Goal: Task Accomplishment & Management: Manage account settings

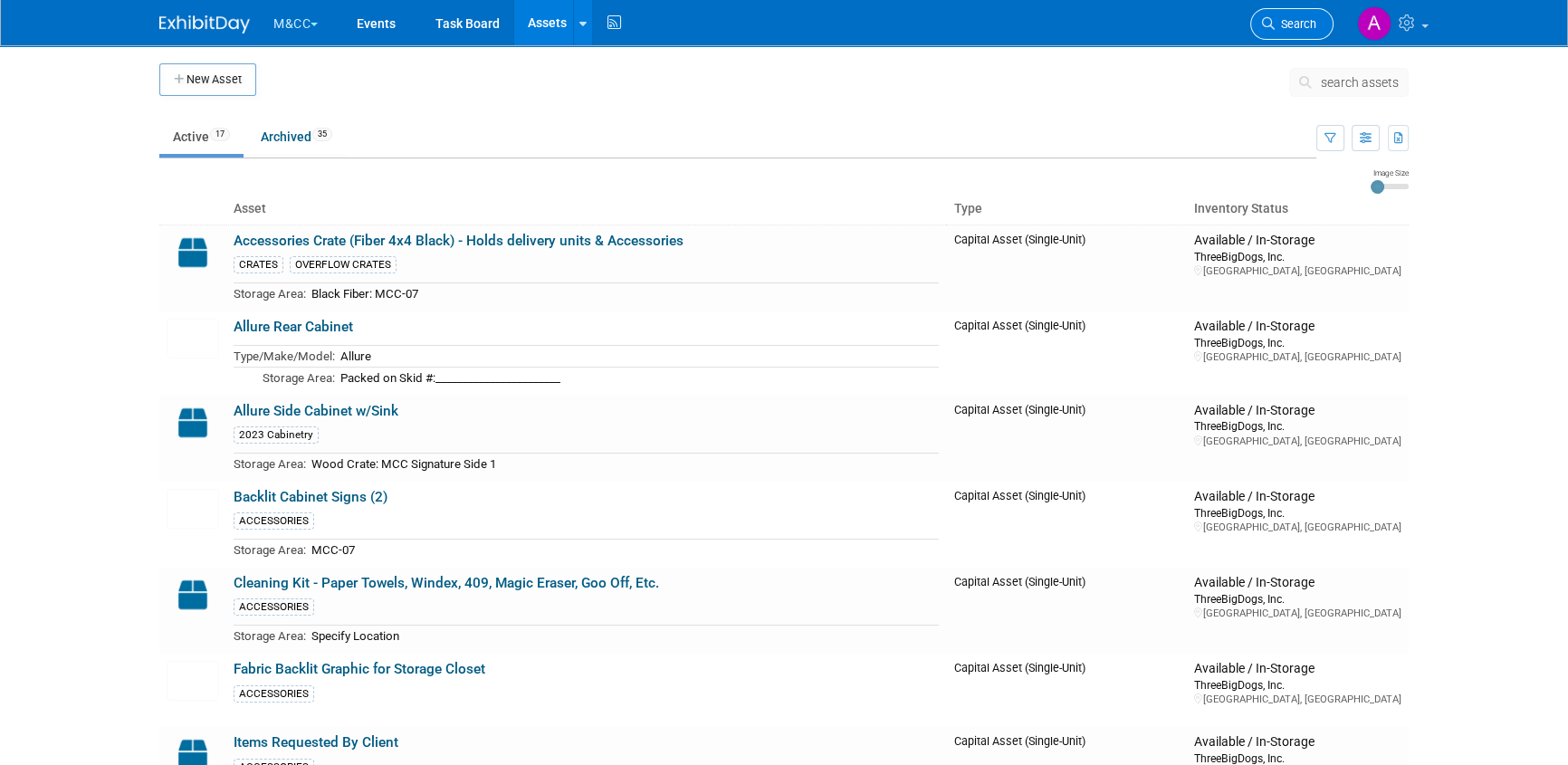
click at [1297, 30] on link "Search" at bounding box center [1291, 24] width 83 height 32
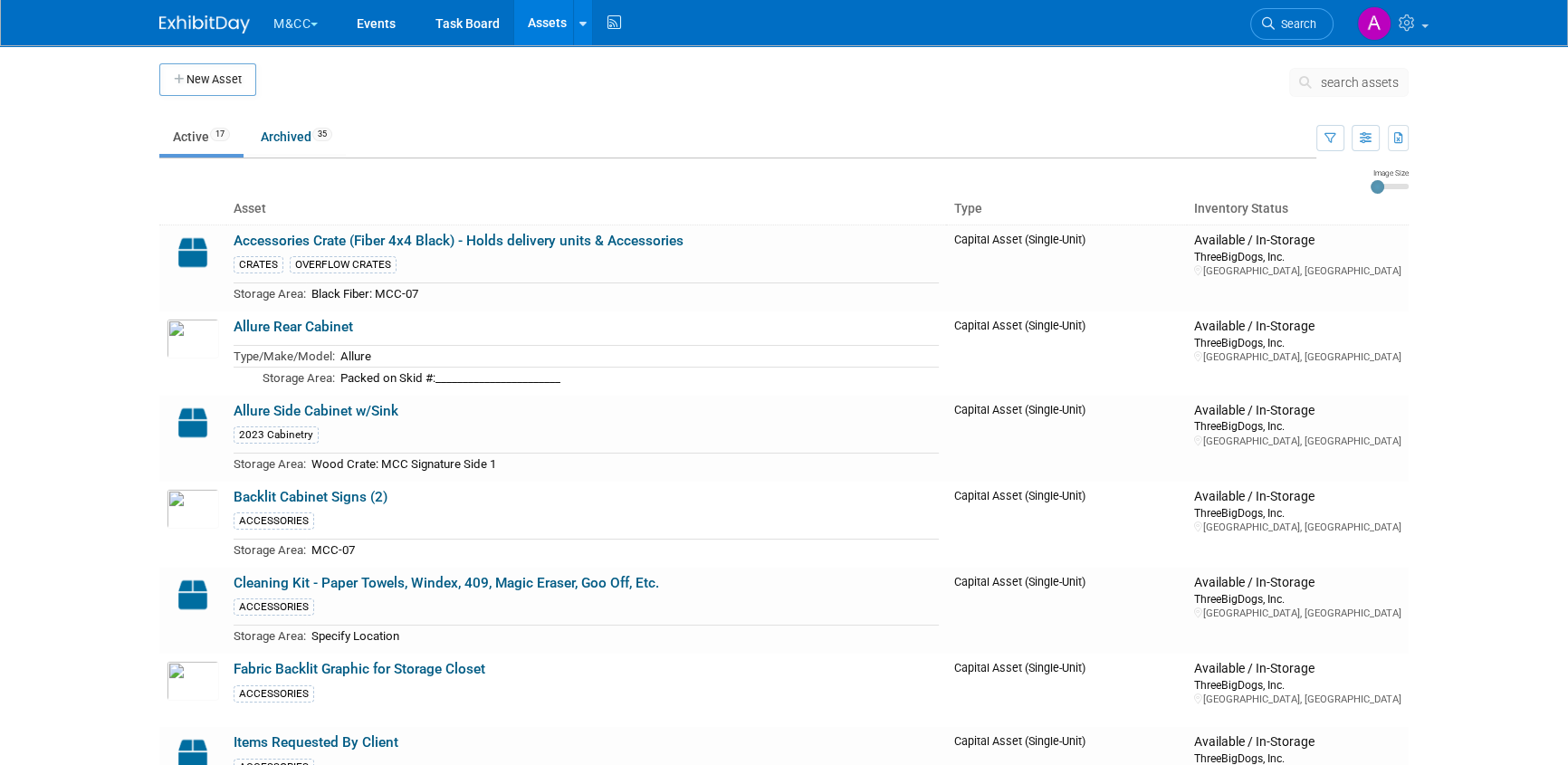
click at [1359, 81] on span "search assets" at bounding box center [1360, 82] width 78 height 15
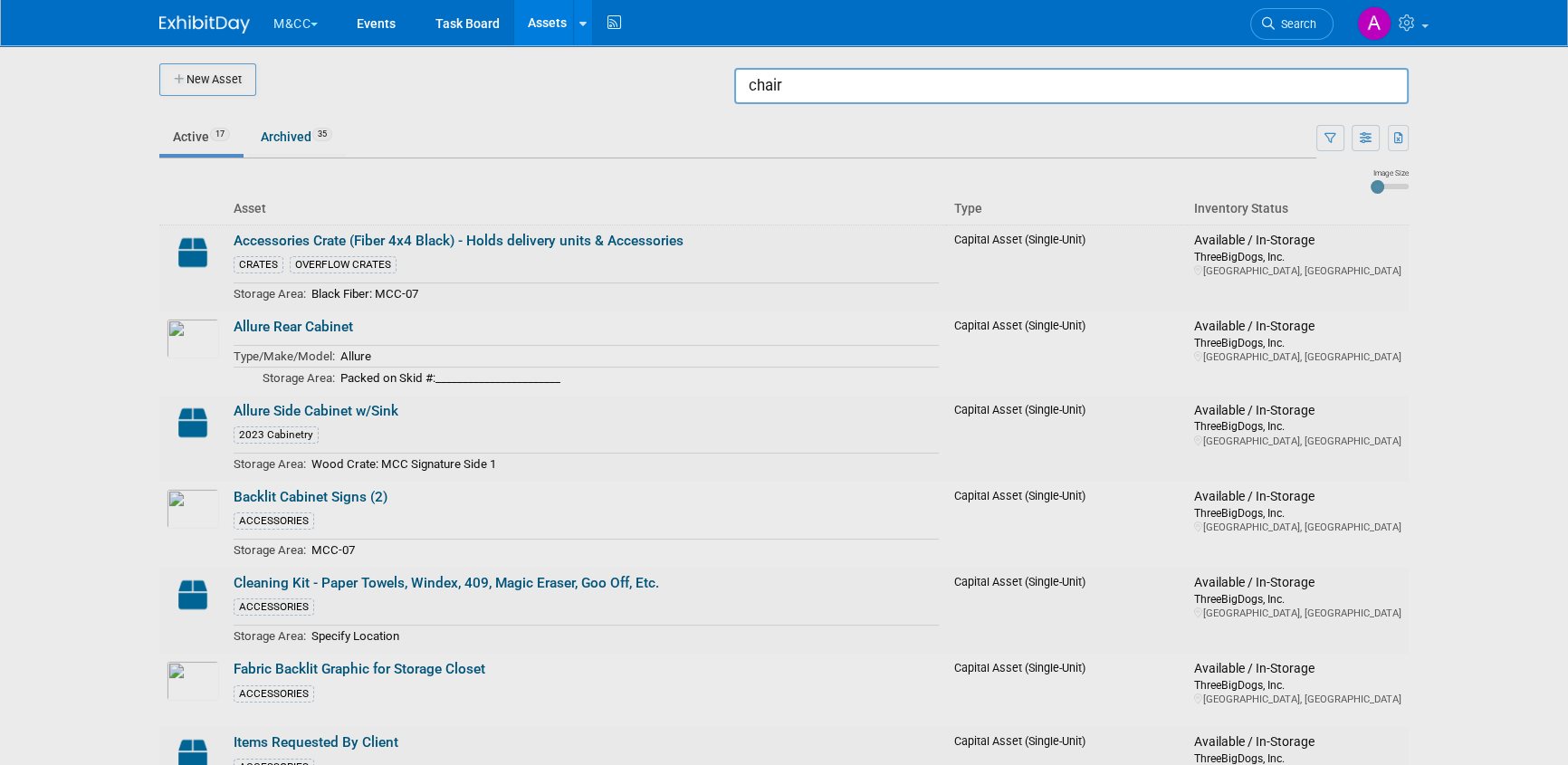
click at [851, 90] on input "chair" at bounding box center [1071, 86] width 675 height 37
drag, startPoint x: 827, startPoint y: 89, endPoint x: 685, endPoint y: 99, distance: 142.4
click at [685, 99] on body "M&CC Explore: My Workspaces 33 Go to Workspace: Accutron Axiodent BaseVac Bien-…" at bounding box center [784, 382] width 1568 height 765
type input "chair"
click at [287, 18] on button "M&CC" at bounding box center [306, 20] width 69 height 40
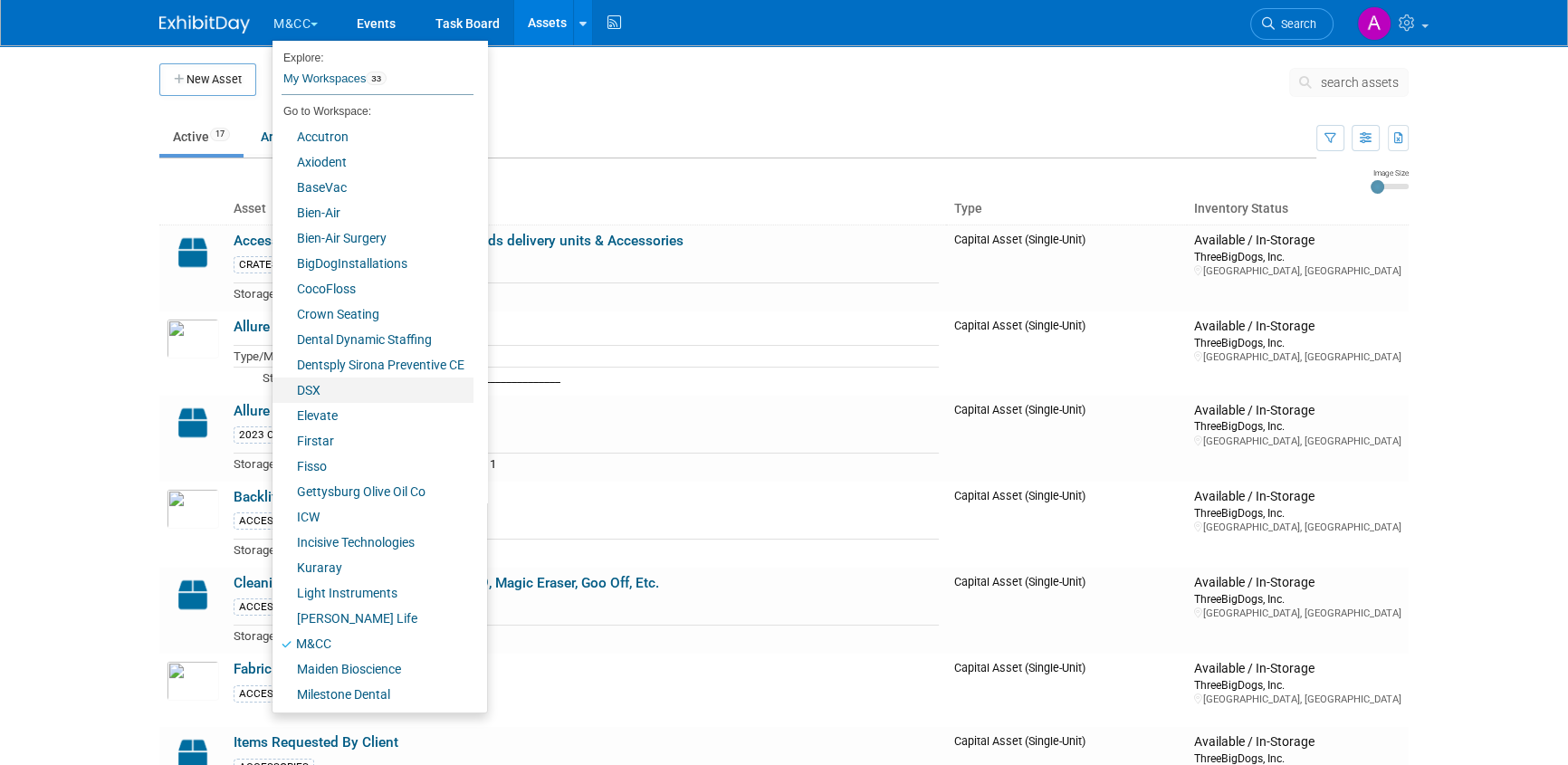
click at [326, 394] on link "DSX" at bounding box center [372, 390] width 201 height 26
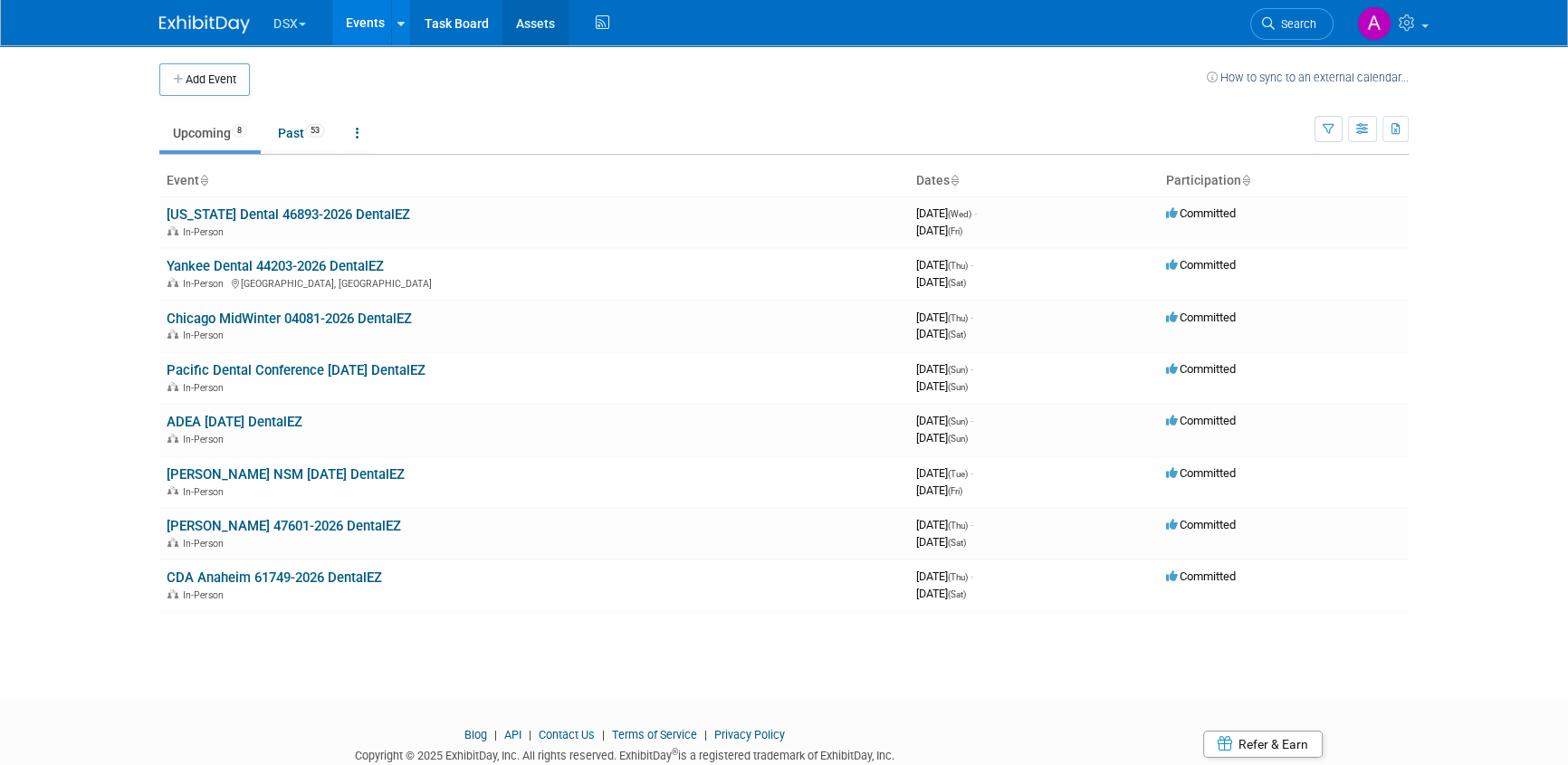
click at [536, 19] on link "Assets" at bounding box center [536, 23] width 66 height 45
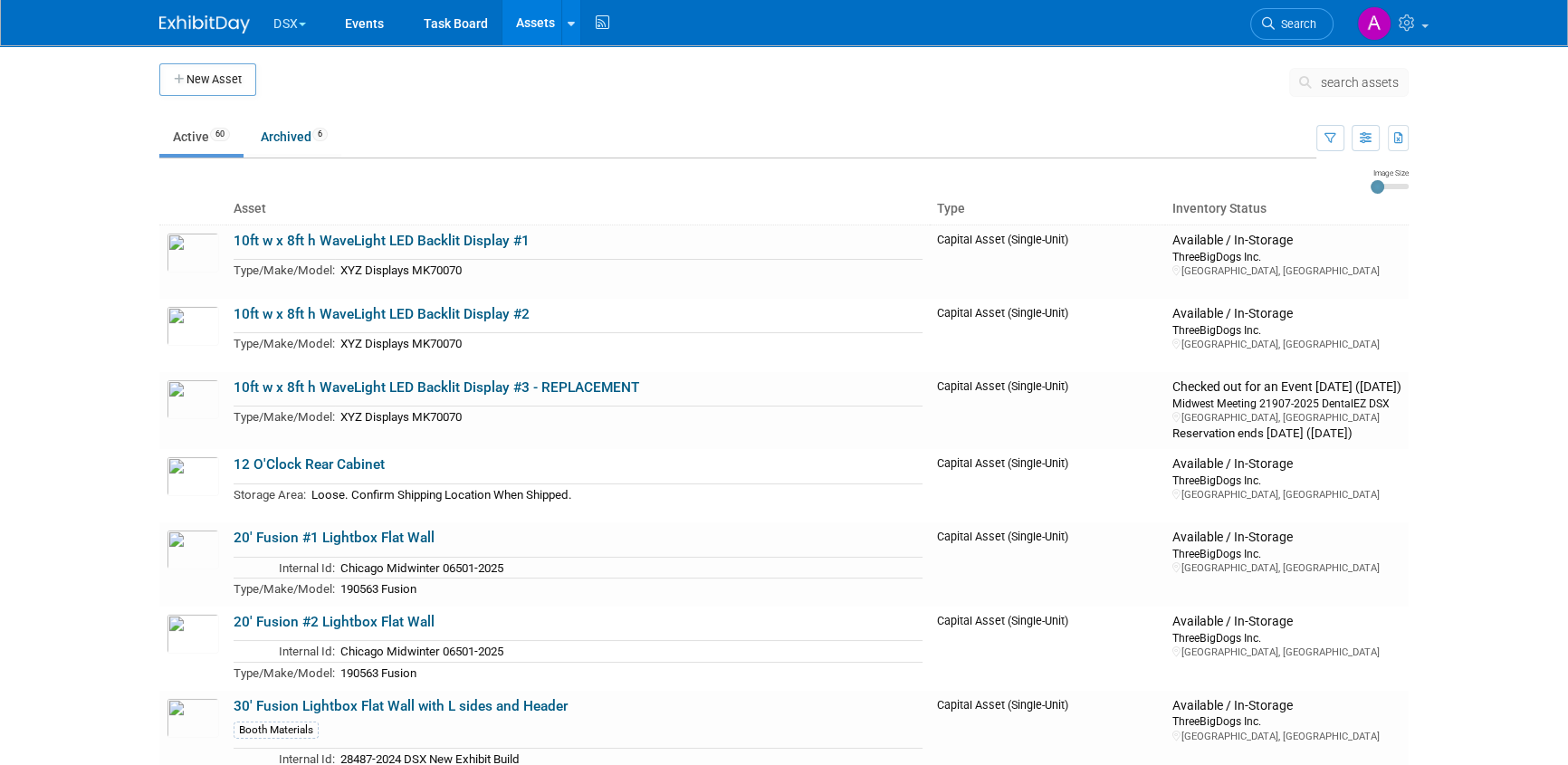
click at [1360, 82] on span "search assets" at bounding box center [1360, 82] width 78 height 15
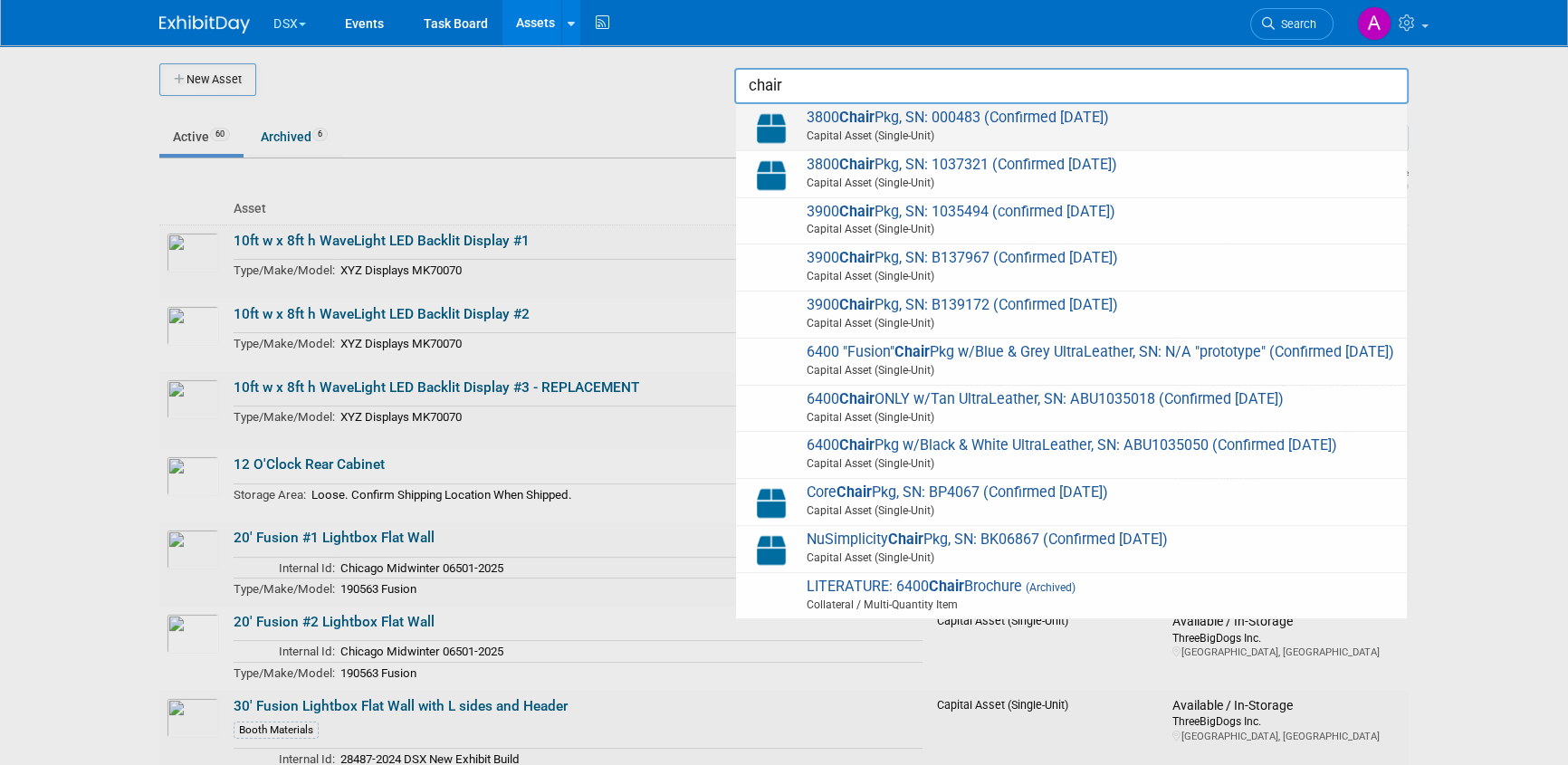
click at [814, 118] on span "3800 Chair Pkg, SN: 000483 (Confirmed 1.23.25) Capital Asset (Single-Unit)" at bounding box center [1071, 128] width 653 height 38
type input "3800 Chair Pkg, SN: 000483 (Confirmed 1.23.25)"
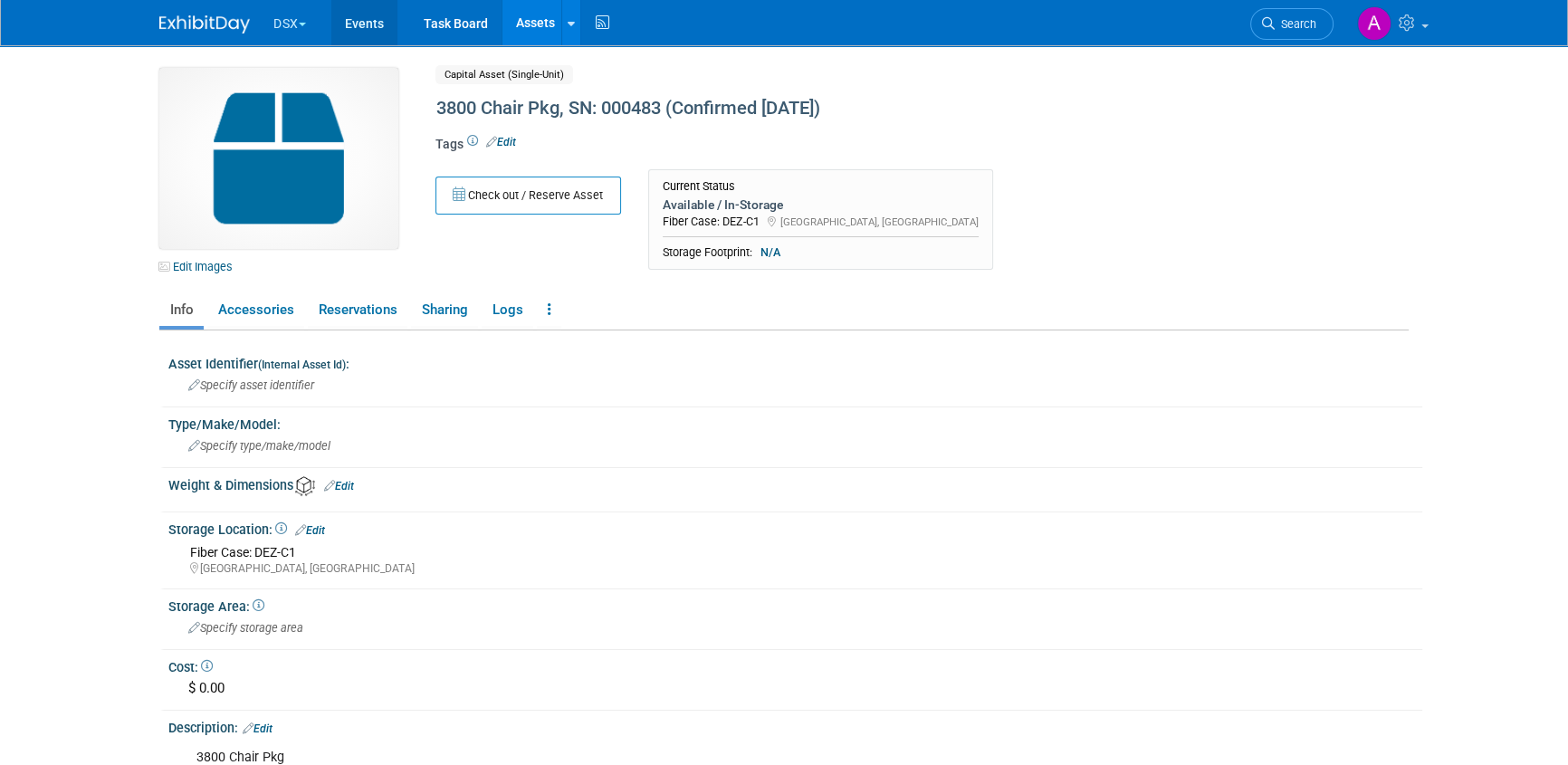
click at [371, 20] on link "Events" at bounding box center [364, 23] width 66 height 45
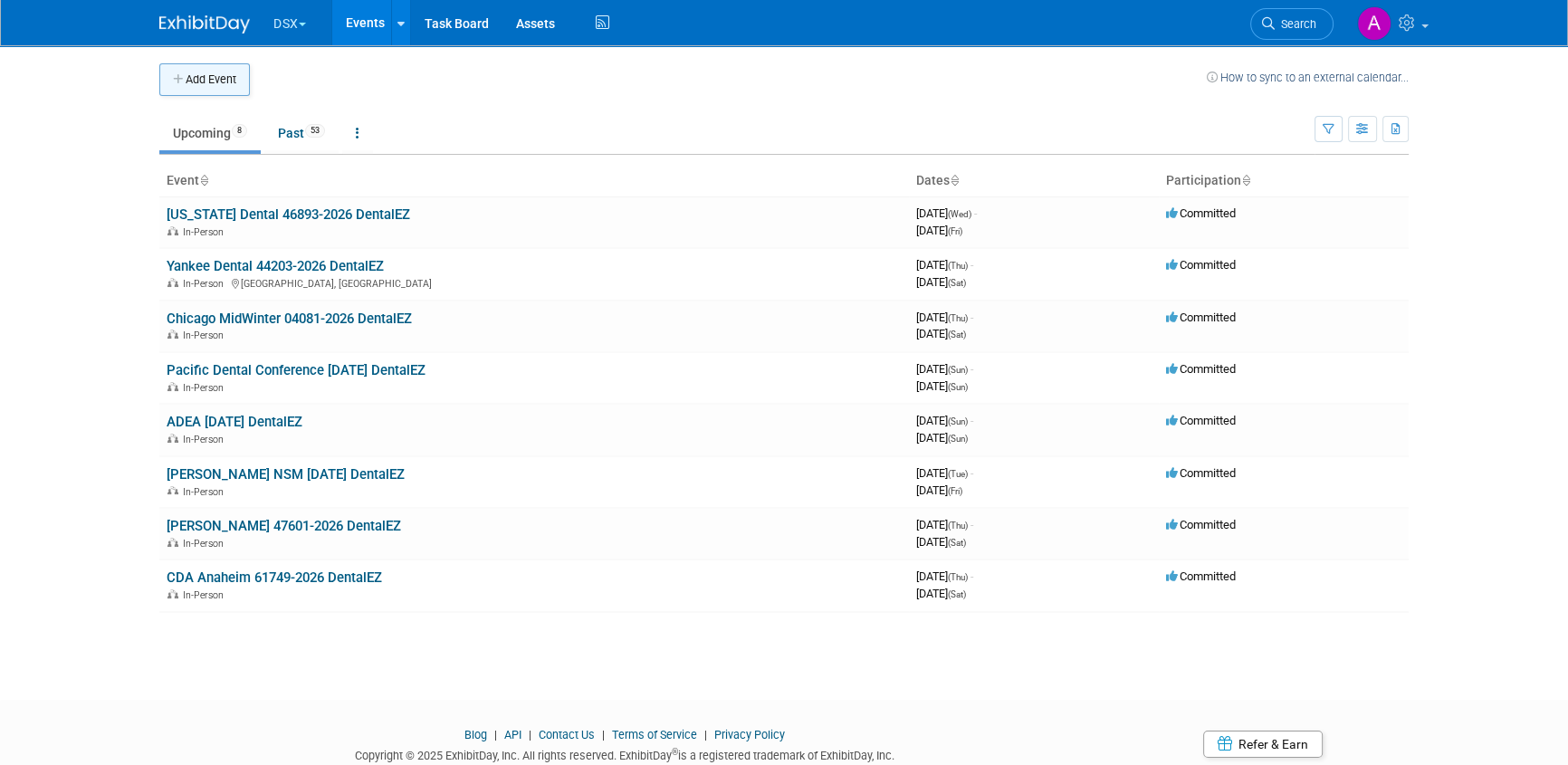
click at [216, 82] on button "Add Event" at bounding box center [205, 79] width 91 height 33
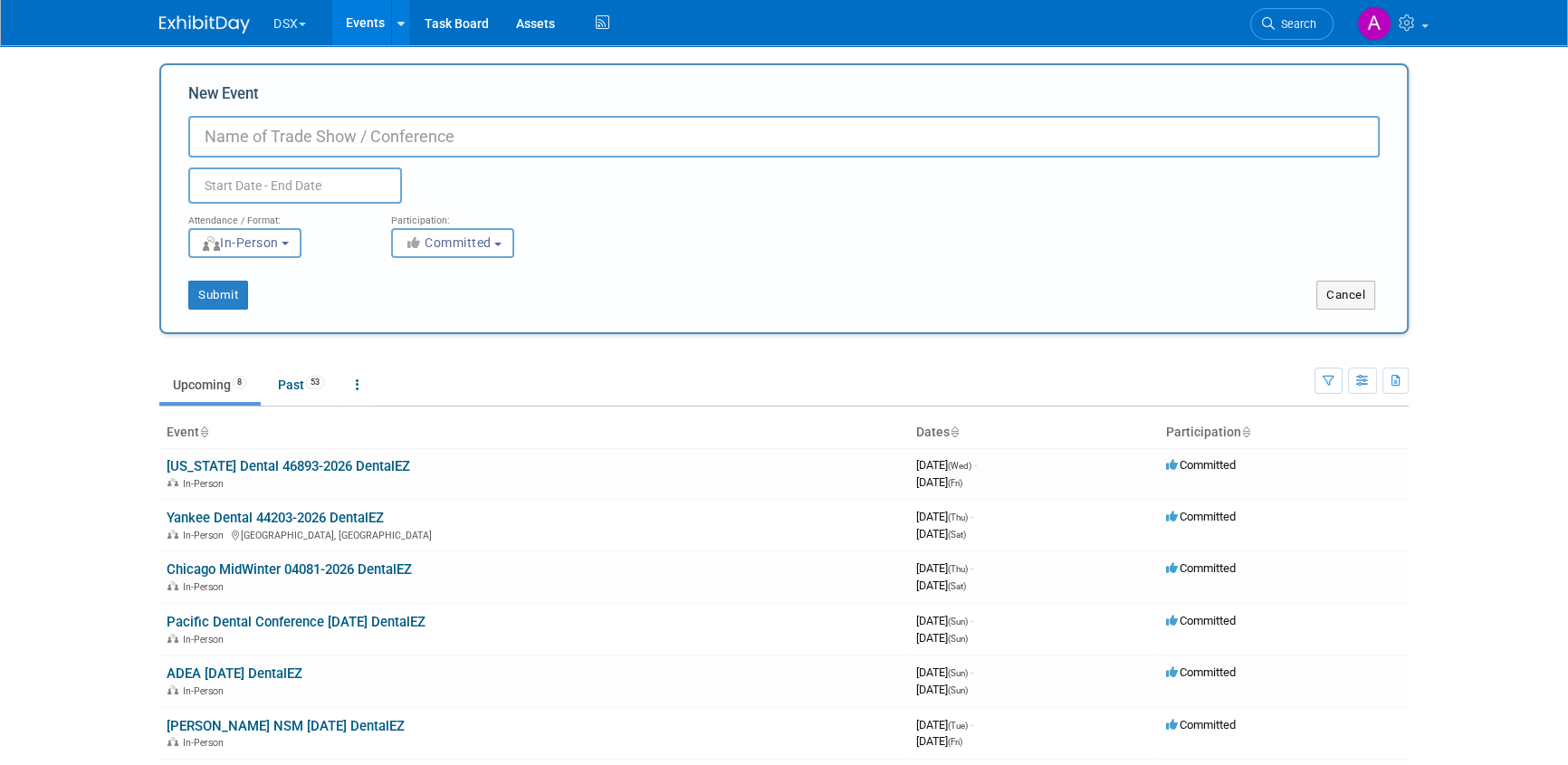
click at [276, 138] on input "New Event" at bounding box center [784, 136] width 1192 height 42
type input "Chair Inventory Event [DATE]"
click at [272, 195] on input "text" at bounding box center [295, 186] width 213 height 37
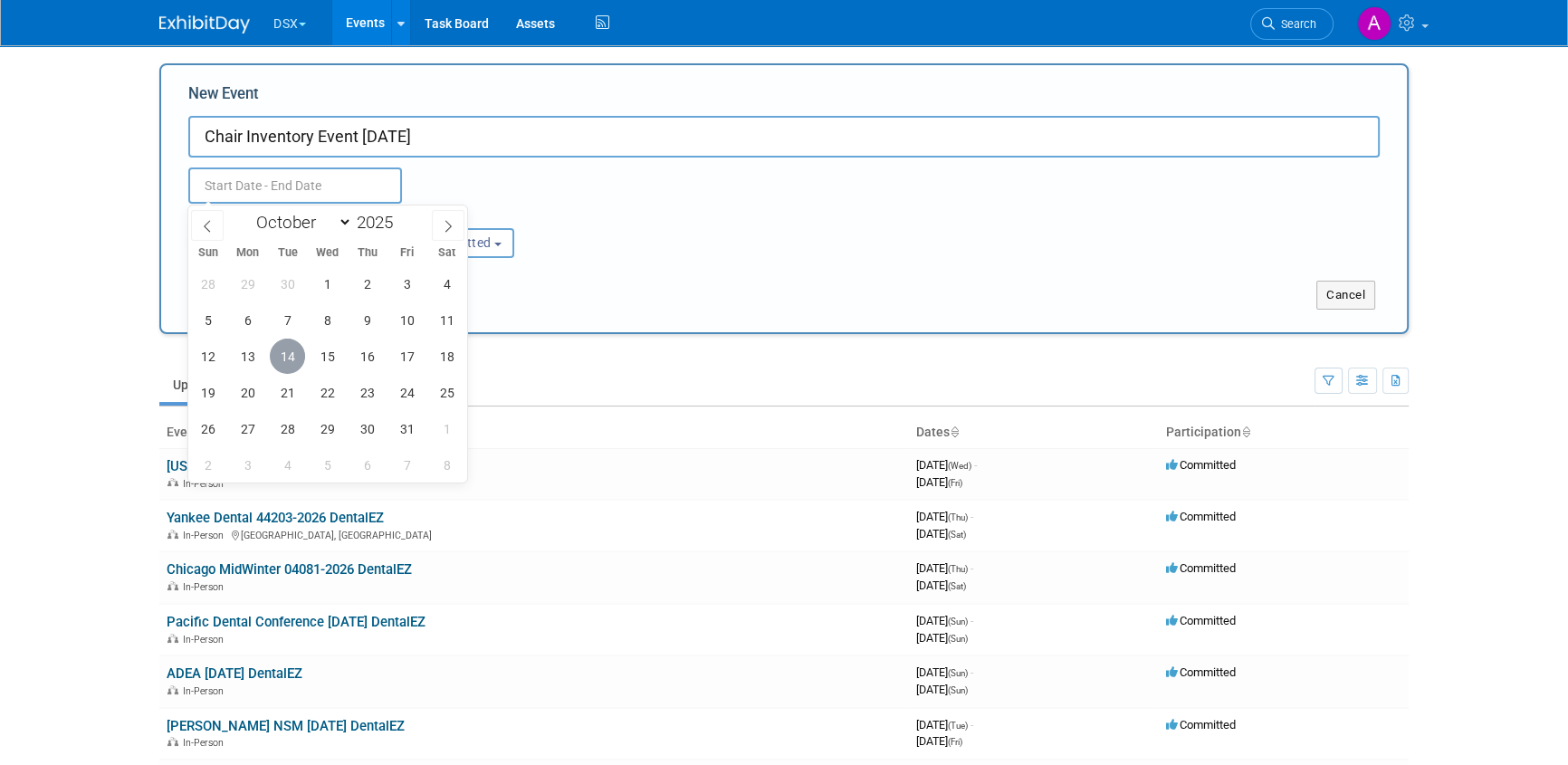
click at [287, 362] on span "14" at bounding box center [288, 357] width 36 height 36
click at [322, 358] on span "15" at bounding box center [327, 357] width 36 height 36
type input "Oct 14, 2025 to Oct 15, 2025"
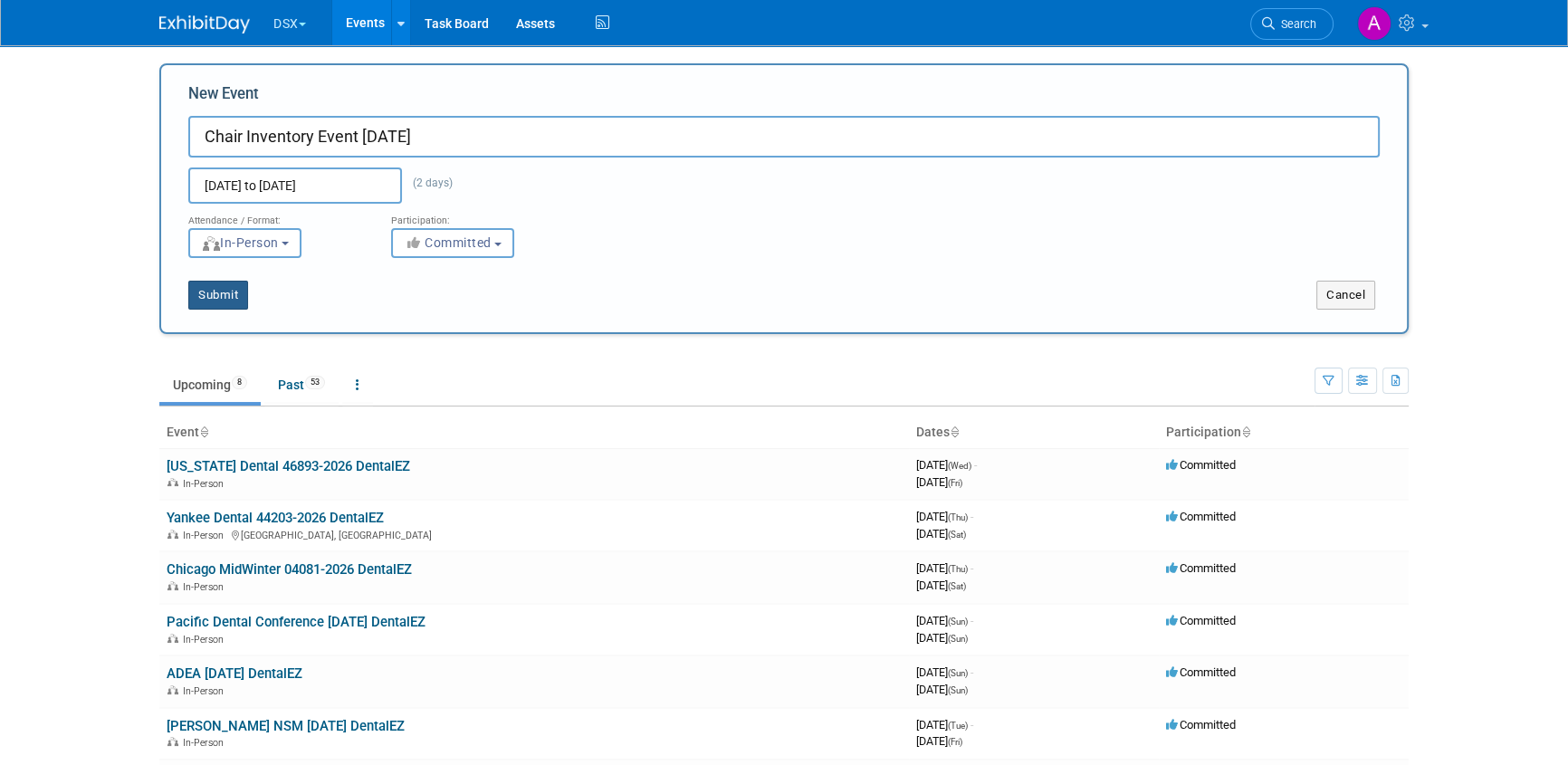
click at [213, 289] on button "Submit" at bounding box center [218, 295] width 59 height 29
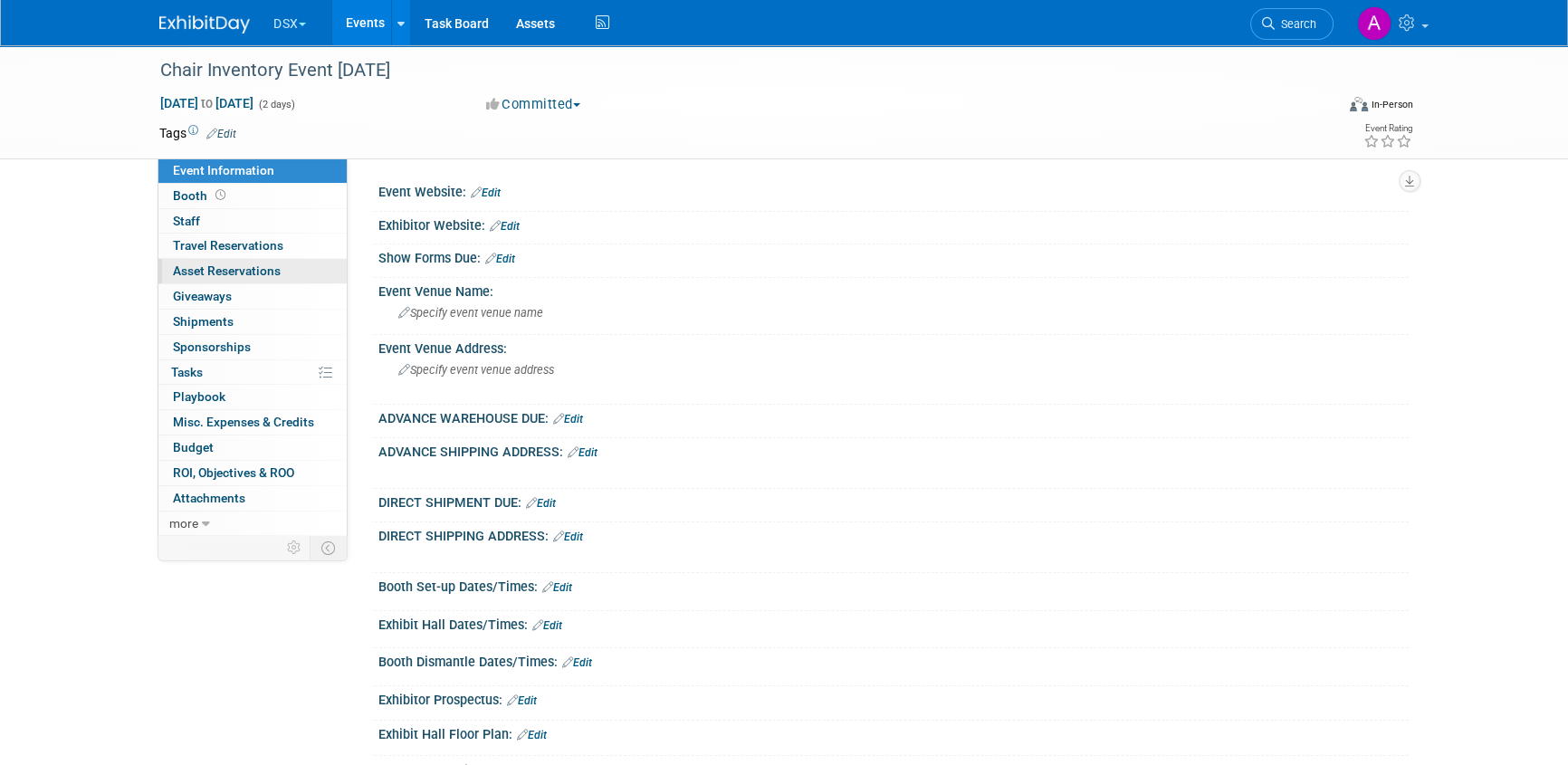
click at [207, 275] on span "Asset Reservations 0" at bounding box center [226, 271] width 108 height 15
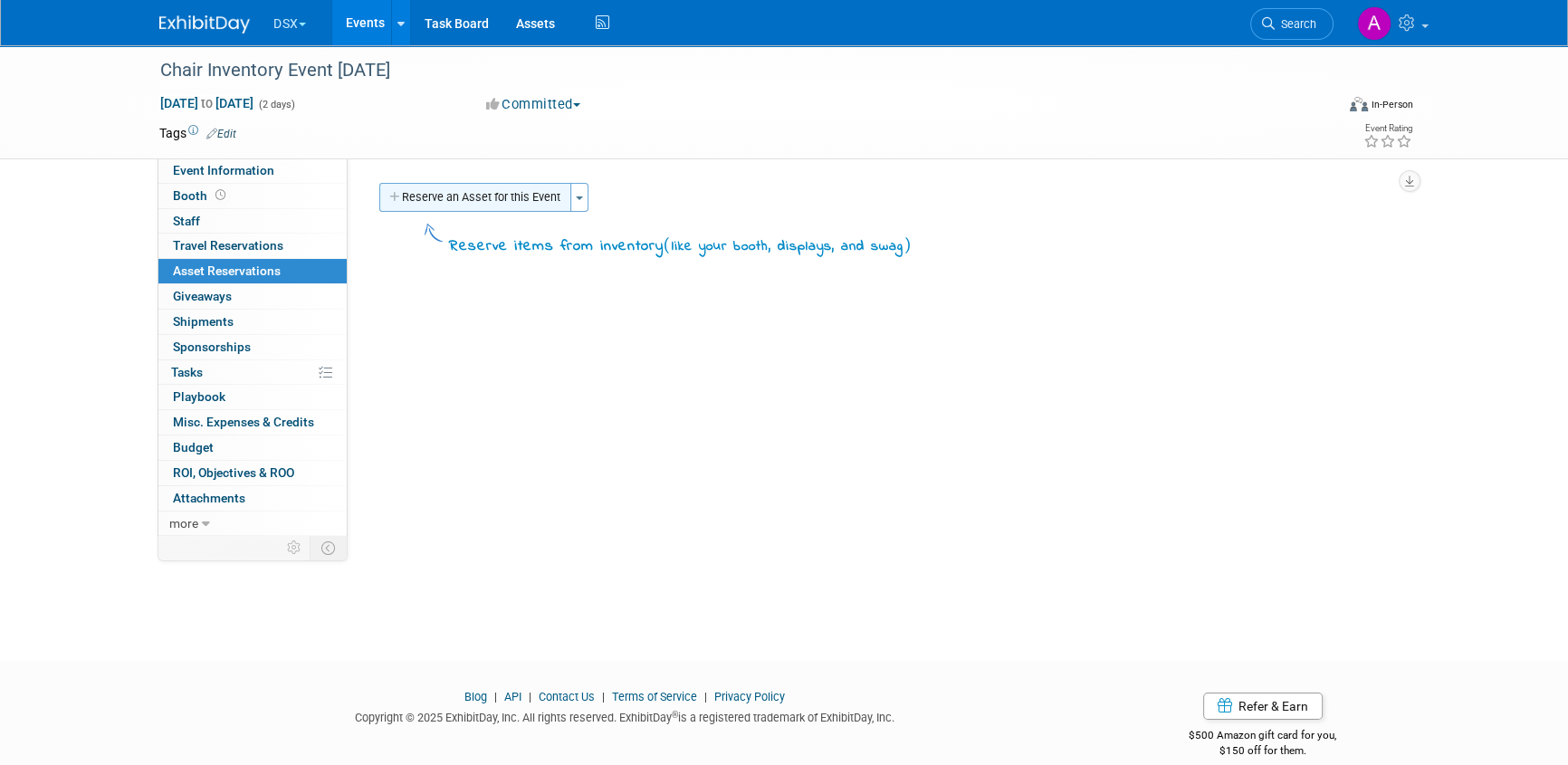
click at [533, 198] on button "Reserve an Asset for this Event" at bounding box center [475, 197] width 192 height 29
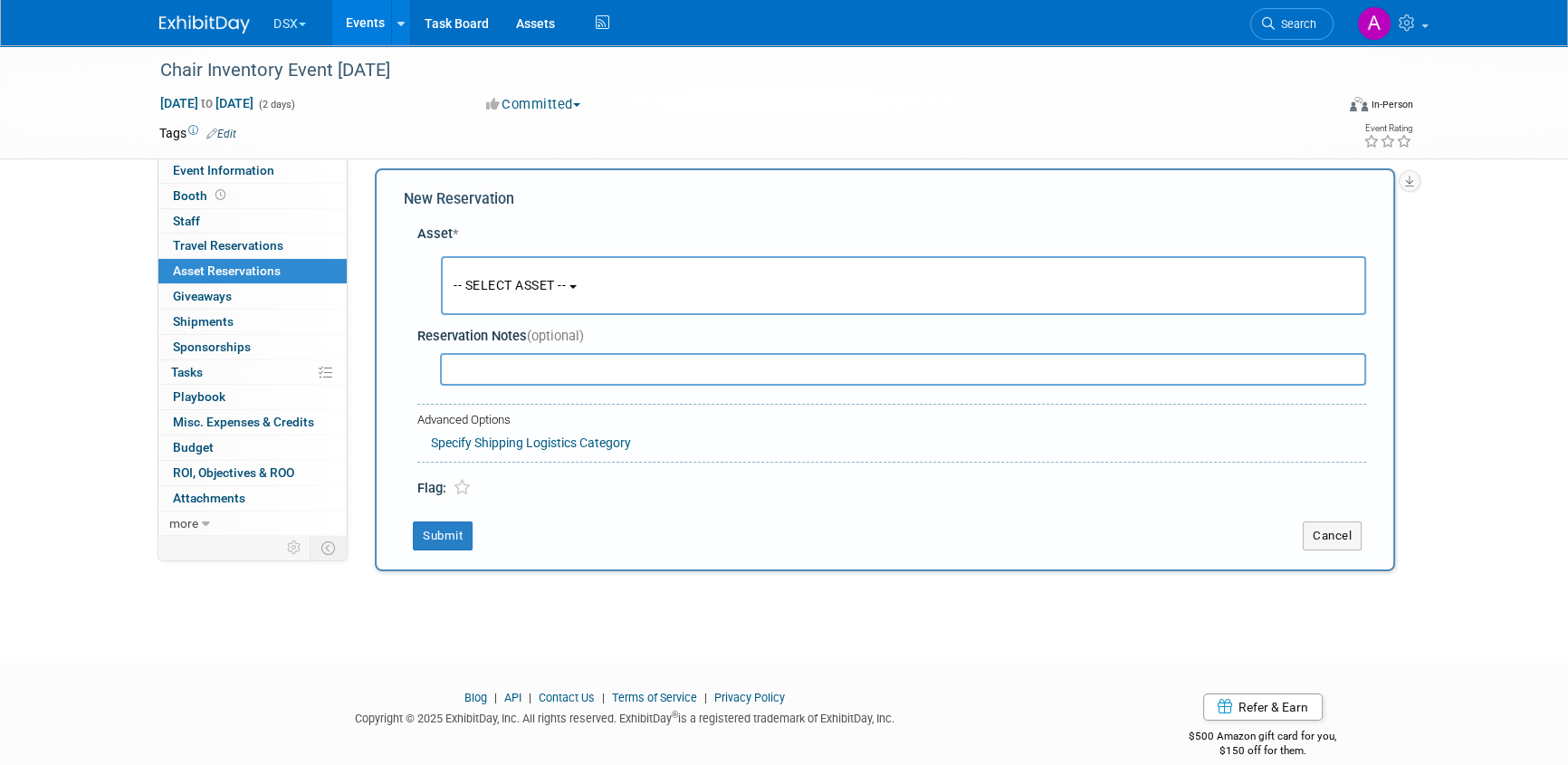
scroll to position [17, 0]
click at [545, 283] on span "-- SELECT ASSET --" at bounding box center [510, 283] width 113 height 15
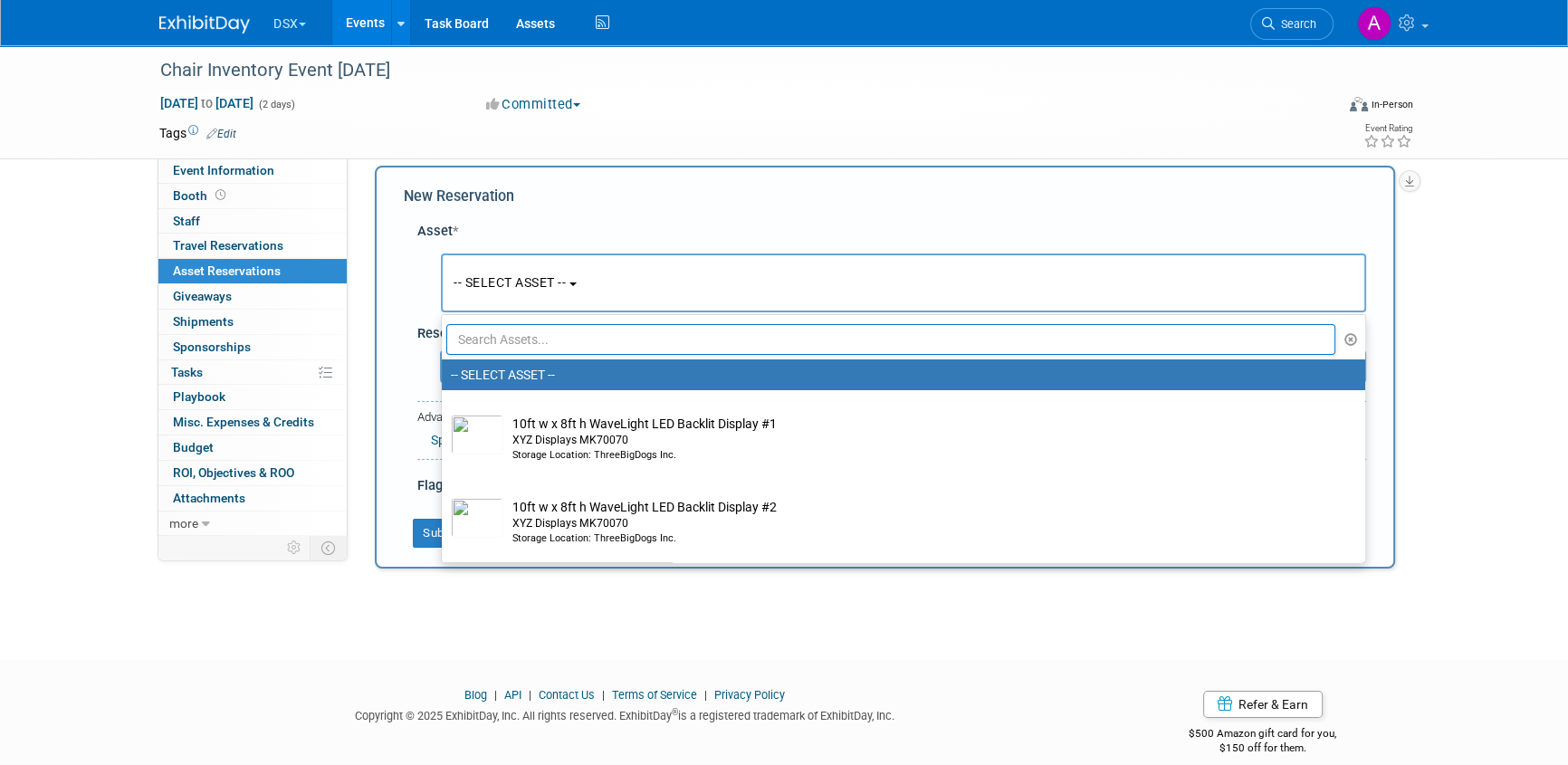
click at [543, 335] on input "text" at bounding box center [891, 339] width 889 height 31
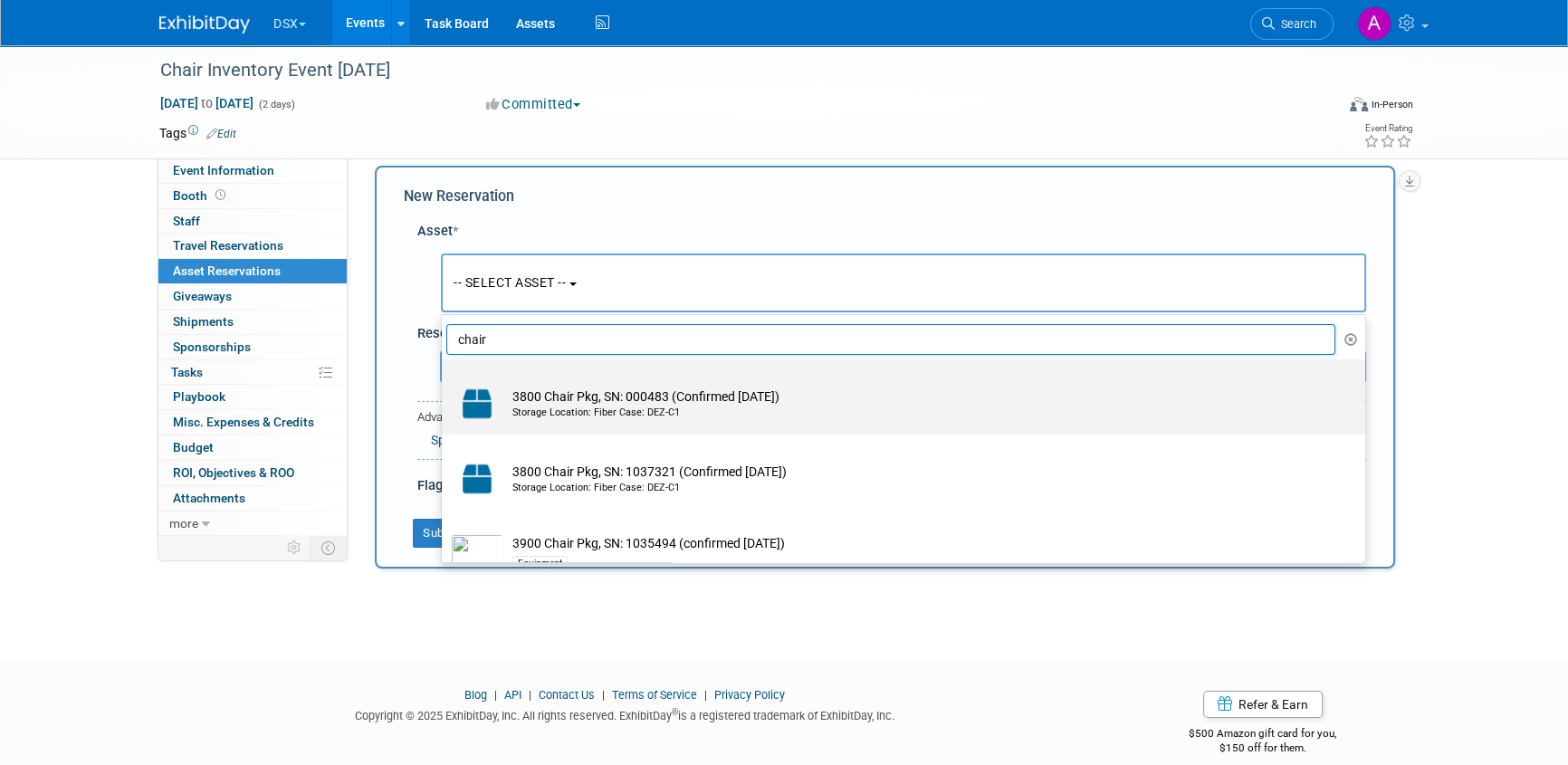
type input "chair"
click at [559, 399] on td "3800 Chair Pkg, SN: 000483 (Confirmed 1.23.25) Storage Location: Fiber Case: DE…" at bounding box center [916, 404] width 826 height 40
click at [445, 382] on input "3800 Chair Pkg, SN: 000483 (Confirmed 1.23.25) Storage Location: Fiber Case: DE…" at bounding box center [439, 376] width 12 height 12
select select "10723837"
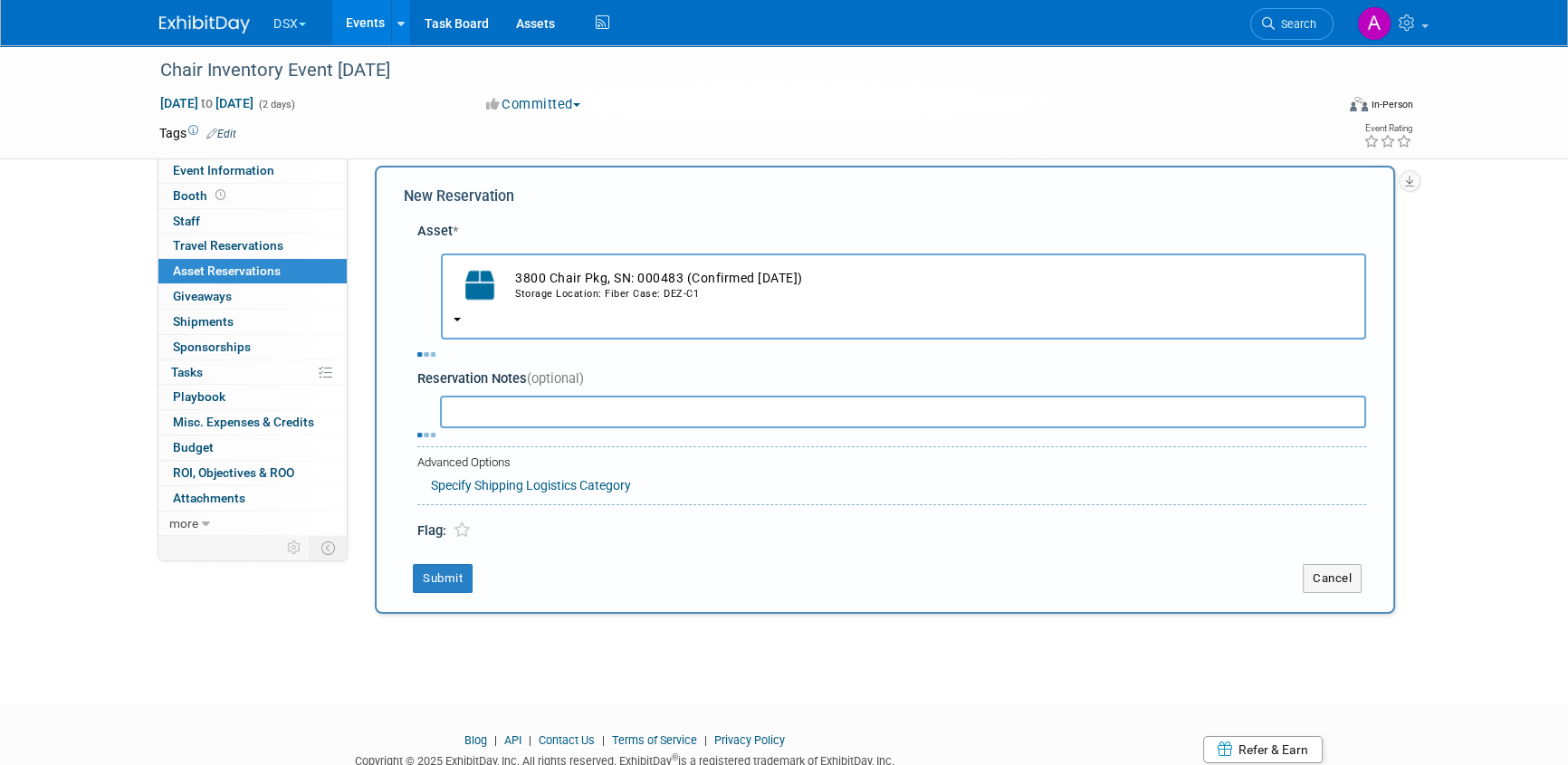
select select "9"
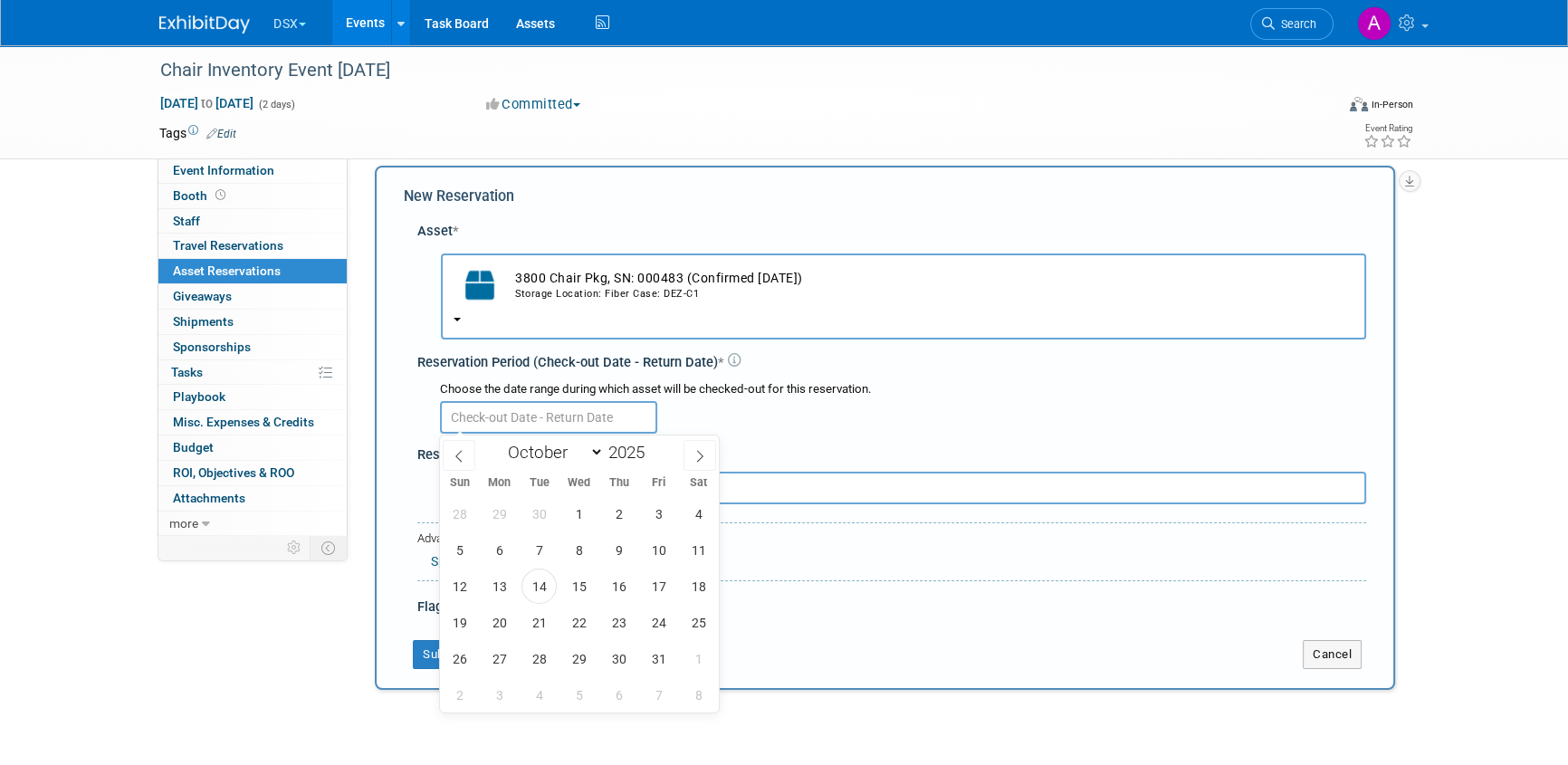
click at [561, 412] on input "text" at bounding box center [548, 417] width 217 height 33
click at [551, 589] on span "14" at bounding box center [539, 586] width 36 height 36
type input "Oct 14, 2025"
click at [550, 589] on span "14" at bounding box center [539, 586] width 36 height 36
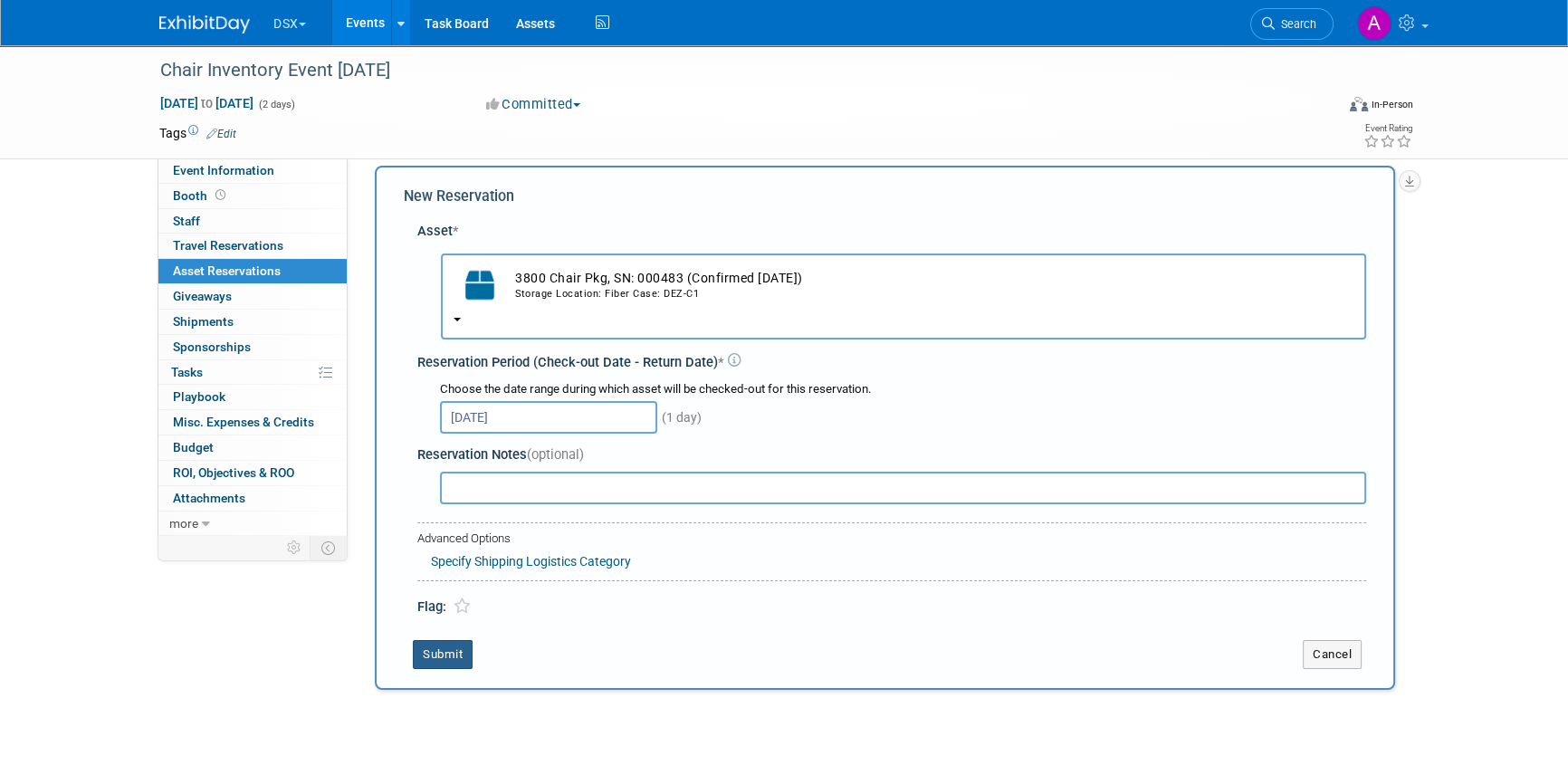
click at [432, 661] on button "Submit" at bounding box center [443, 654] width 59 height 29
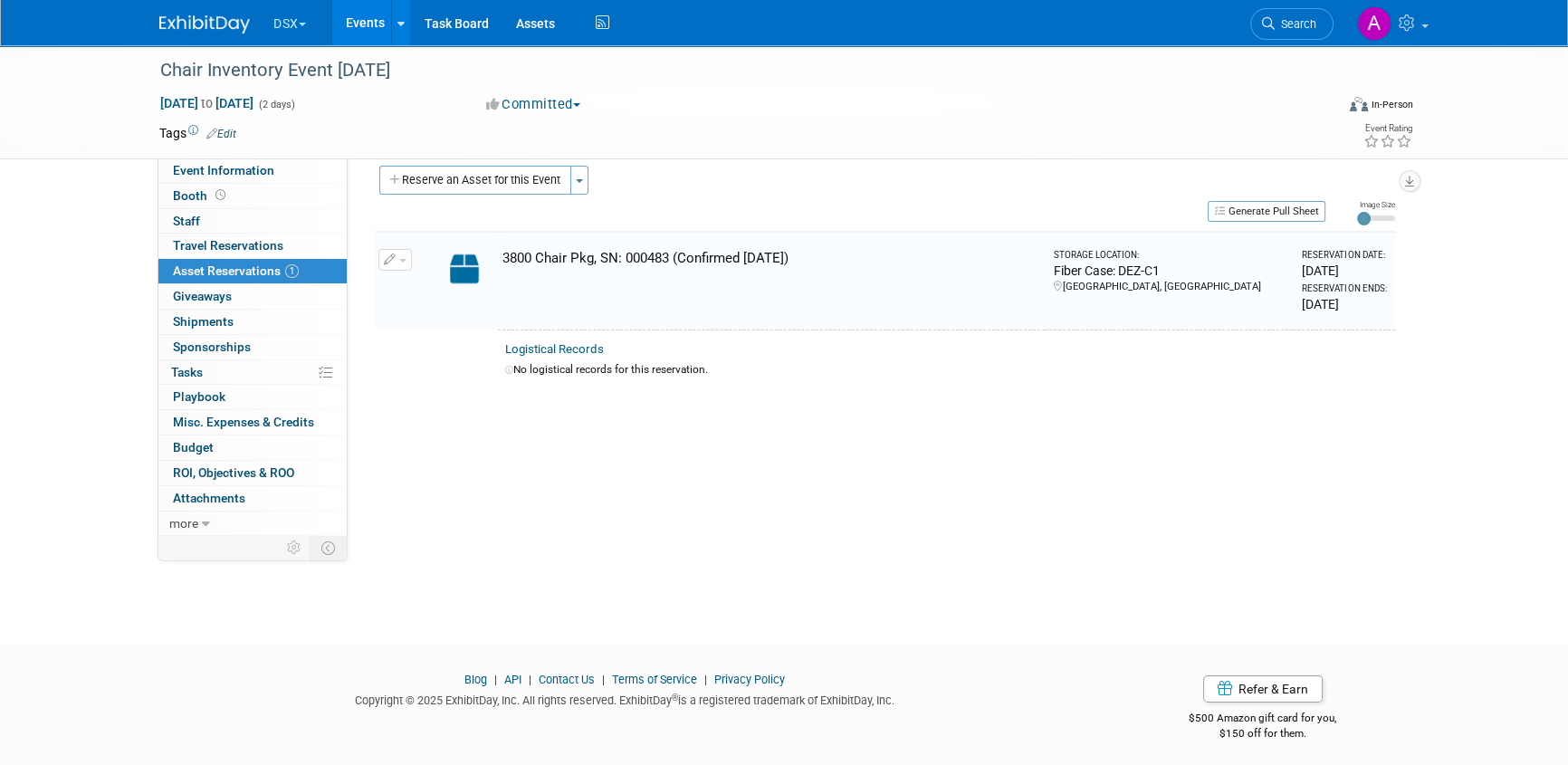
scroll to position [22, 0]
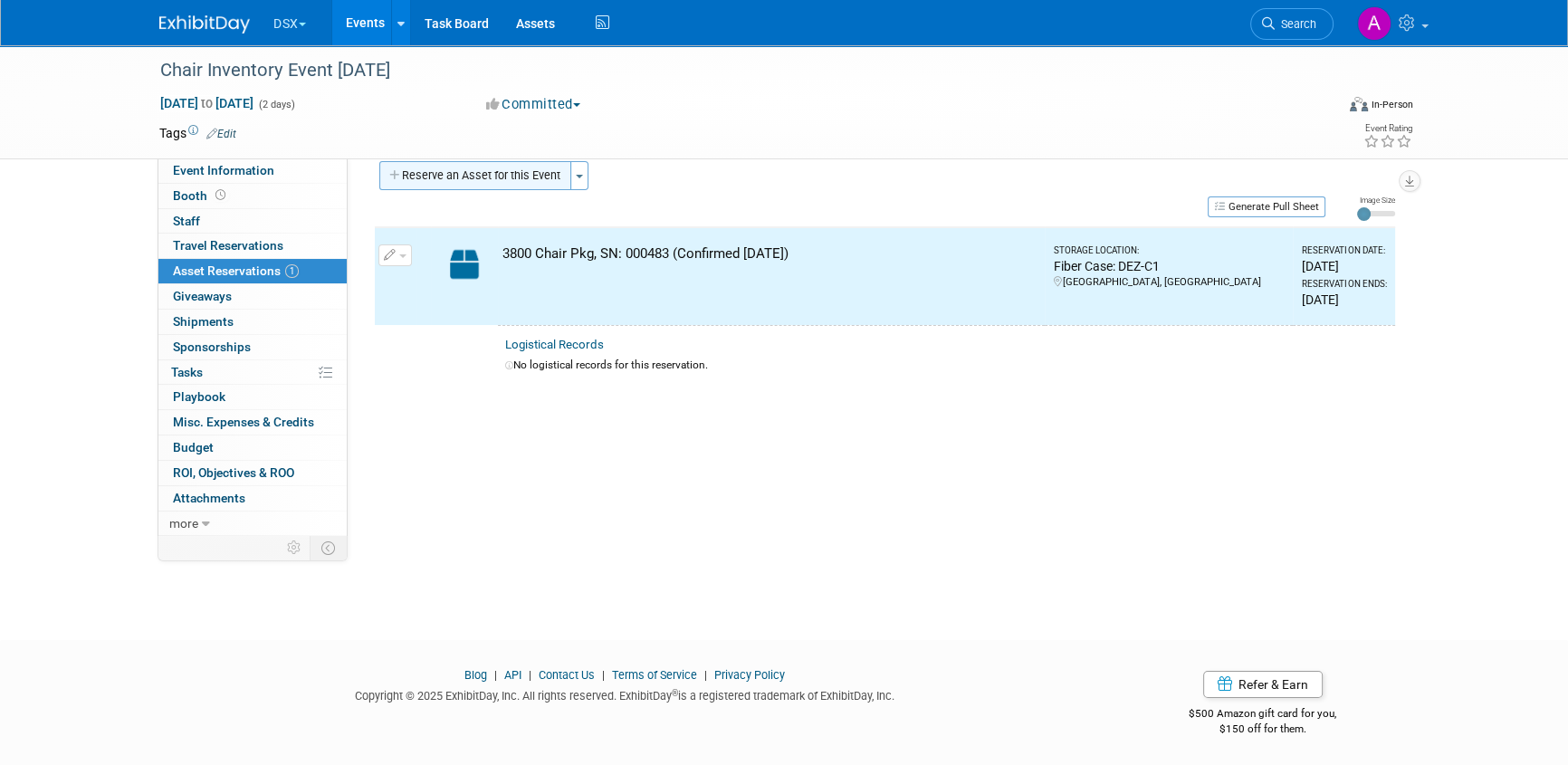
click at [514, 176] on button "Reserve an Asset for this Event" at bounding box center [475, 175] width 192 height 29
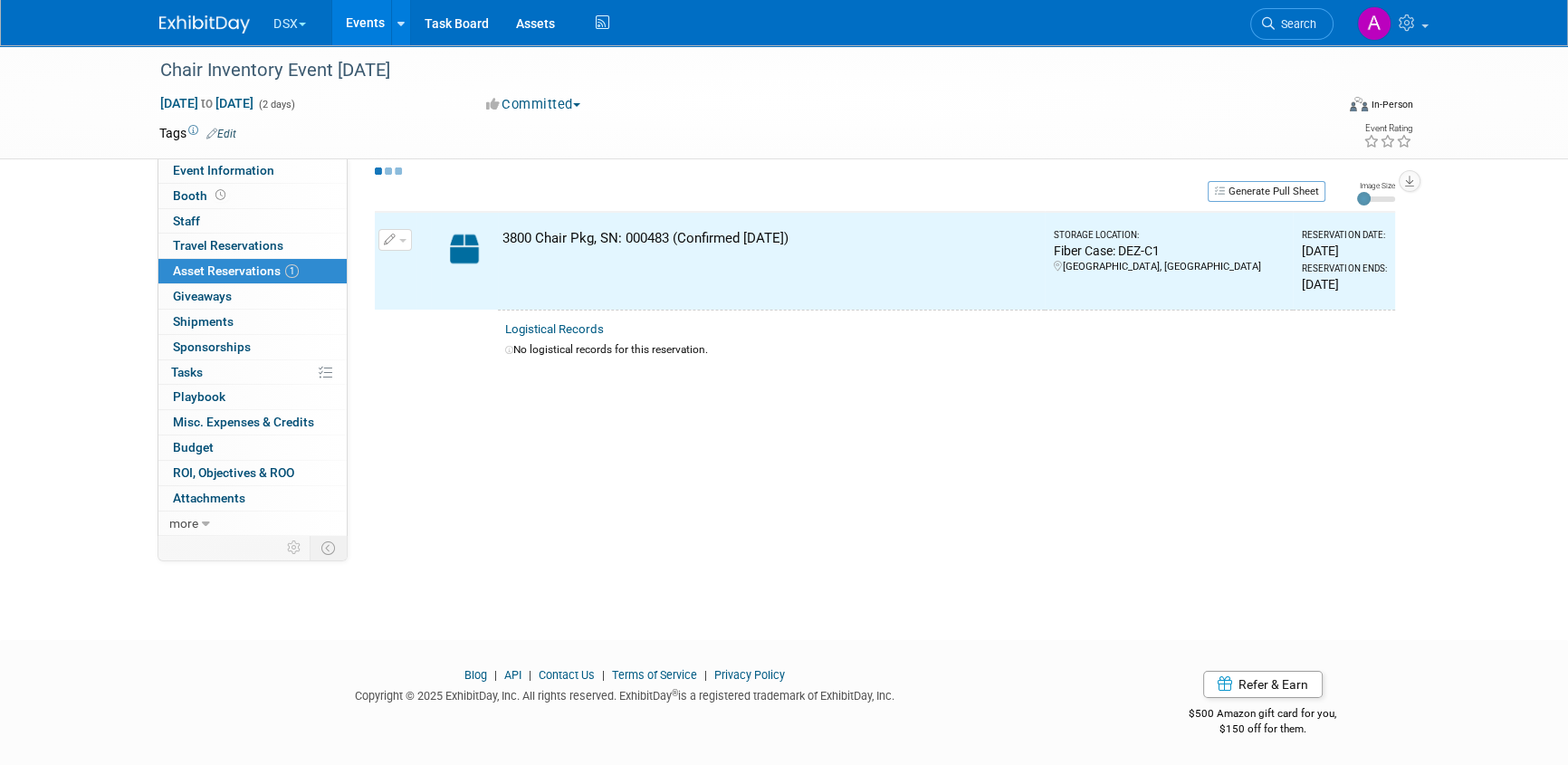
scroll to position [17, 0]
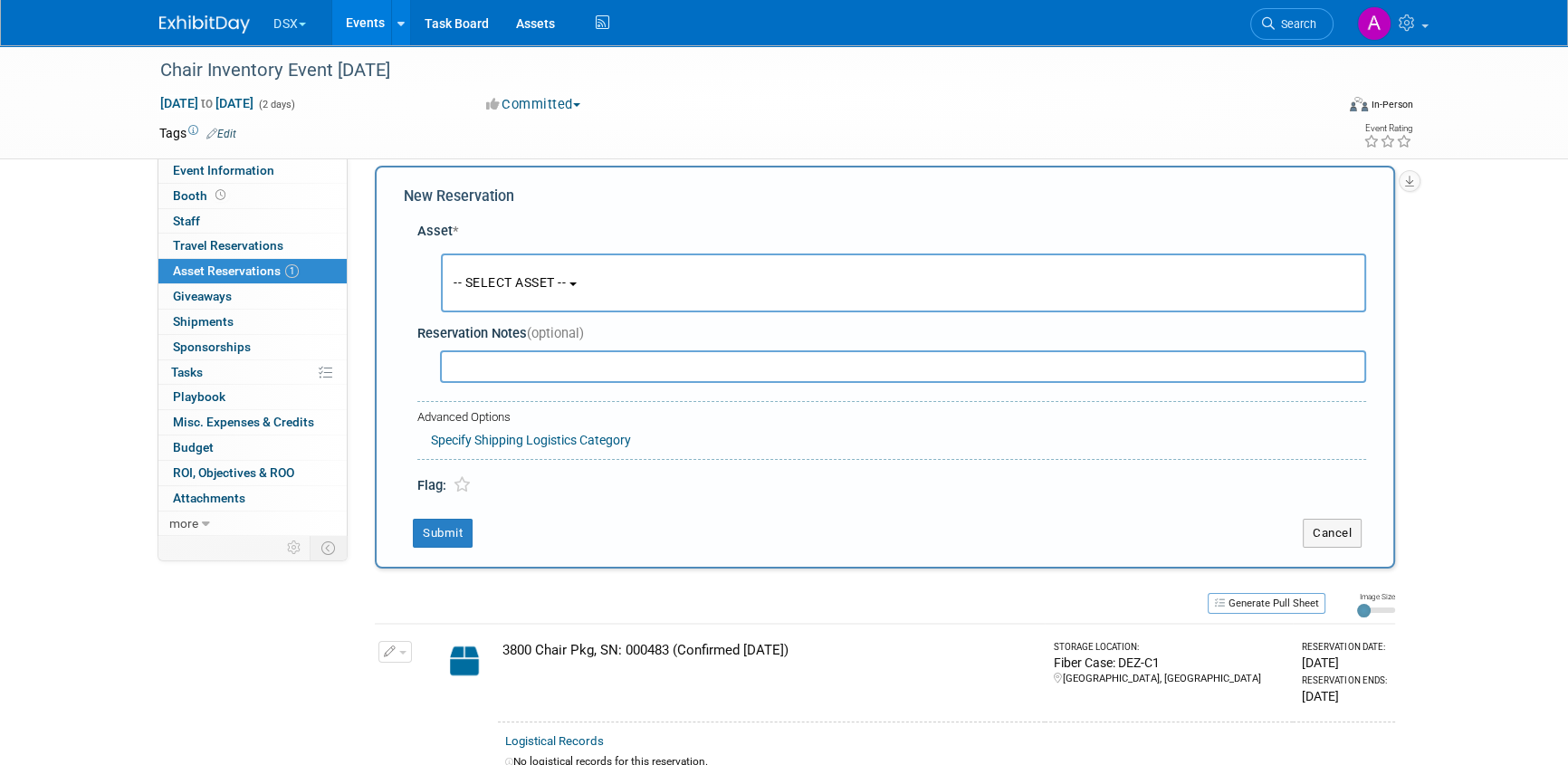
click at [521, 369] on input "text" at bounding box center [902, 367] width 926 height 33
click at [524, 256] on button "-- SELECT ASSET --" at bounding box center [903, 284] width 925 height 59
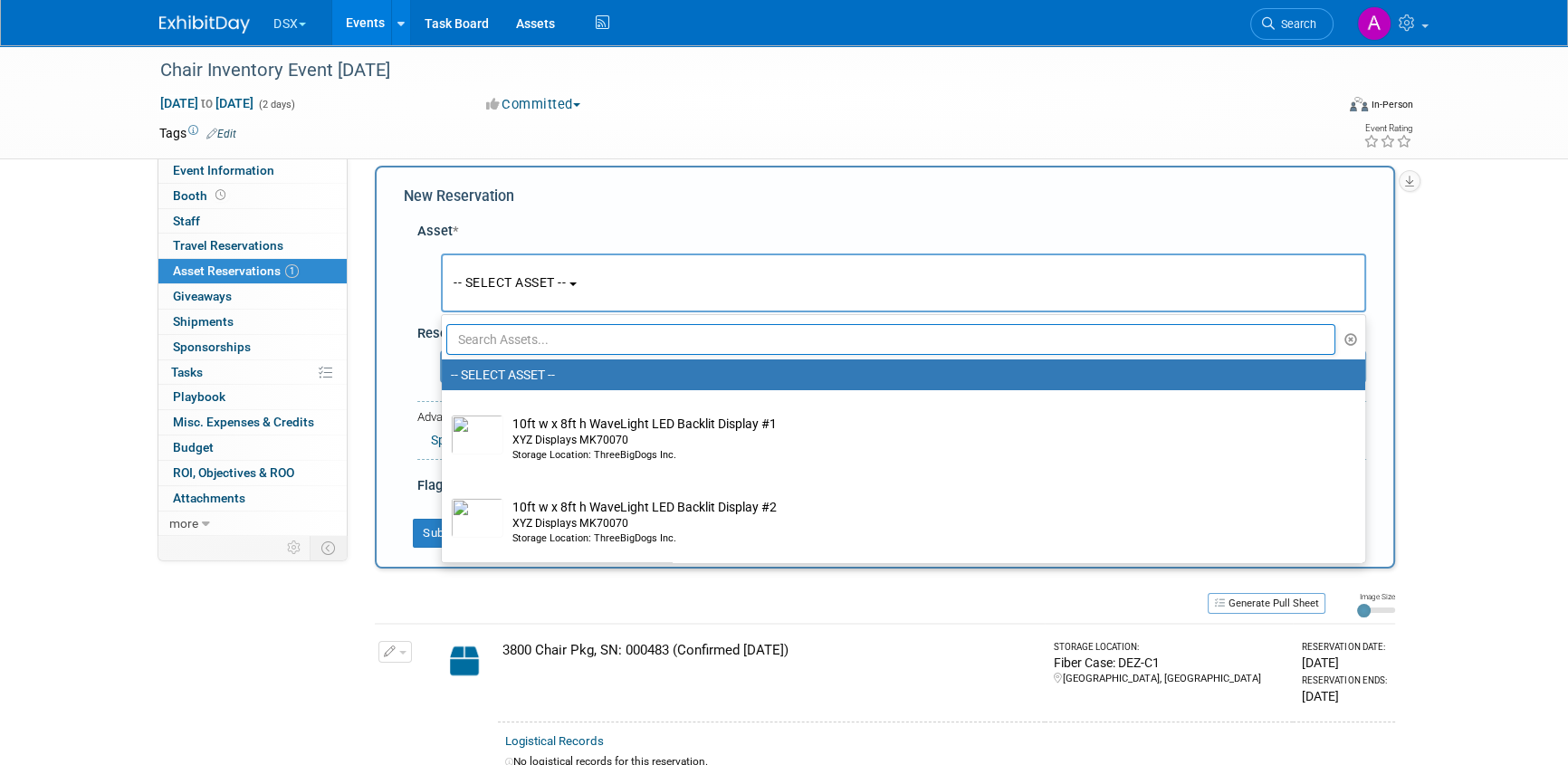
click at [530, 331] on input "text" at bounding box center [891, 339] width 889 height 31
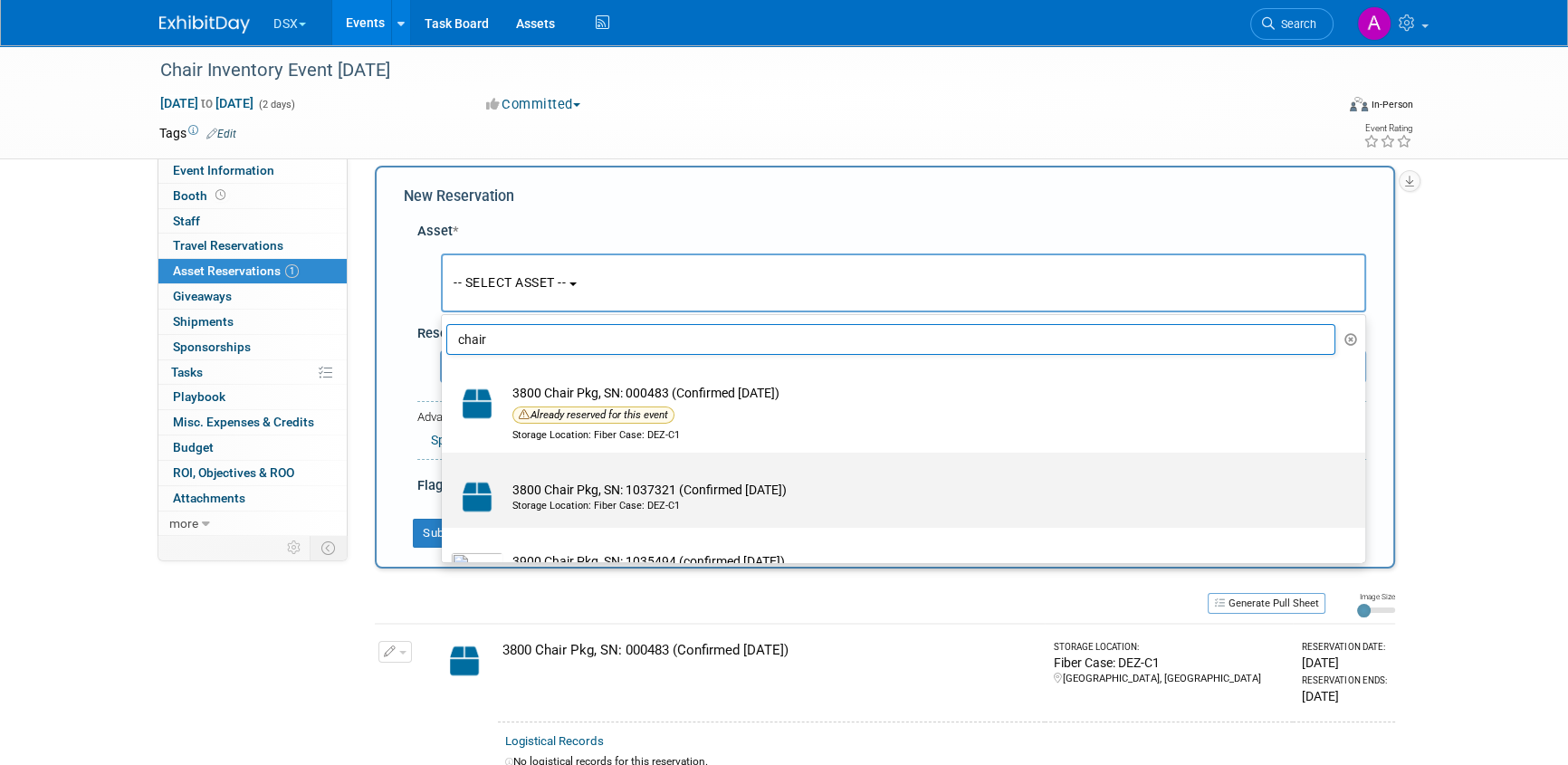
type input "chair"
click at [671, 494] on td "3800 Chair Pkg, SN: 1037321 (Confirmed 1.23.25) Storage Location: Fiber Case: D…" at bounding box center [916, 497] width 826 height 40
click at [445, 474] on input "3800 Chair Pkg, SN: 1037321 (Confirmed 1.23.25) Storage Location: Fiber Case: D…" at bounding box center [439, 468] width 12 height 12
select select "10723832"
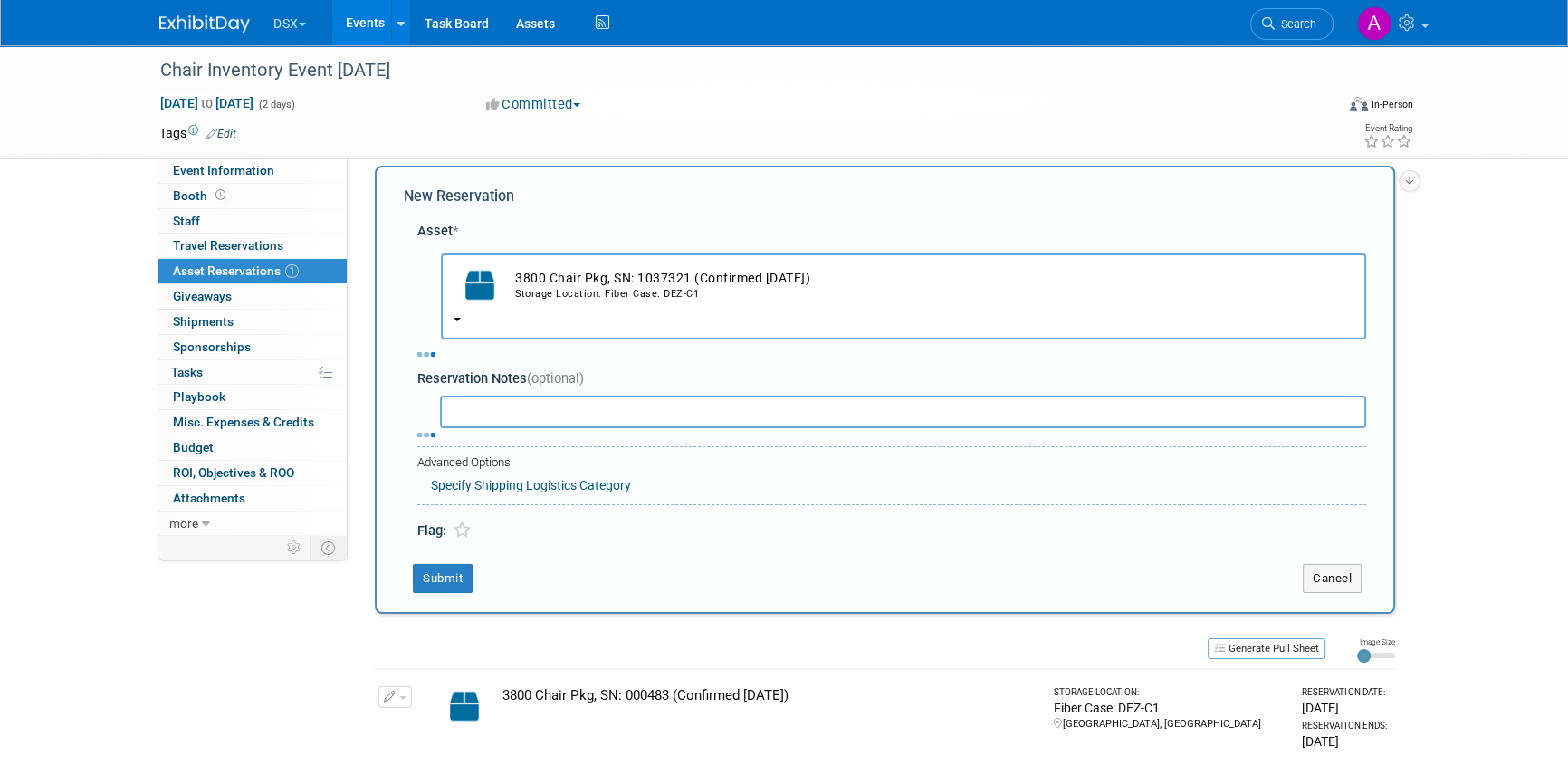
select select "9"
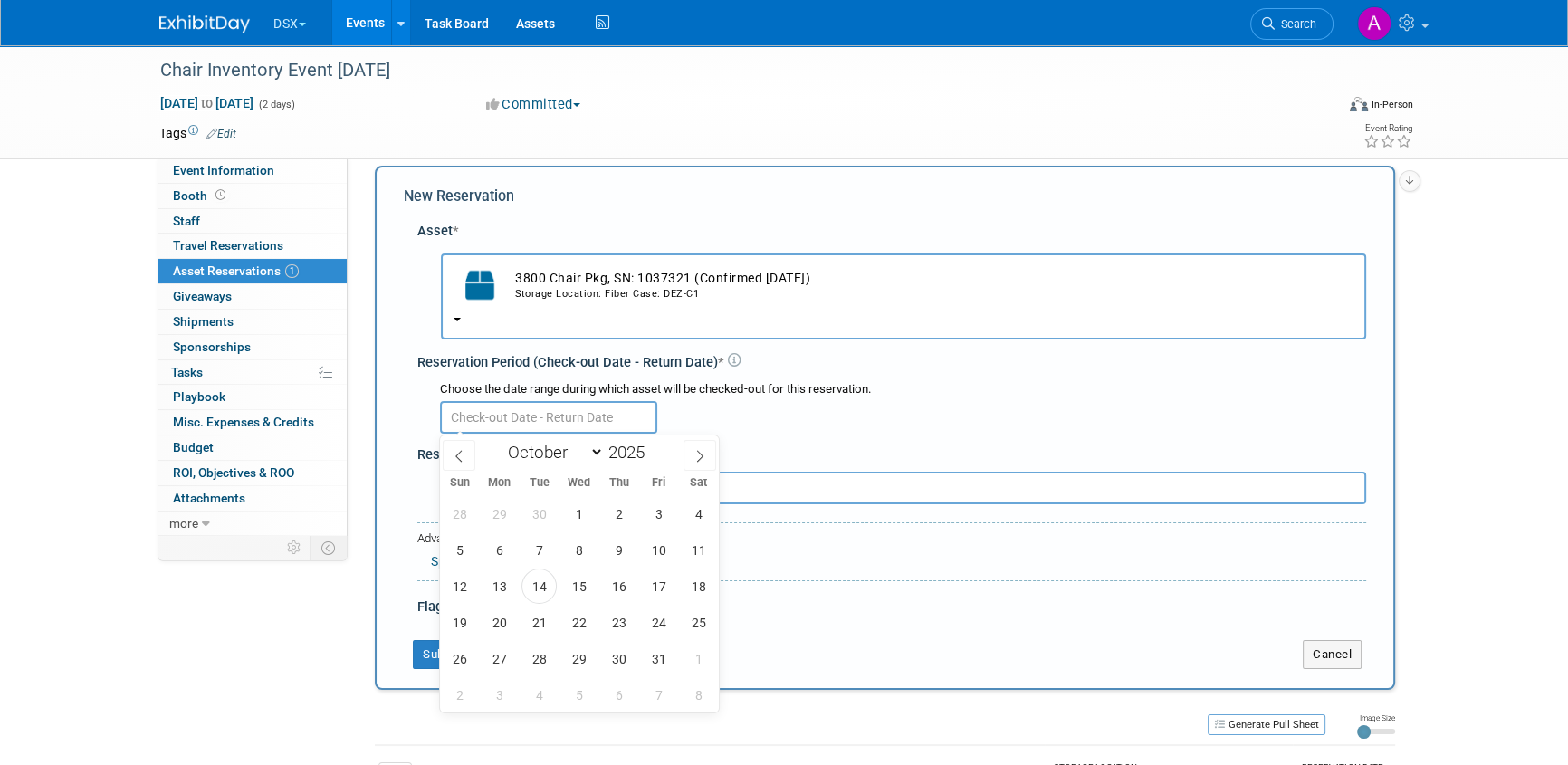
click at [566, 417] on input "text" at bounding box center [548, 417] width 217 height 33
click at [535, 579] on span "14" at bounding box center [539, 586] width 36 height 36
type input "Oct 14, 2025"
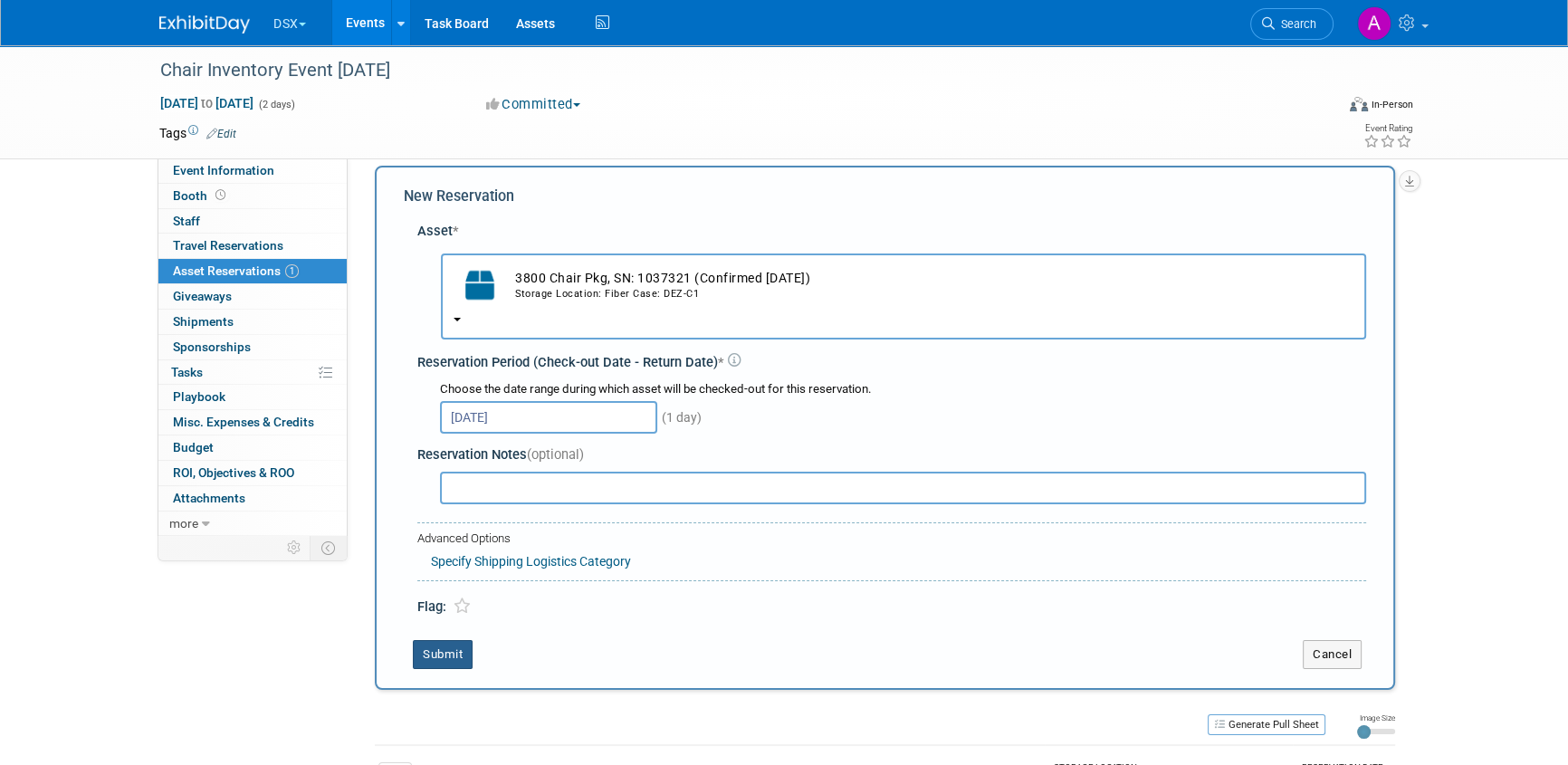
click at [457, 655] on button "Submit" at bounding box center [443, 654] width 59 height 29
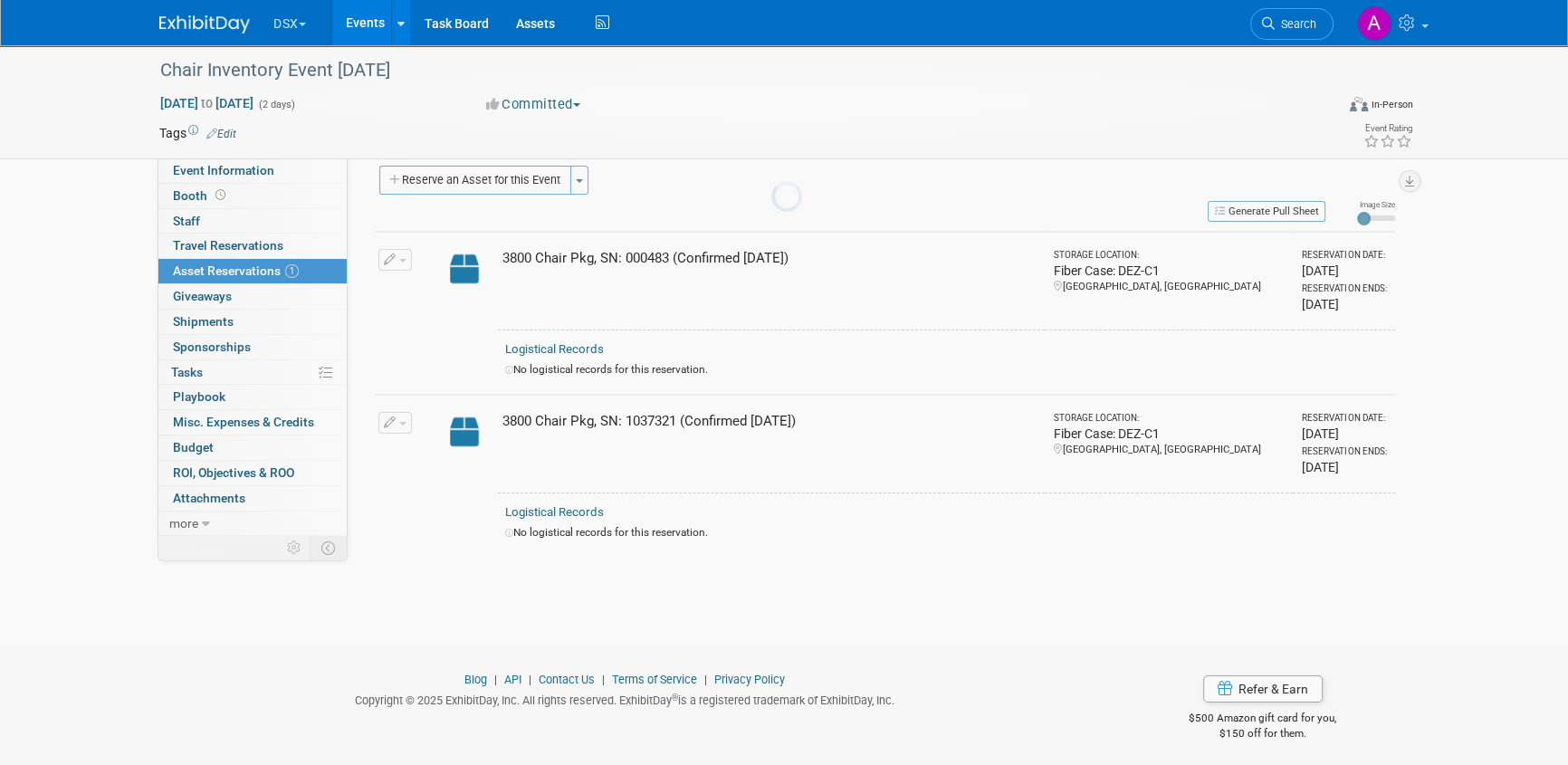
scroll to position [24, 0]
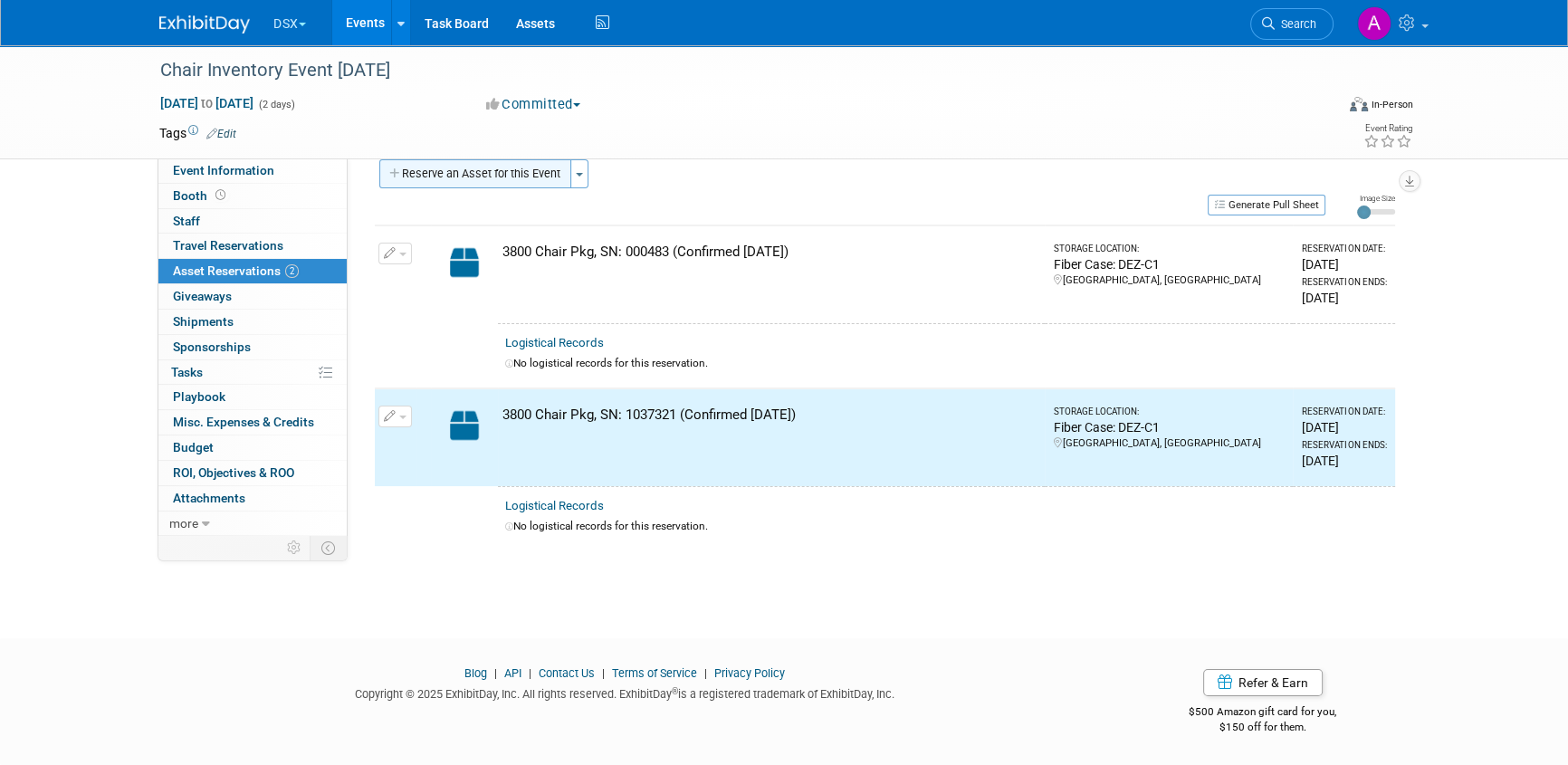
click at [533, 172] on button "Reserve an Asset for this Event" at bounding box center [475, 173] width 192 height 29
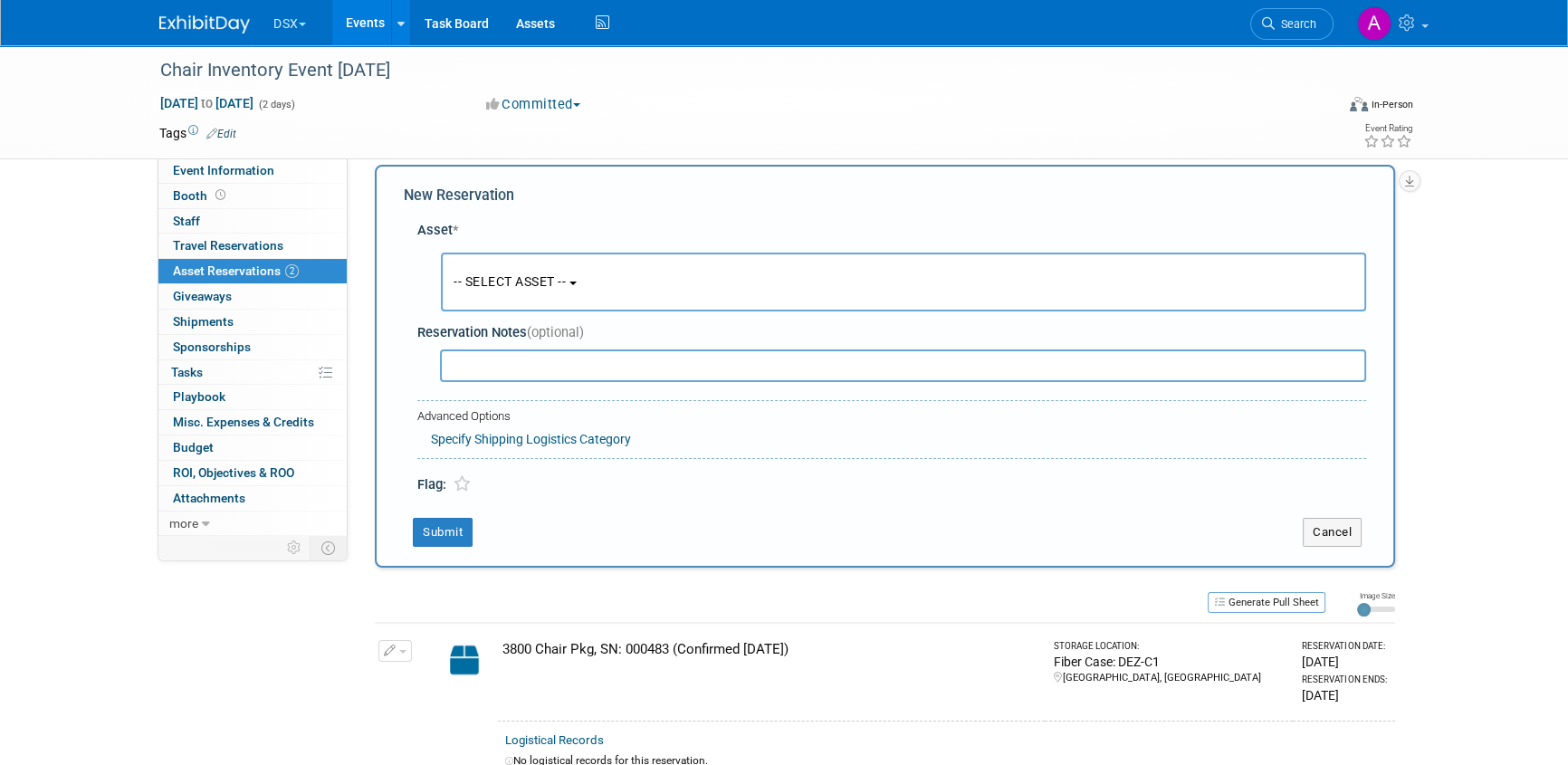
scroll to position [17, 0]
click at [521, 297] on button "-- SELECT ASSET --" at bounding box center [903, 284] width 925 height 59
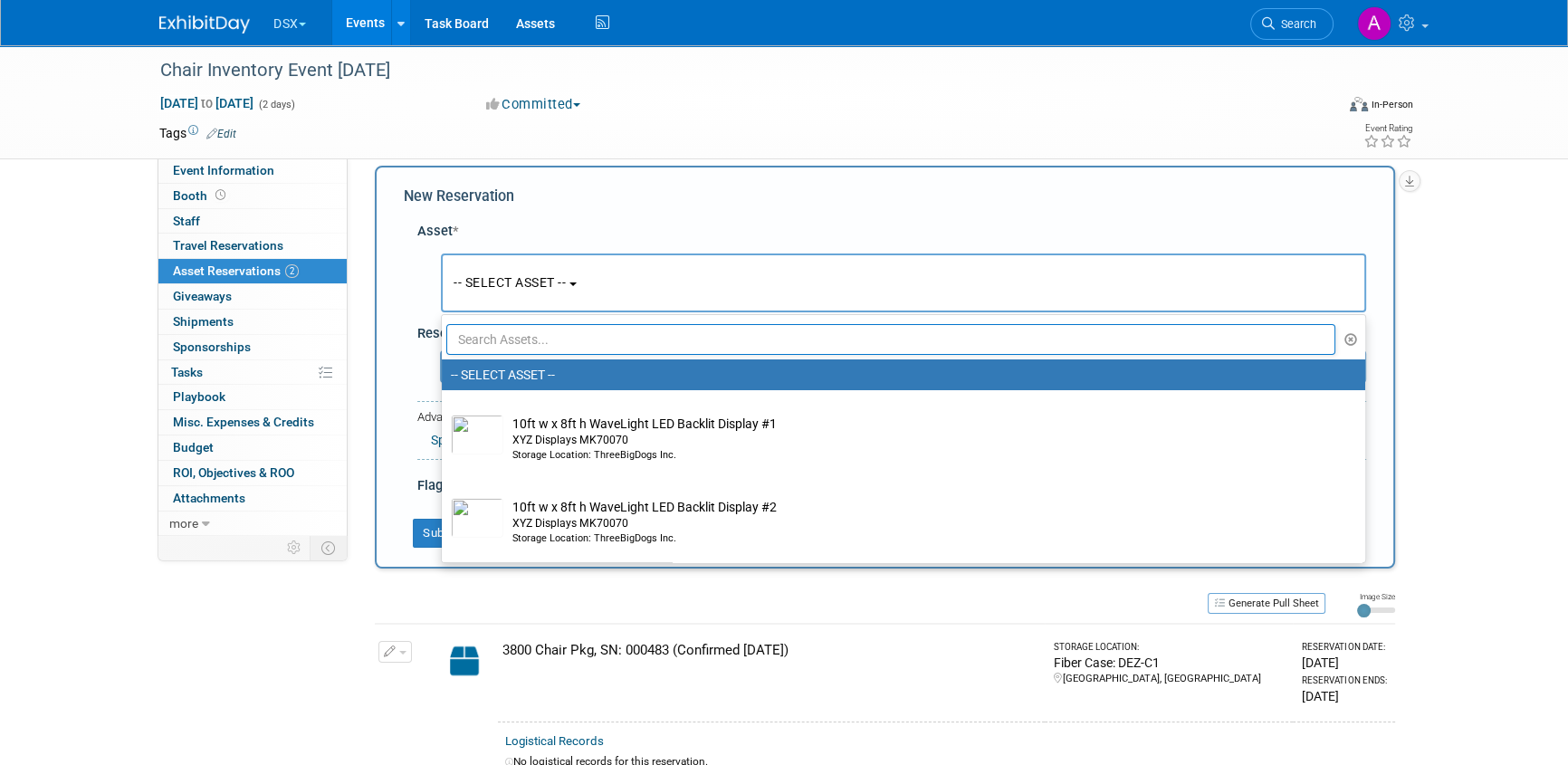
click at [516, 341] on input "text" at bounding box center [891, 339] width 889 height 31
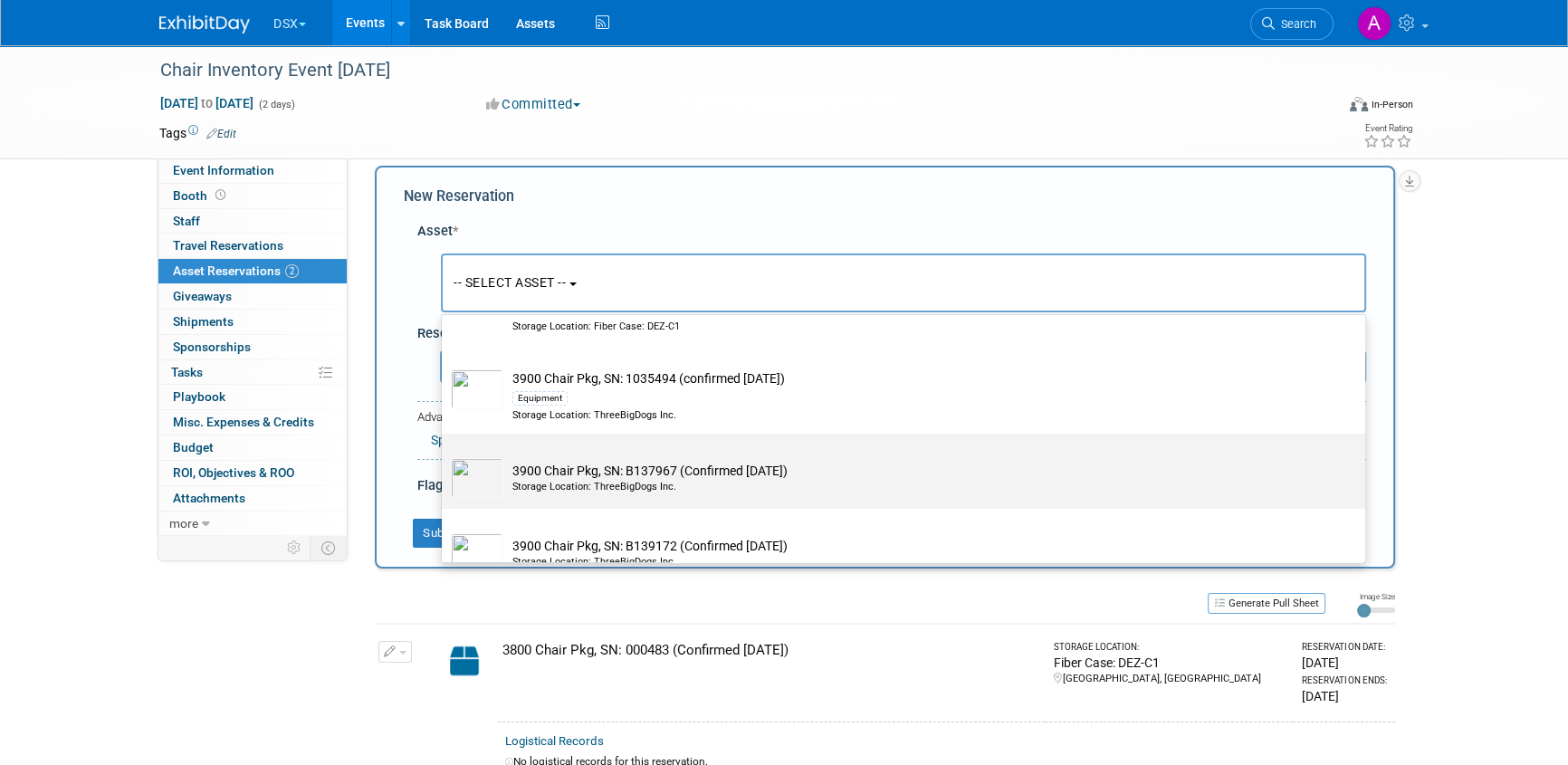
scroll to position [164, 0]
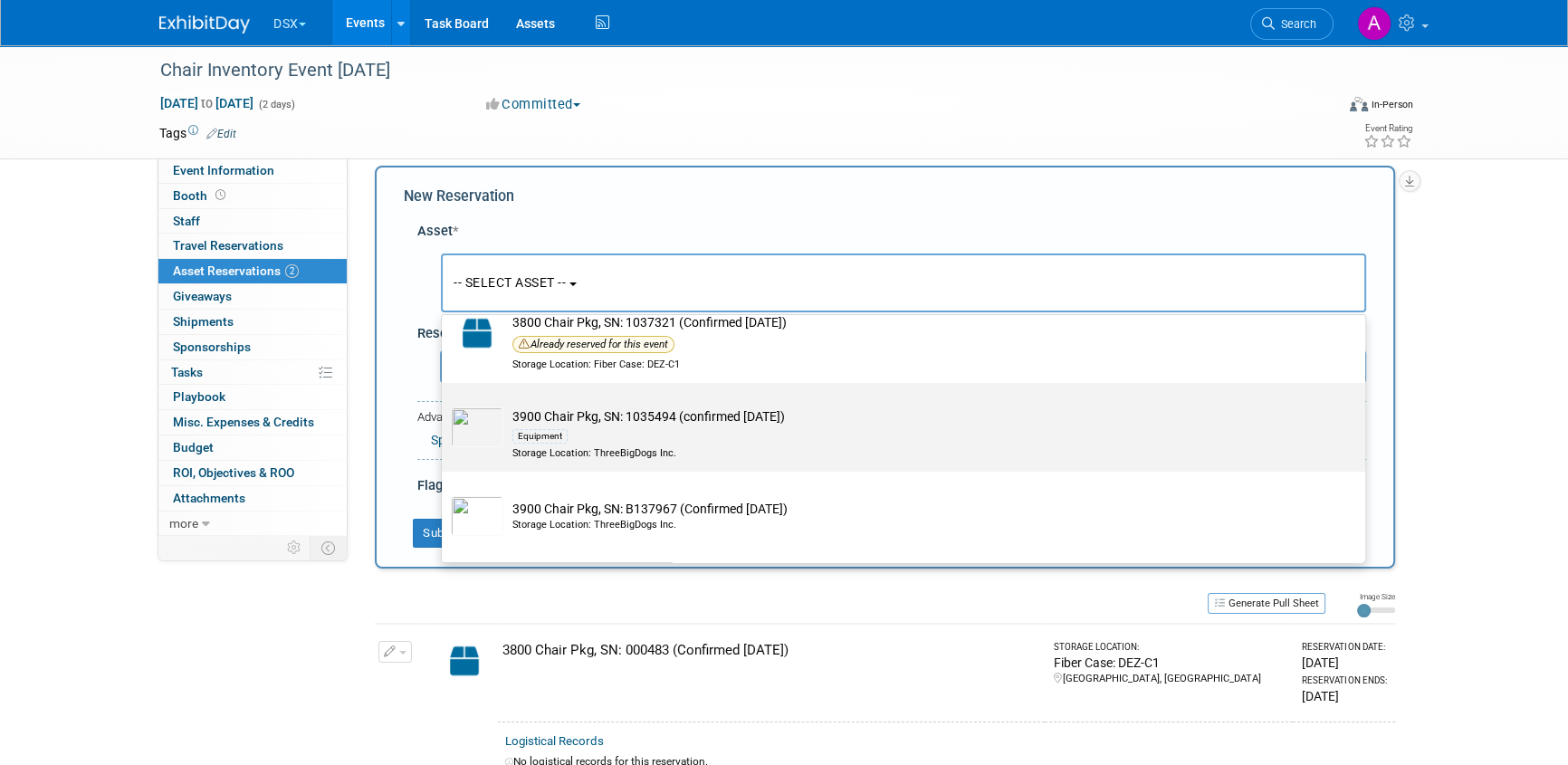
type input "chair"
click at [606, 416] on td "3900 Chair Pkg, SN: 1035494 (confirmed 1.23.25) Equipment Storage Location: Thr…" at bounding box center [916, 434] width 826 height 53
click at [445, 405] on input "3900 Chair Pkg, SN: 1035494 (confirmed 1.23.25) Equipment Storage Location: Thr…" at bounding box center [439, 399] width 12 height 12
select select "10717823"
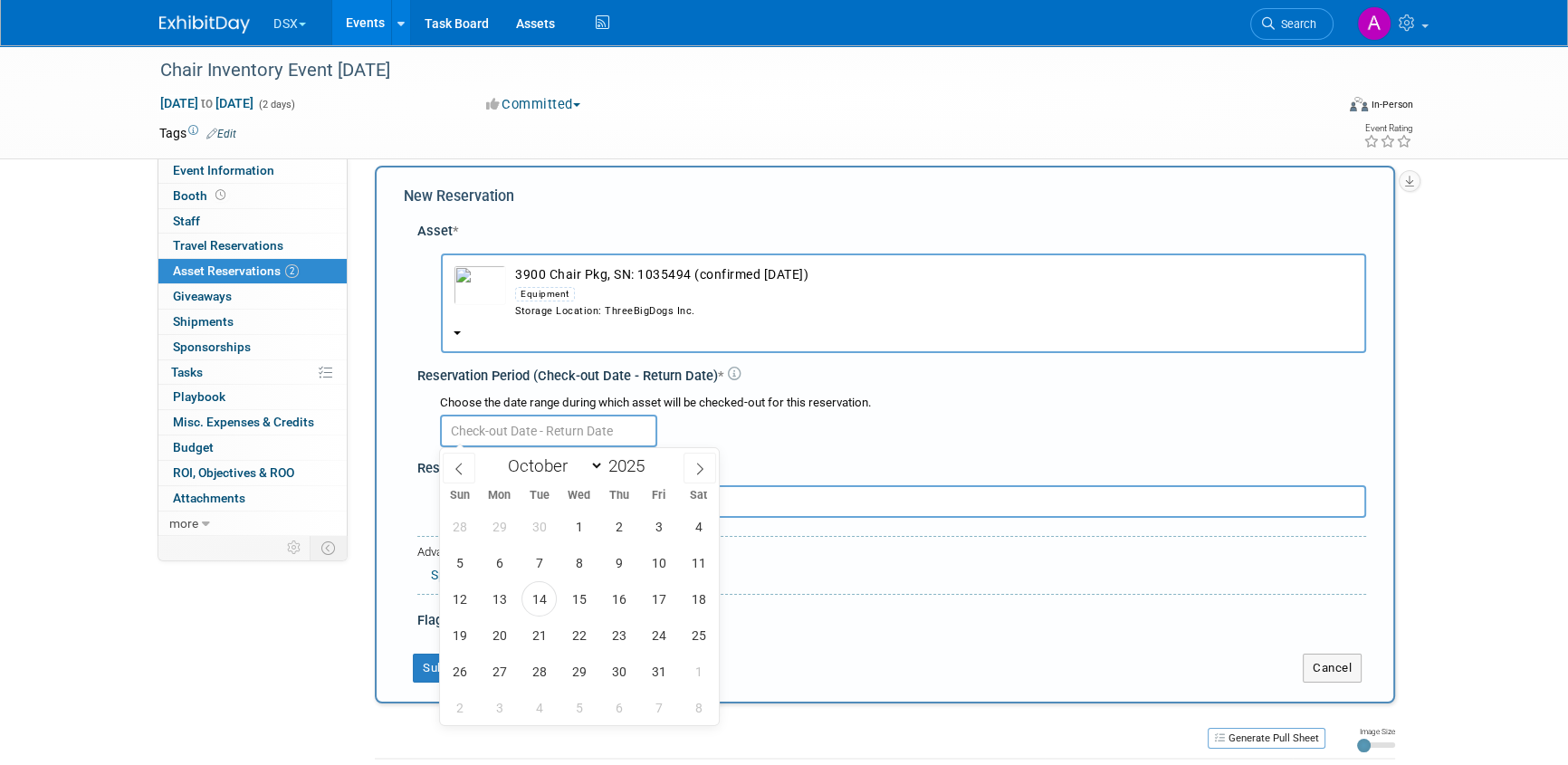
click at [531, 424] on input "text" at bounding box center [548, 431] width 217 height 33
click at [540, 595] on span "14" at bounding box center [539, 599] width 36 height 36
type input "Oct 14, 2025"
click at [540, 595] on span "14" at bounding box center [539, 599] width 36 height 36
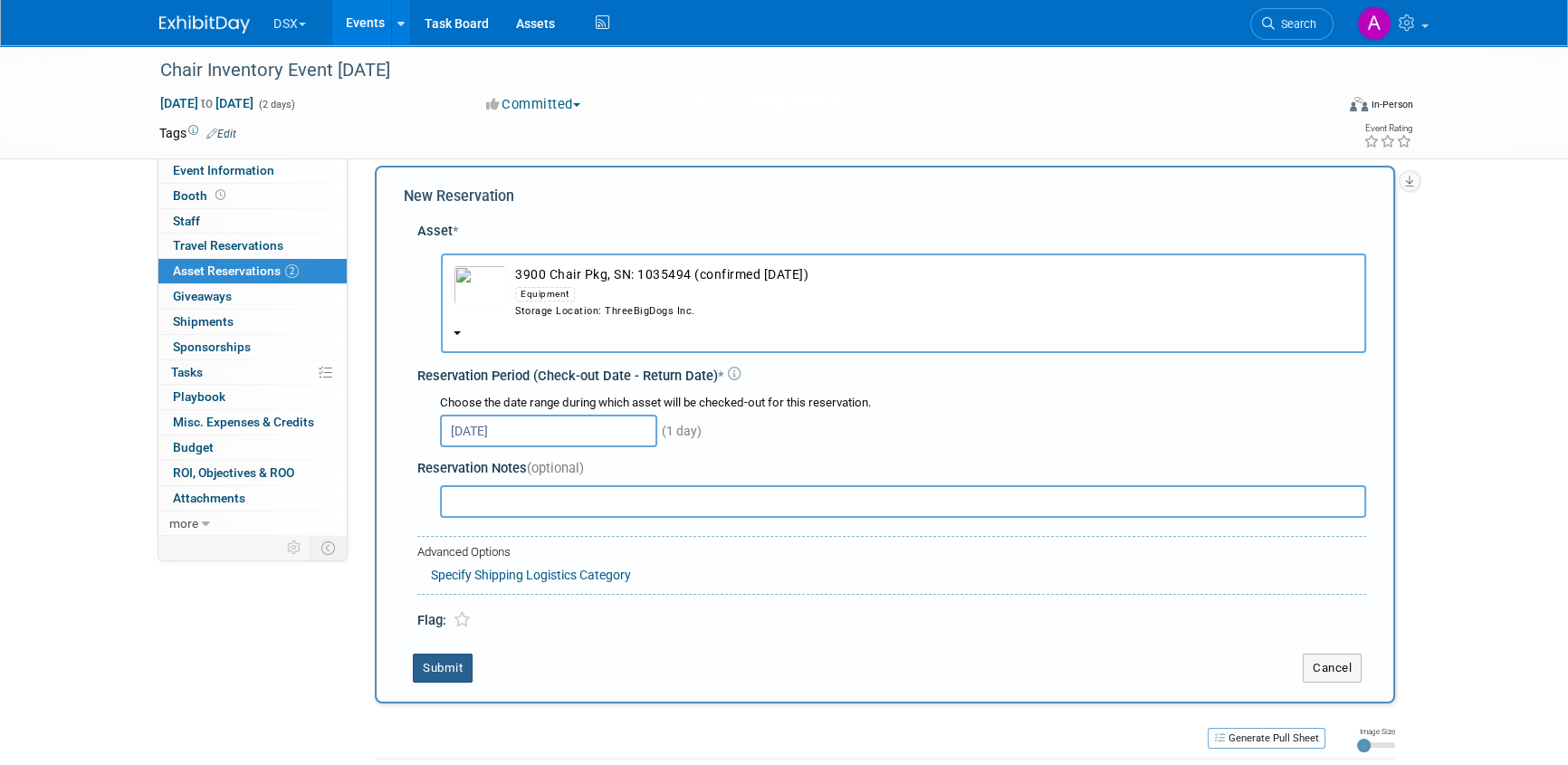
click at [458, 663] on button "Submit" at bounding box center [443, 668] width 59 height 29
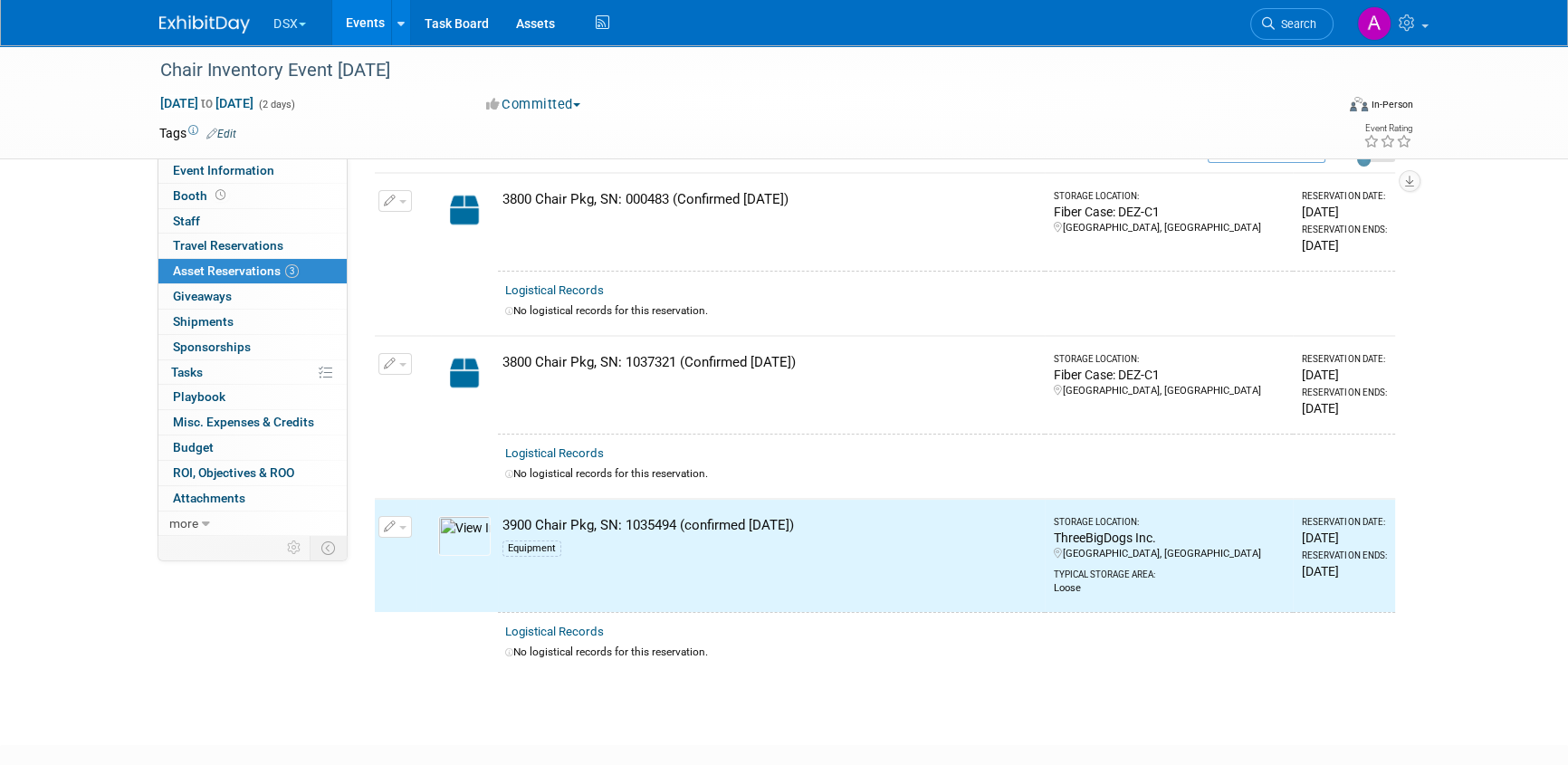
scroll to position [0, 0]
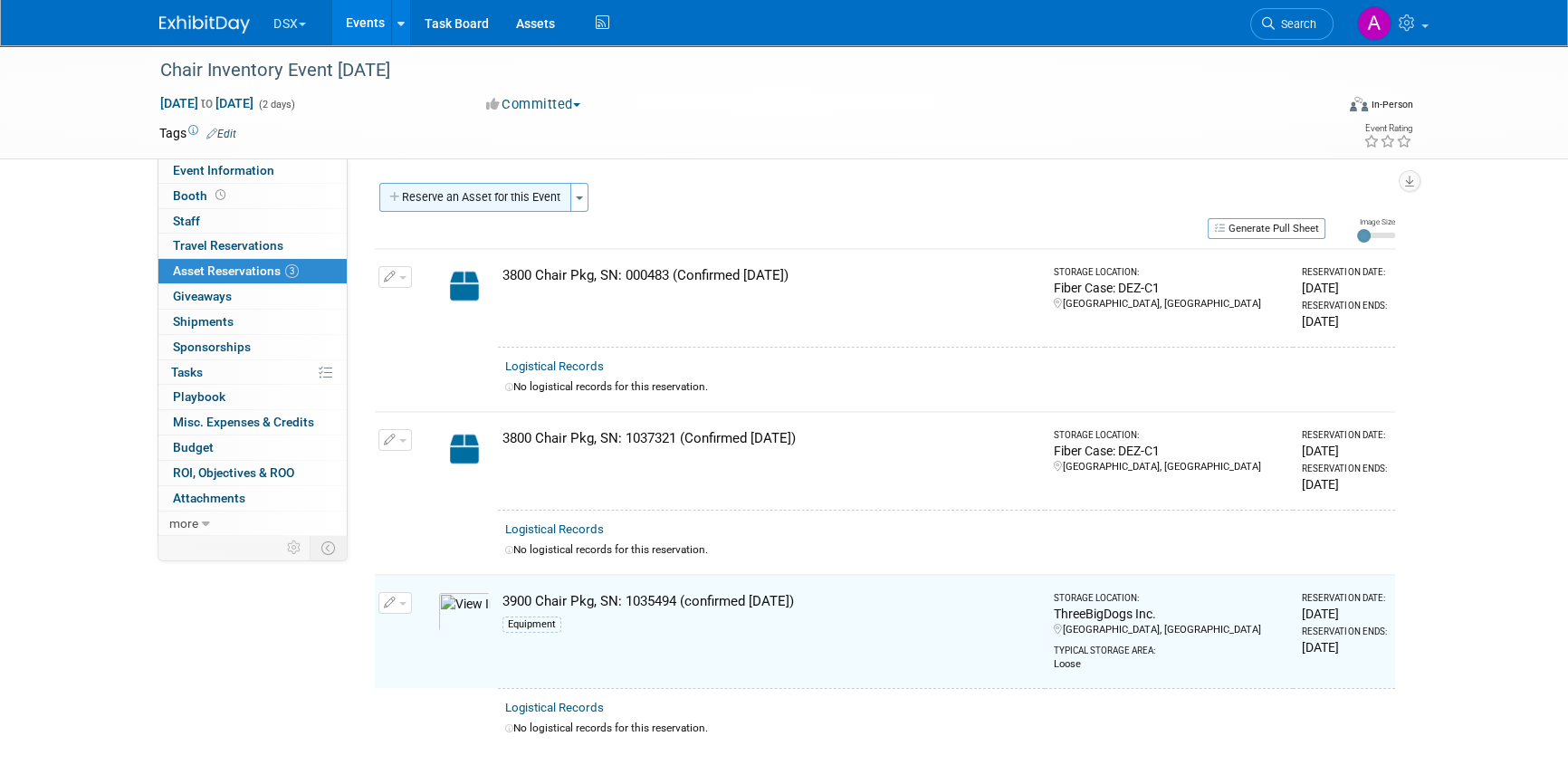
click at [513, 204] on button "Reserve an Asset for this Event" at bounding box center [475, 197] width 192 height 29
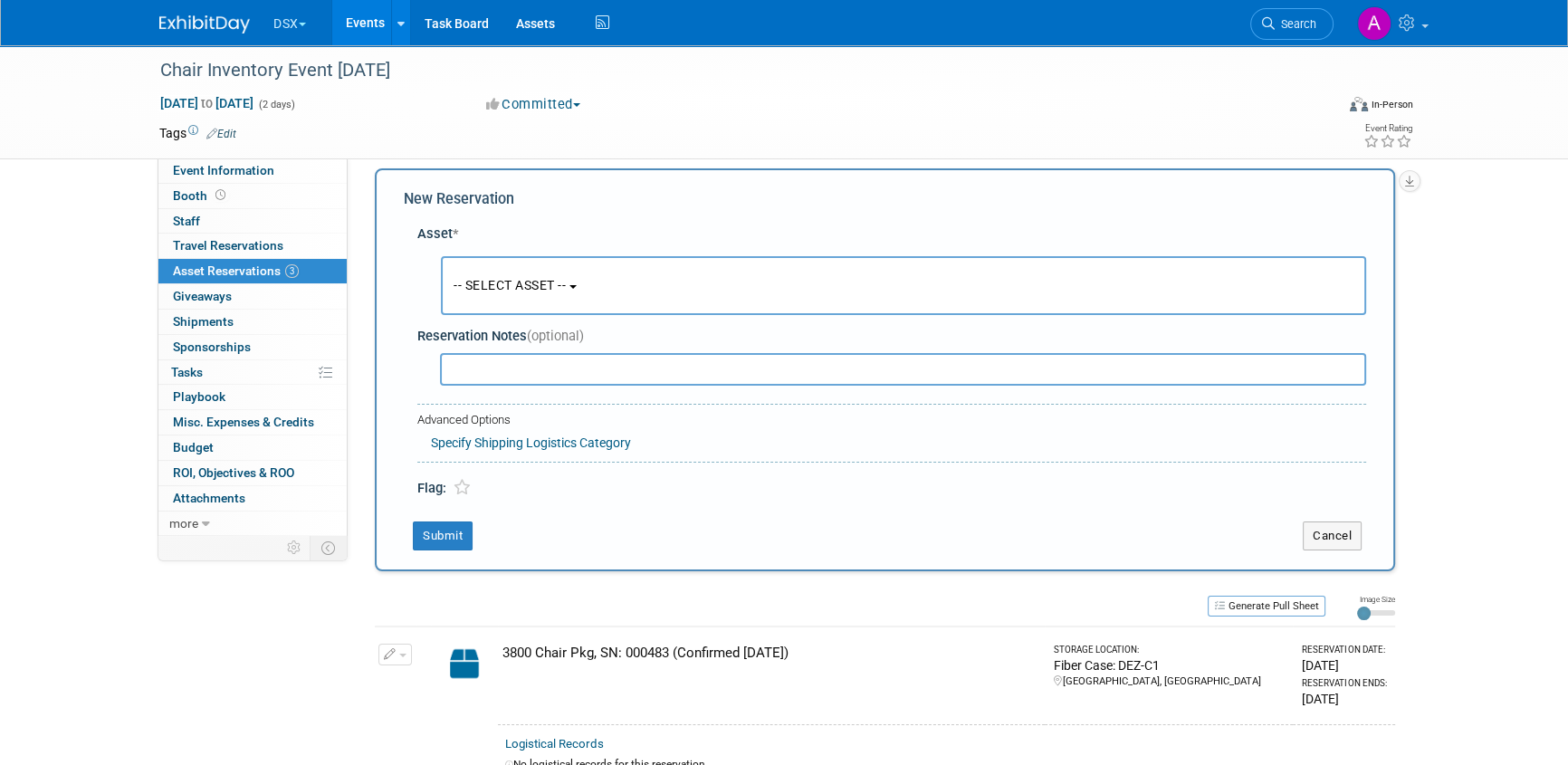
scroll to position [17, 0]
click at [514, 287] on span "-- SELECT ASSET --" at bounding box center [510, 283] width 113 height 15
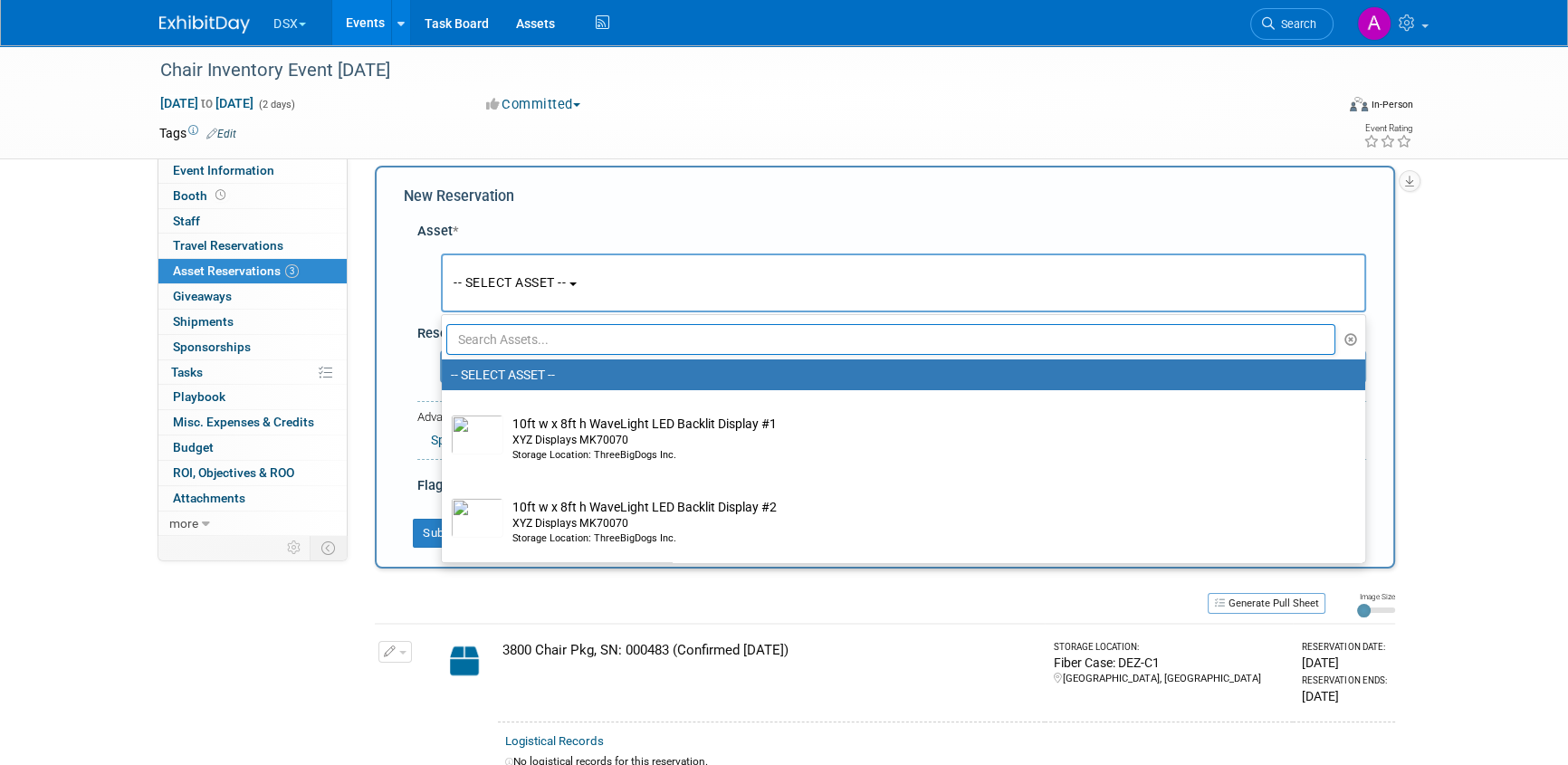
click at [516, 342] on input "text" at bounding box center [891, 339] width 889 height 31
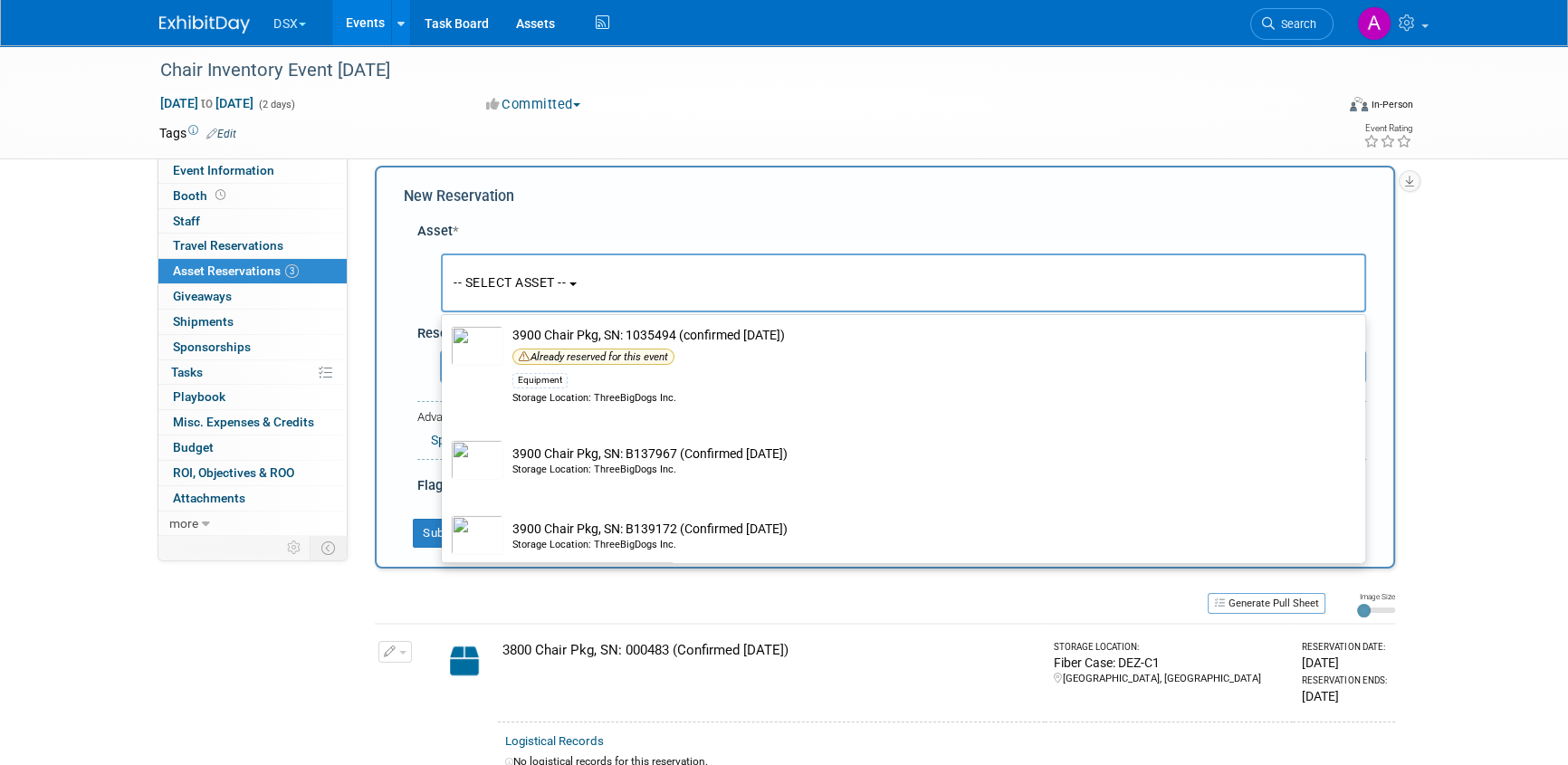
scroll to position [246, 0]
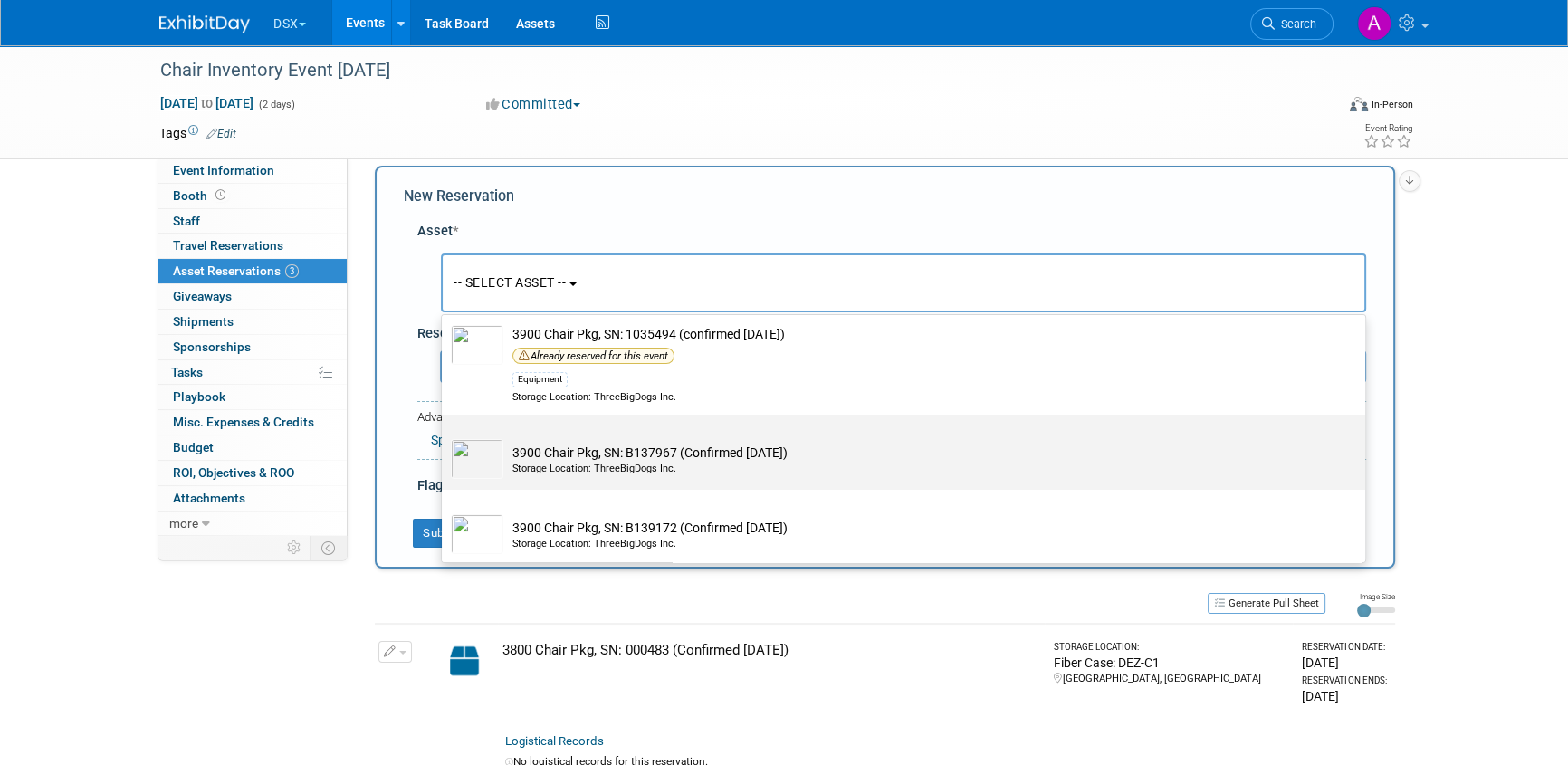
type input "chair"
click at [607, 462] on div "Storage Location: ThreeBigDogs Inc." at bounding box center [921, 468] width 817 height 15
click at [445, 437] on input "3900 Chair Pkg, SN: B137967 (Confirmed 1.23.25) Storage Location: ThreeBigDogs …" at bounding box center [439, 431] width 12 height 12
select select "10723839"
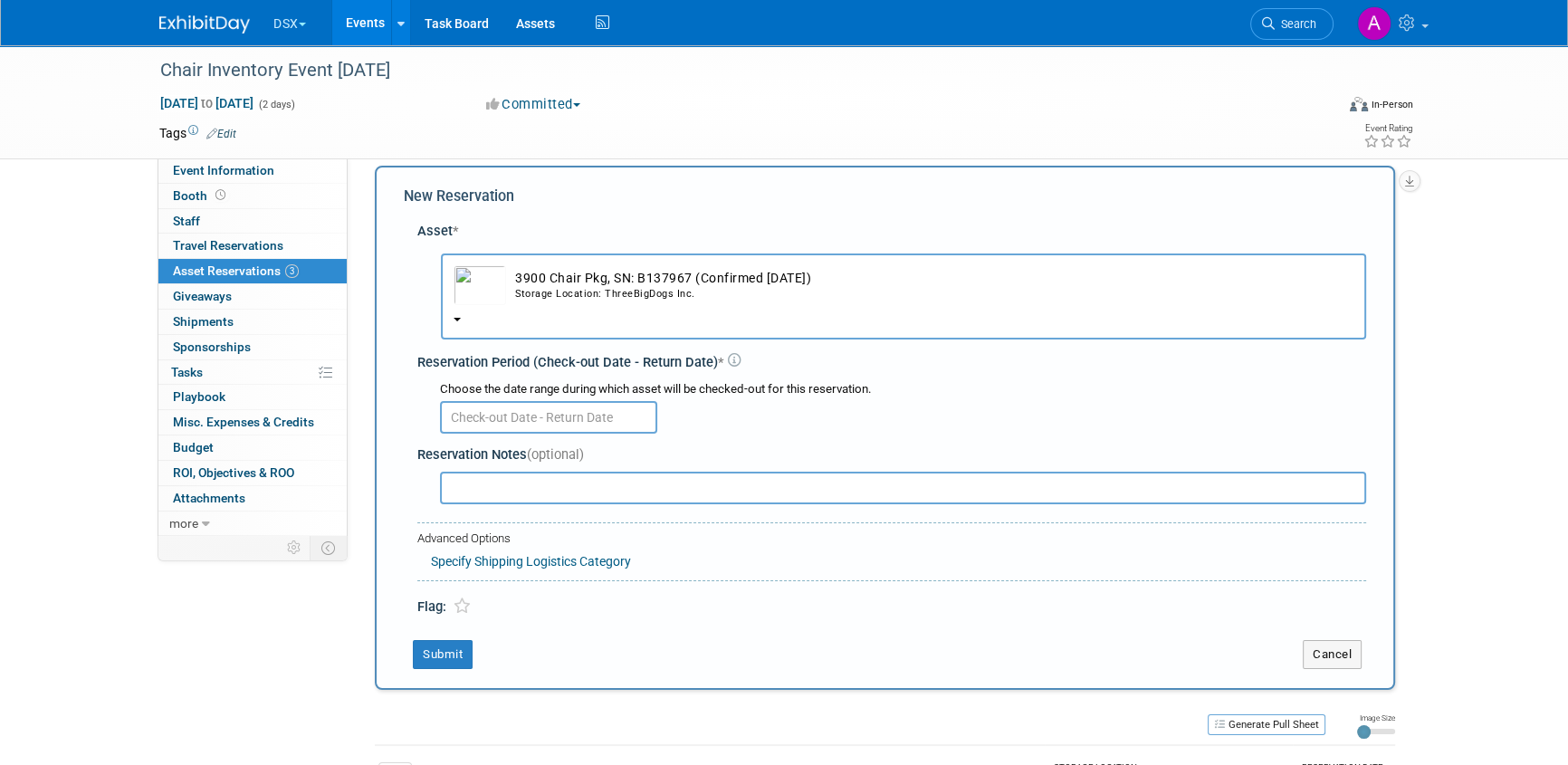
click at [534, 414] on input "text" at bounding box center [548, 417] width 217 height 33
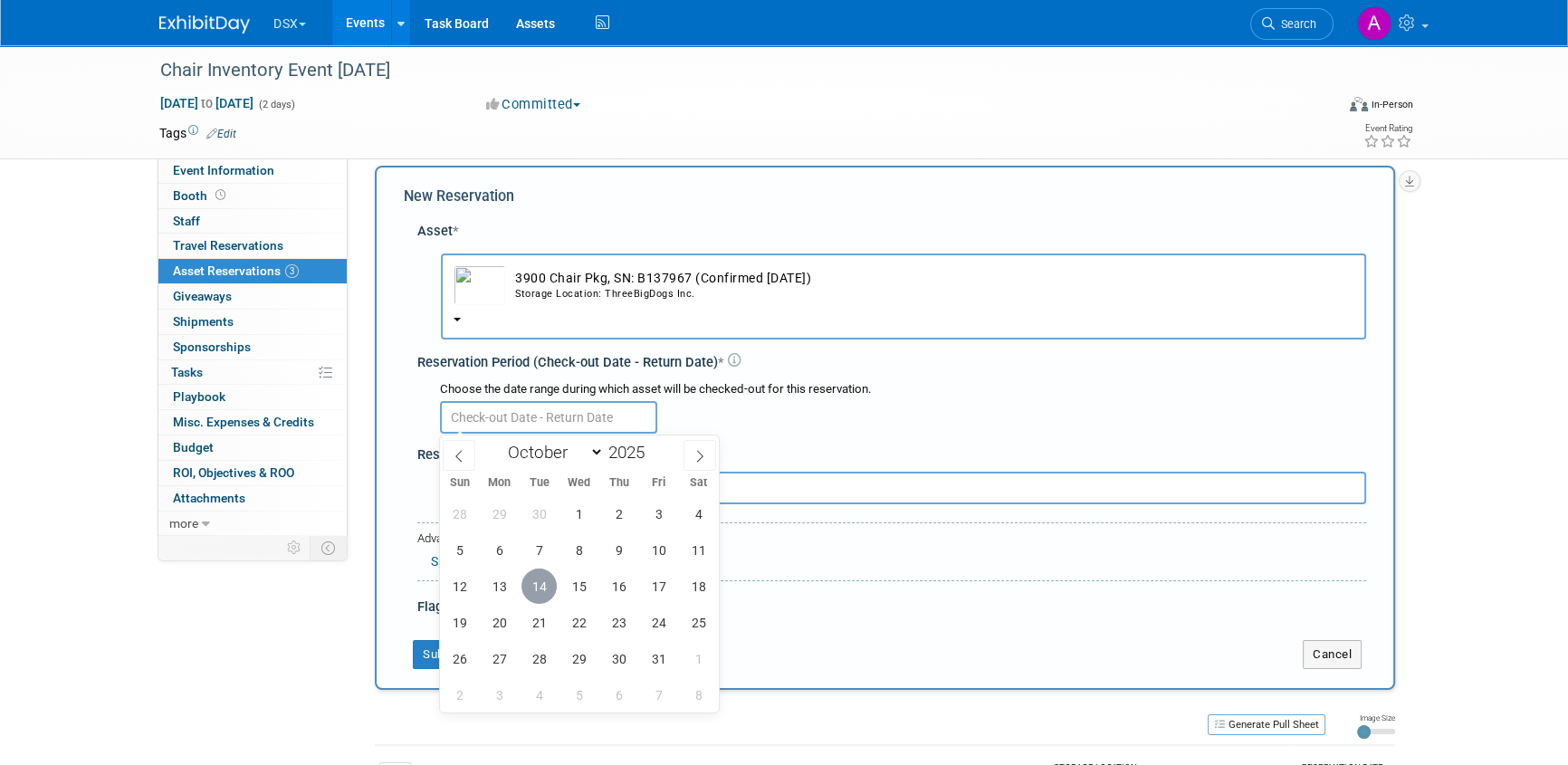
click at [538, 581] on span "14" at bounding box center [539, 586] width 36 height 36
type input "Oct 14, 2025"
click at [538, 581] on span "14" at bounding box center [539, 586] width 36 height 36
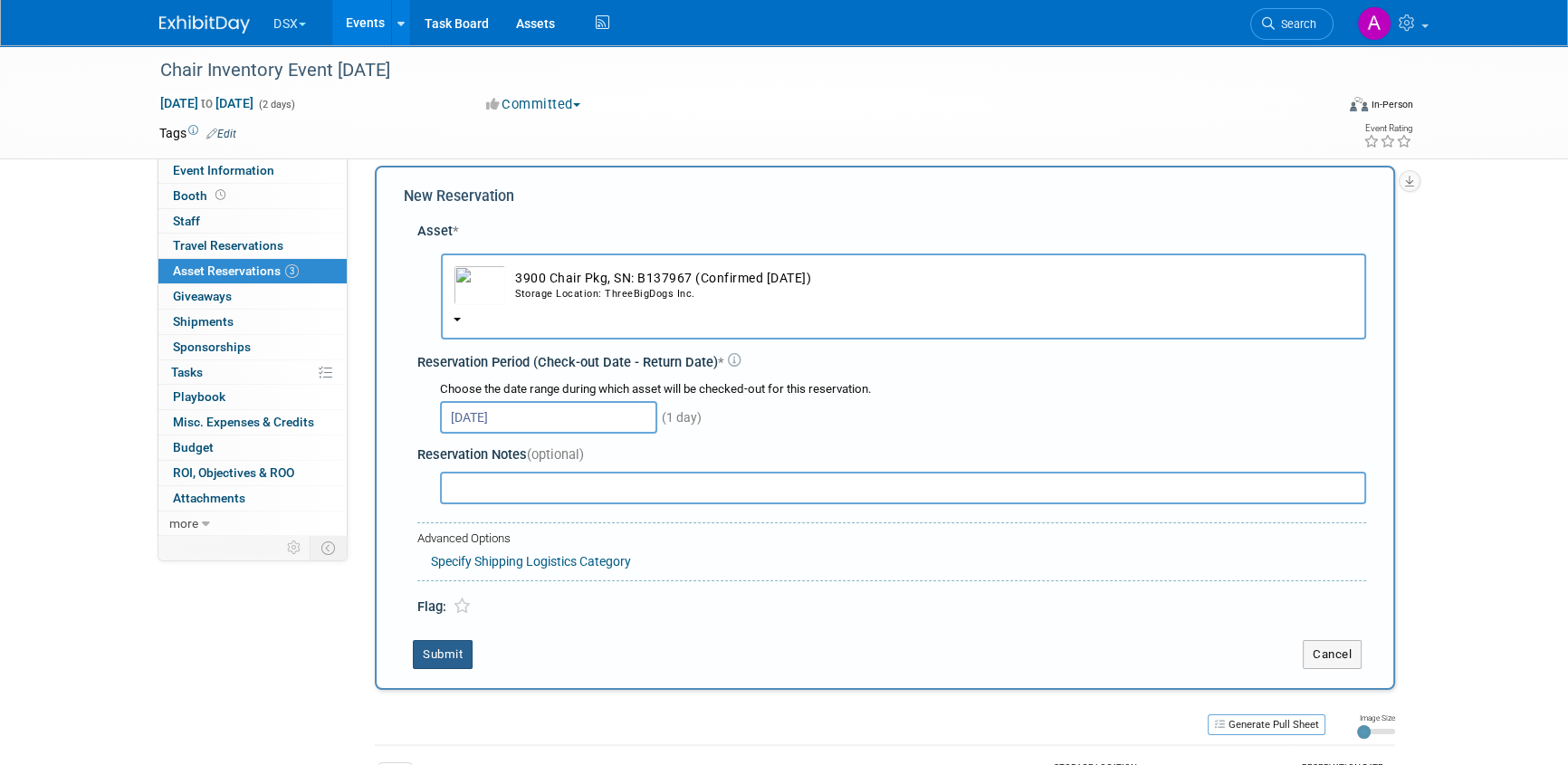
click at [456, 652] on button "Submit" at bounding box center [443, 654] width 59 height 29
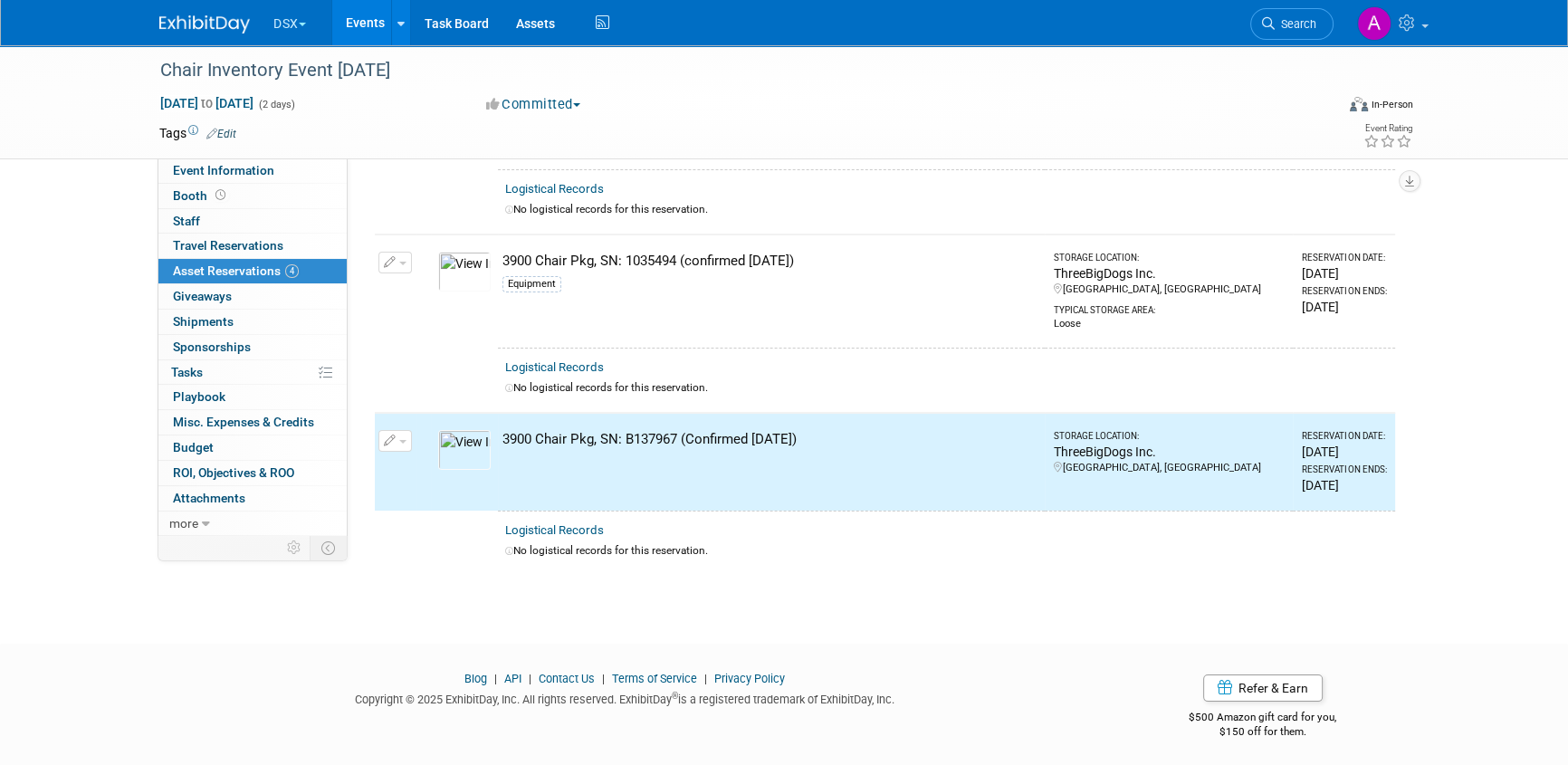
scroll to position [0, 0]
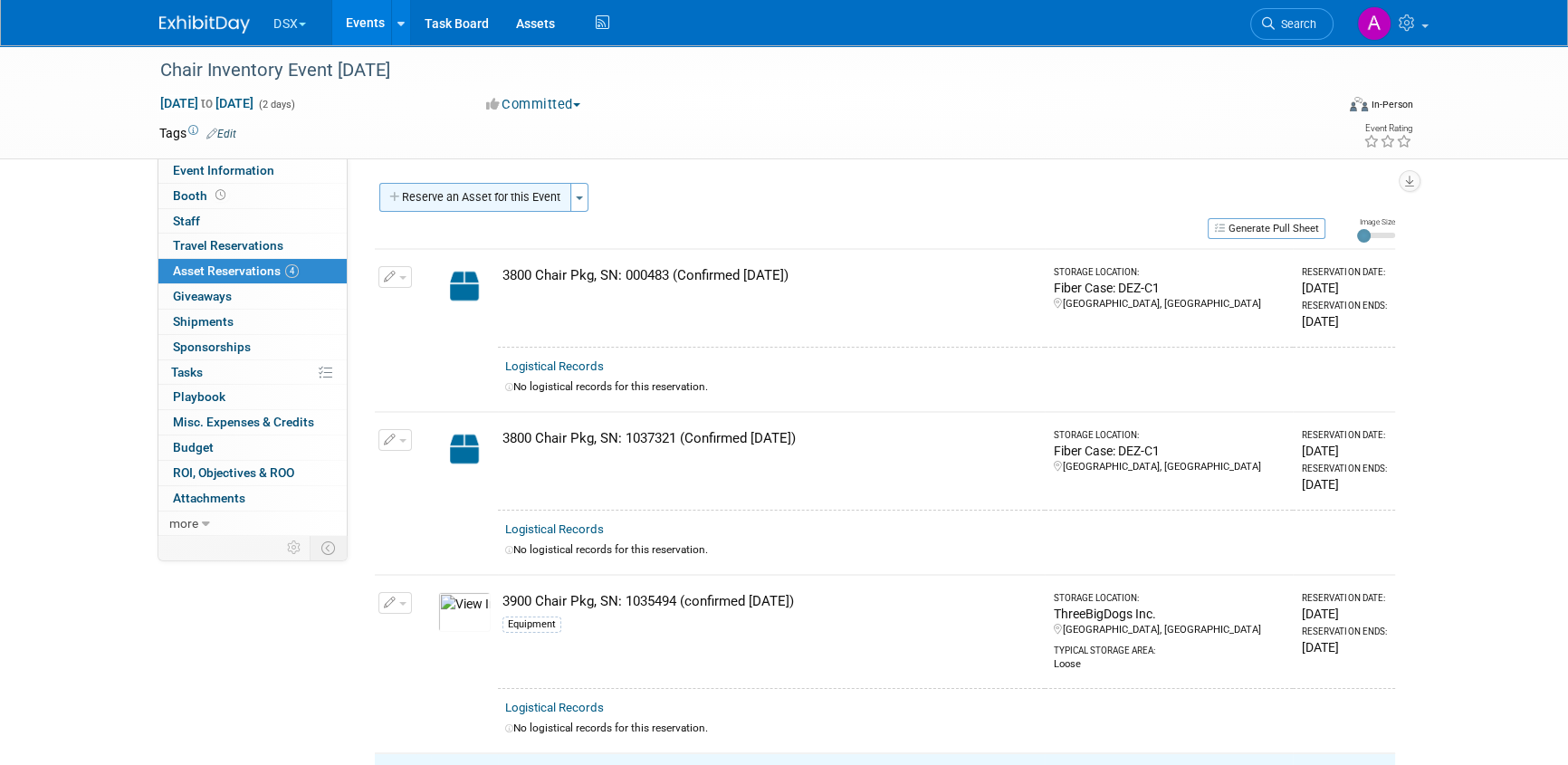
click at [525, 190] on button "Reserve an Asset for this Event" at bounding box center [475, 197] width 192 height 29
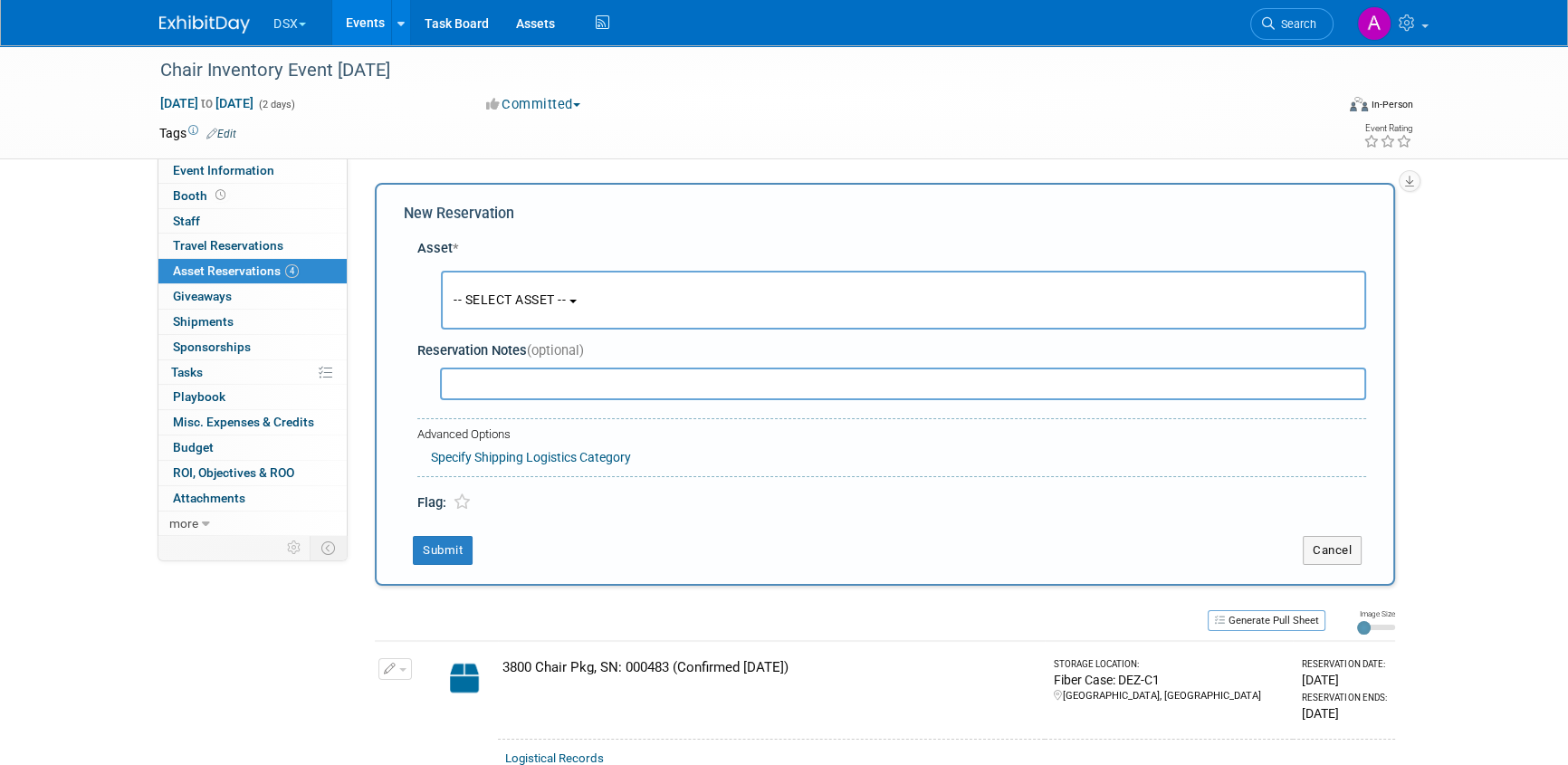
scroll to position [17, 0]
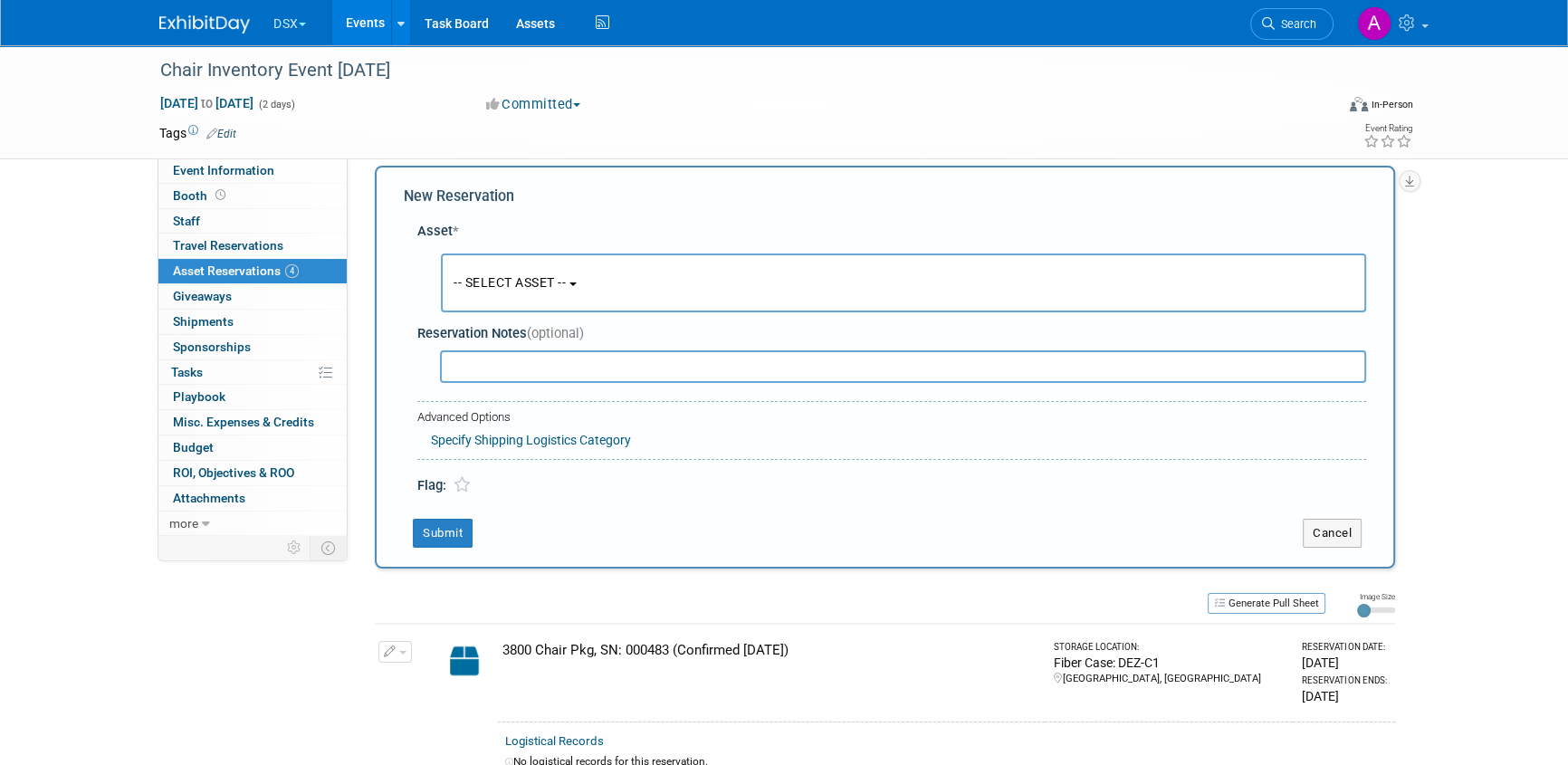
click at [524, 290] on span "-- SELECT ASSET --" at bounding box center [510, 283] width 113 height 15
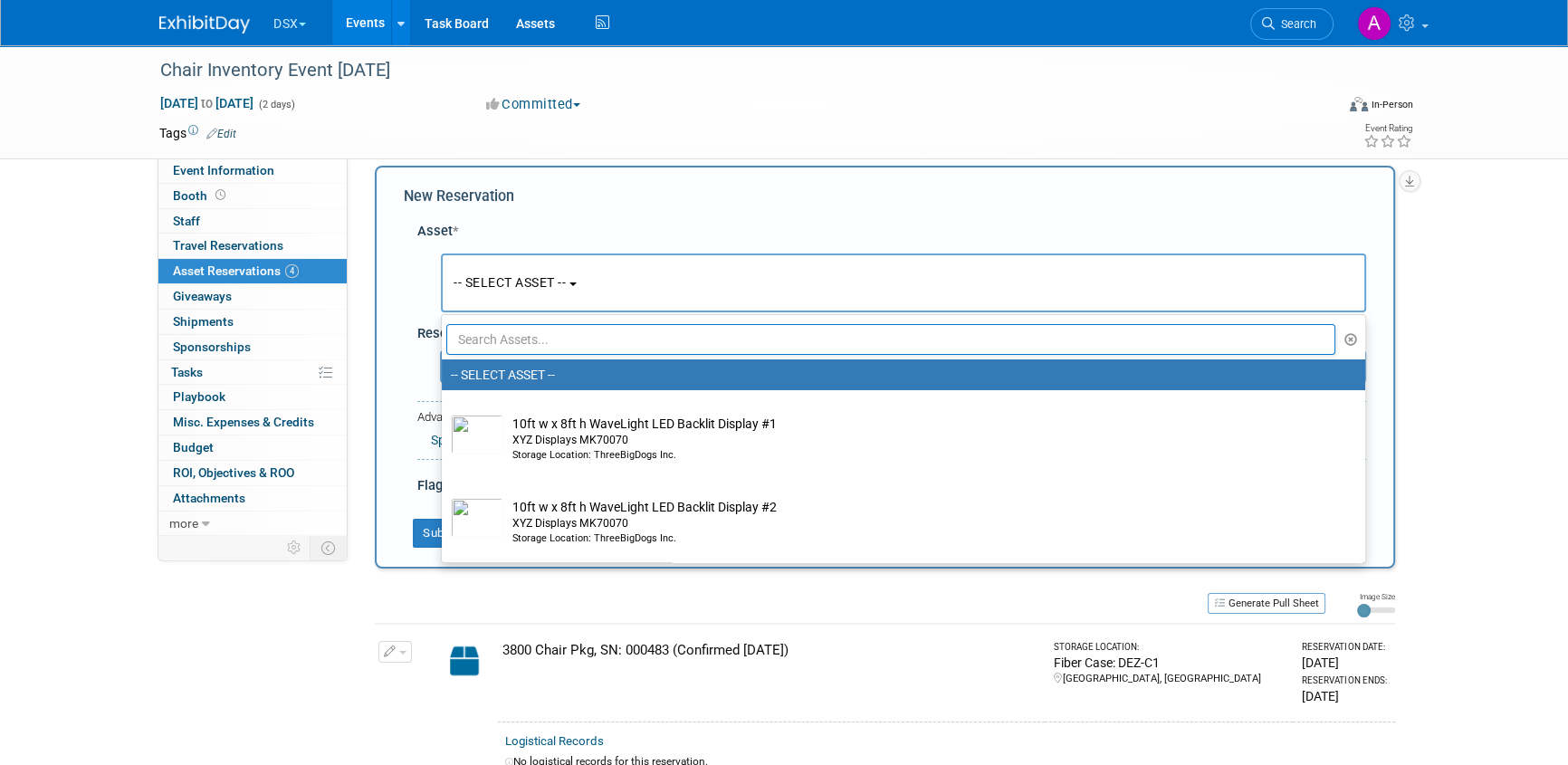
click at [527, 344] on input "text" at bounding box center [891, 339] width 889 height 31
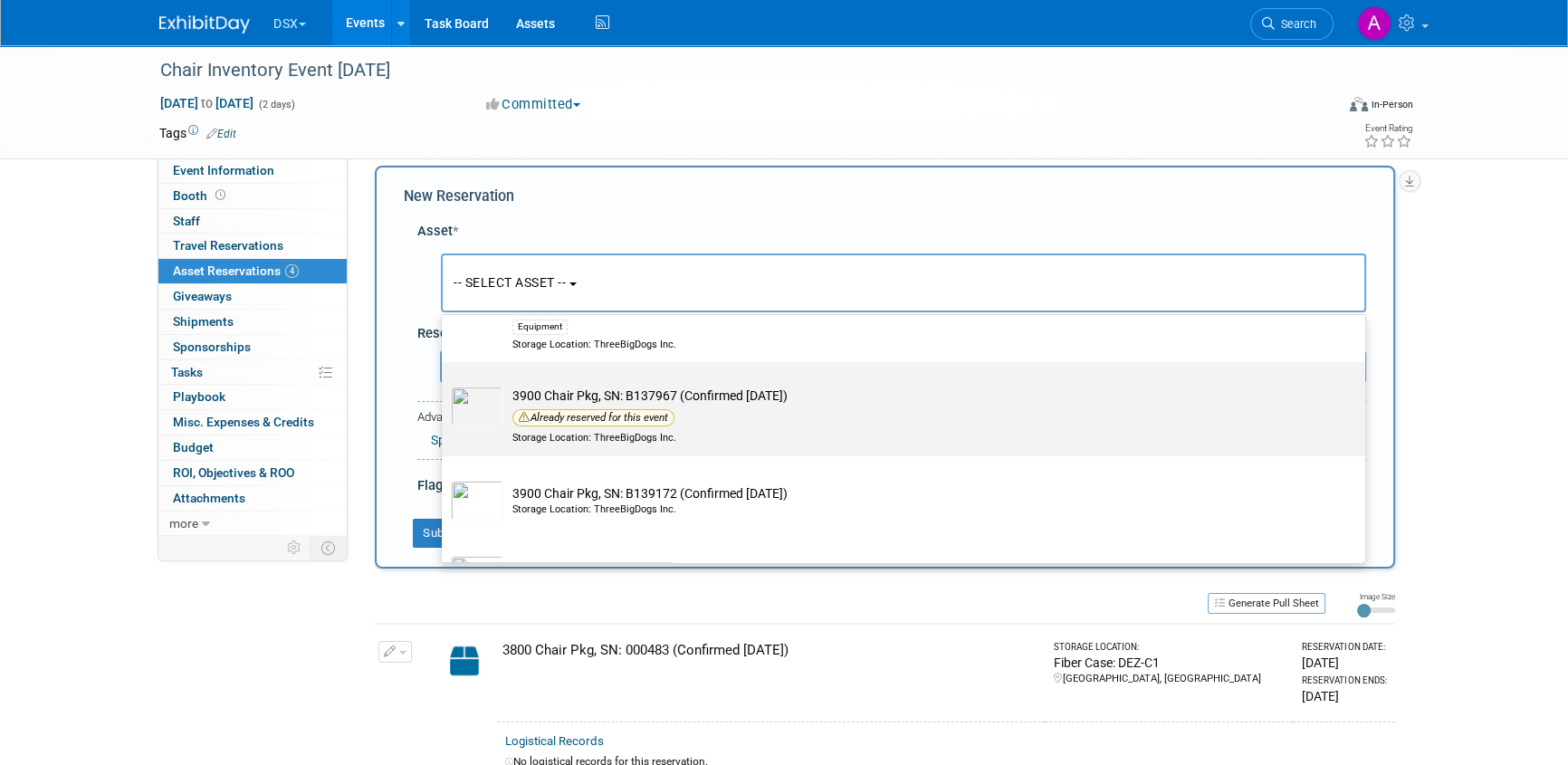
scroll to position [329, 0]
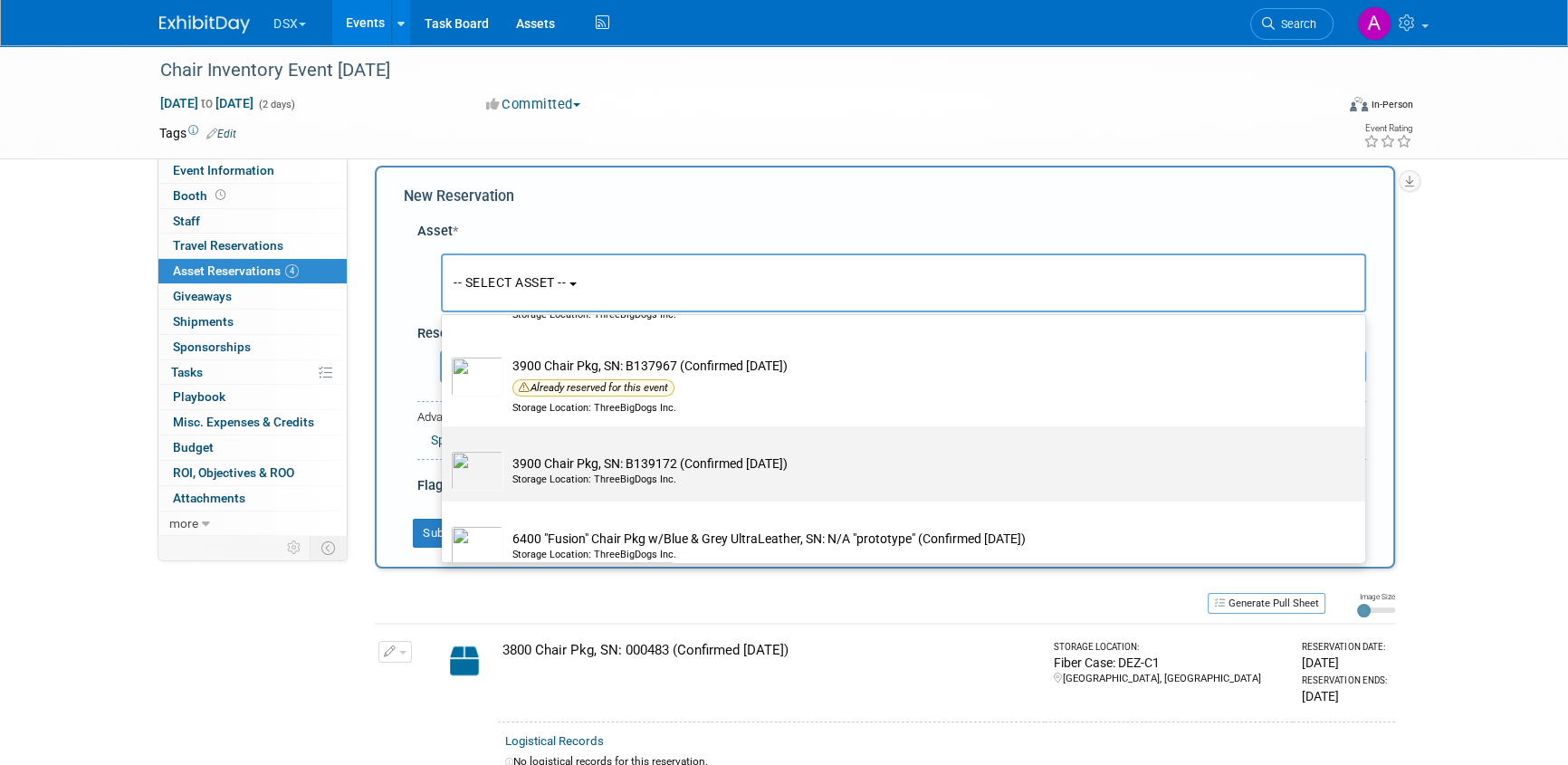
type input "chair"
click at [587, 474] on div "Storage Location: ThreeBigDogs Inc." at bounding box center [921, 479] width 817 height 15
click at [445, 449] on input "3900 Chair Pkg, SN: B139172 (Confirmed 1.23.25) Storage Location: ThreeBigDogs …" at bounding box center [439, 443] width 12 height 12
select select "10723834"
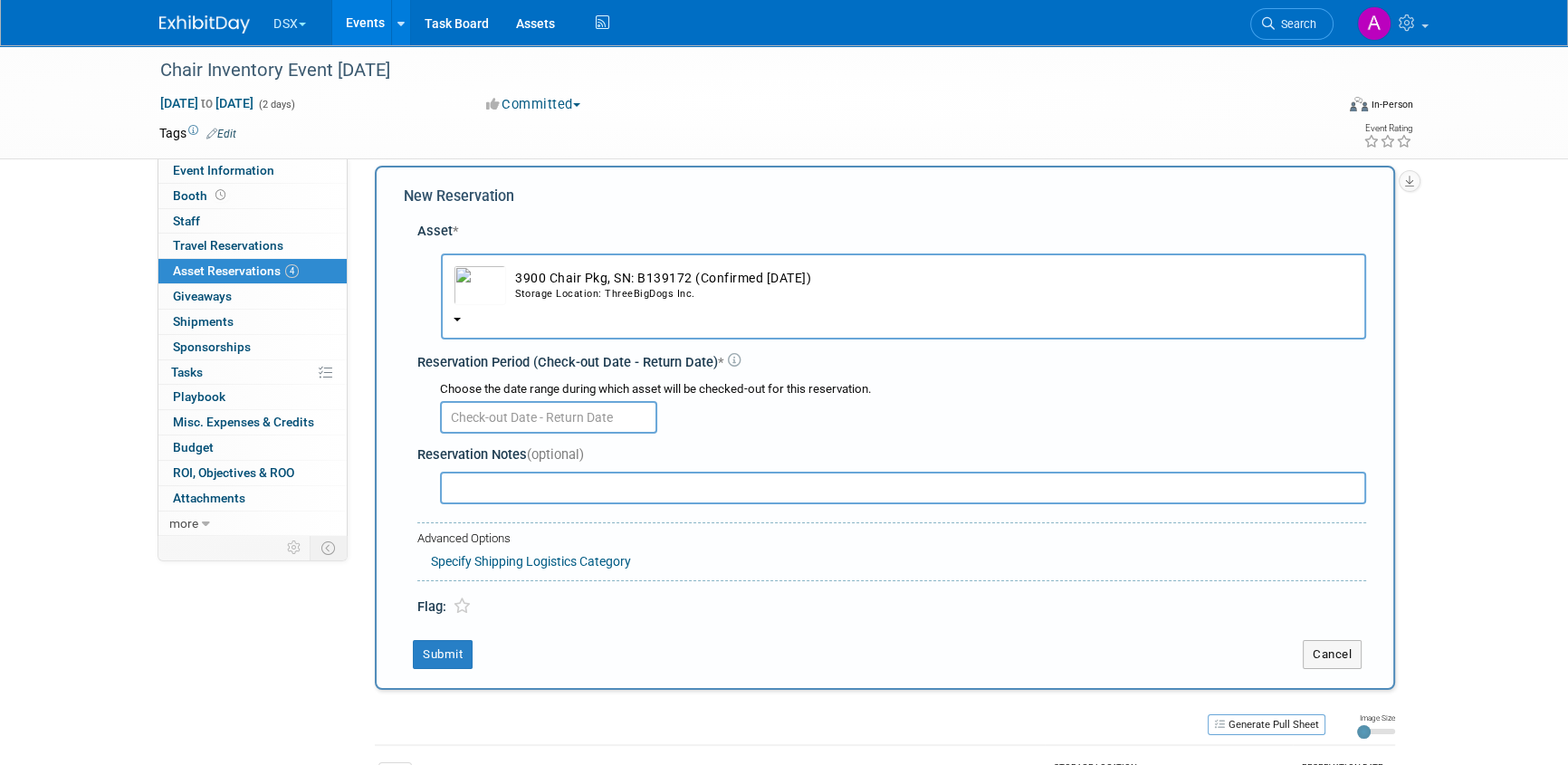
click at [544, 421] on input "text" at bounding box center [548, 417] width 217 height 33
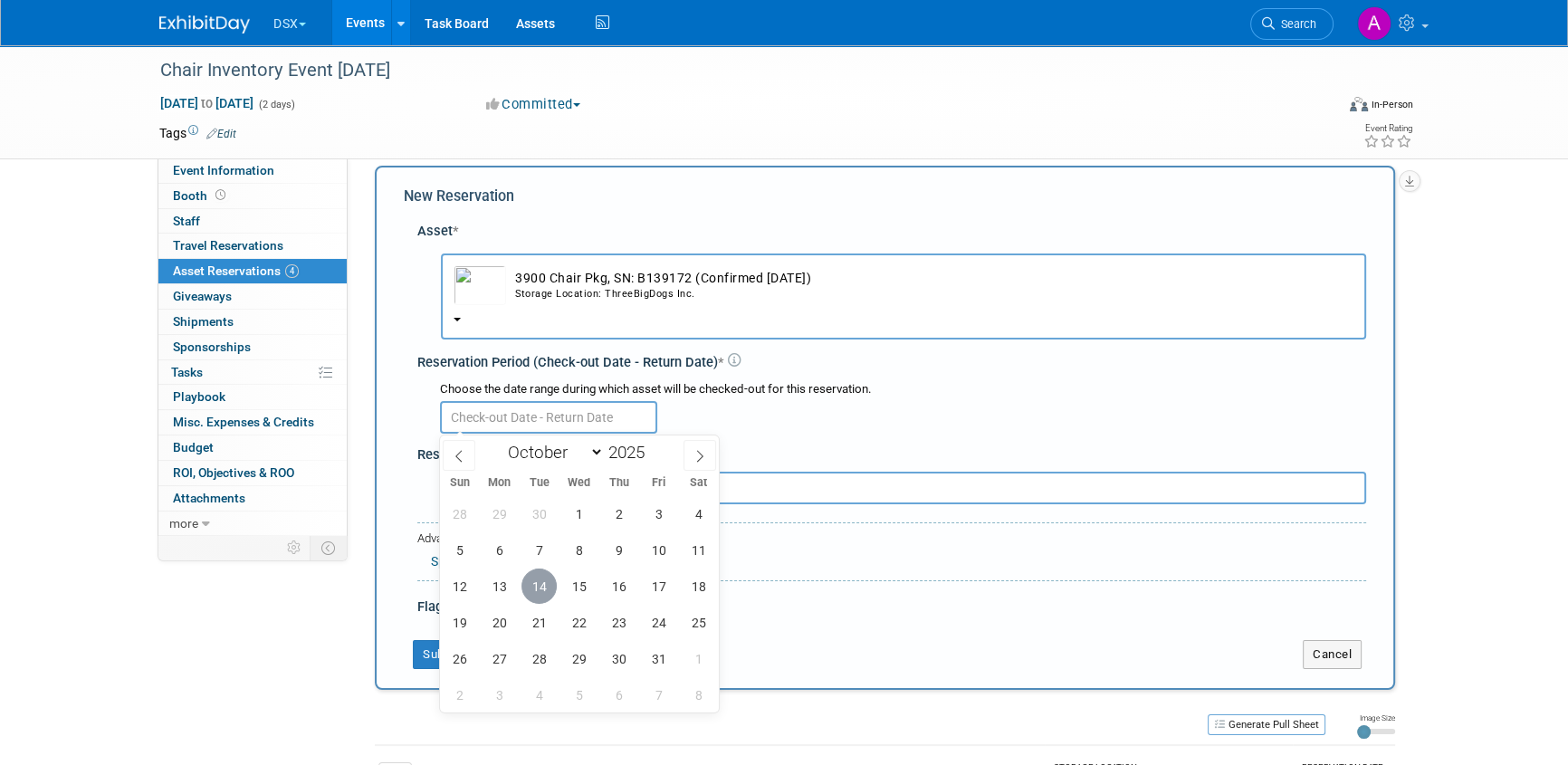
click at [535, 580] on span "14" at bounding box center [539, 586] width 36 height 36
type input "Oct 14, 2025"
click at [535, 581] on span "14" at bounding box center [539, 586] width 36 height 36
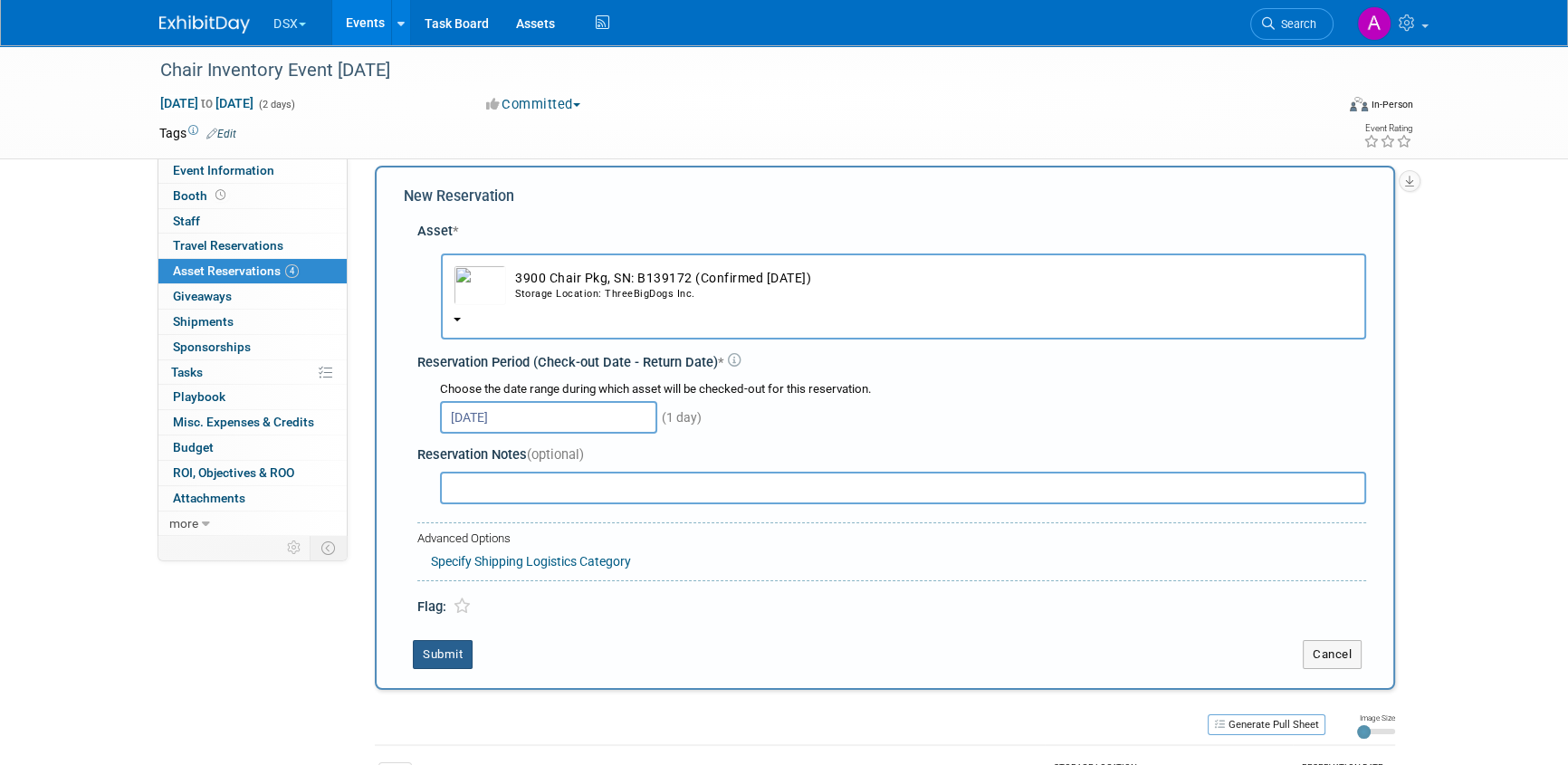
click at [443, 647] on button "Submit" at bounding box center [443, 654] width 59 height 29
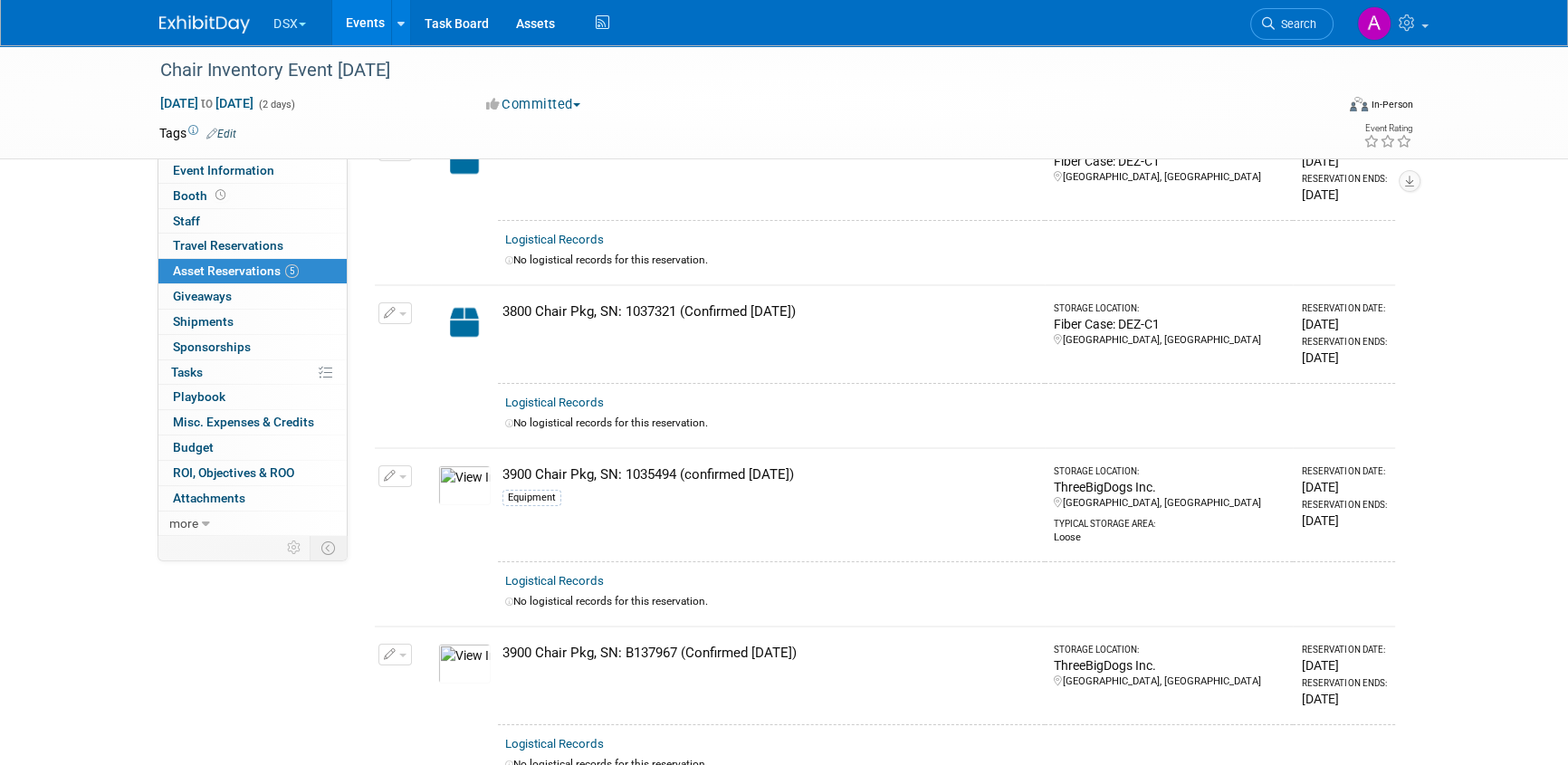
scroll to position [0, 0]
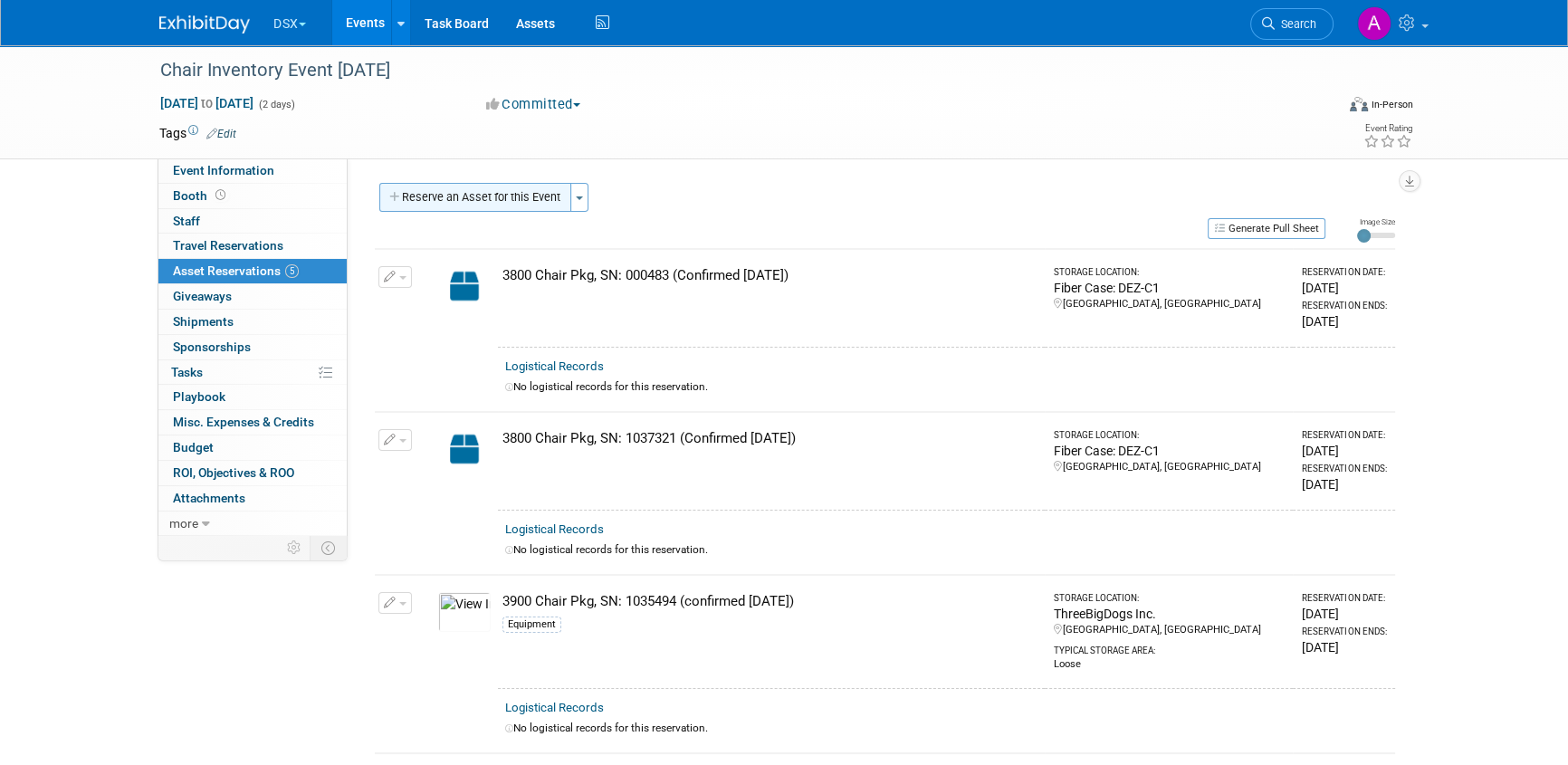
click at [541, 190] on button "Reserve an Asset for this Event" at bounding box center [475, 197] width 192 height 29
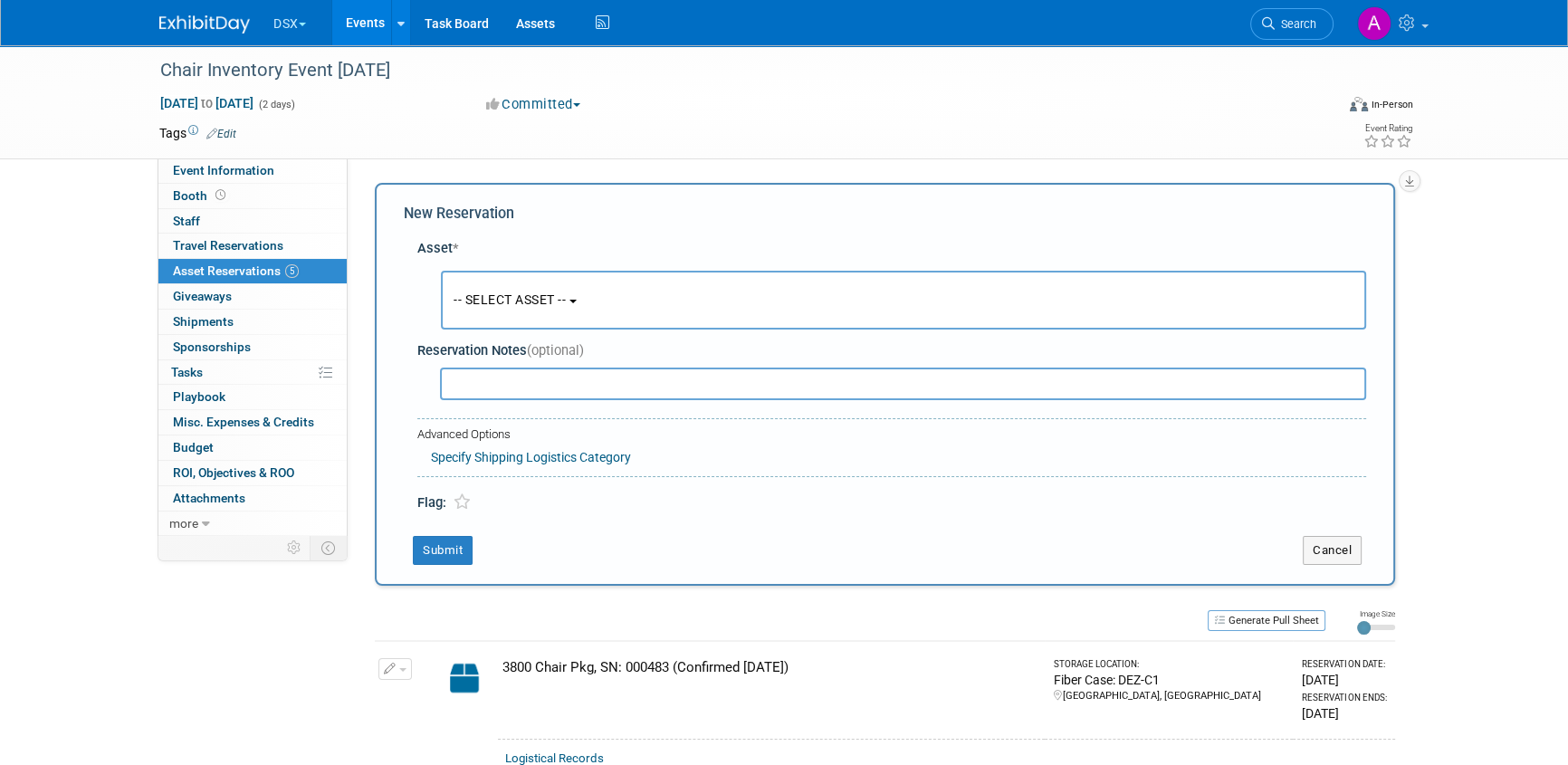
scroll to position [17, 0]
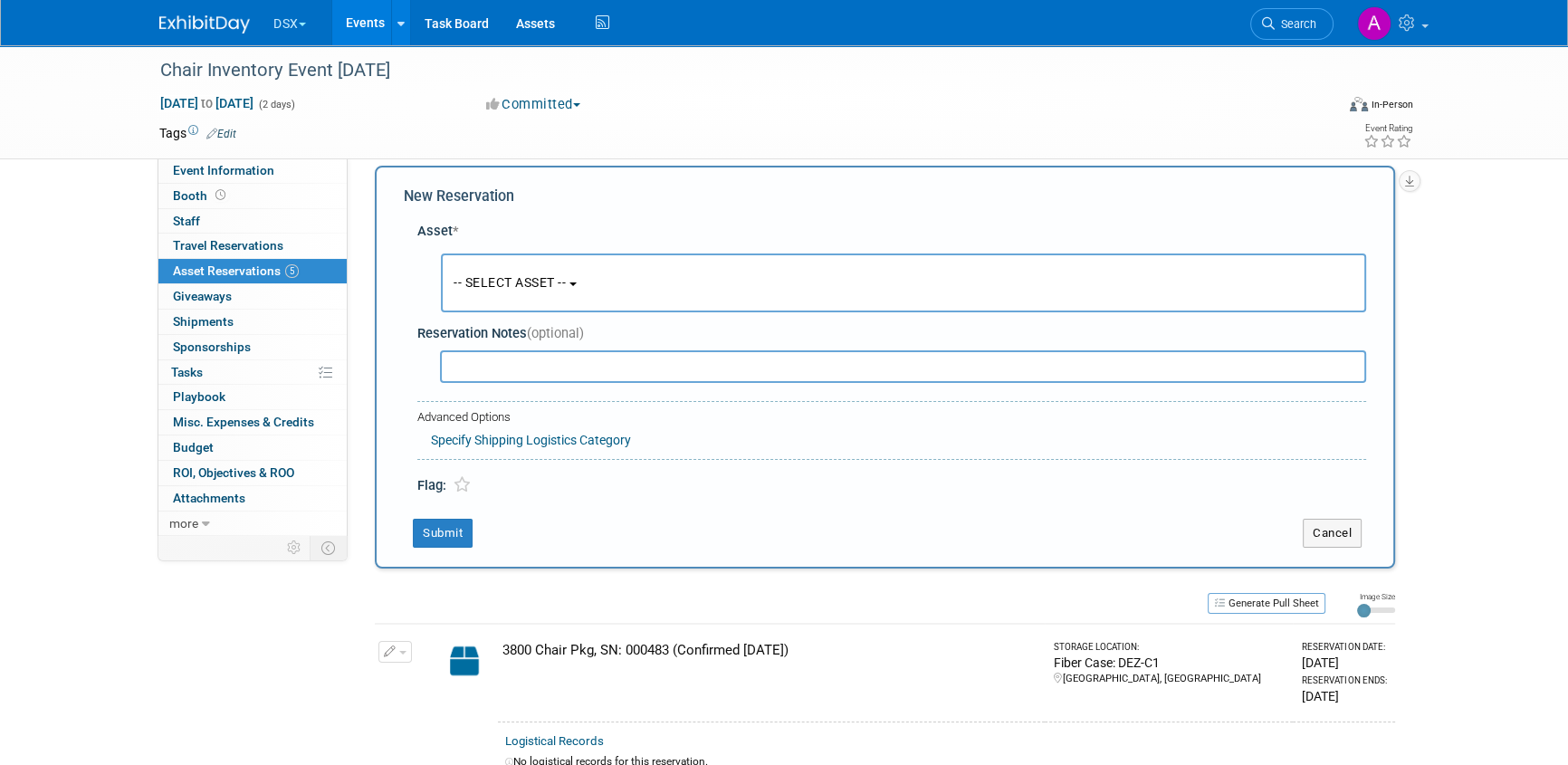
click at [546, 287] on span "-- SELECT ASSET --" at bounding box center [510, 283] width 113 height 15
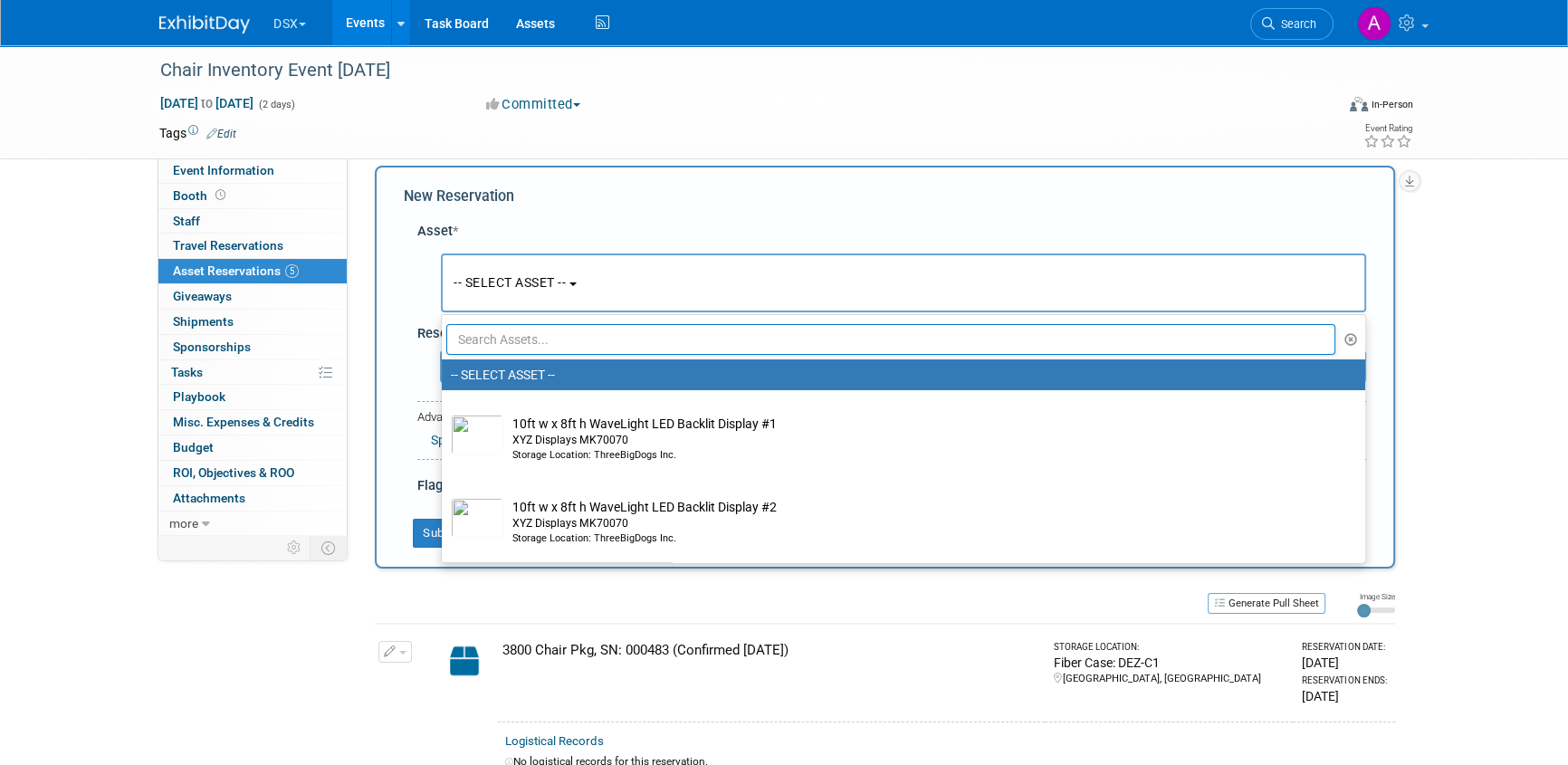
click at [538, 343] on input "text" at bounding box center [891, 339] width 889 height 31
type input "chair"
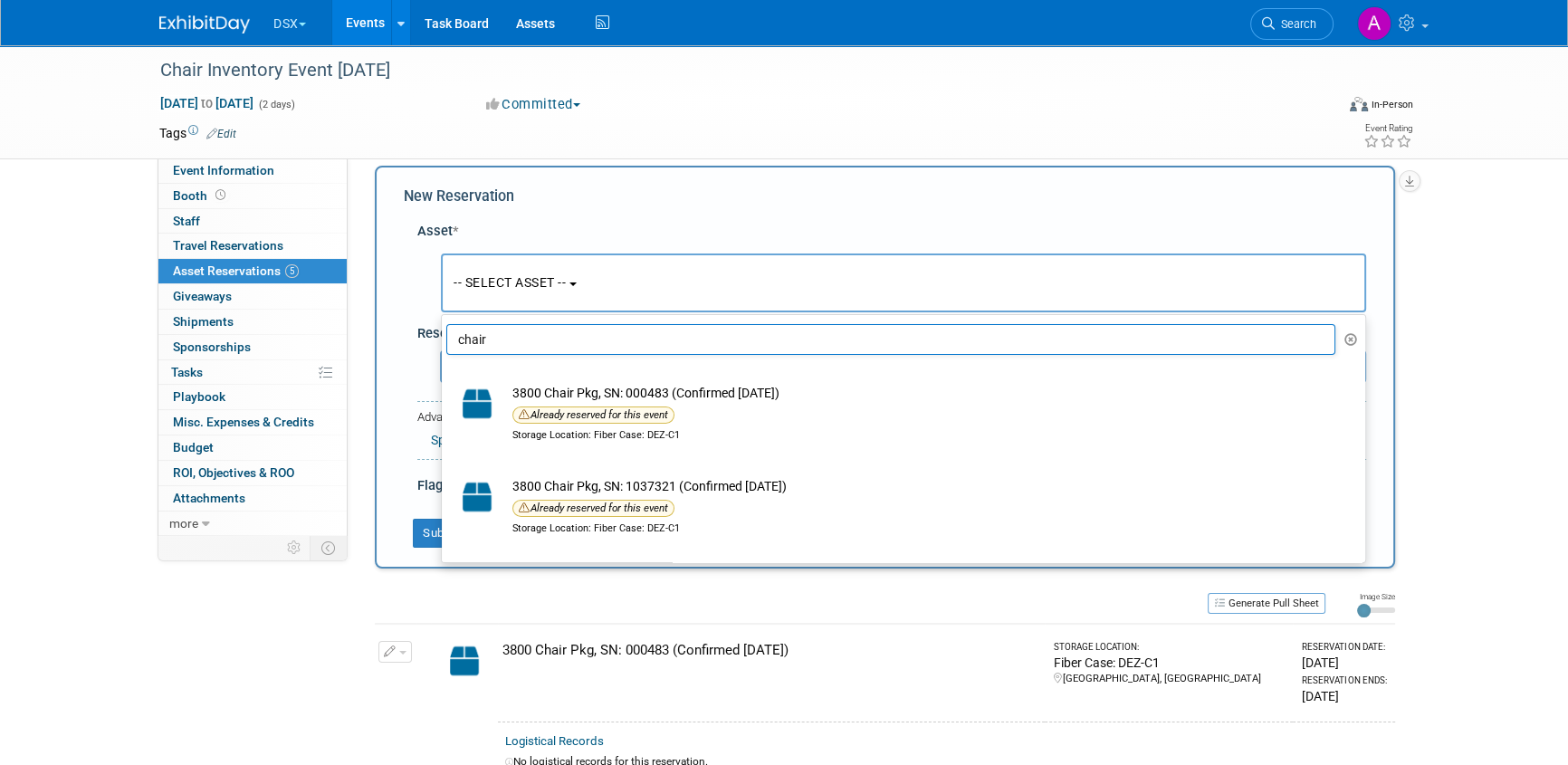
drag, startPoint x: 514, startPoint y: 341, endPoint x: 437, endPoint y: 347, distance: 77.2
click at [437, 347] on div "Asset * -- SELECT ASSET -- <table style='display: inline-block; border-style:no…" at bounding box center [885, 354] width 962 height 284
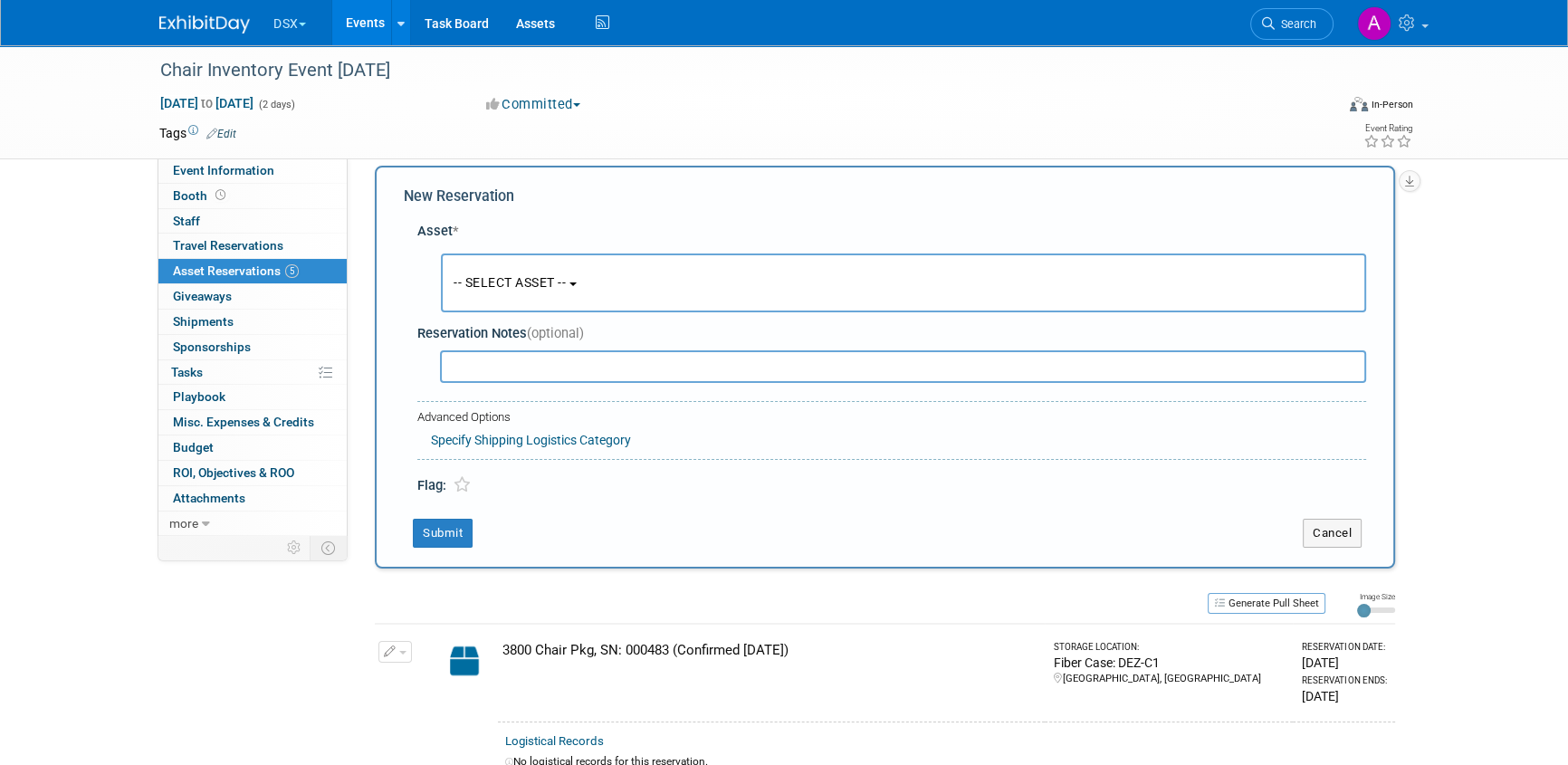
click at [507, 363] on input "text" at bounding box center [902, 367] width 926 height 33
click at [514, 290] on span "-- SELECT ASSET --" at bounding box center [510, 283] width 113 height 15
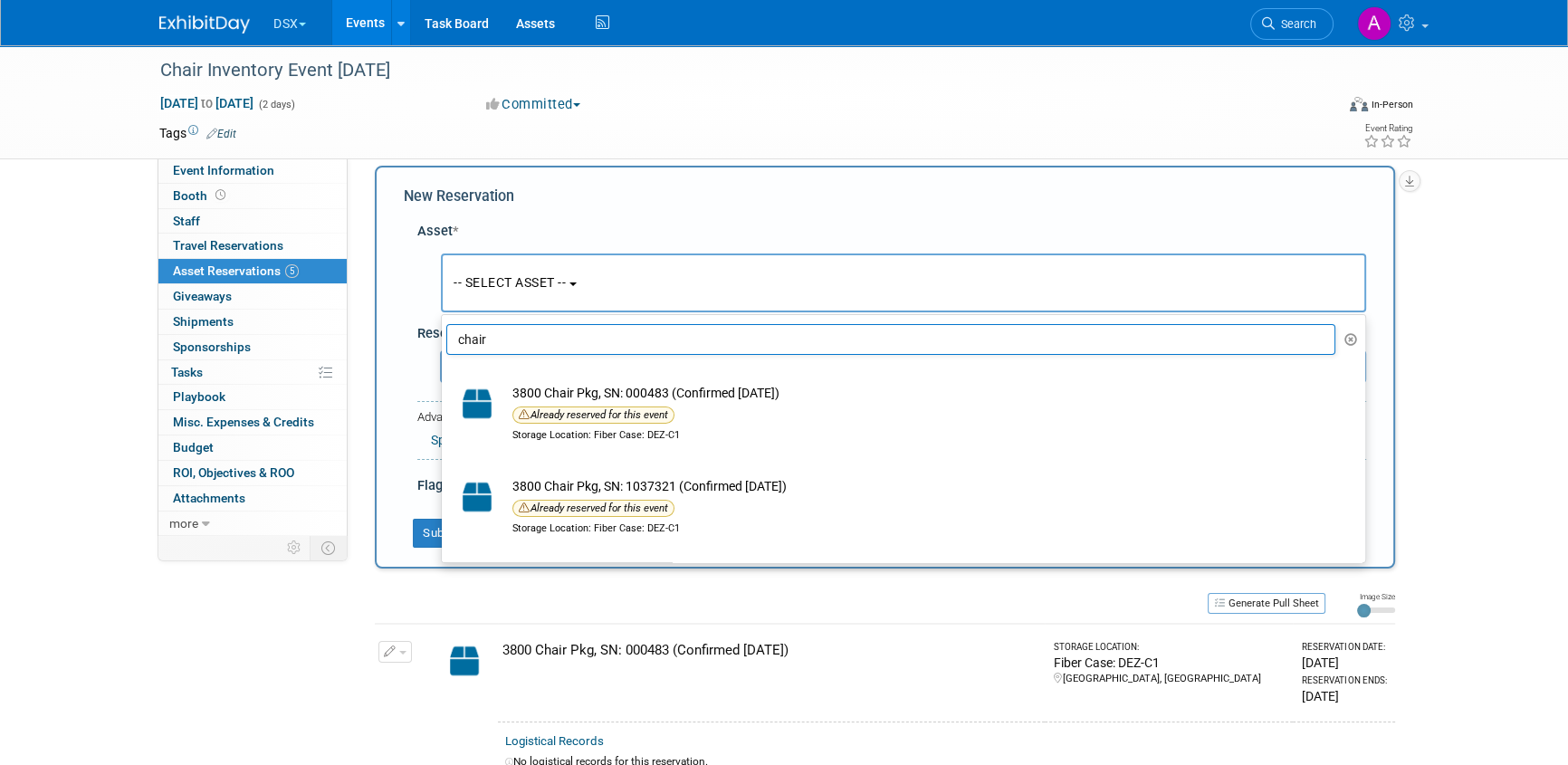
click at [506, 344] on input "chair" at bounding box center [891, 339] width 889 height 31
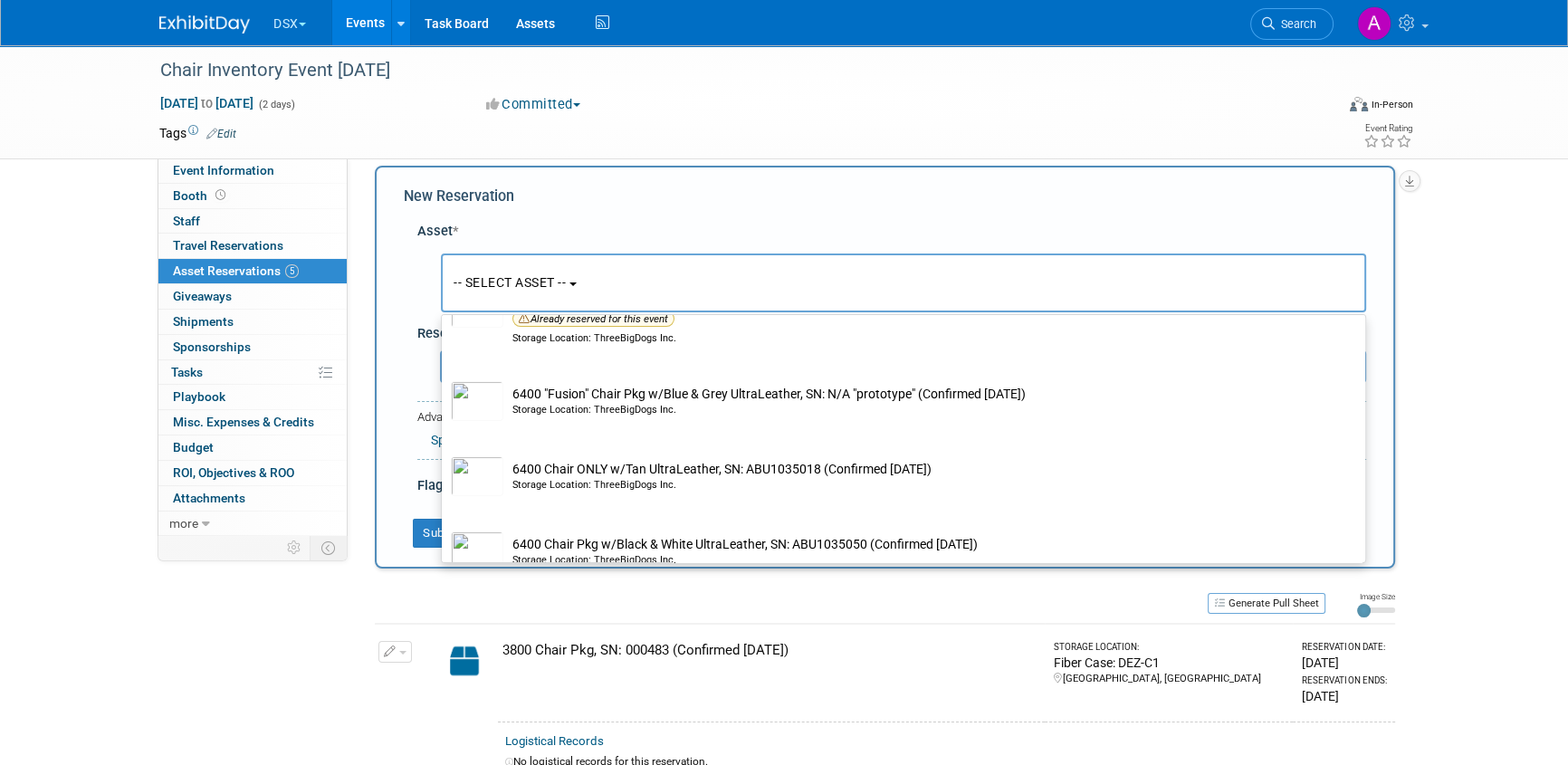
scroll to position [493, 0]
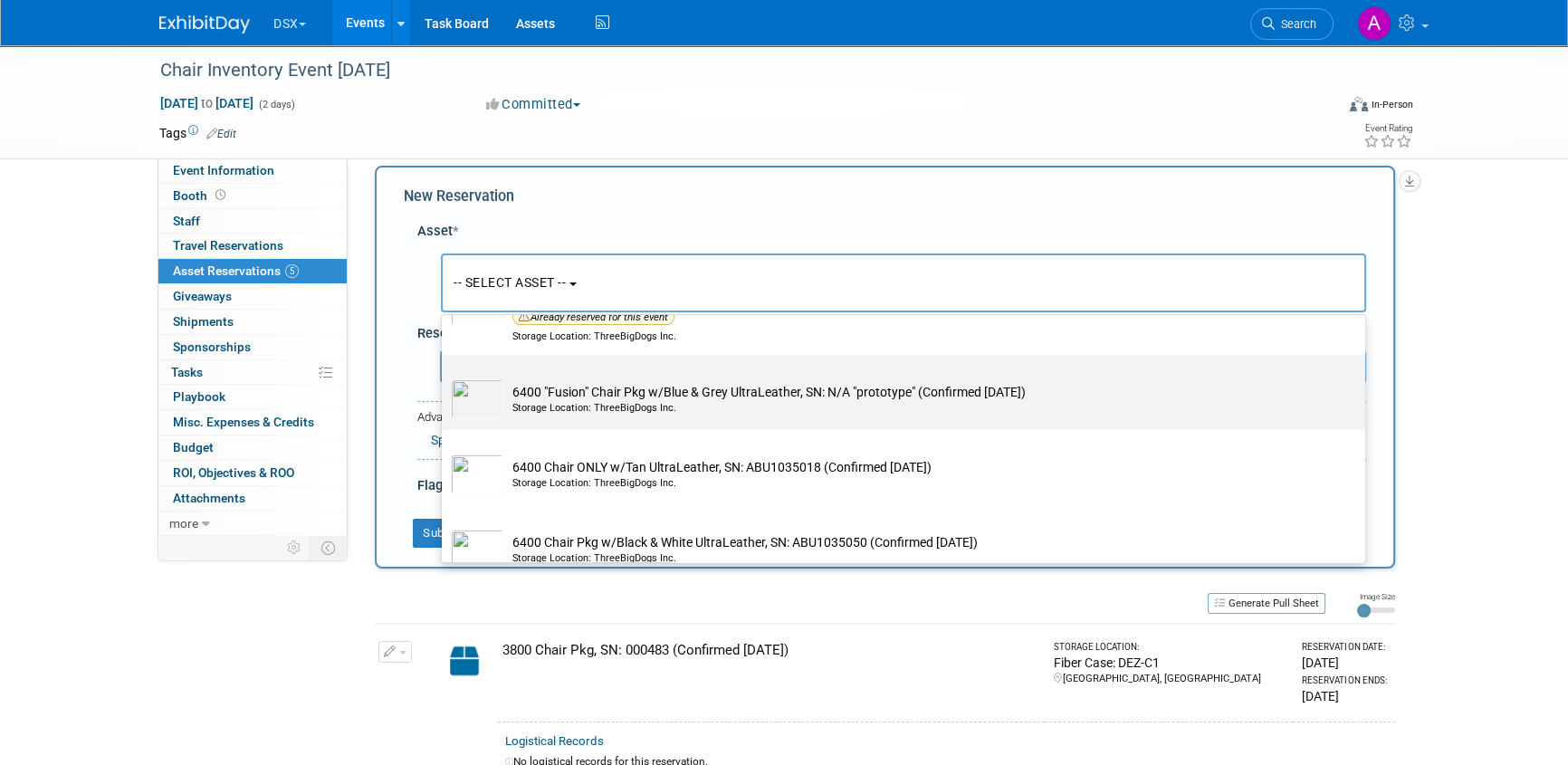
click at [622, 401] on div "Storage Location: ThreeBigDogs Inc." at bounding box center [921, 408] width 817 height 15
click at [445, 377] on input "6400 "Fusion" Chair Pkg w/Blue & Grey UltraLeather, SN: N/A "prototype" (Confir…" at bounding box center [439, 371] width 12 height 12
select select "10718407"
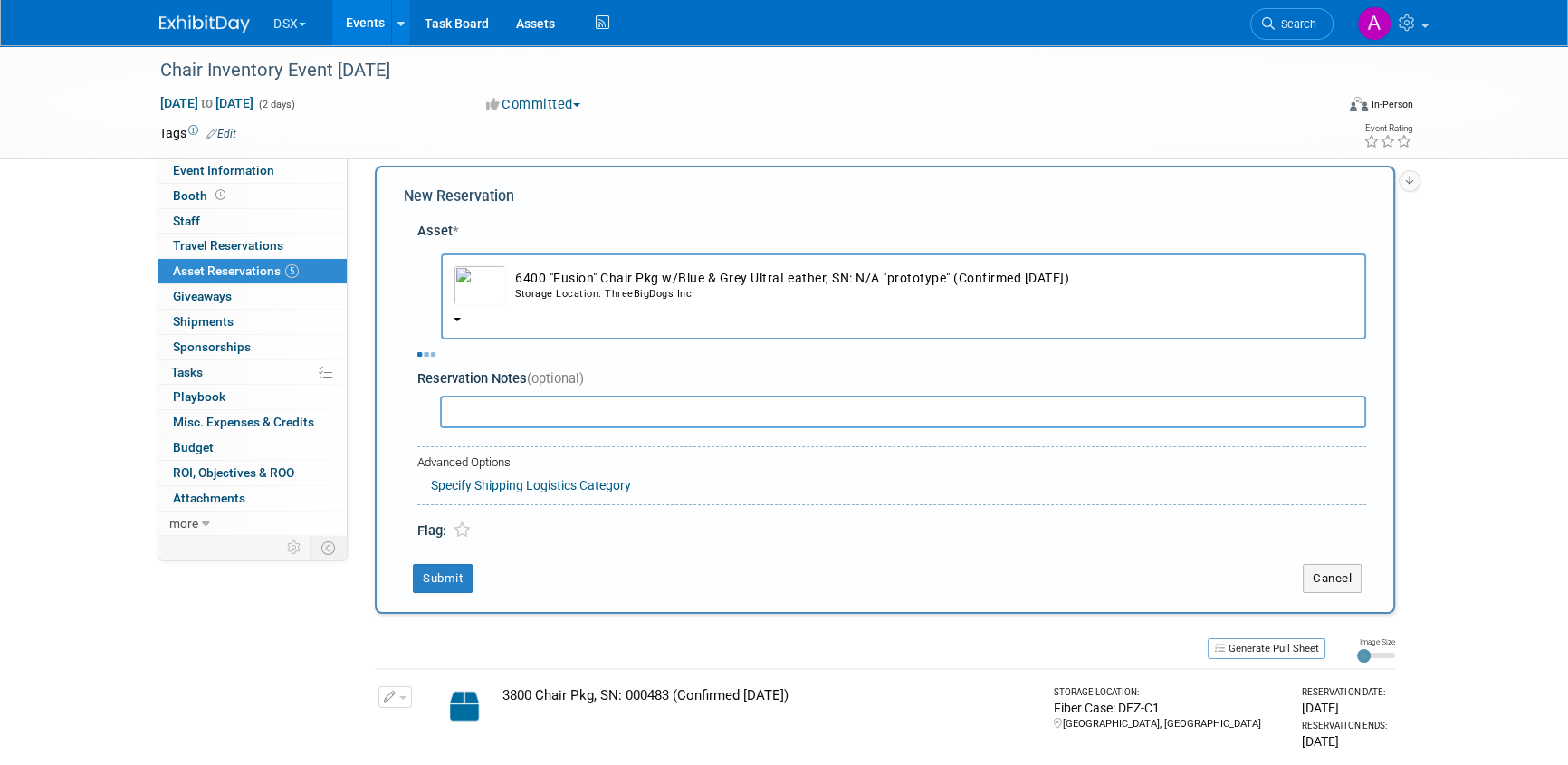
select select "9"
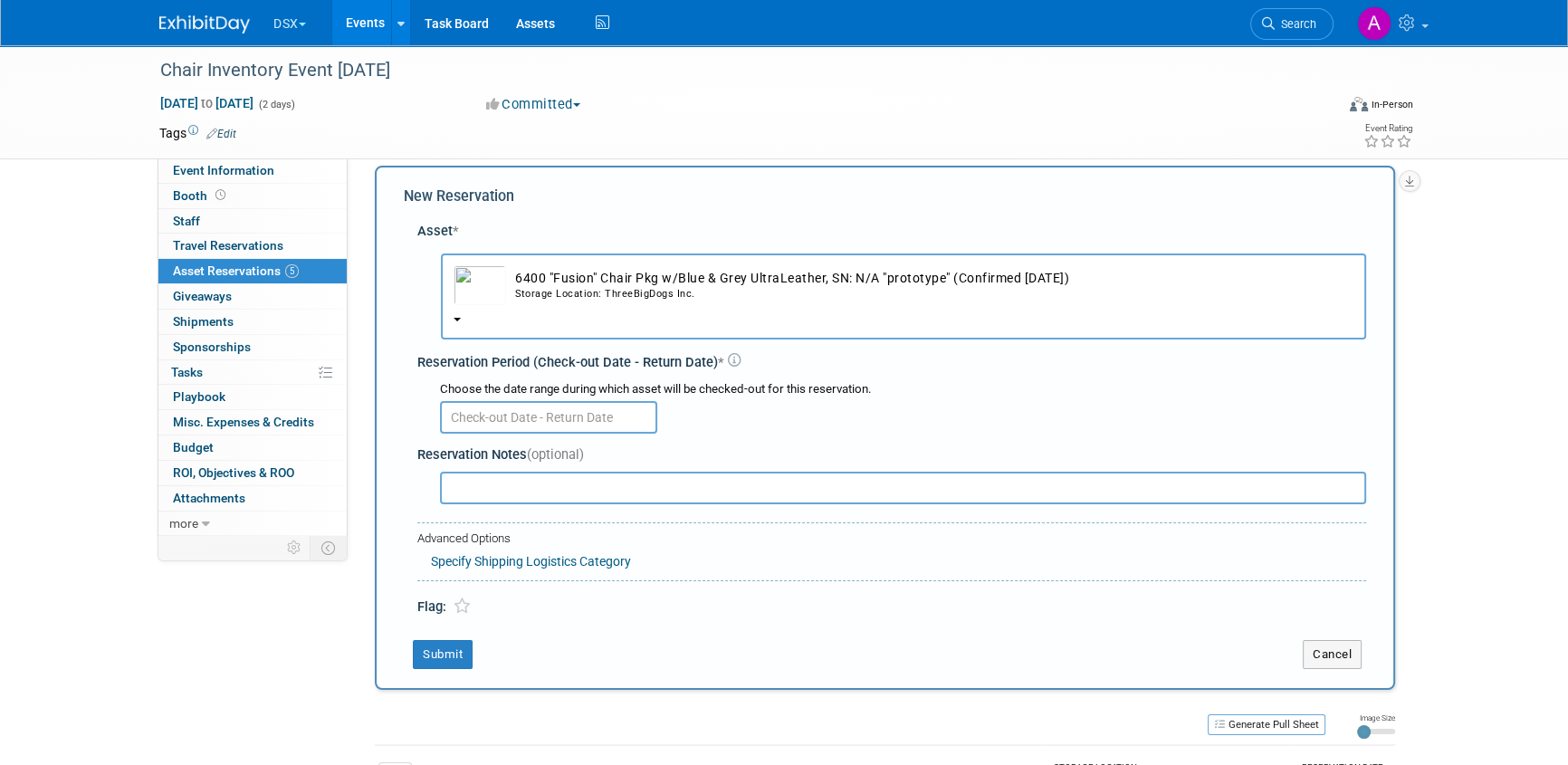
click at [569, 420] on input "text" at bounding box center [548, 417] width 217 height 33
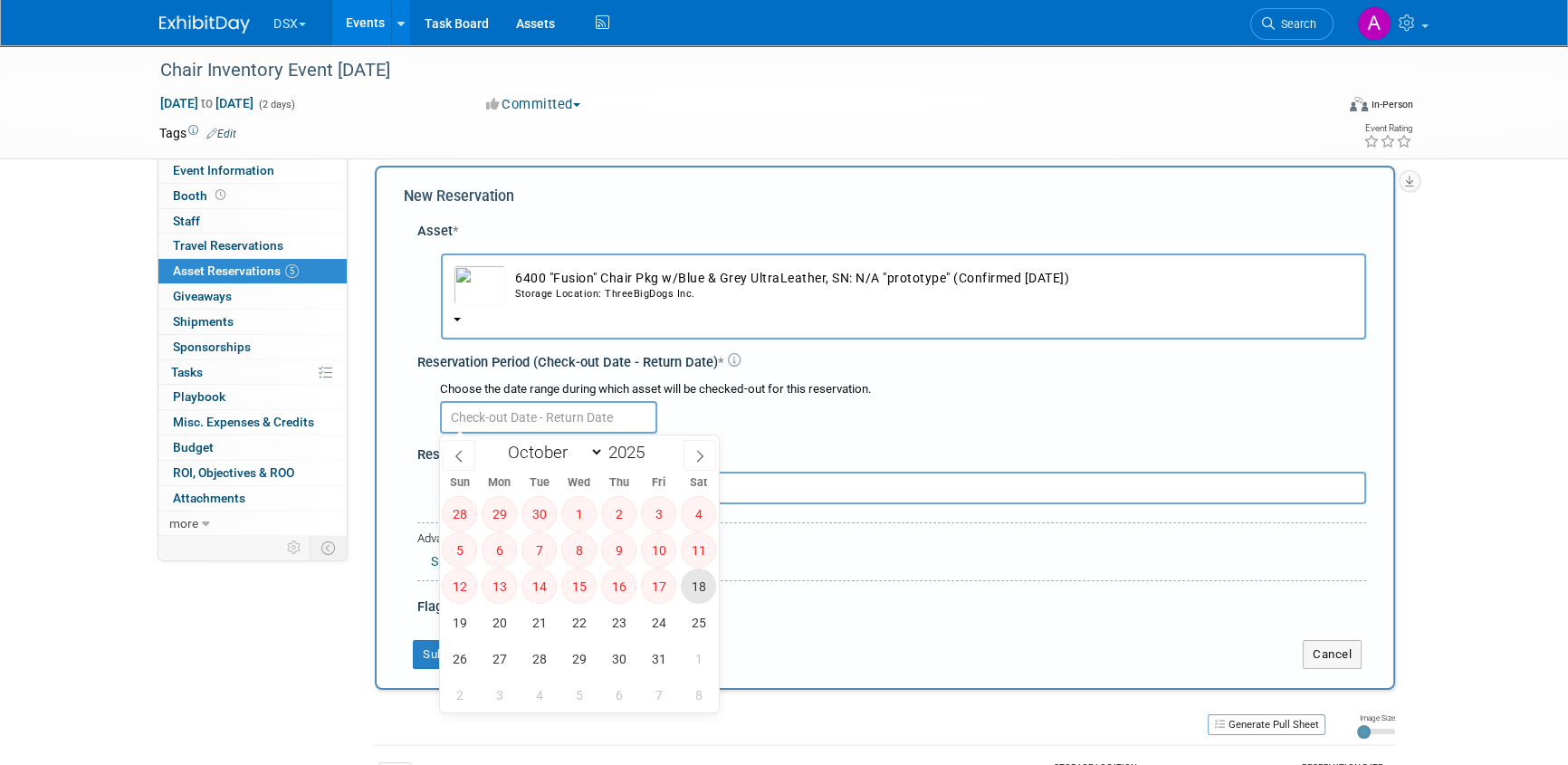
click at [694, 588] on span "18" at bounding box center [699, 586] width 36 height 36
type input "Oct 18, 2025"
click at [694, 588] on span "18" at bounding box center [699, 586] width 36 height 36
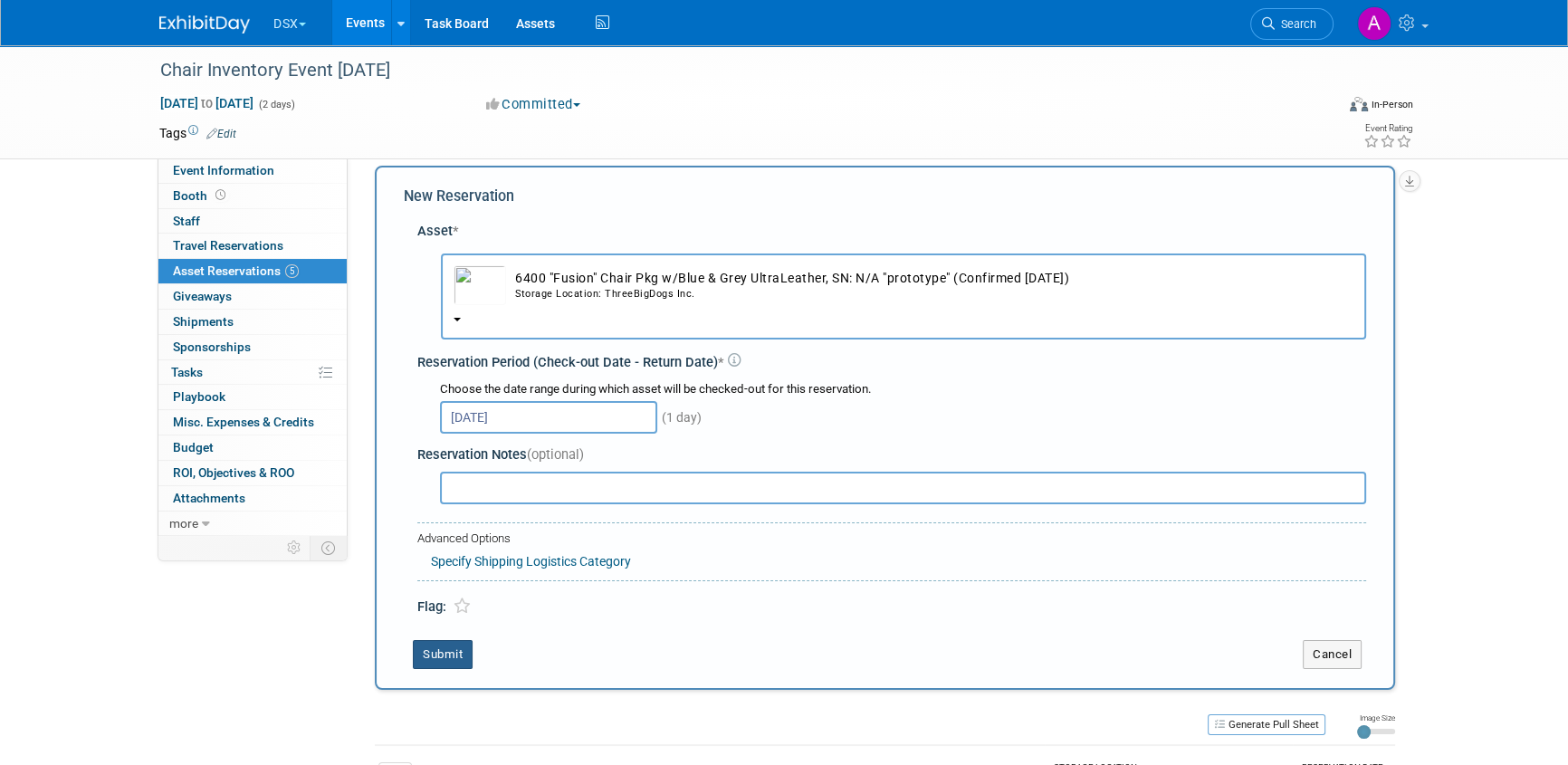
click at [450, 658] on button "Submit" at bounding box center [443, 654] width 59 height 29
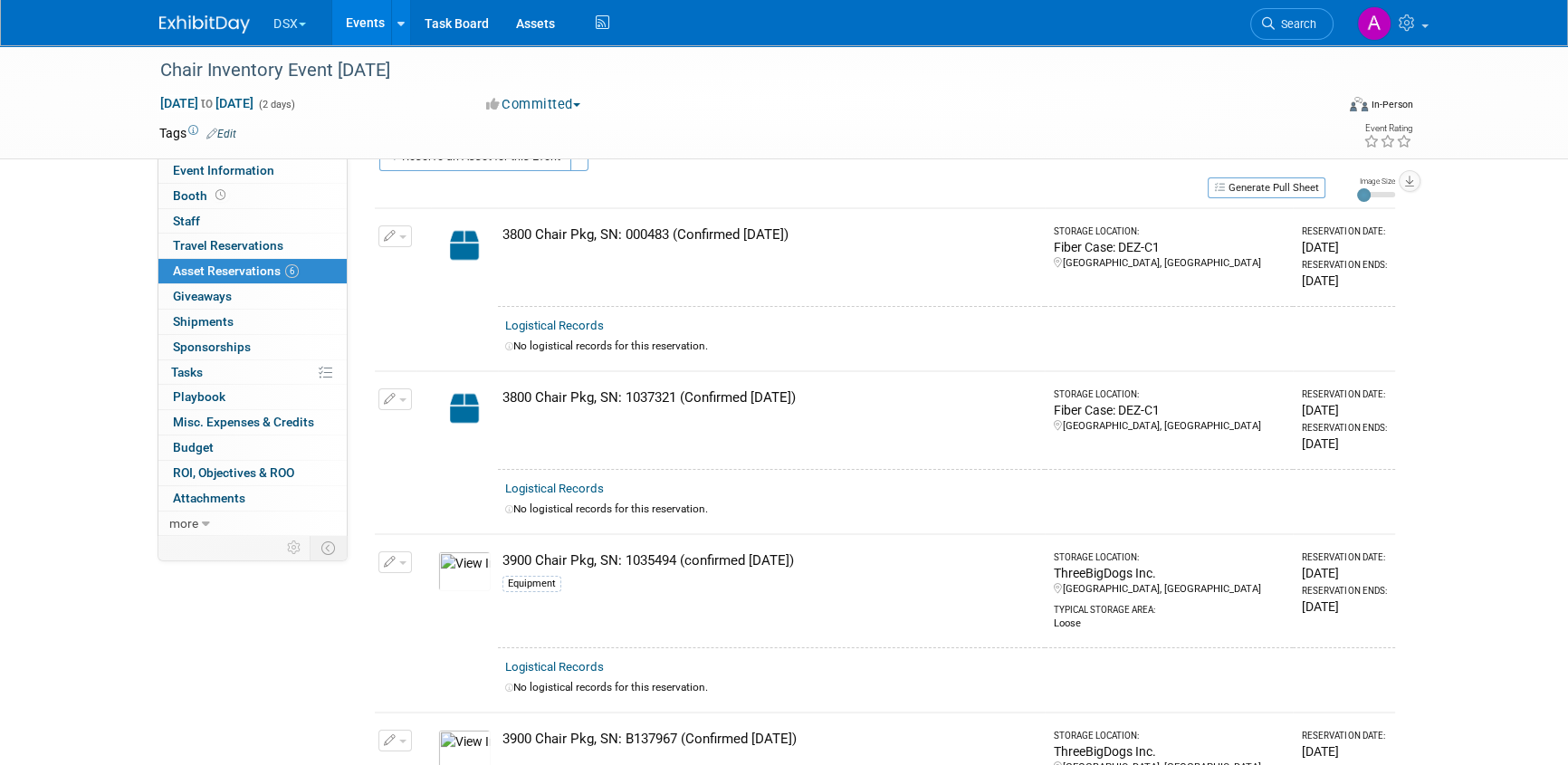
scroll to position [0, 0]
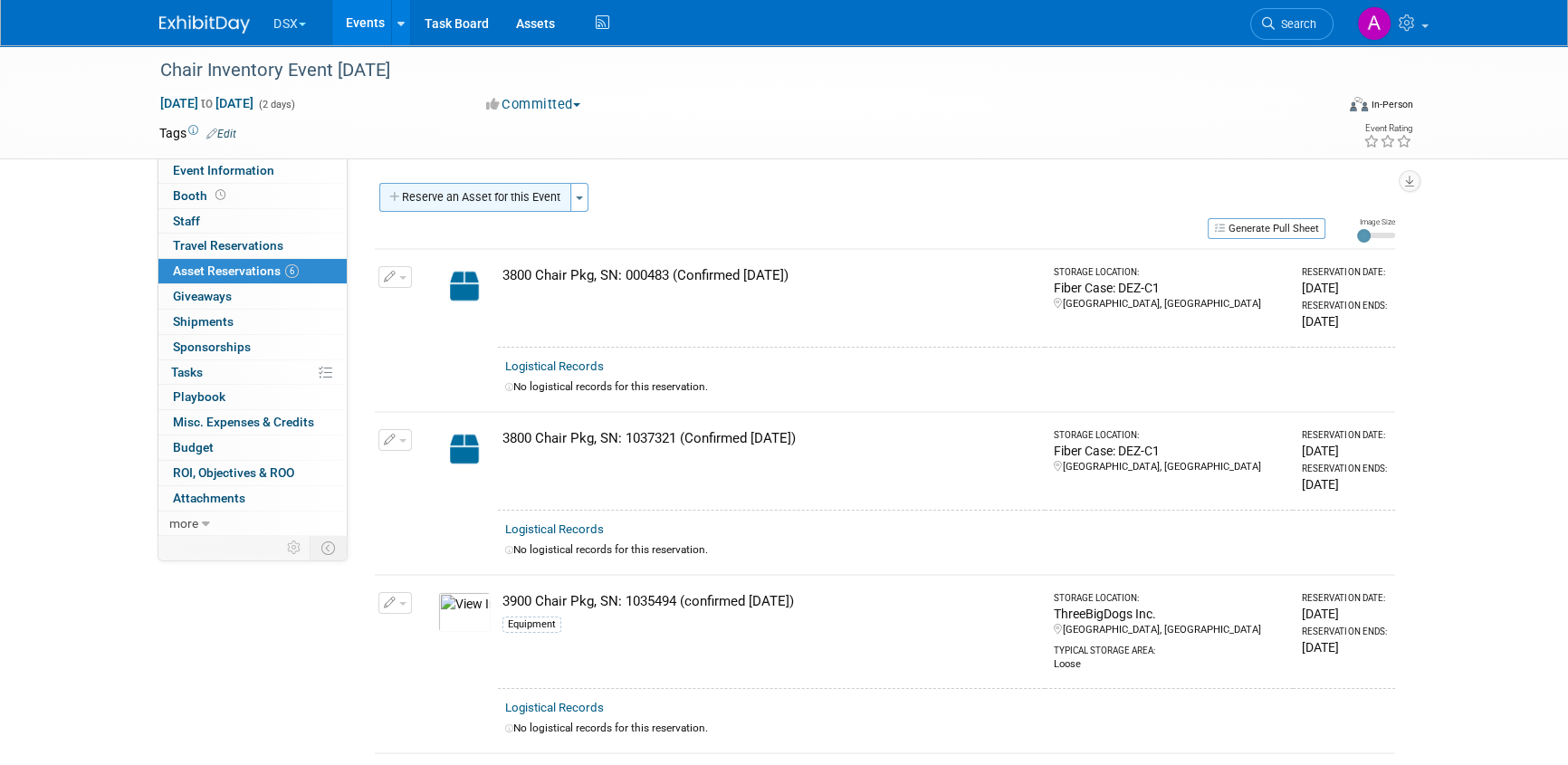
click at [508, 197] on button "Reserve an Asset for this Event" at bounding box center [475, 197] width 192 height 29
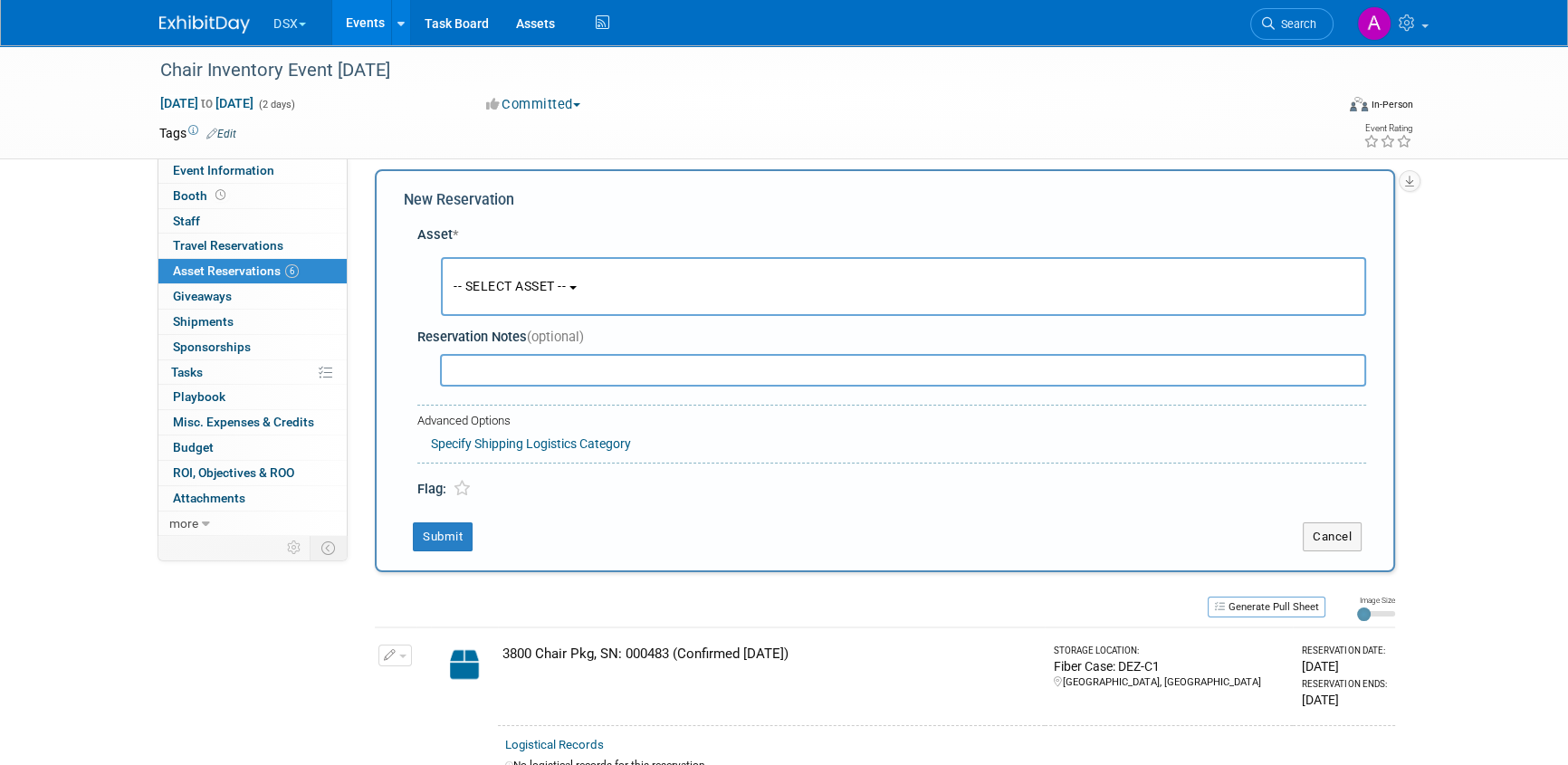
scroll to position [17, 0]
click at [507, 276] on span "-- SELECT ASSET --" at bounding box center [510, 283] width 113 height 15
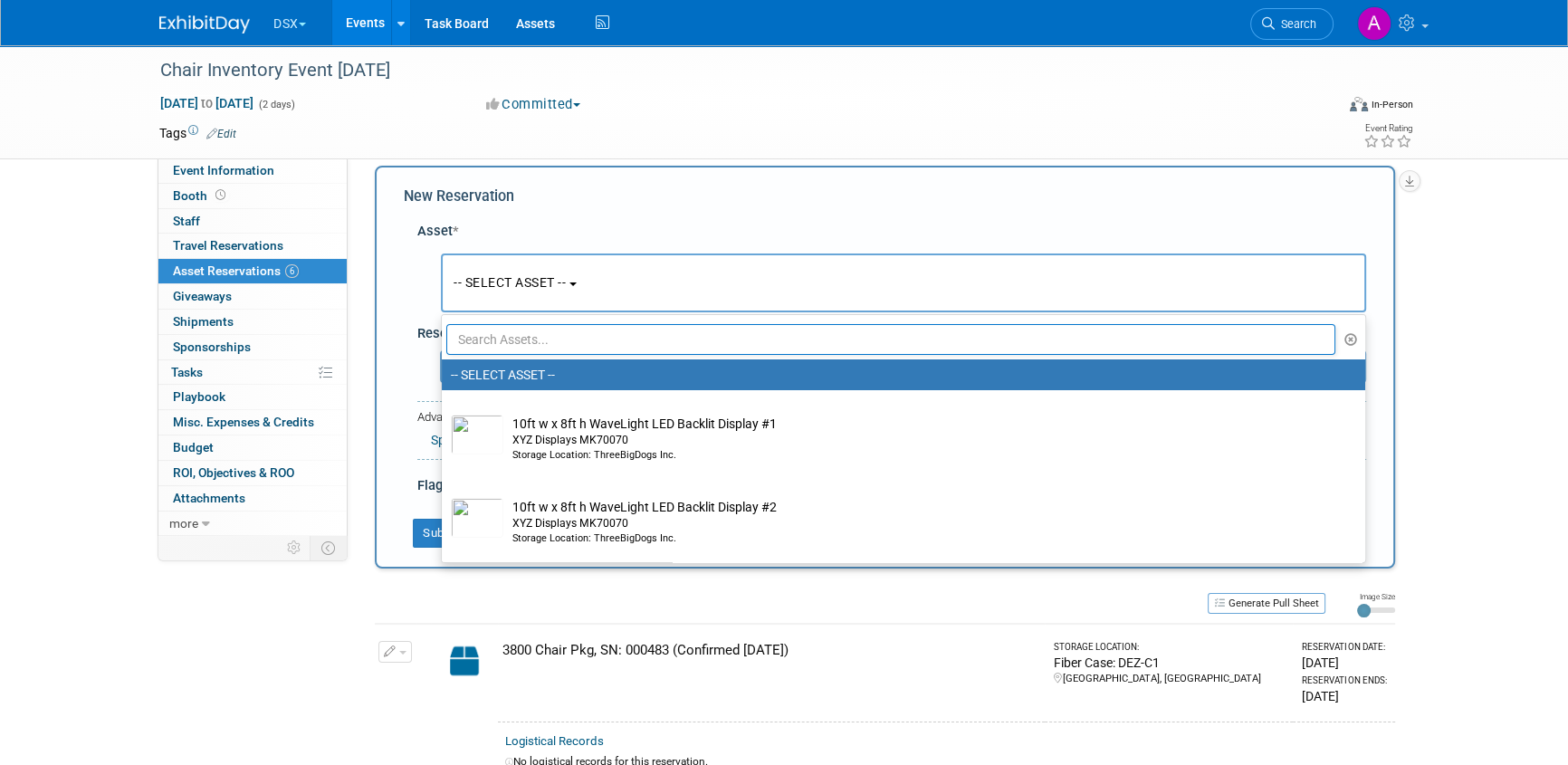
click at [525, 343] on input "text" at bounding box center [891, 339] width 889 height 31
click at [535, 333] on input "text" at bounding box center [891, 339] width 889 height 31
paste input "c"
click at [528, 334] on input "text" at bounding box center [891, 339] width 889 height 31
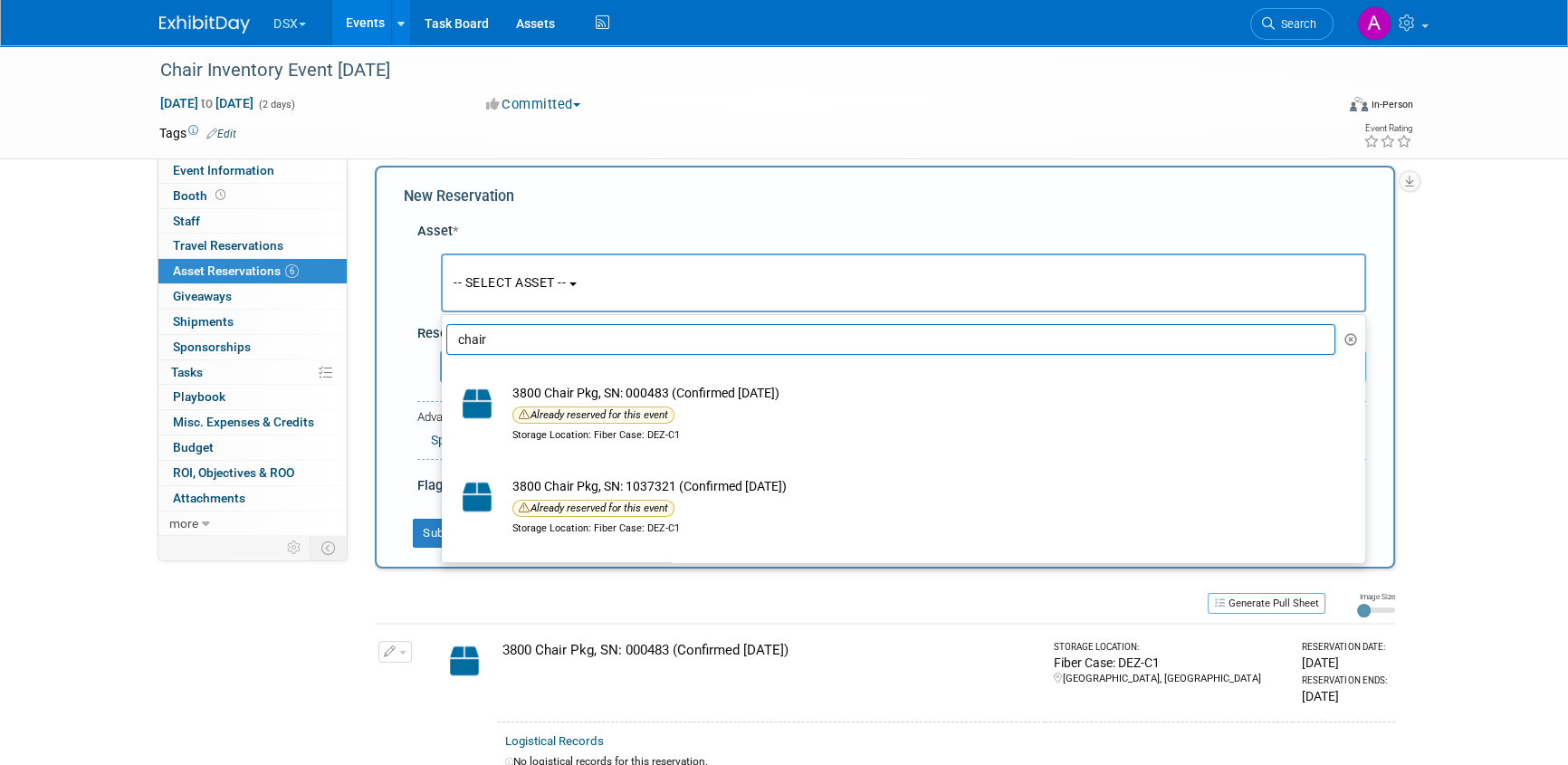
drag, startPoint x: 489, startPoint y: 346, endPoint x: 453, endPoint y: 345, distance: 36.0
click at [453, 345] on input "chair" at bounding box center [891, 339] width 889 height 31
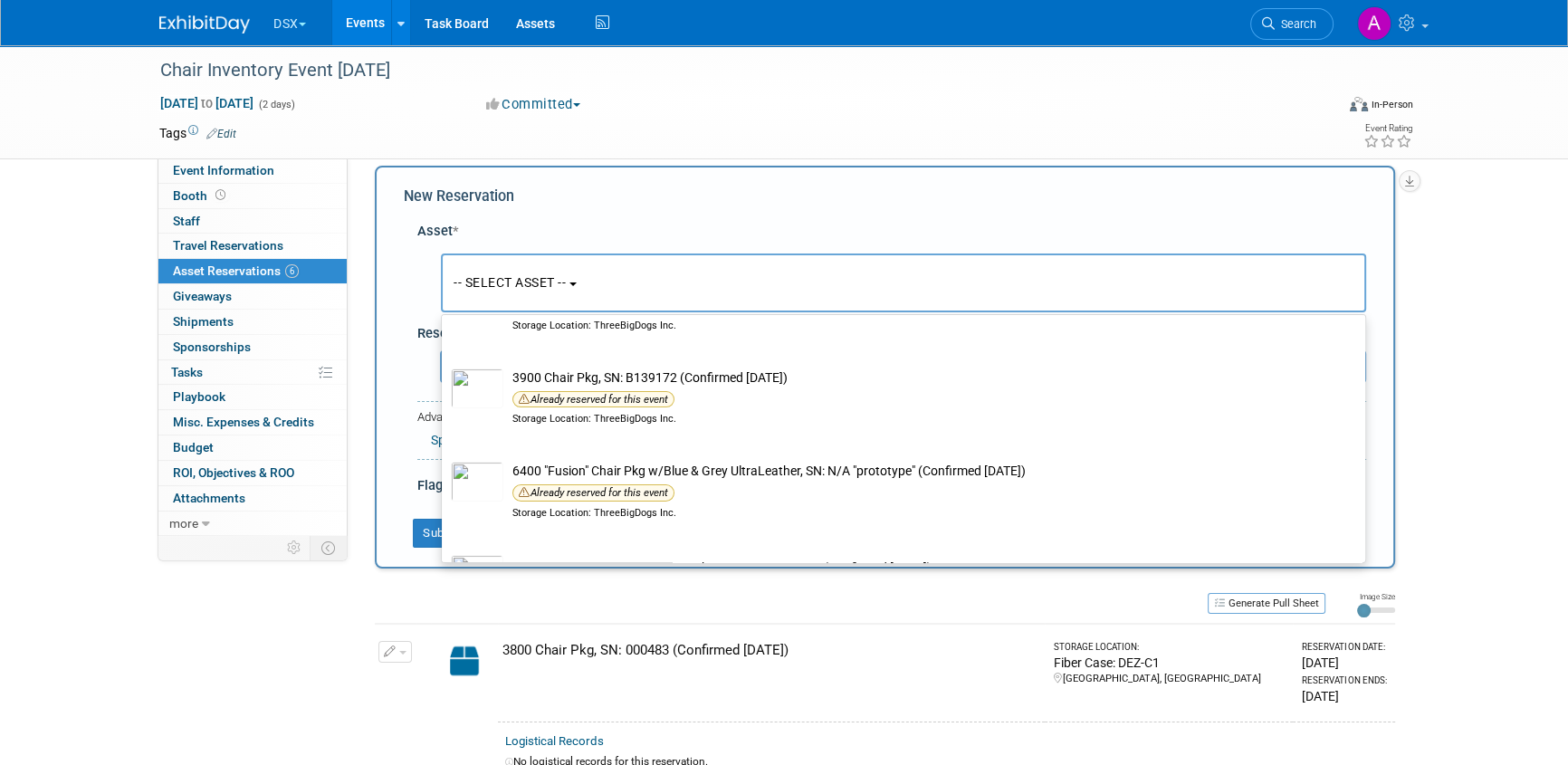
scroll to position [576, 0]
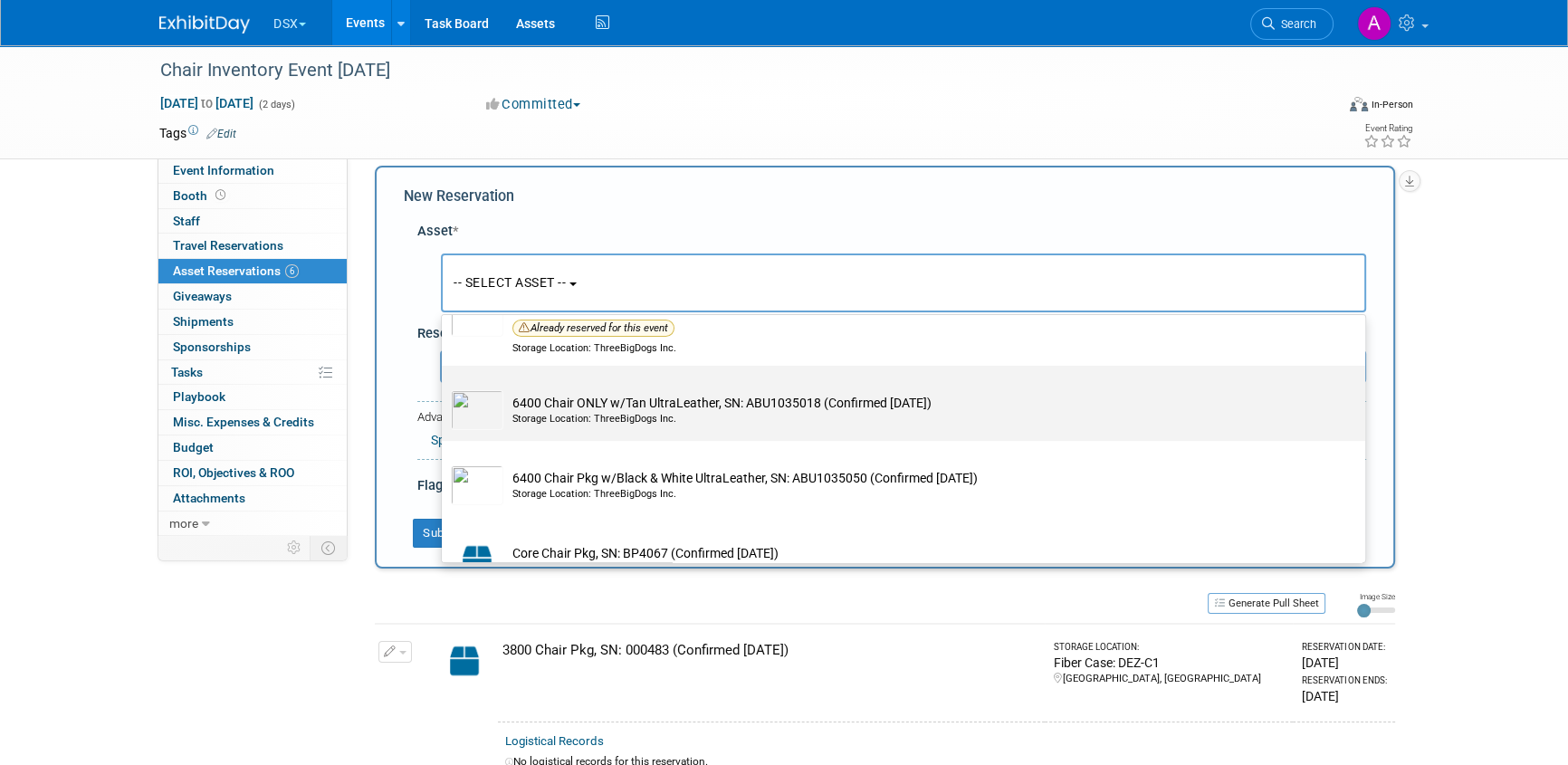
type input "chair"
click at [702, 403] on td "6400 Chair ONLY w/Tan UltraLeather, SN: ABU1035018 (Confirmed 1.23.25) Storage …" at bounding box center [916, 410] width 826 height 40
click at [598, 399] on td "6400 Chair ONLY w/Tan UltraLeather, SN: ABU1035018 (Confirmed 1.23.25) Storage …" at bounding box center [916, 410] width 826 height 40
click at [445, 387] on input "6400 Chair ONLY w/Tan UltraLeather, SN: ABU1035018 (Confirmed 1.23.25) Storage …" at bounding box center [439, 382] width 12 height 12
select select "10723838"
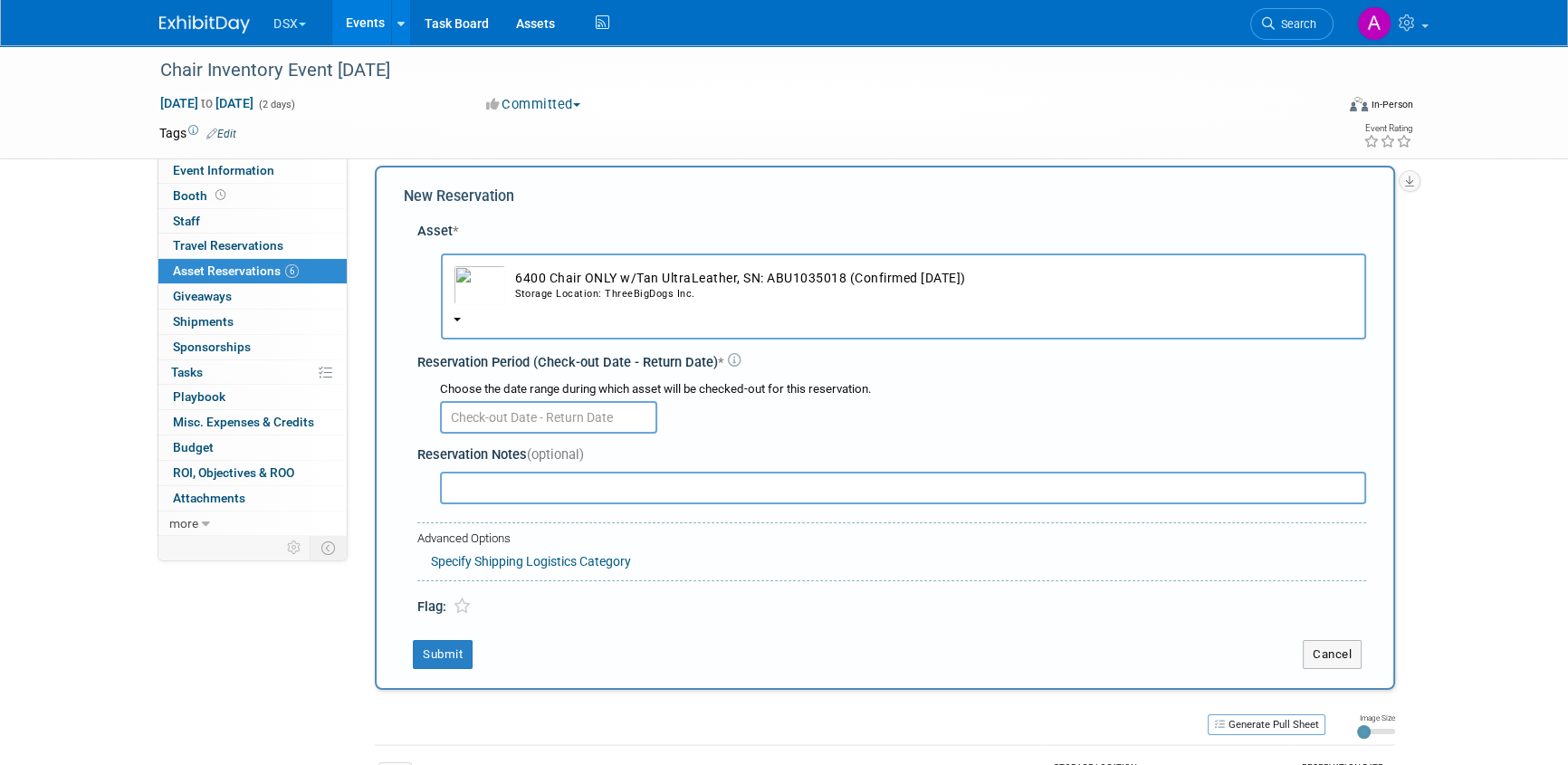
click at [561, 418] on input "text" at bounding box center [548, 417] width 217 height 33
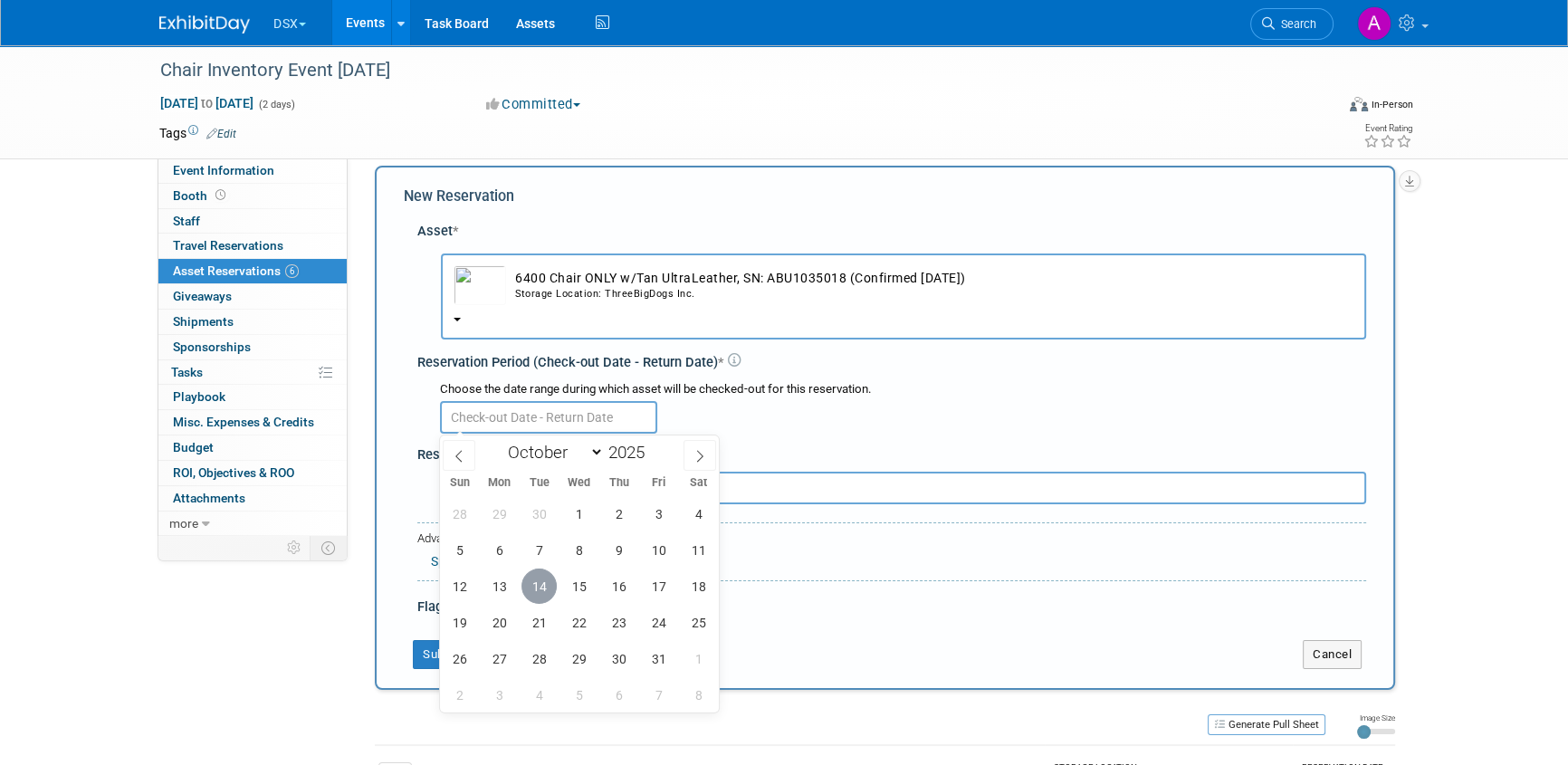
click at [542, 602] on span "14" at bounding box center [539, 586] width 36 height 36
type input "Oct 14, 2025"
click at [542, 602] on span "14" at bounding box center [539, 586] width 36 height 36
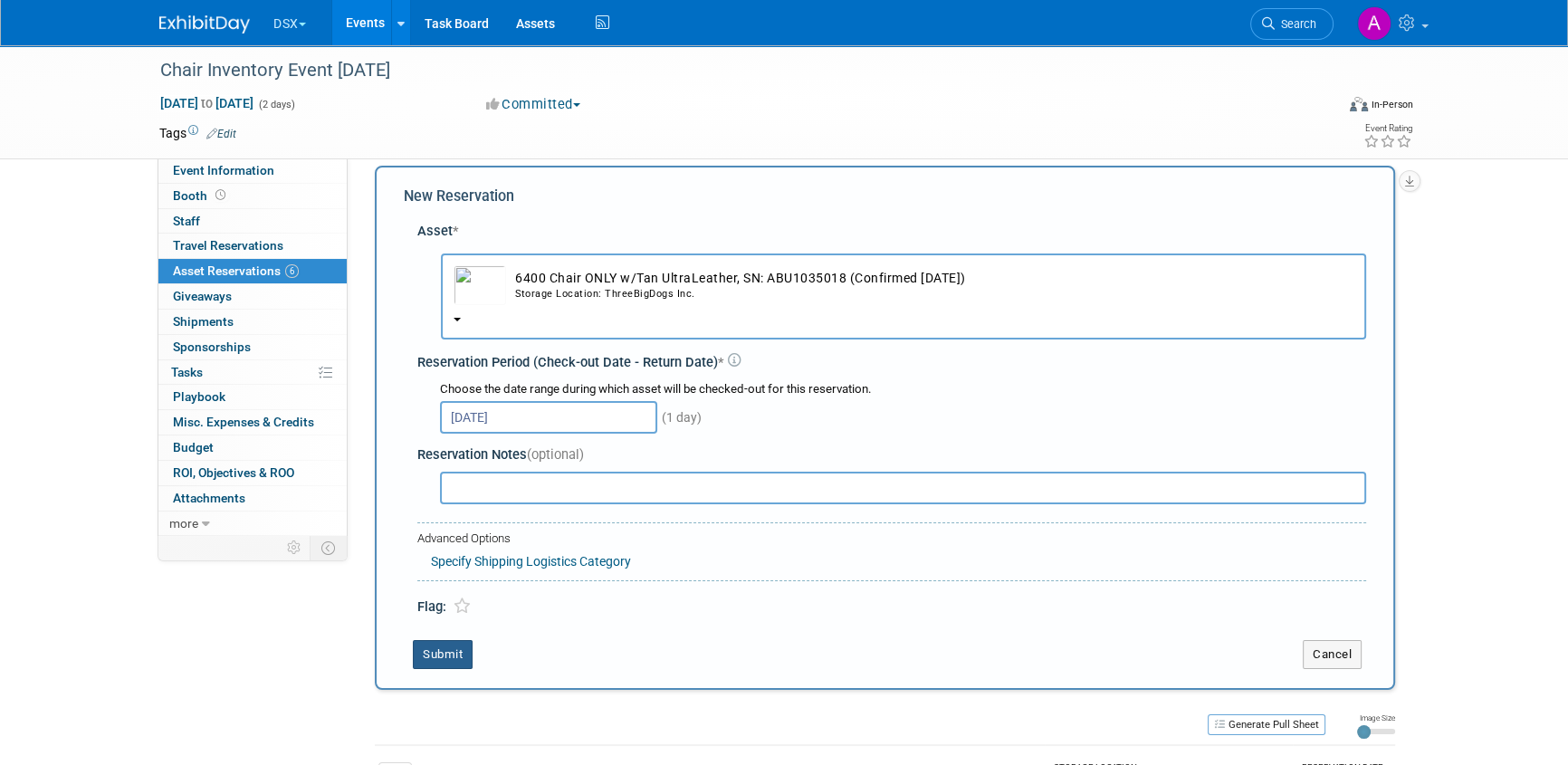
click at [459, 658] on button "Submit" at bounding box center [443, 654] width 59 height 29
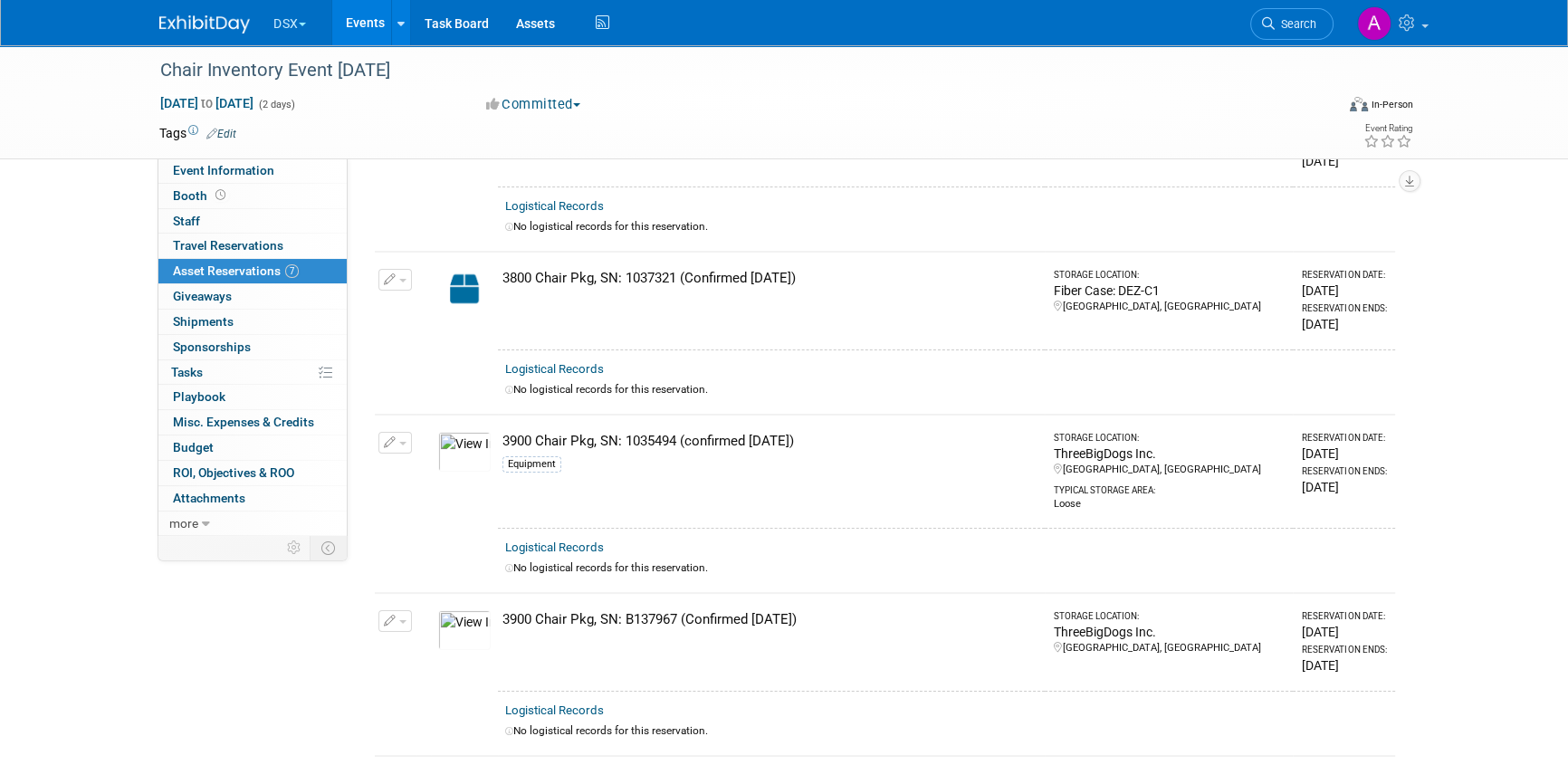
scroll to position [0, 0]
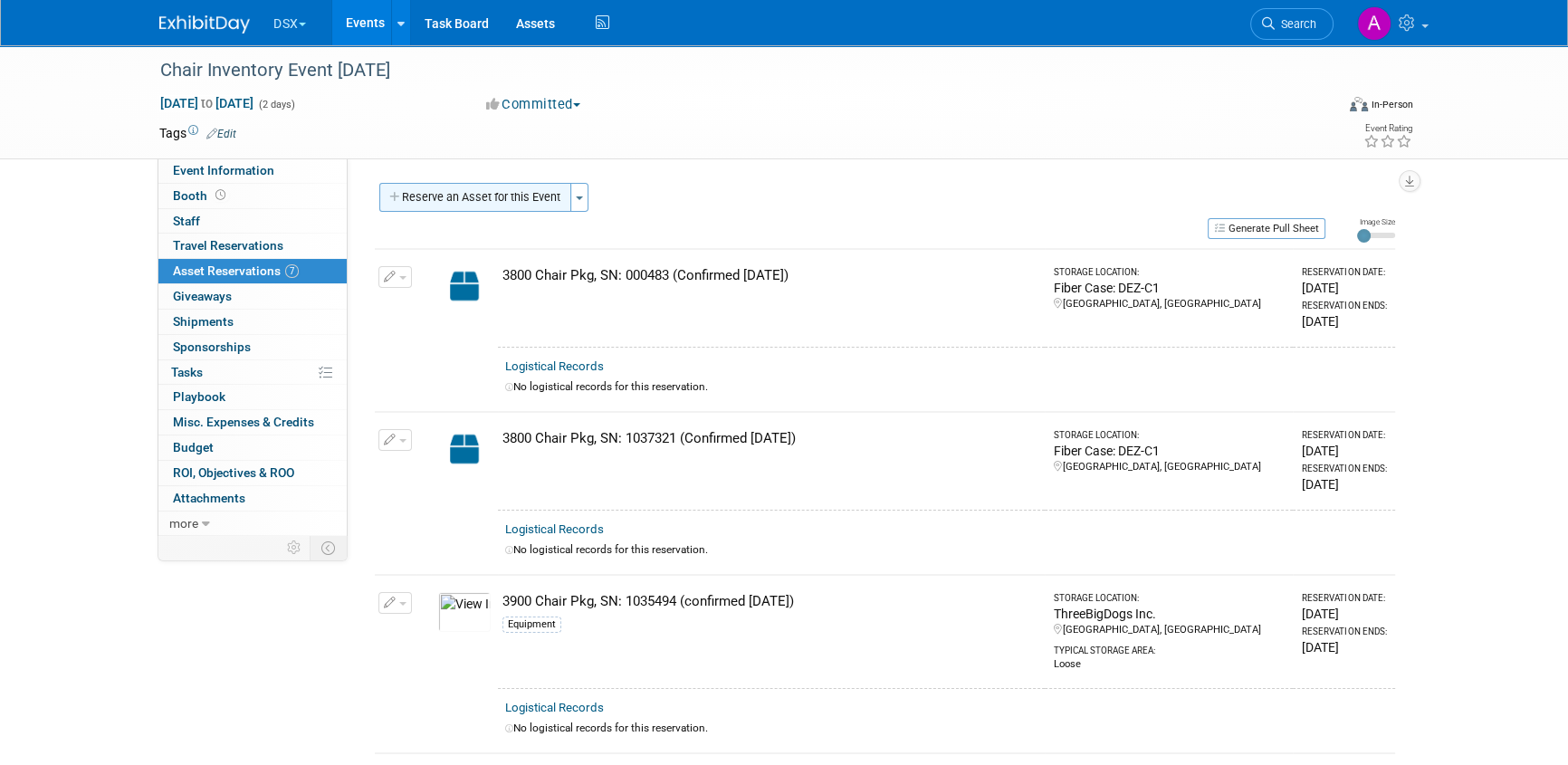
click at [525, 189] on button "Reserve an Asset for this Event" at bounding box center [475, 197] width 192 height 29
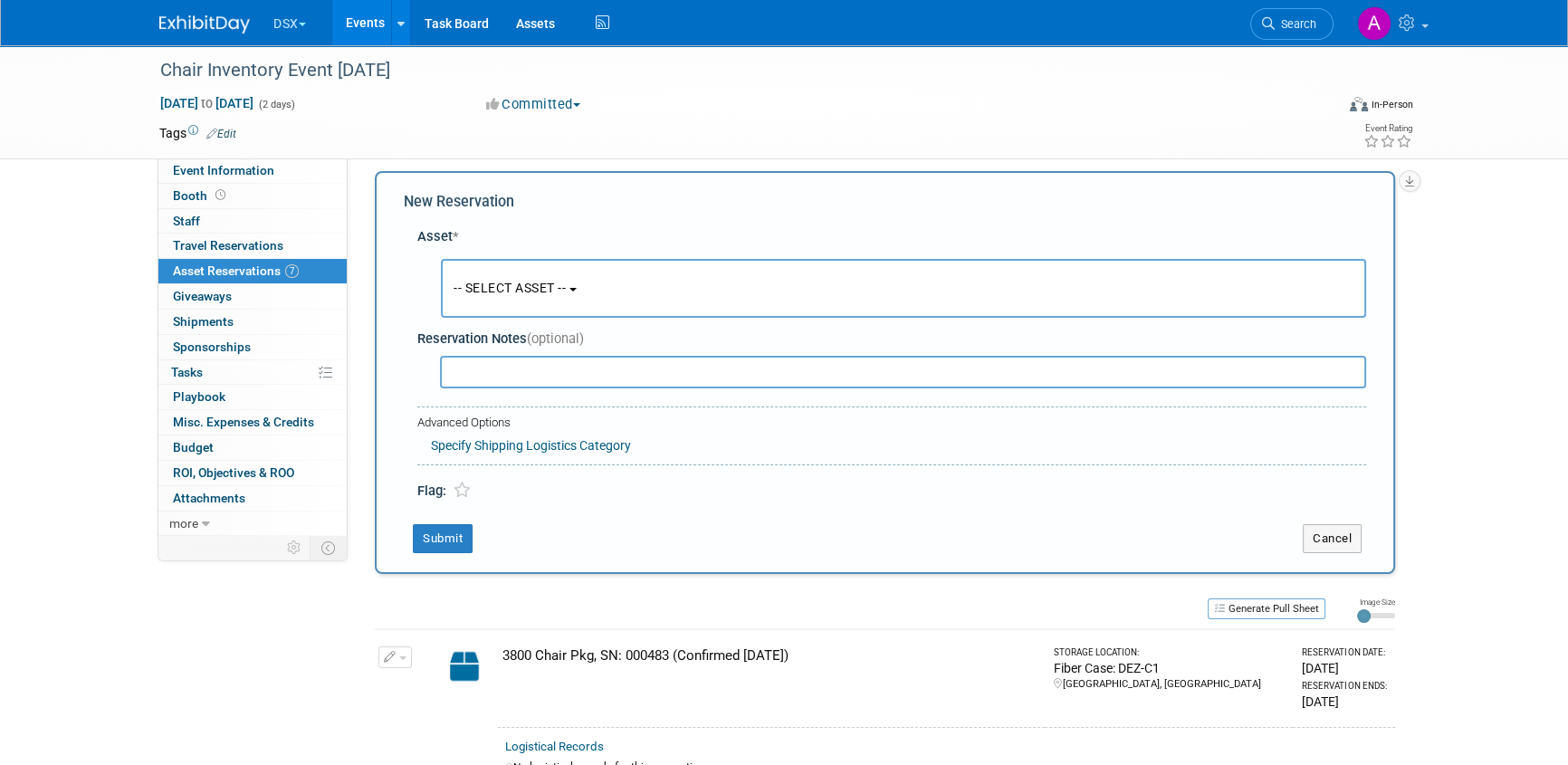
scroll to position [17, 0]
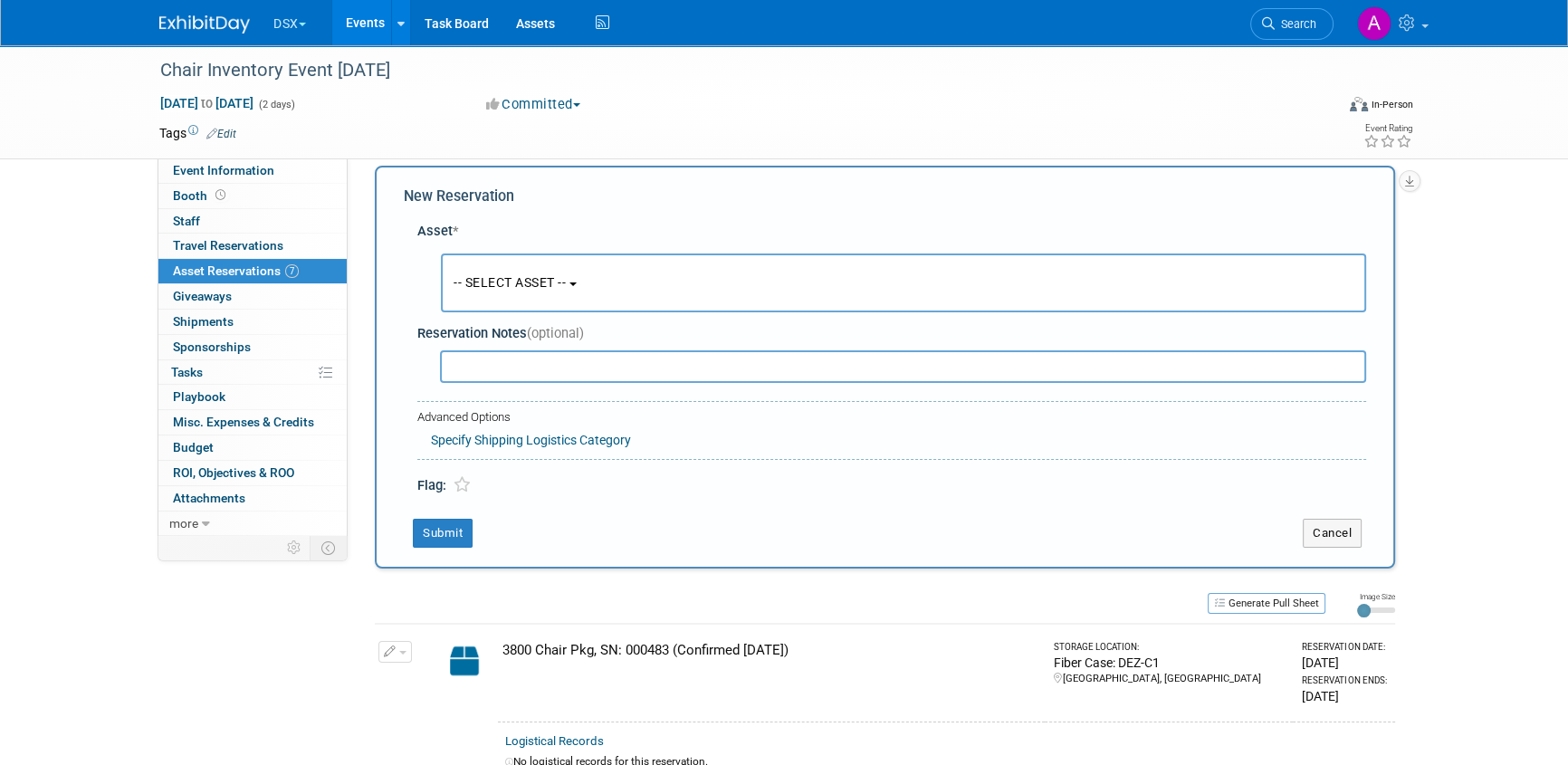
click at [529, 281] on span "-- SELECT ASSET --" at bounding box center [510, 283] width 113 height 15
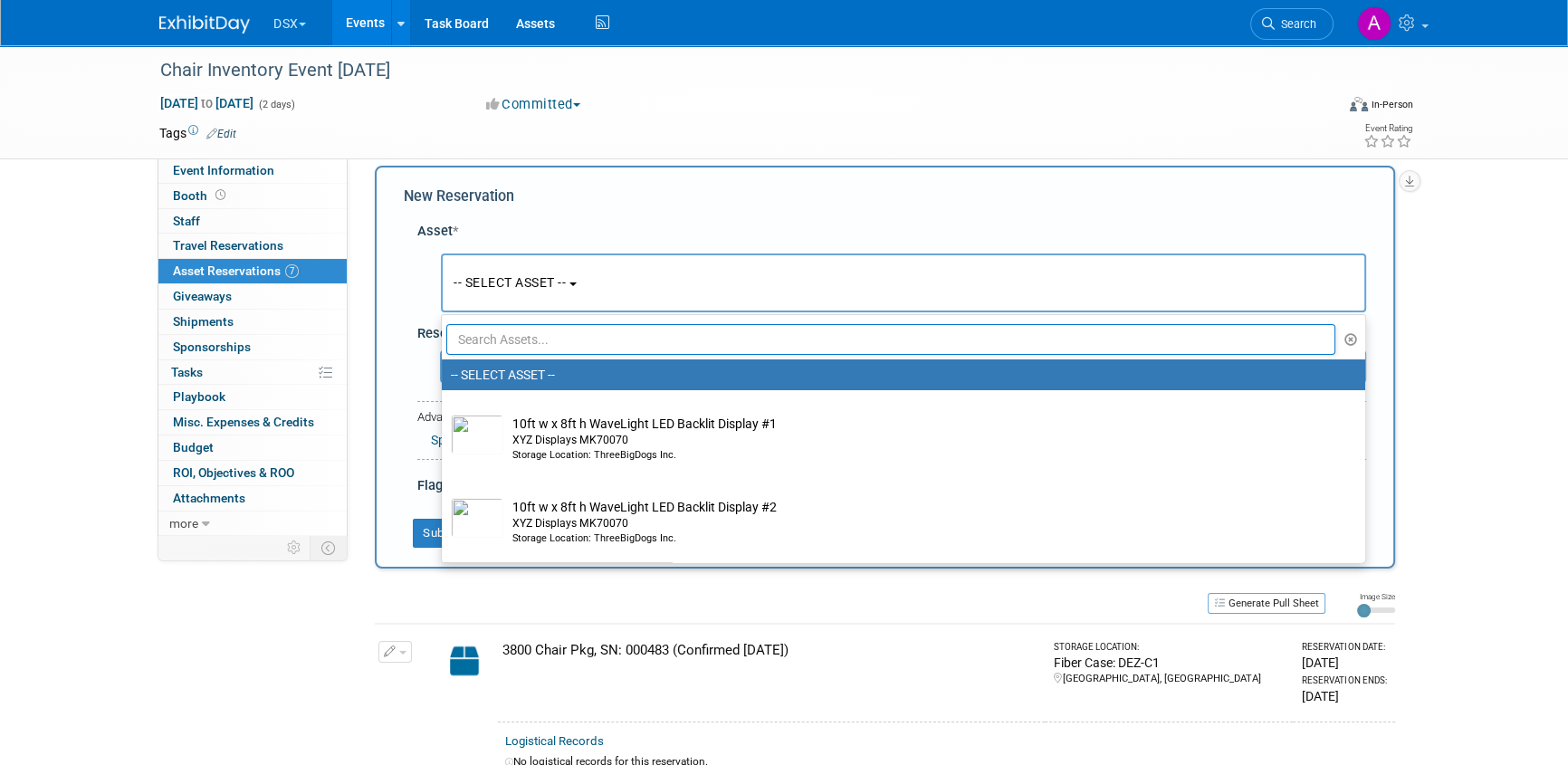
click at [519, 344] on input "text" at bounding box center [891, 339] width 889 height 31
paste input "chair"
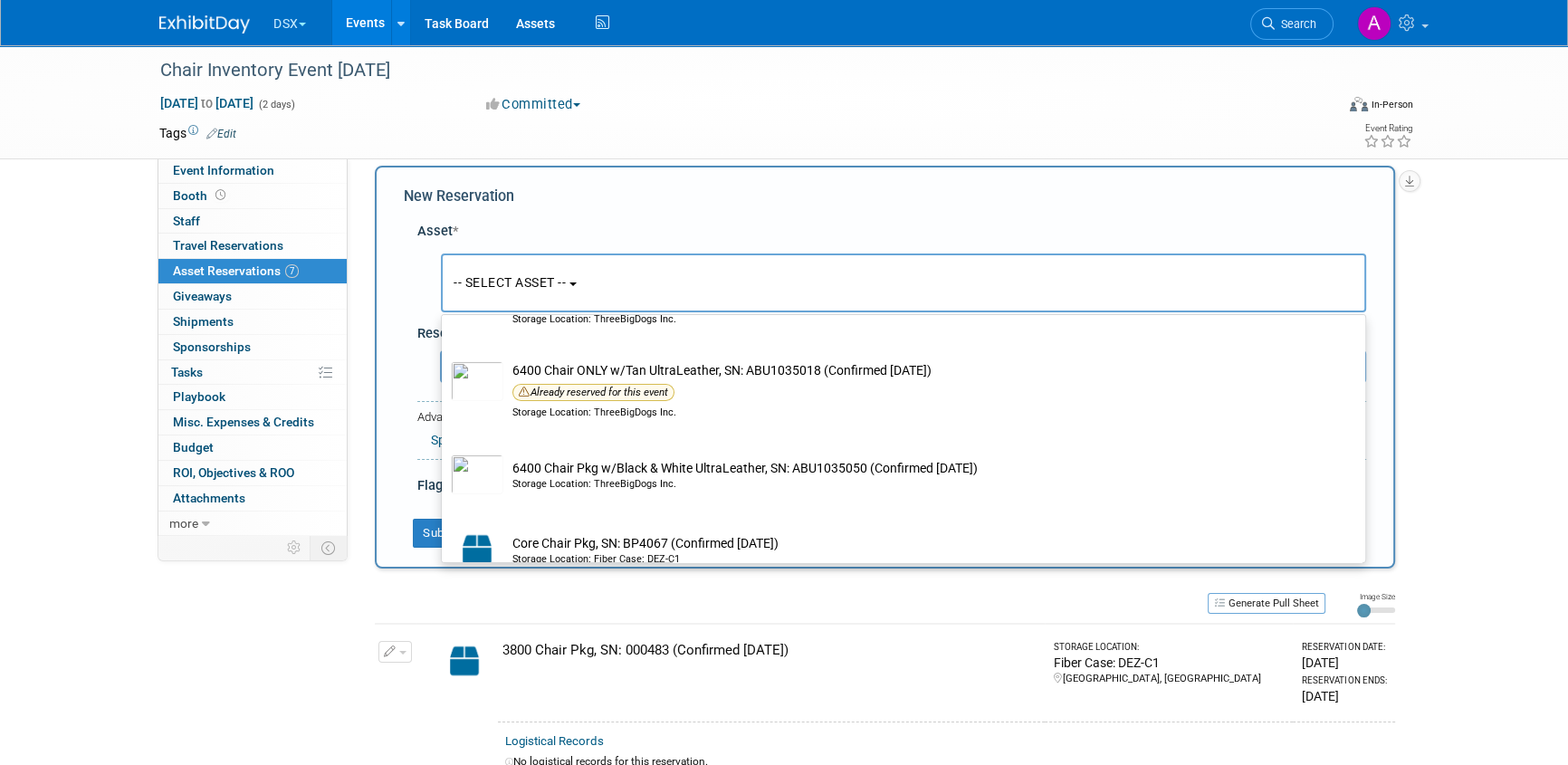
scroll to position [658, 0]
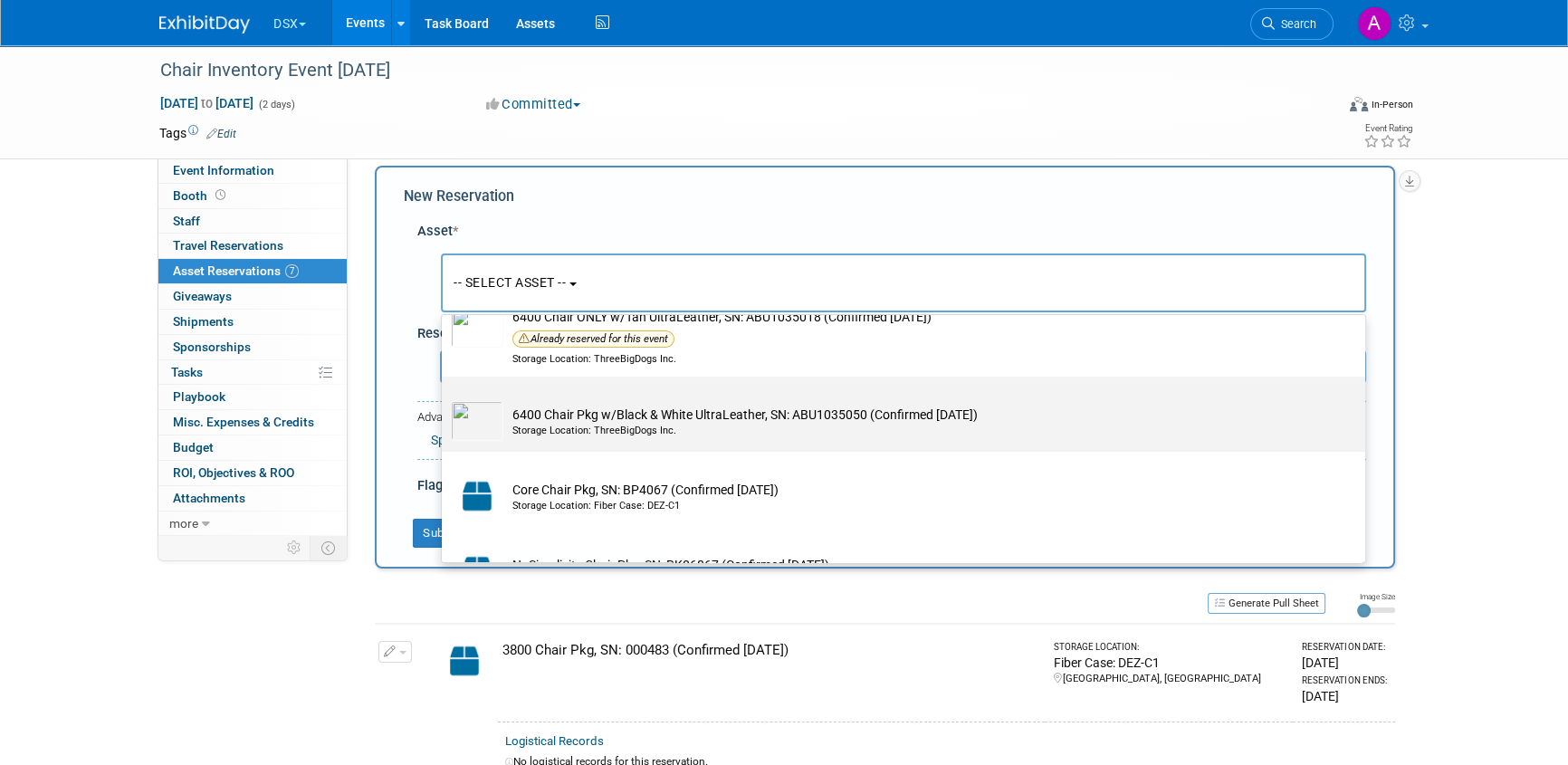
type input "chair"
click at [634, 408] on td "6400 Chair Pkg w/Black & White UltraLeather, SN: ABU1035050 (Confirmed 1.23.25)…" at bounding box center [916, 421] width 826 height 40
click at [445, 398] on input "6400 Chair Pkg w/Black & White UltraLeather, SN: ABU1035050 (Confirmed 1.23.25)…" at bounding box center [439, 392] width 12 height 12
select select "10721805"
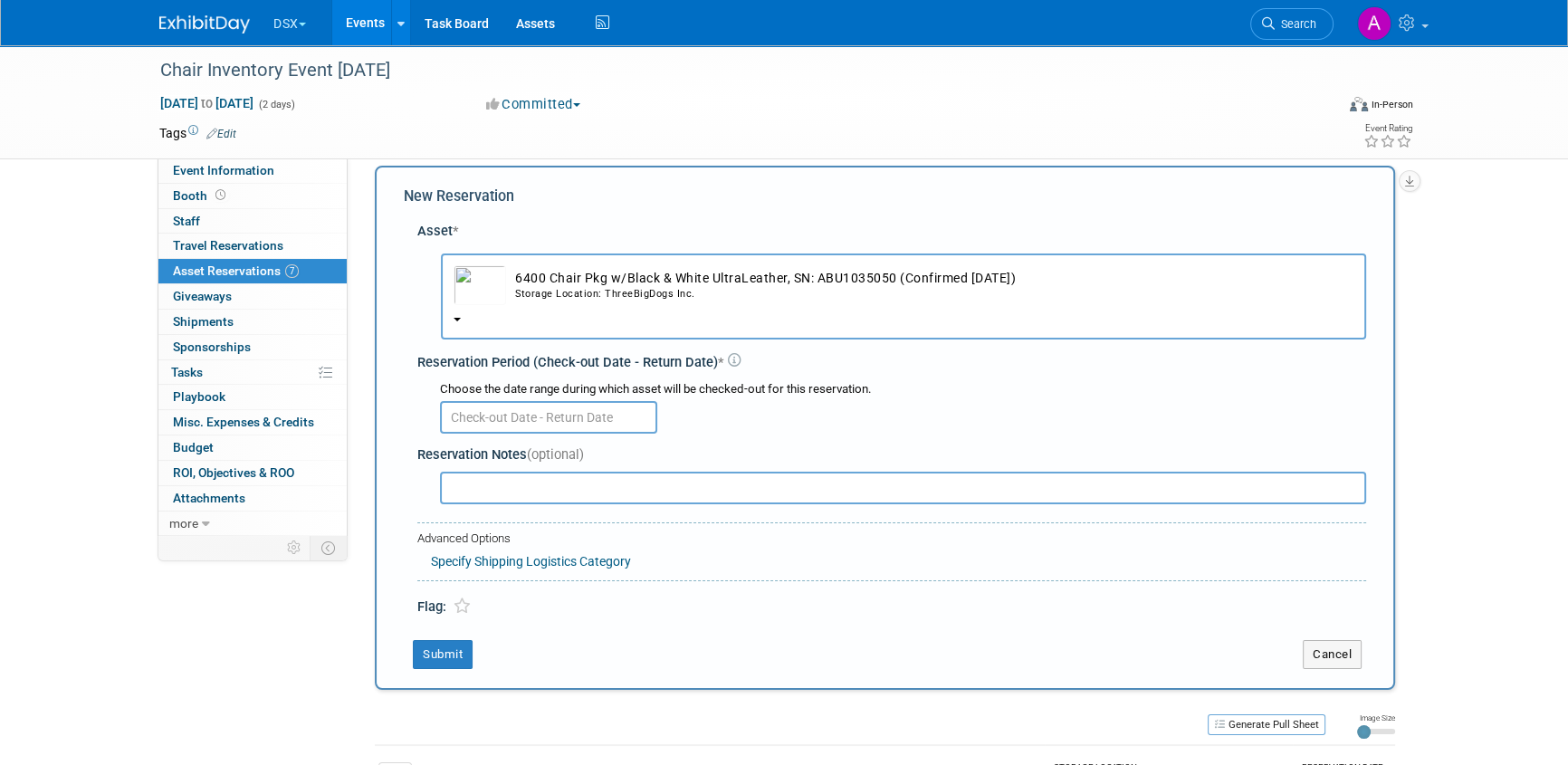
click at [570, 427] on body "DSX Explore: My Workspaces 33 Go to Workspace: Accutron Axiodent BaseVac Bien-A…" at bounding box center [784, 366] width 1568 height 765
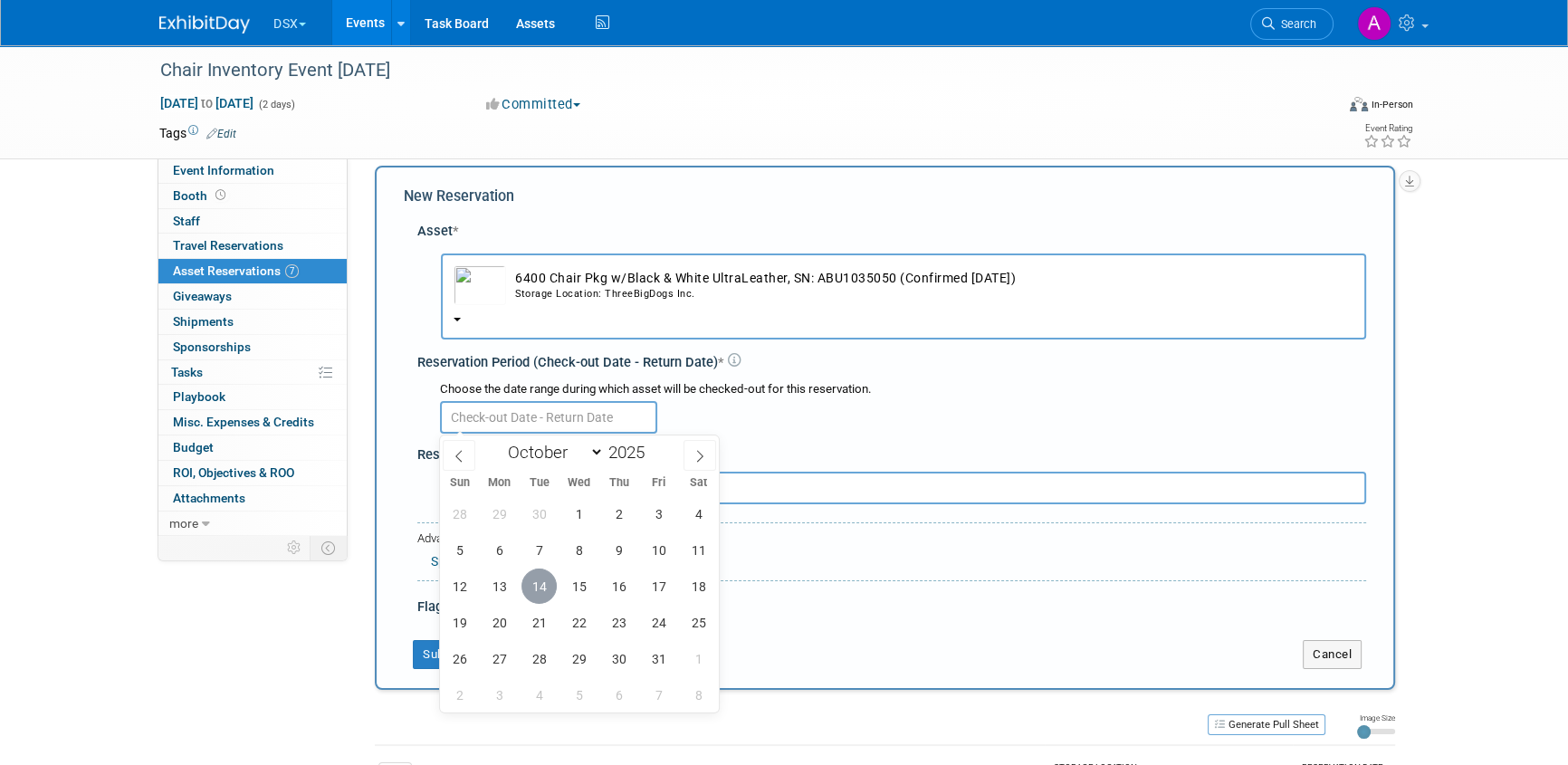
click at [540, 580] on span "14" at bounding box center [539, 586] width 36 height 36
type input "Oct 14, 2025"
click at [540, 580] on span "14" at bounding box center [539, 586] width 36 height 36
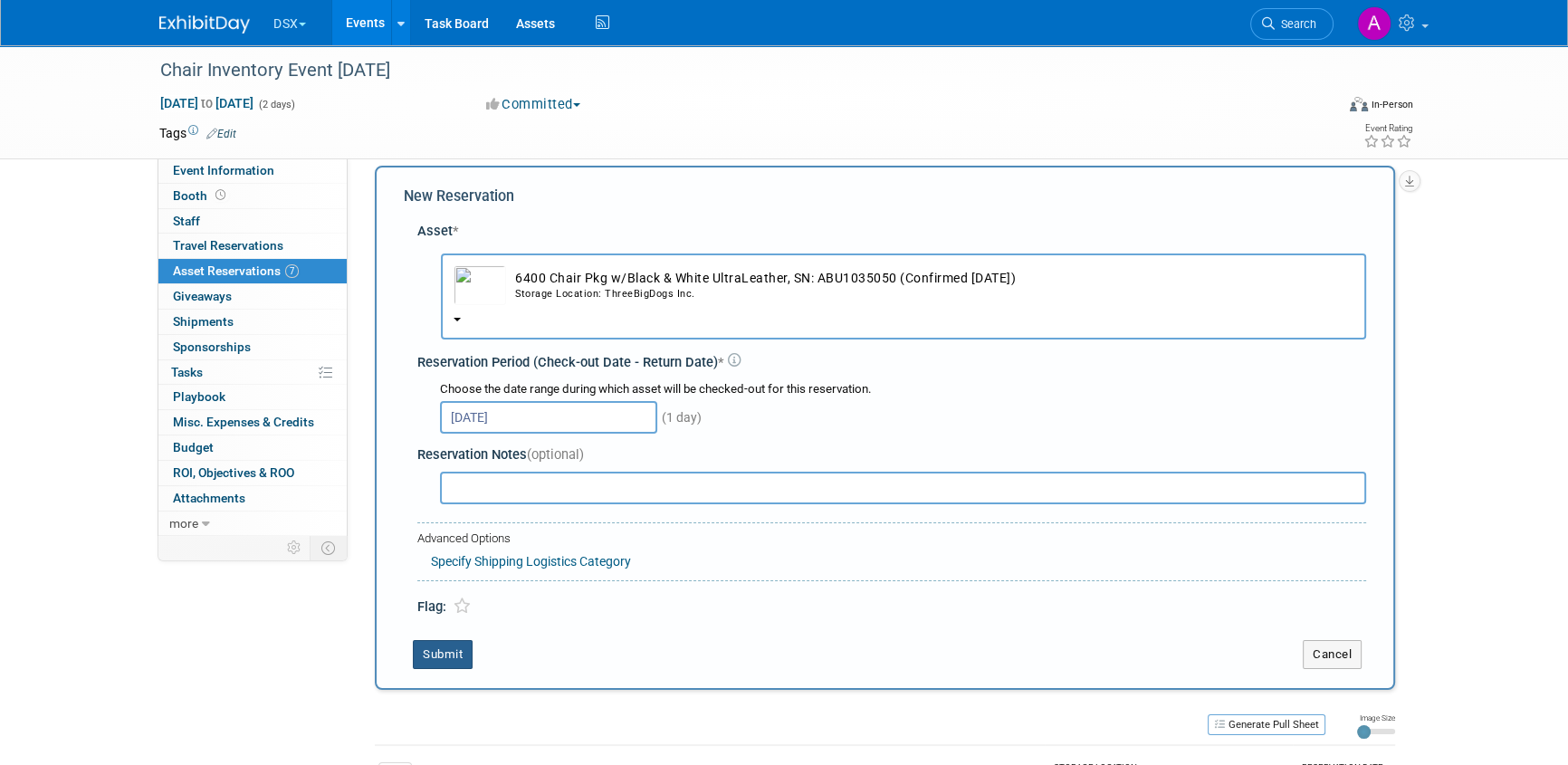
click at [459, 647] on button "Submit" at bounding box center [443, 654] width 59 height 29
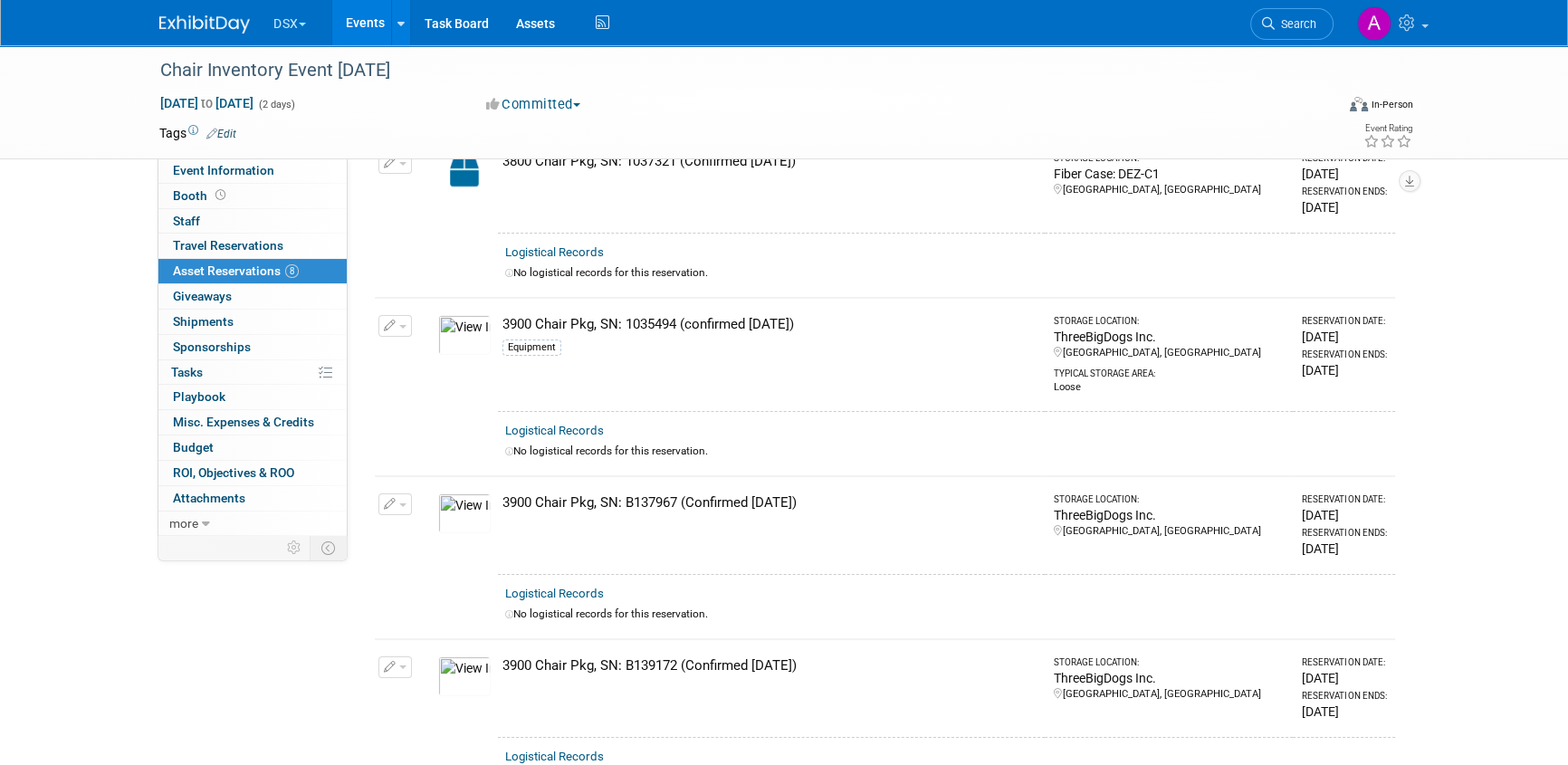
scroll to position [0, 0]
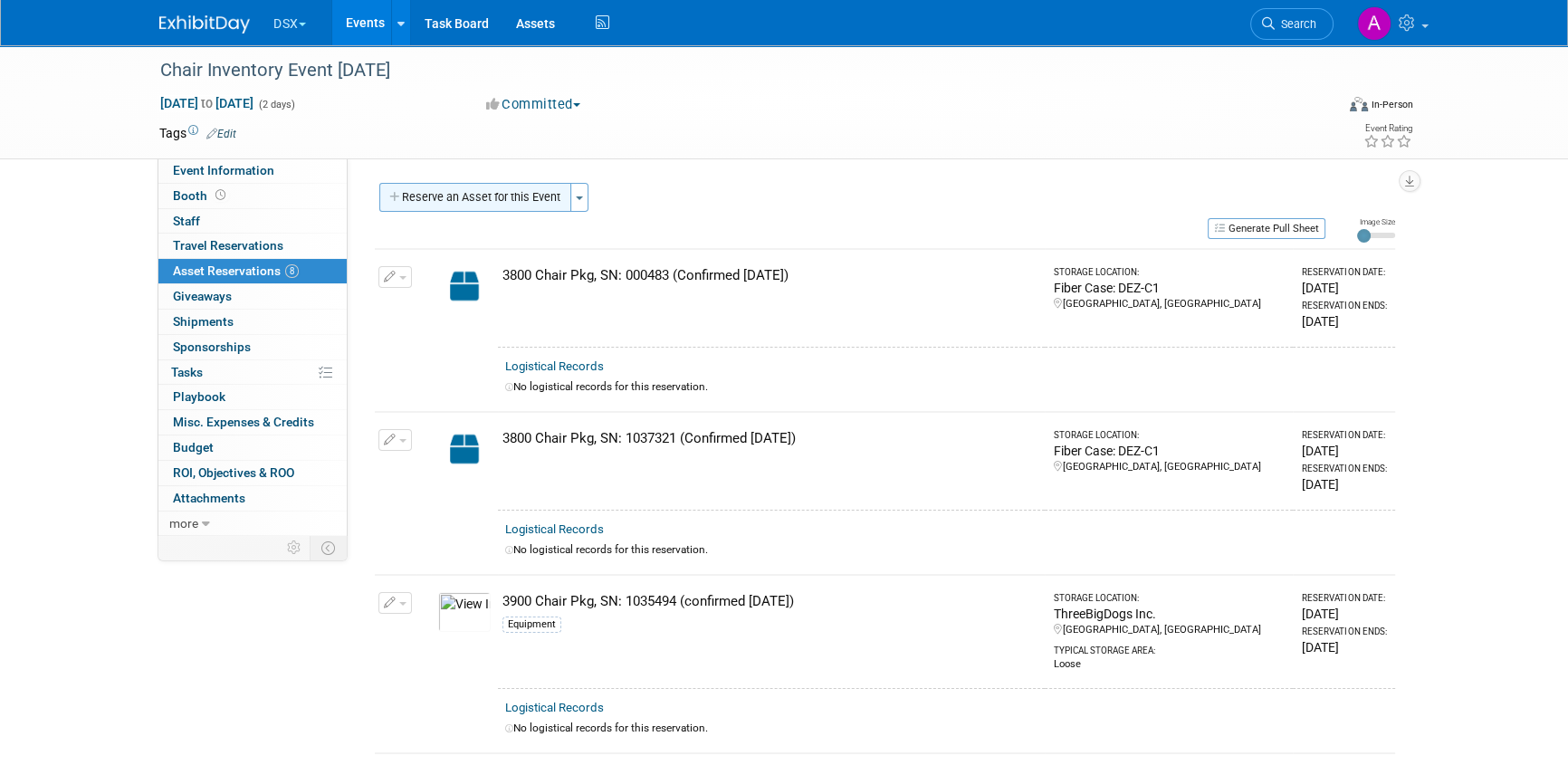
click at [561, 198] on button "Reserve an Asset for this Event" at bounding box center [475, 197] width 192 height 29
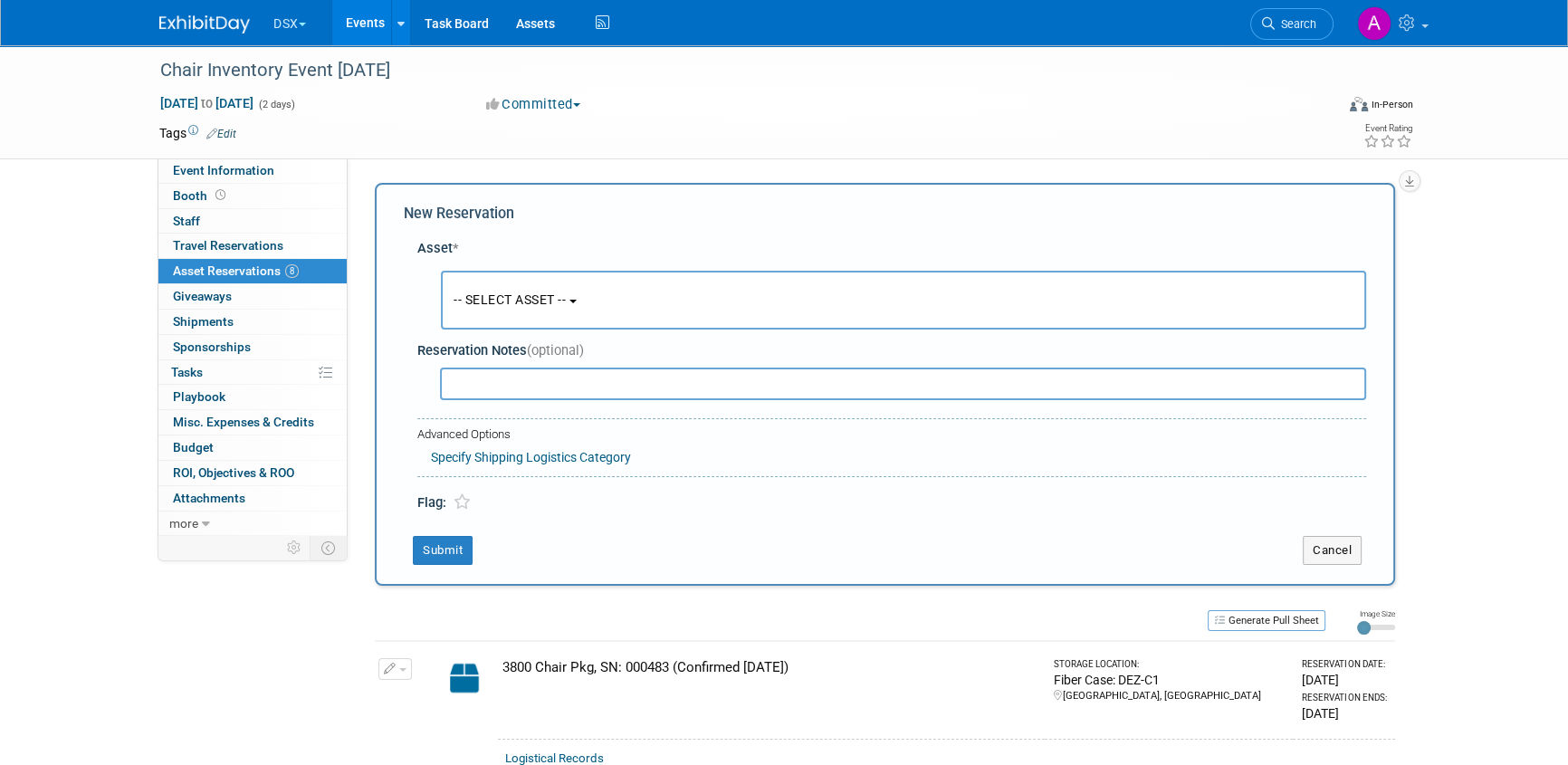
scroll to position [17, 0]
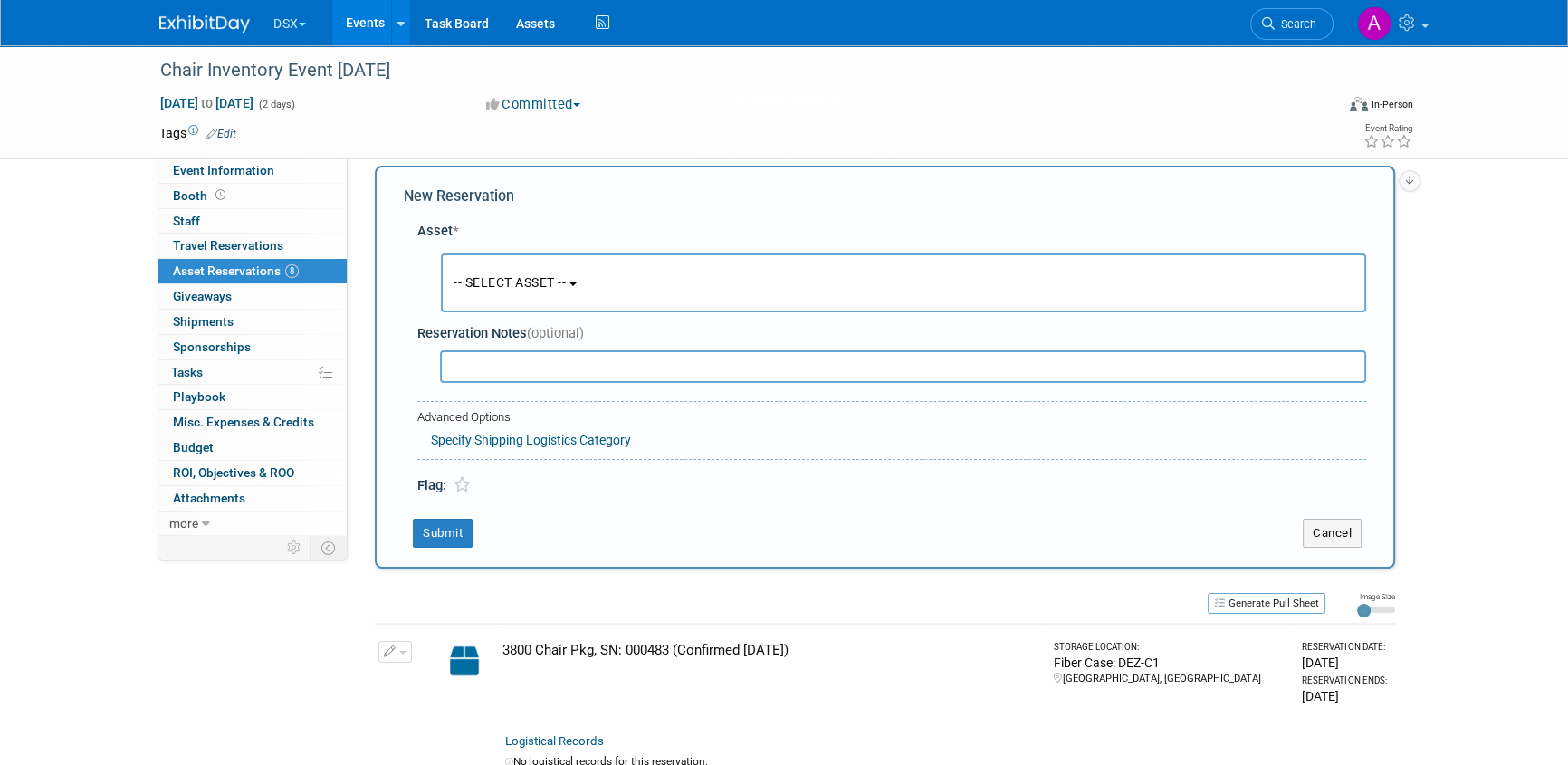
click at [531, 281] on span "-- SELECT ASSET --" at bounding box center [510, 283] width 113 height 15
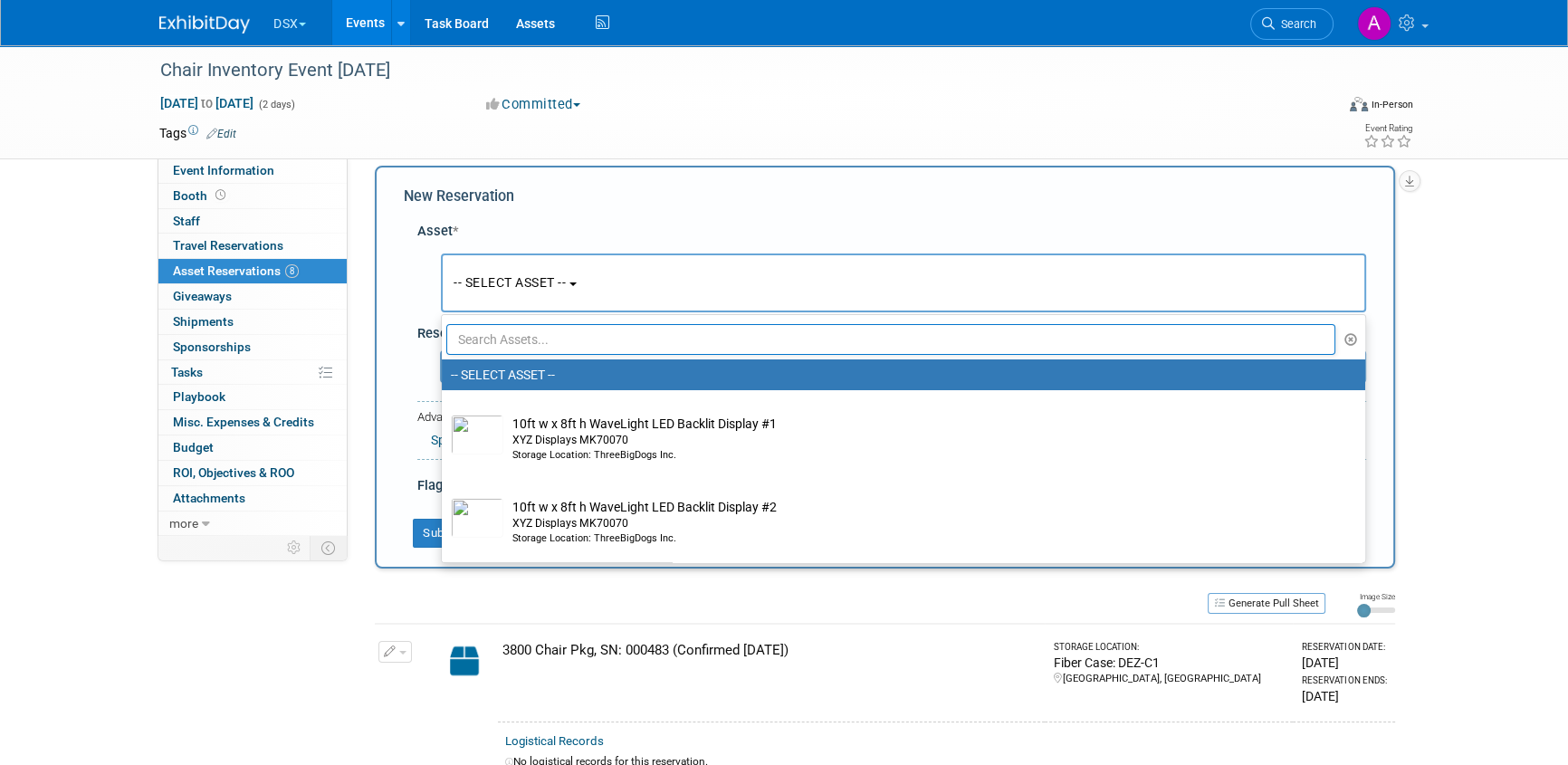
click at [513, 346] on input "text" at bounding box center [891, 339] width 889 height 31
paste input "chair"
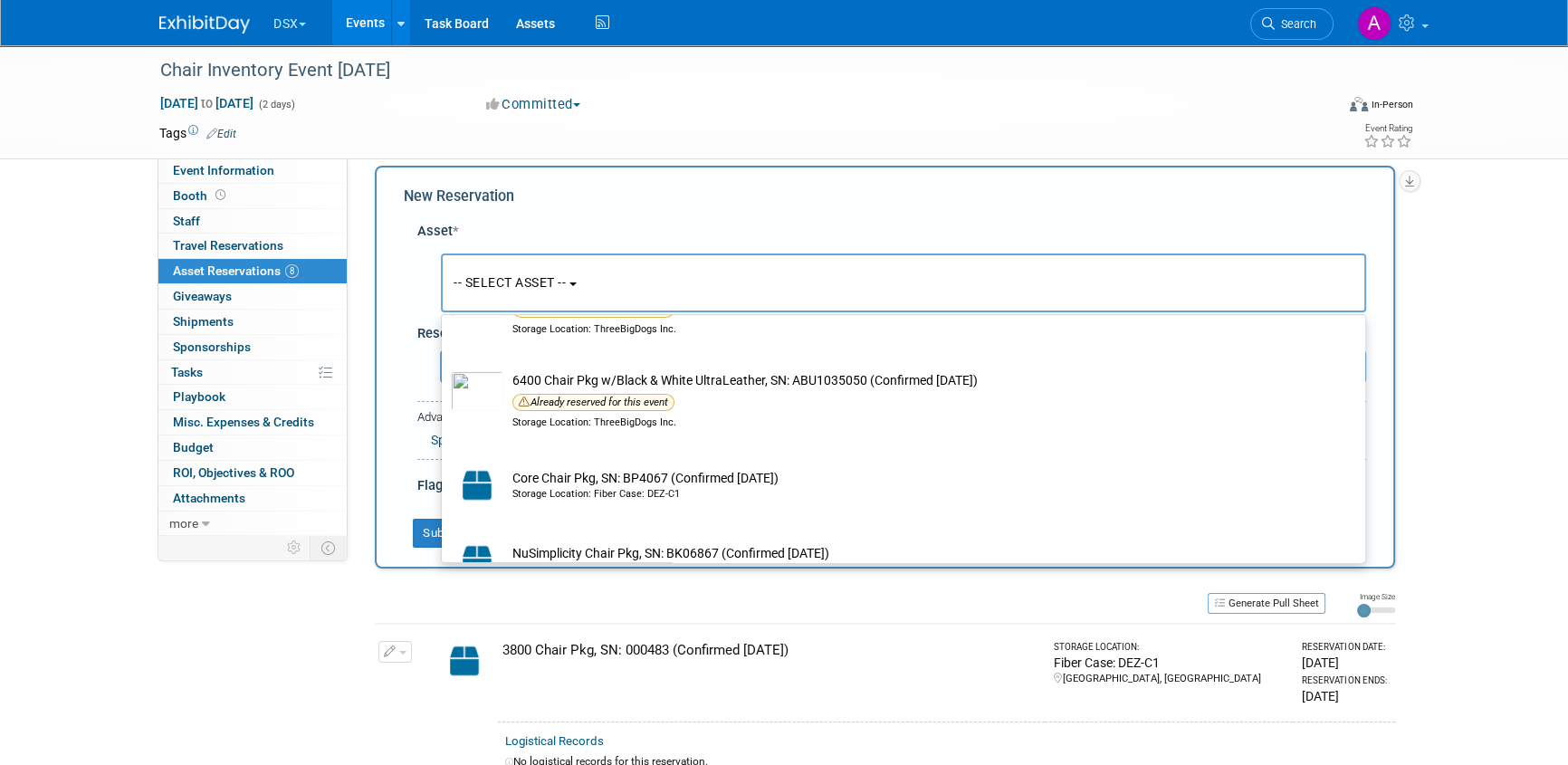
scroll to position [716, 0]
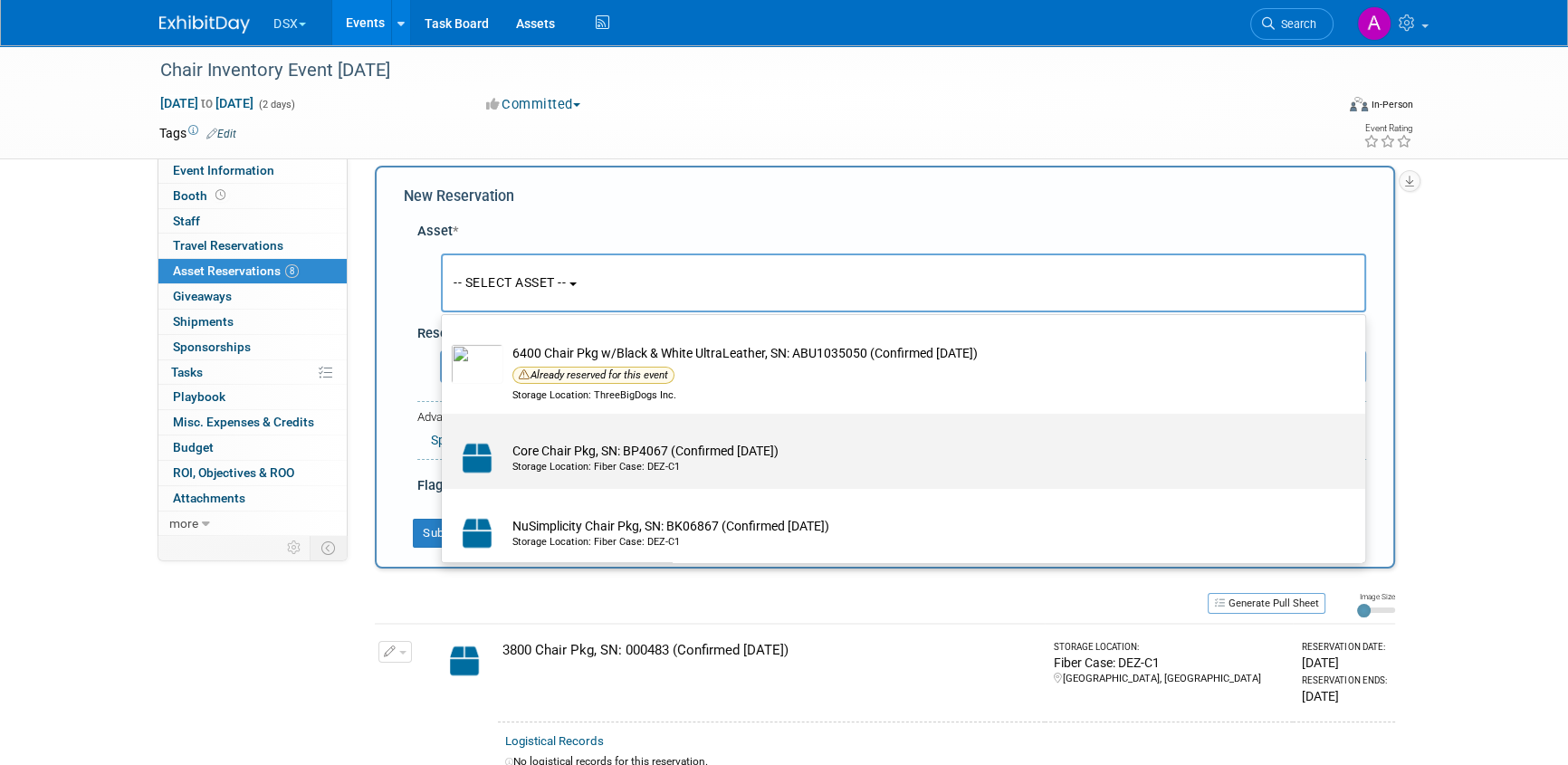
type input "chair"
click at [551, 444] on td "Core Chair Pkg, SN: BP4067 (Confirmed 1.23.25) Storage Location: Fiber Case: DE…" at bounding box center [916, 459] width 826 height 40
click at [445, 436] on input "Core Chair Pkg, SN: BP4067 (Confirmed 1.23.25) Storage Location: Fiber Case: DE…" at bounding box center [439, 430] width 12 height 12
select select "10723833"
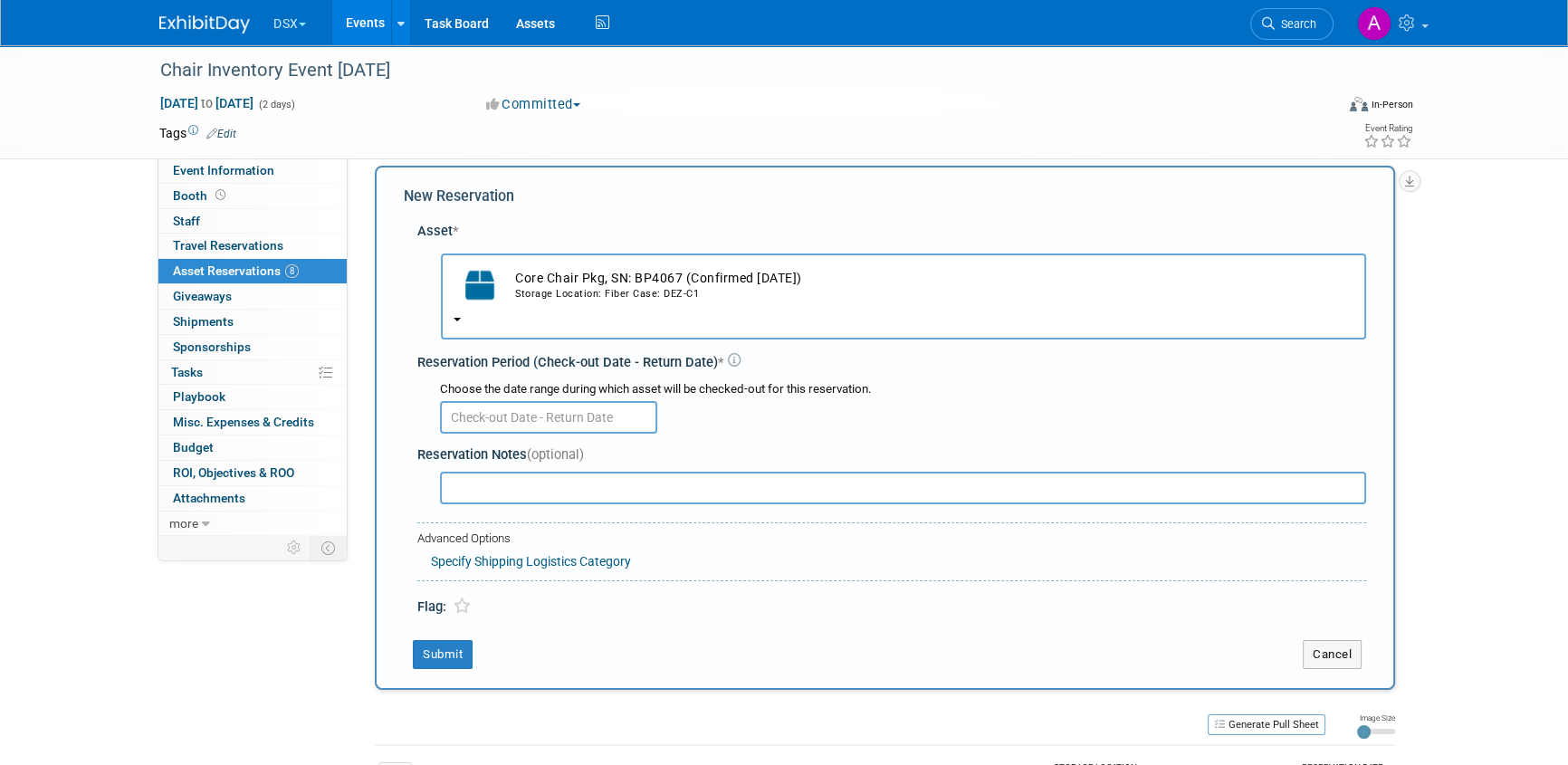
click at [544, 421] on input "text" at bounding box center [548, 417] width 217 height 33
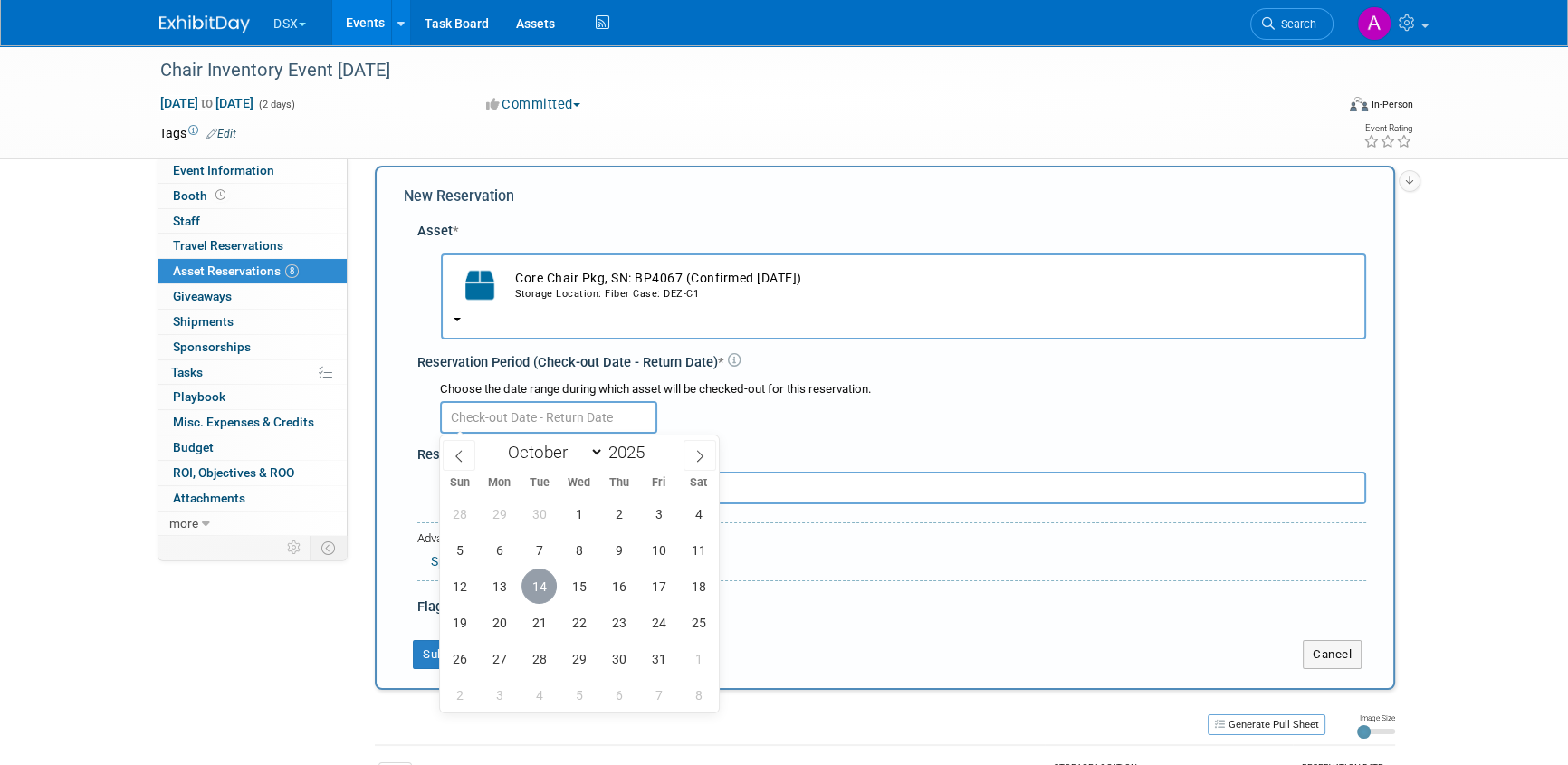
click at [542, 589] on span "14" at bounding box center [539, 586] width 36 height 36
type input "Oct 14, 2025"
click at [542, 589] on span "14" at bounding box center [539, 586] width 36 height 36
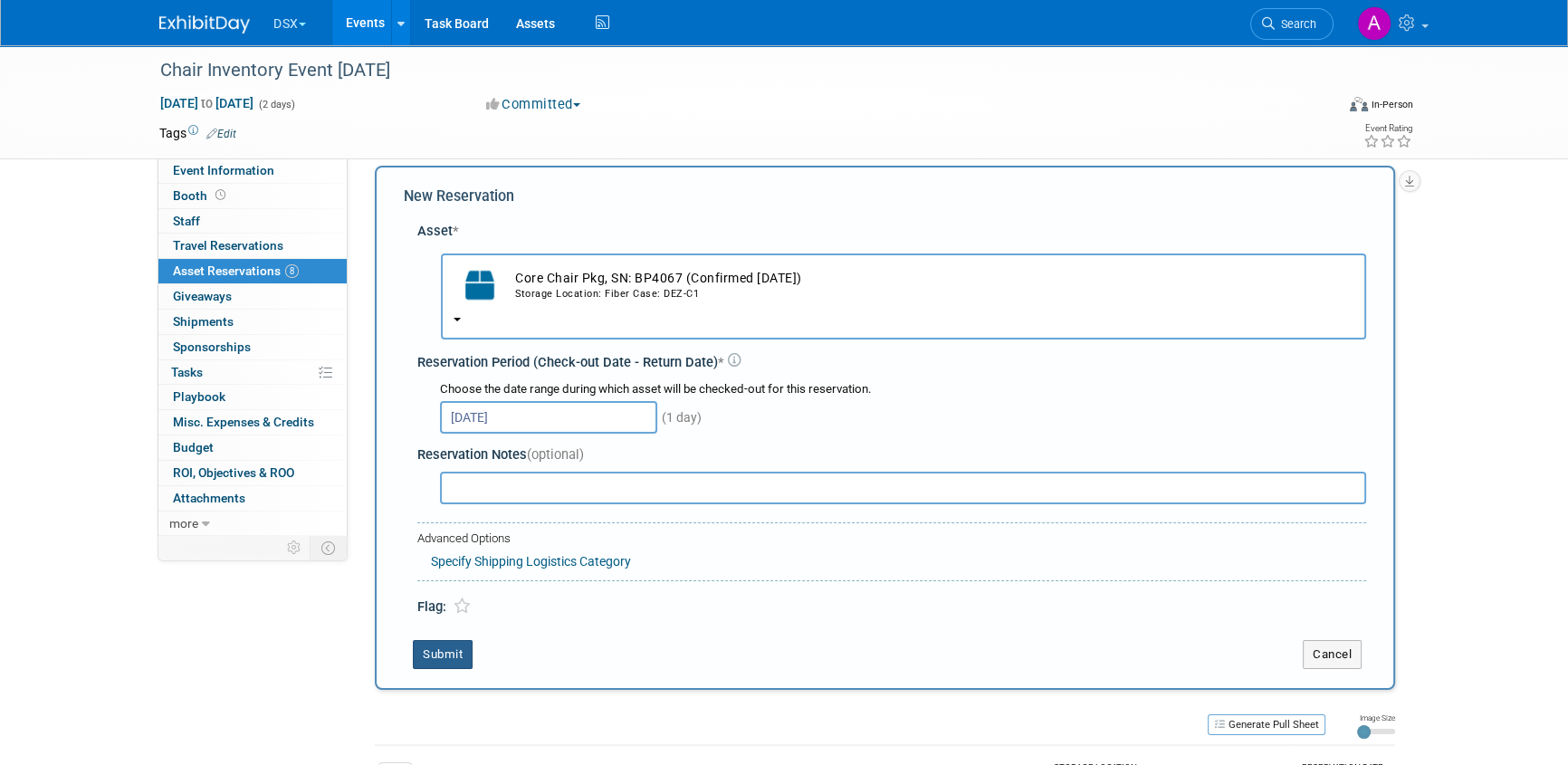
click at [456, 656] on button "Submit" at bounding box center [443, 654] width 59 height 29
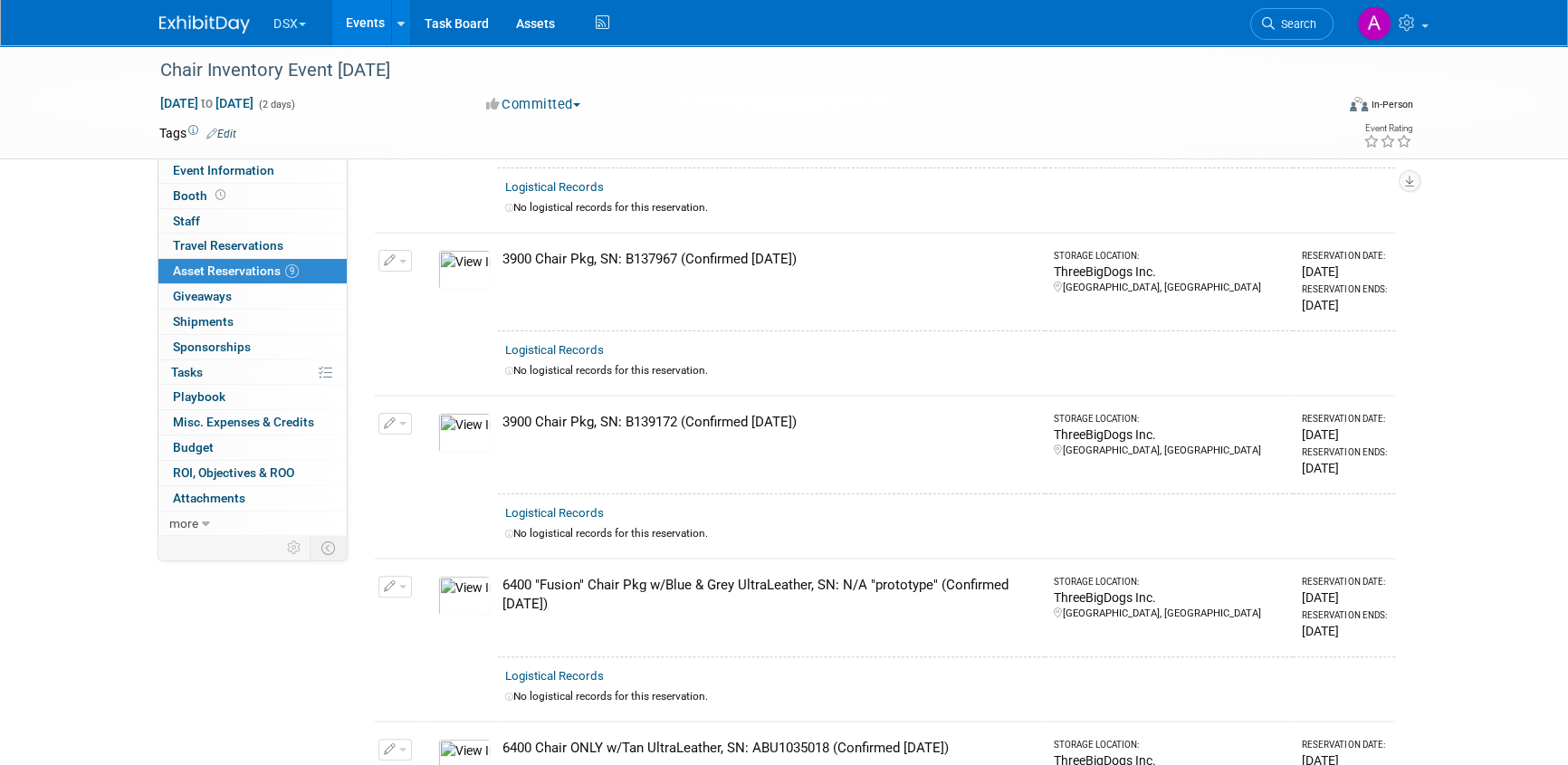
scroll to position [0, 0]
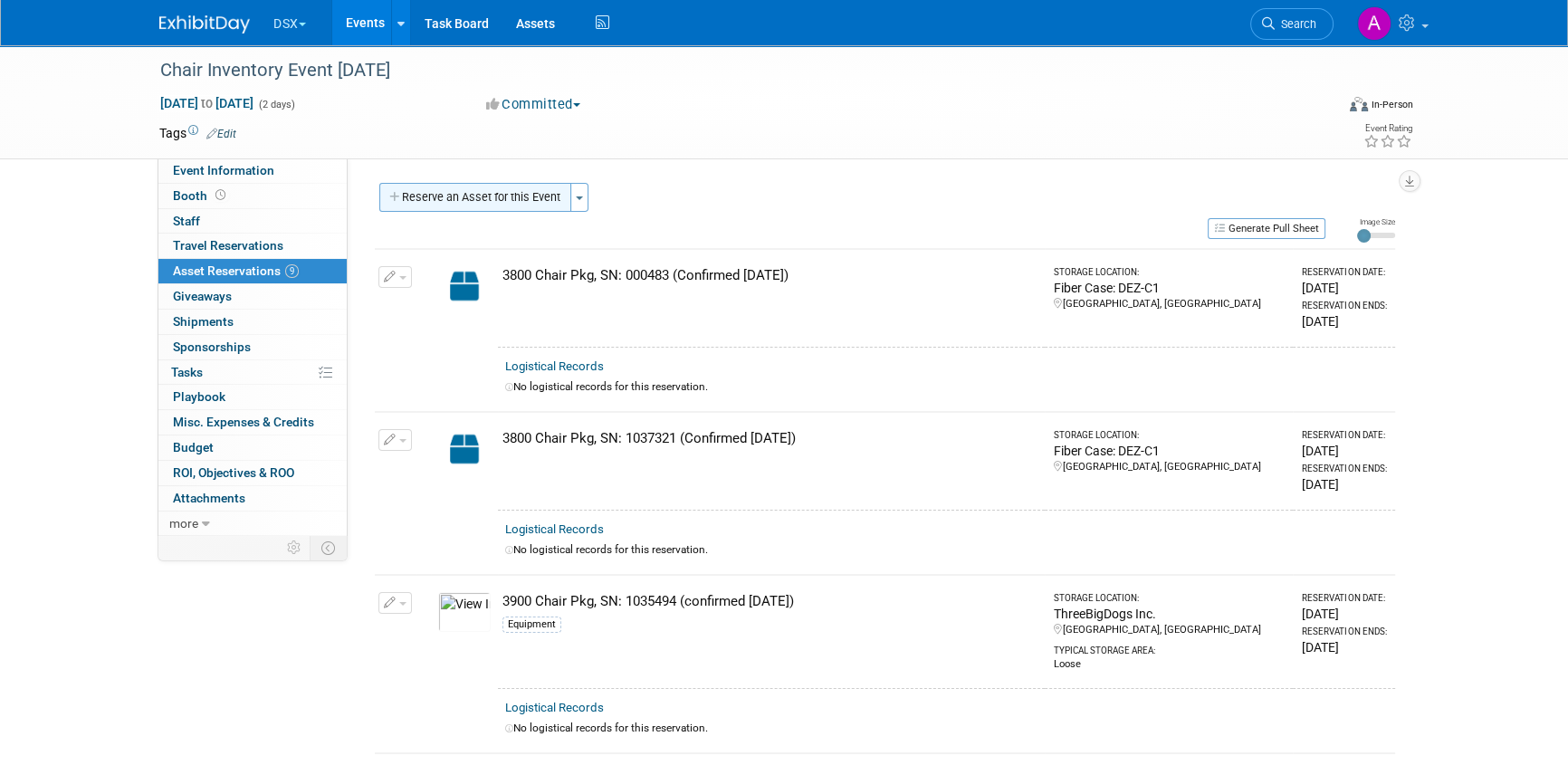
click at [523, 200] on button "Reserve an Asset for this Event" at bounding box center [475, 197] width 192 height 29
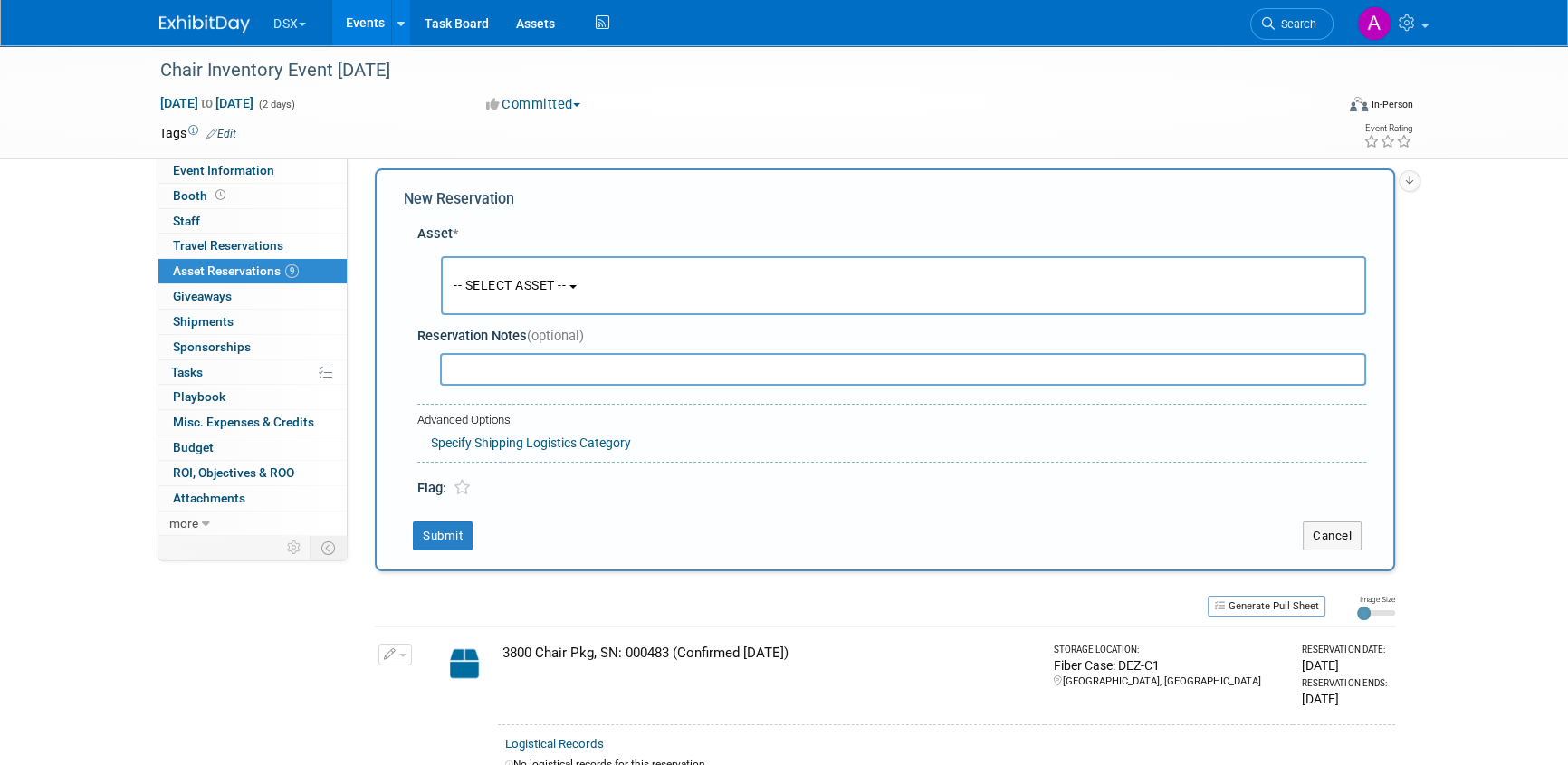
scroll to position [17, 0]
drag, startPoint x: 523, startPoint y: 281, endPoint x: 522, endPoint y: 291, distance: 10.0
click at [521, 282] on span "-- SELECT ASSET --" at bounding box center [510, 283] width 113 height 15
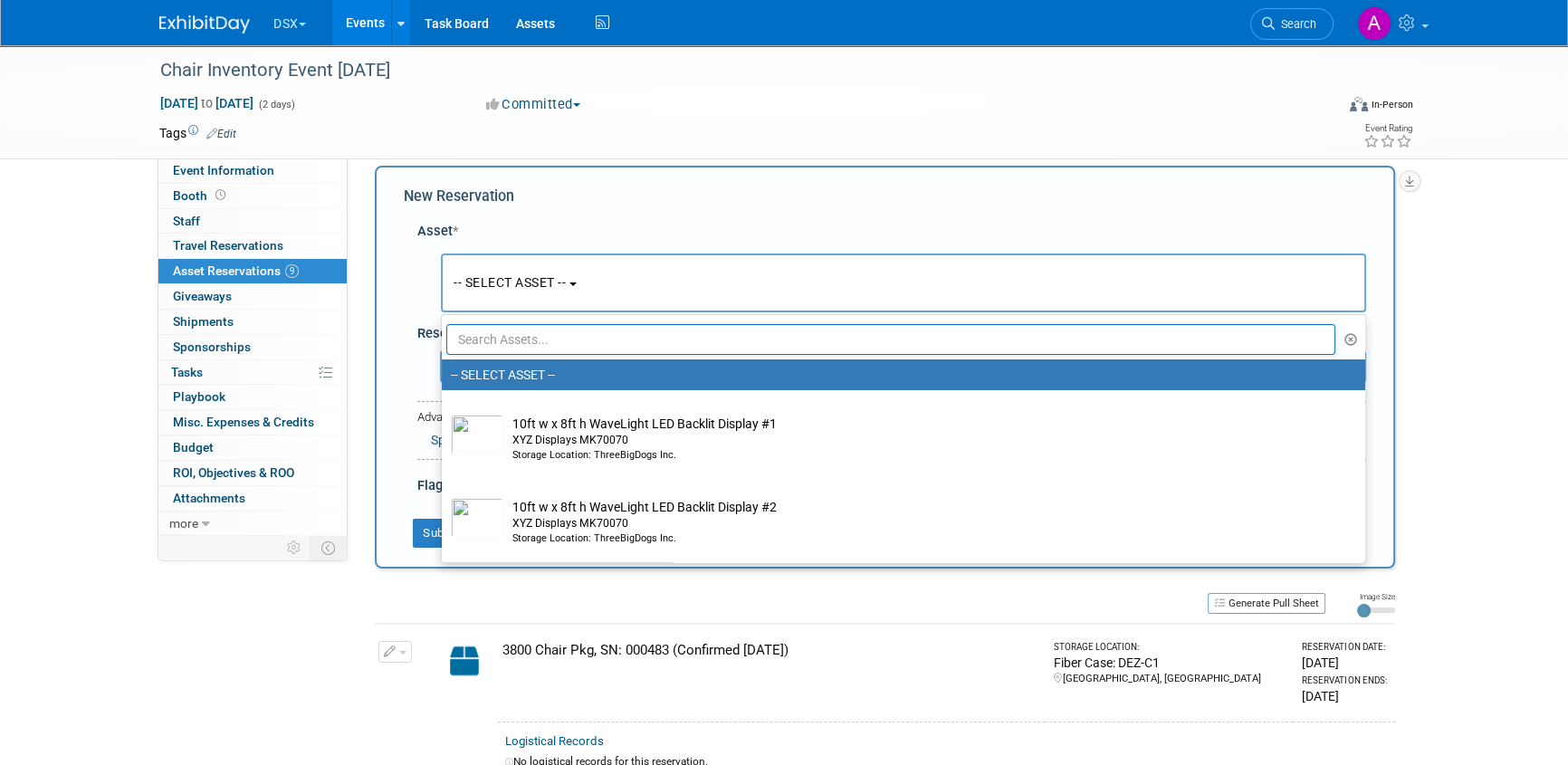
click at [517, 340] on input "text" at bounding box center [891, 339] width 889 height 31
paste input "chair"
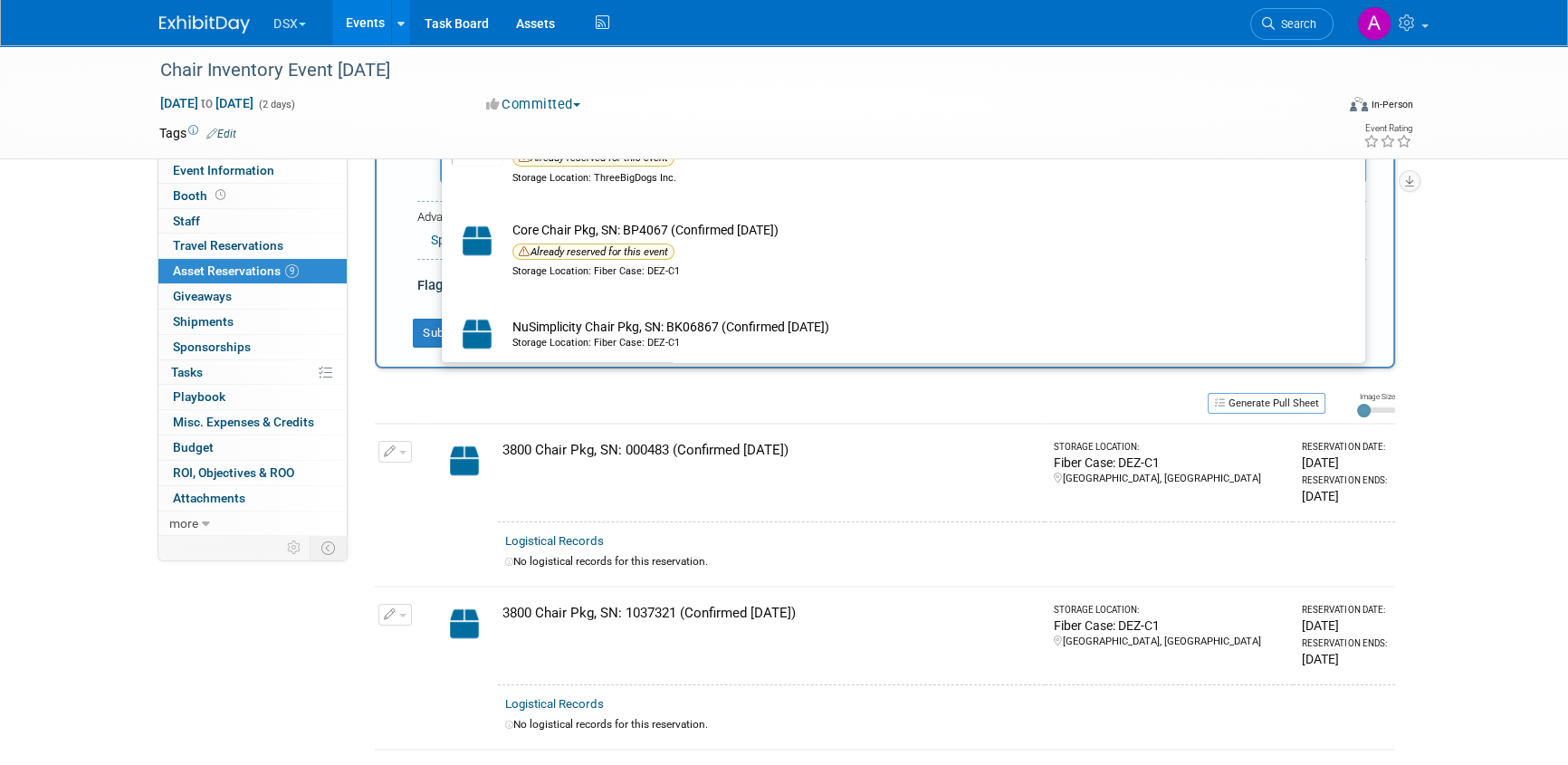
scroll to position [264, 0]
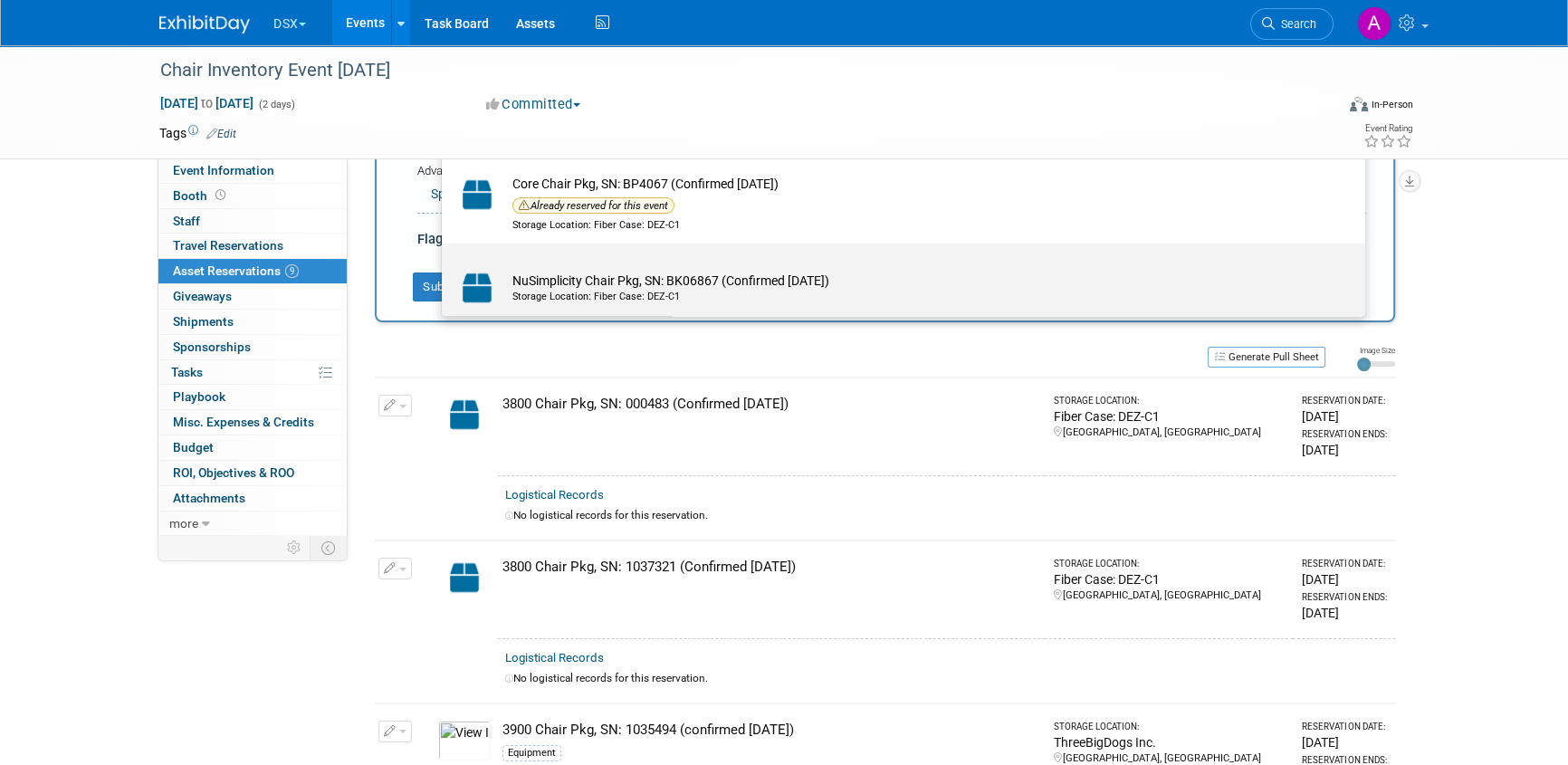
type input "chair"
click at [553, 270] on td "NuSimplicity Chair Pkg, SN: BK06867 (Confirmed 1.23.25) Storage Location: Fiber…" at bounding box center [916, 288] width 826 height 40
click at [445, 265] on input "NuSimplicity Chair Pkg, SN: BK06867 (Confirmed 1.23.25) Storage Location: Fiber…" at bounding box center [439, 260] width 12 height 12
select select "10723831"
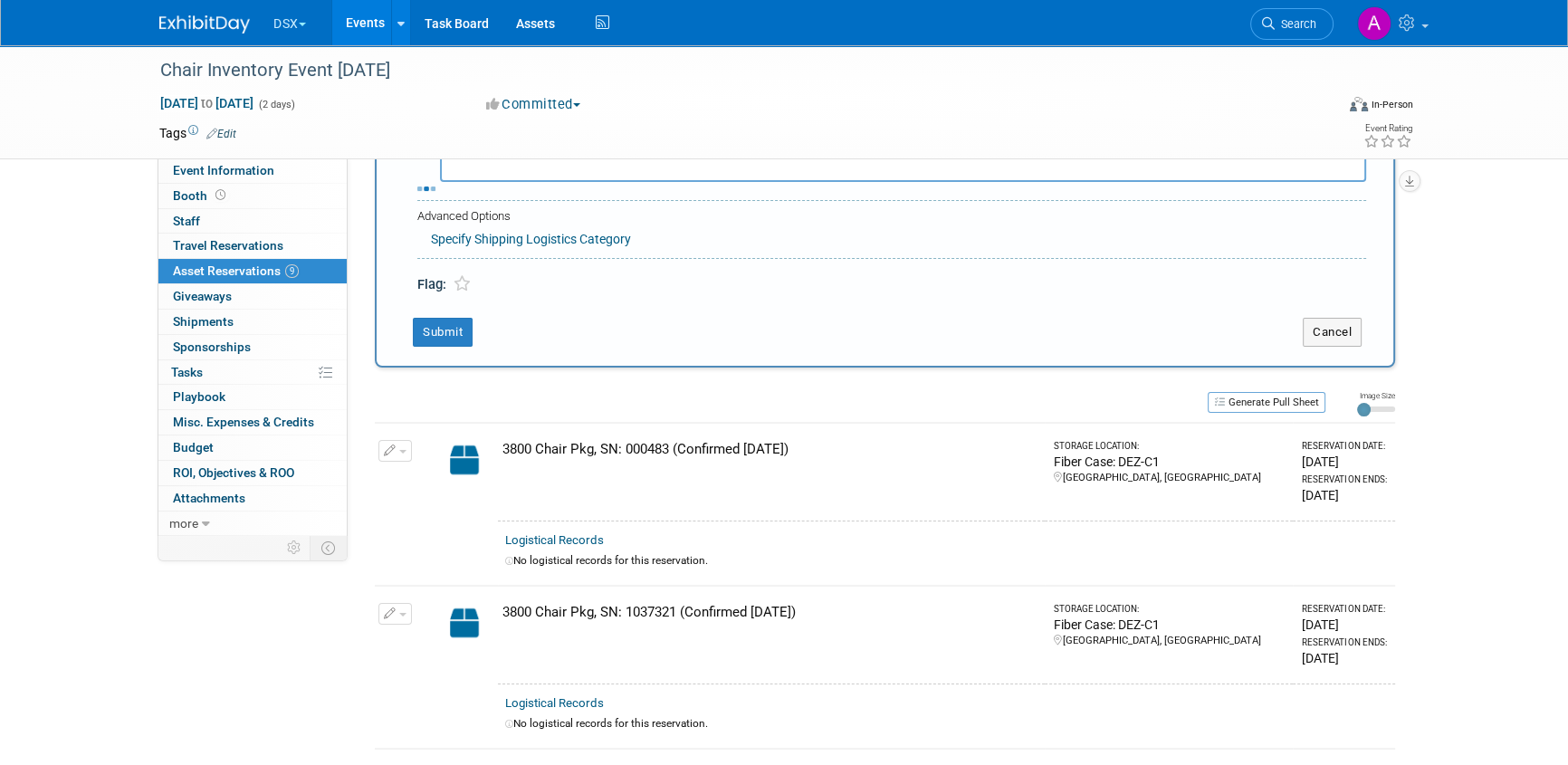
select select "9"
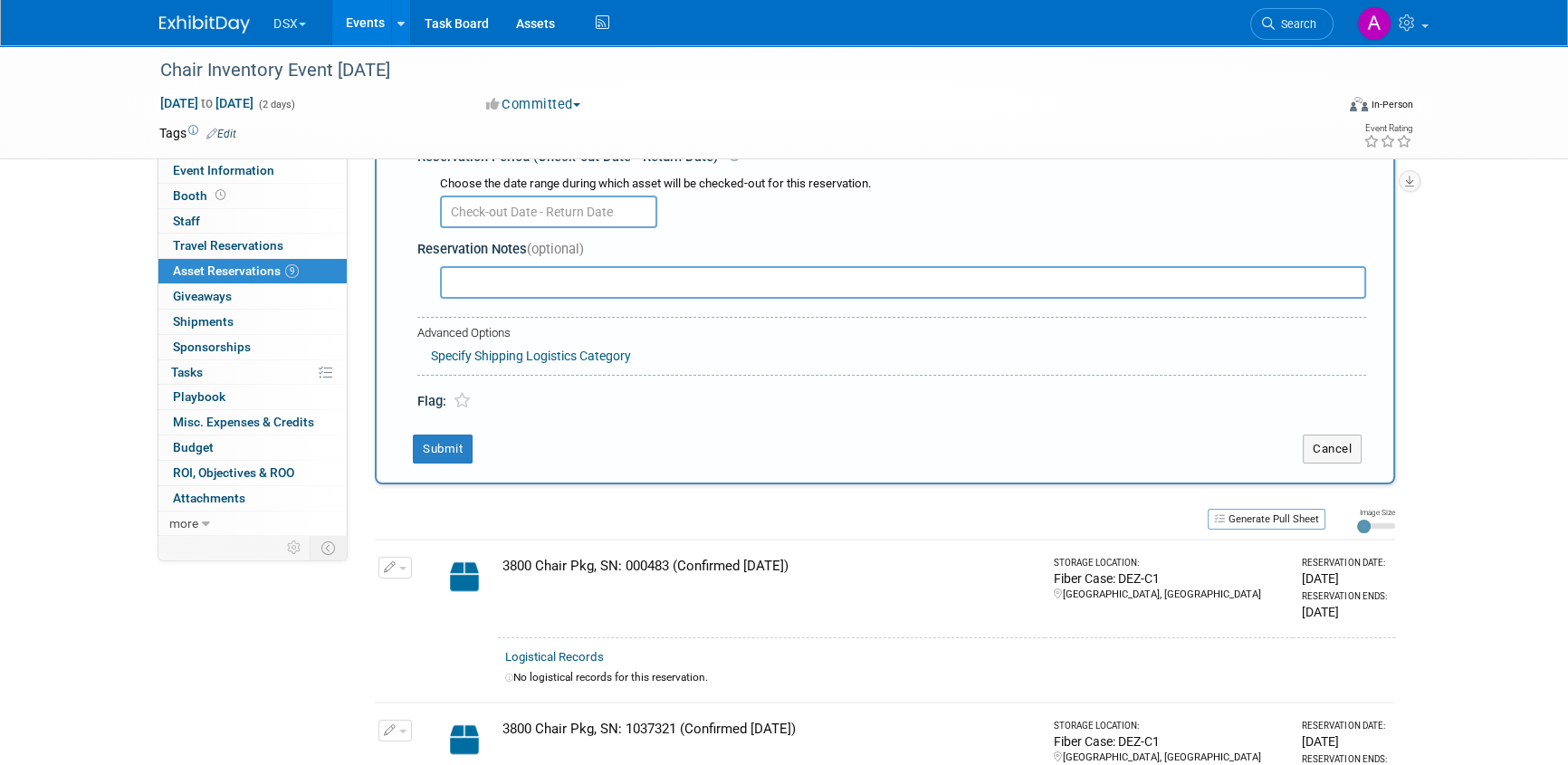
scroll to position [181, 0]
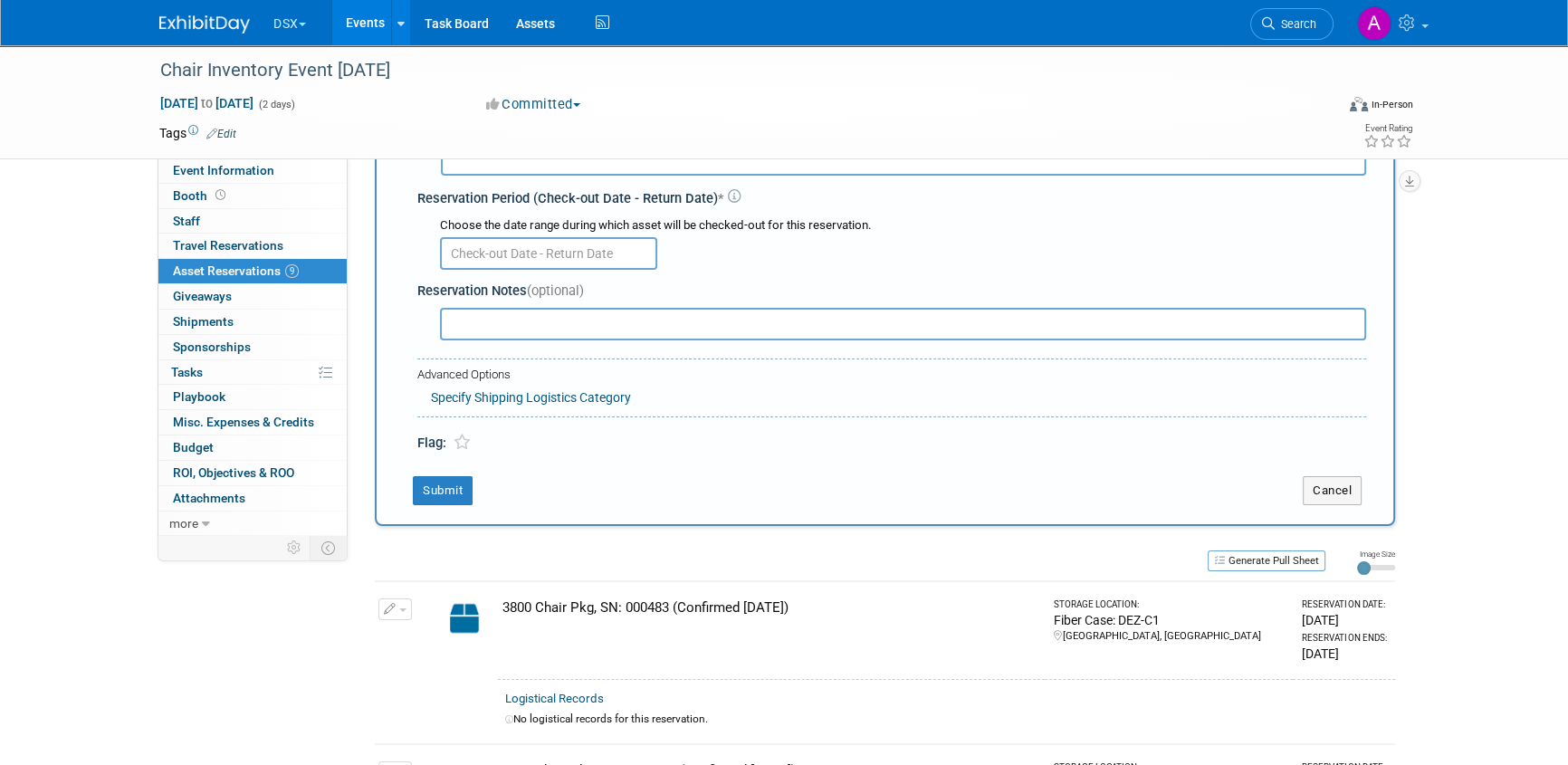
click at [508, 254] on input "text" at bounding box center [548, 253] width 217 height 33
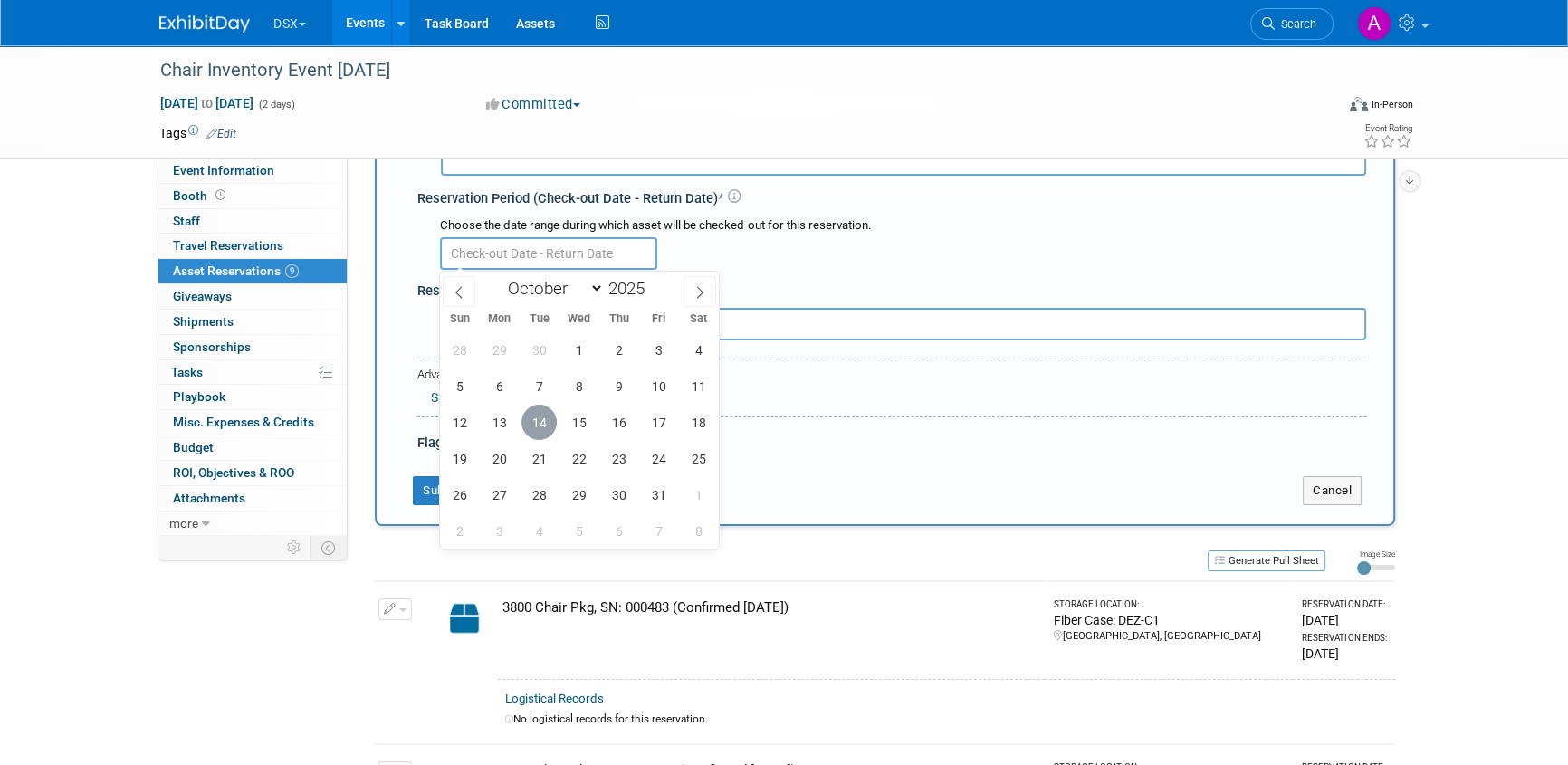
click at [530, 411] on span "14" at bounding box center [539, 423] width 36 height 36
type input "Oct 14, 2025"
click at [536, 417] on span "14" at bounding box center [539, 423] width 36 height 36
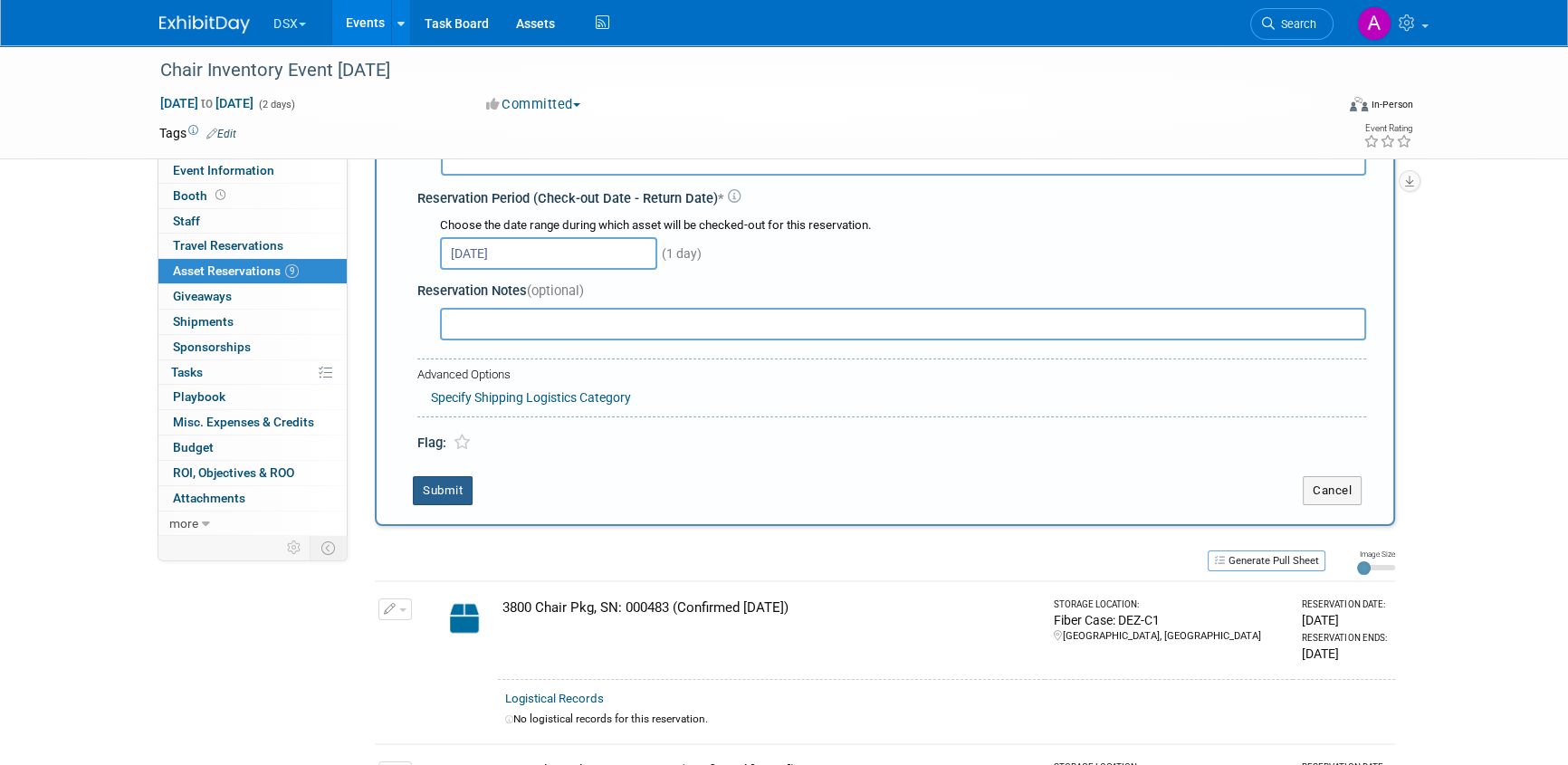
click at [443, 489] on button "Submit" at bounding box center [443, 490] width 59 height 29
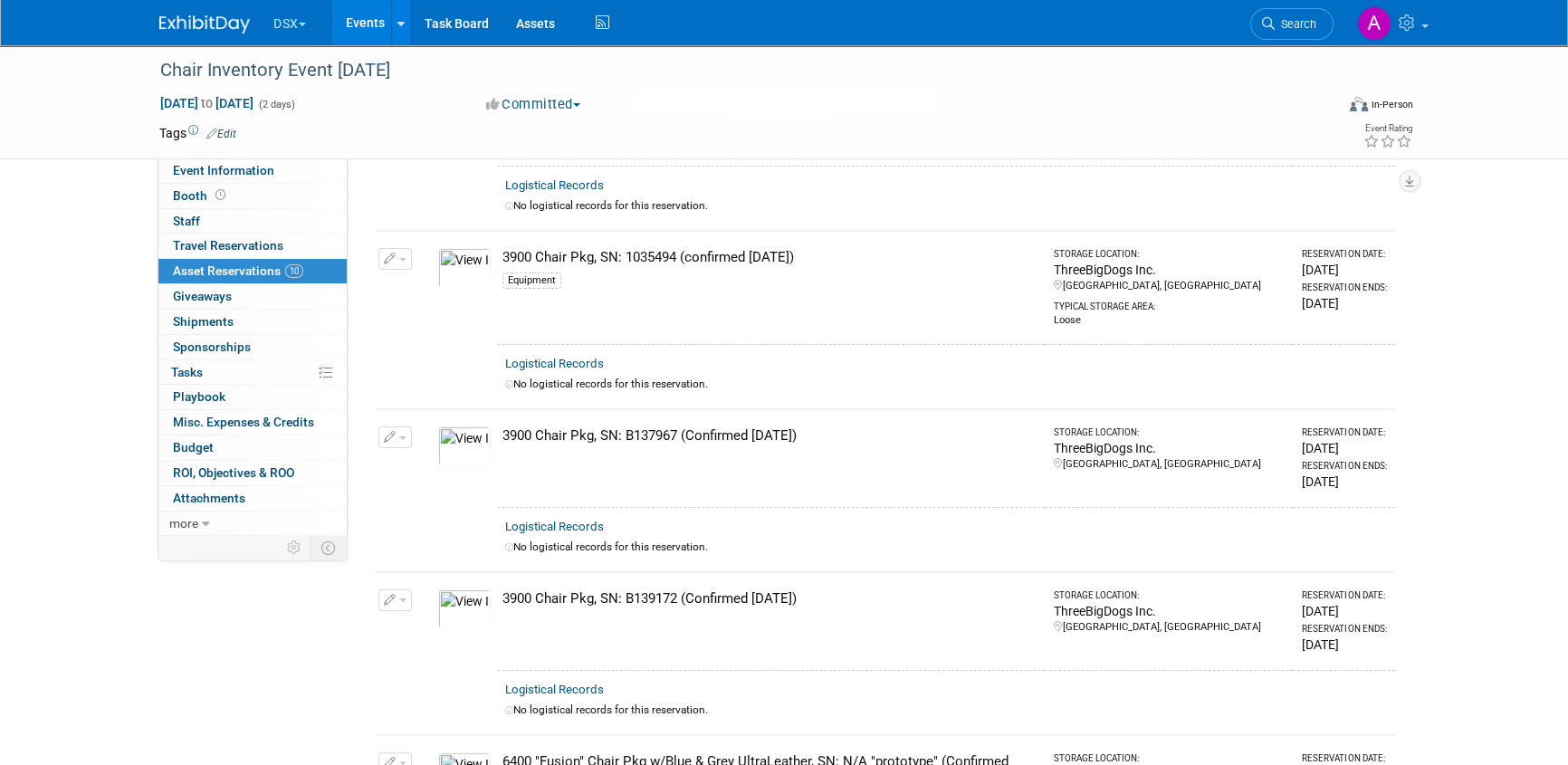
scroll to position [0, 0]
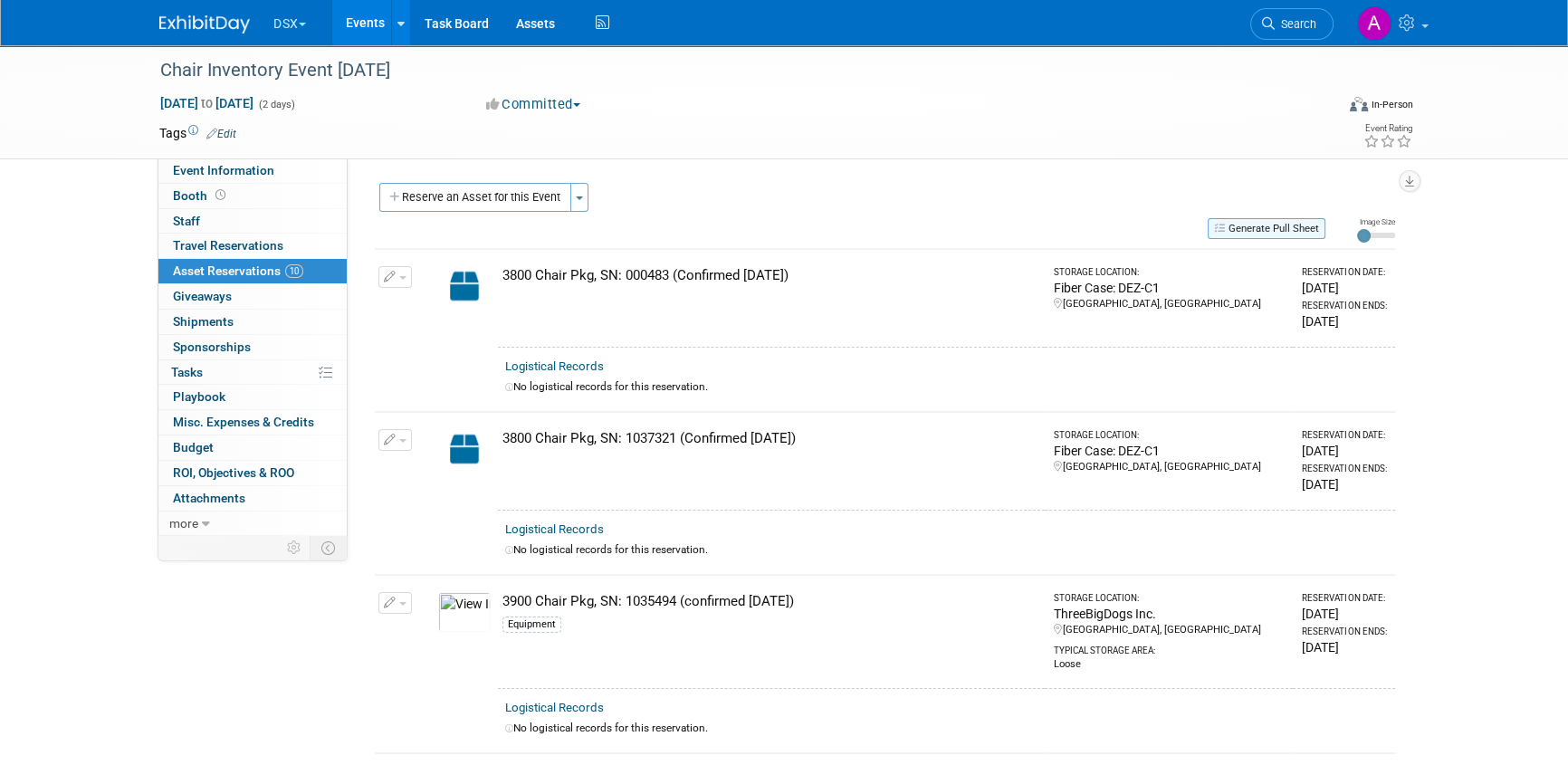
click at [1268, 225] on button "Generate Pull Sheet" at bounding box center [1266, 228] width 118 height 21
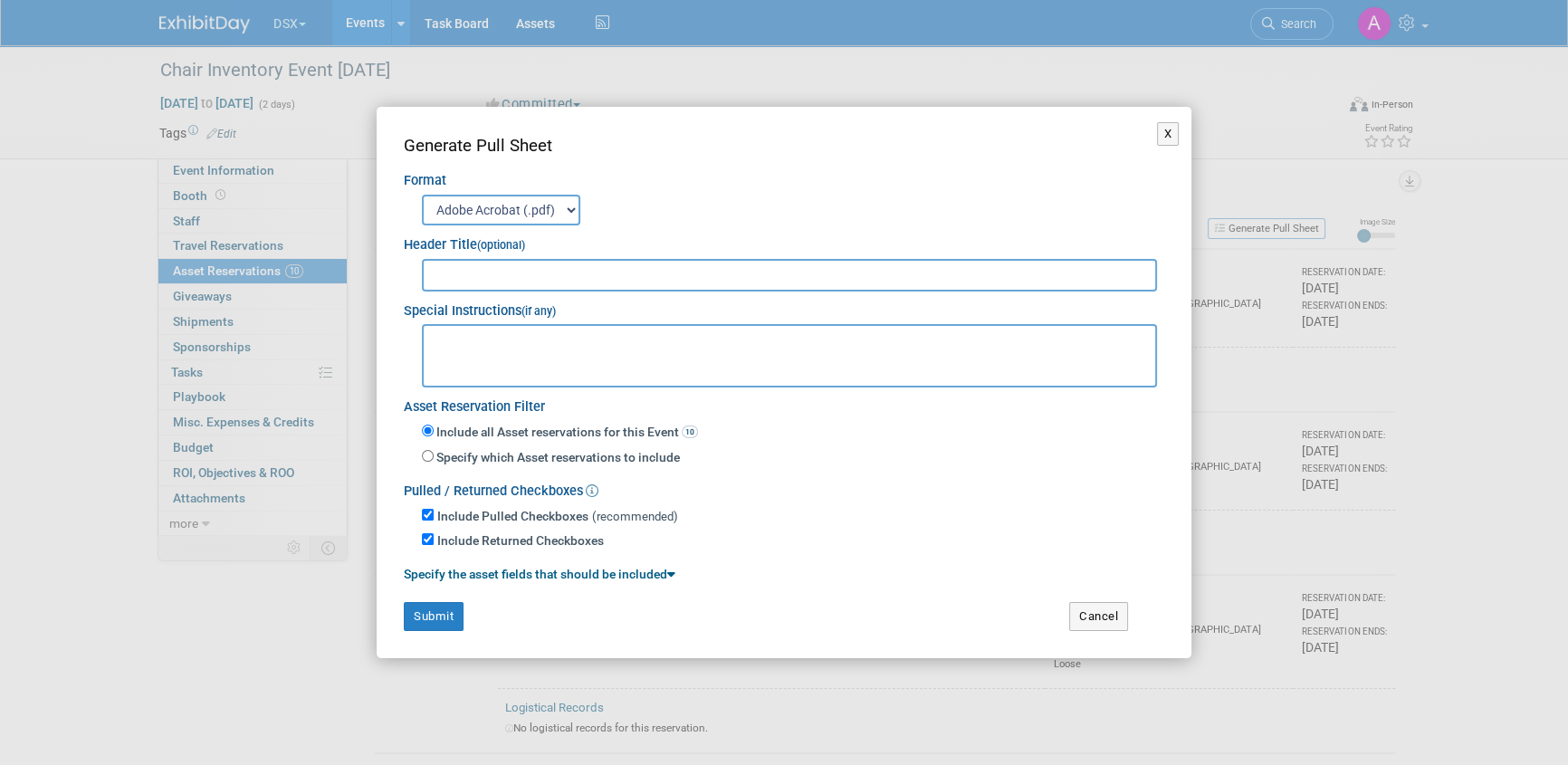
click at [472, 265] on input "text" at bounding box center [789, 275] width 735 height 33
type input "DentalEZ Chair Inventory Confirmation 10.14.25"
drag, startPoint x: 479, startPoint y: 345, endPoint x: 464, endPoint y: 353, distance: 17.0
click at [479, 348] on textarea at bounding box center [789, 356] width 735 height 63
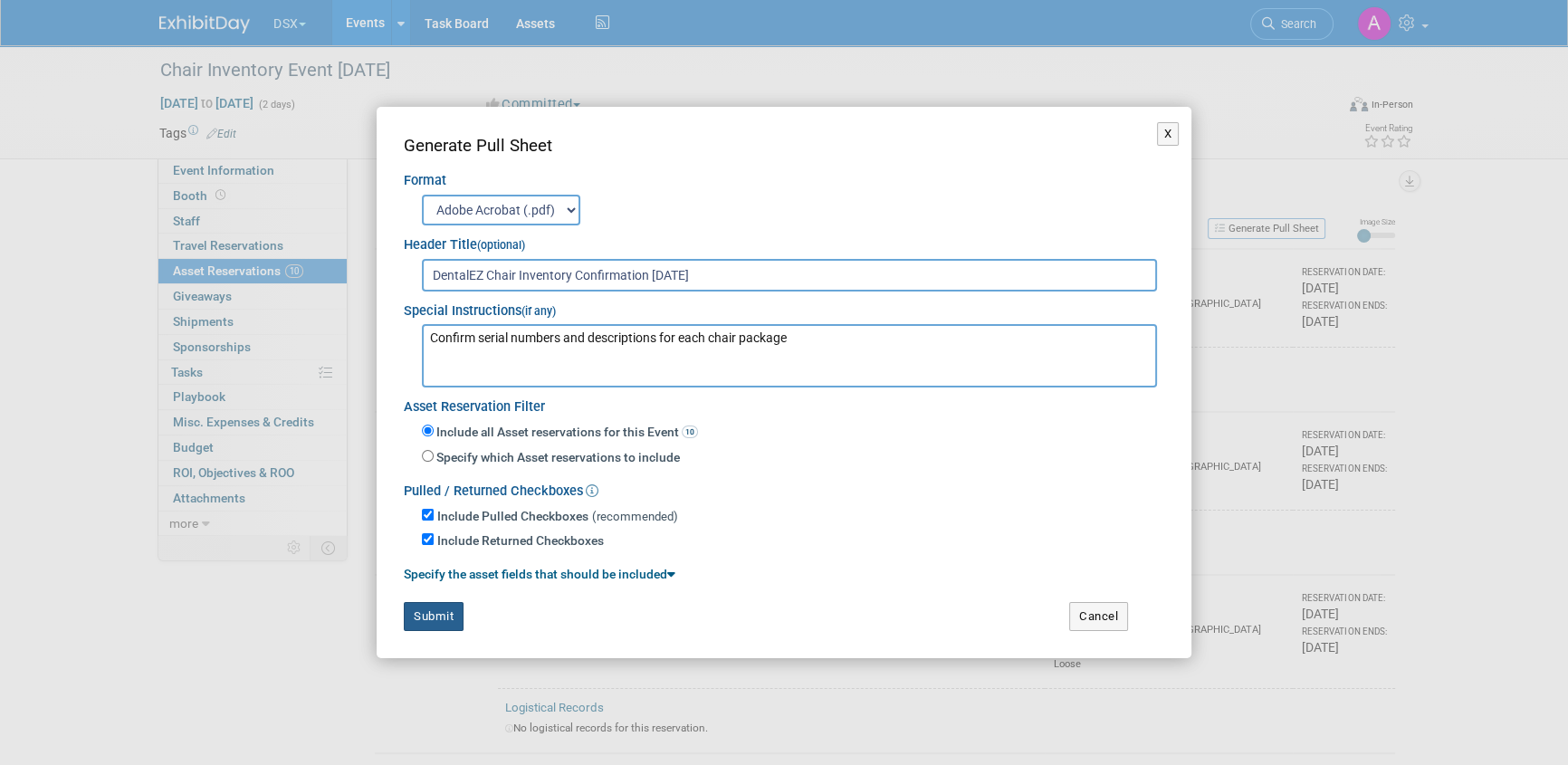
type textarea "Confirm serial numbers and descriptions for each chair package"
click at [443, 614] on button "Submit" at bounding box center [434, 616] width 59 height 29
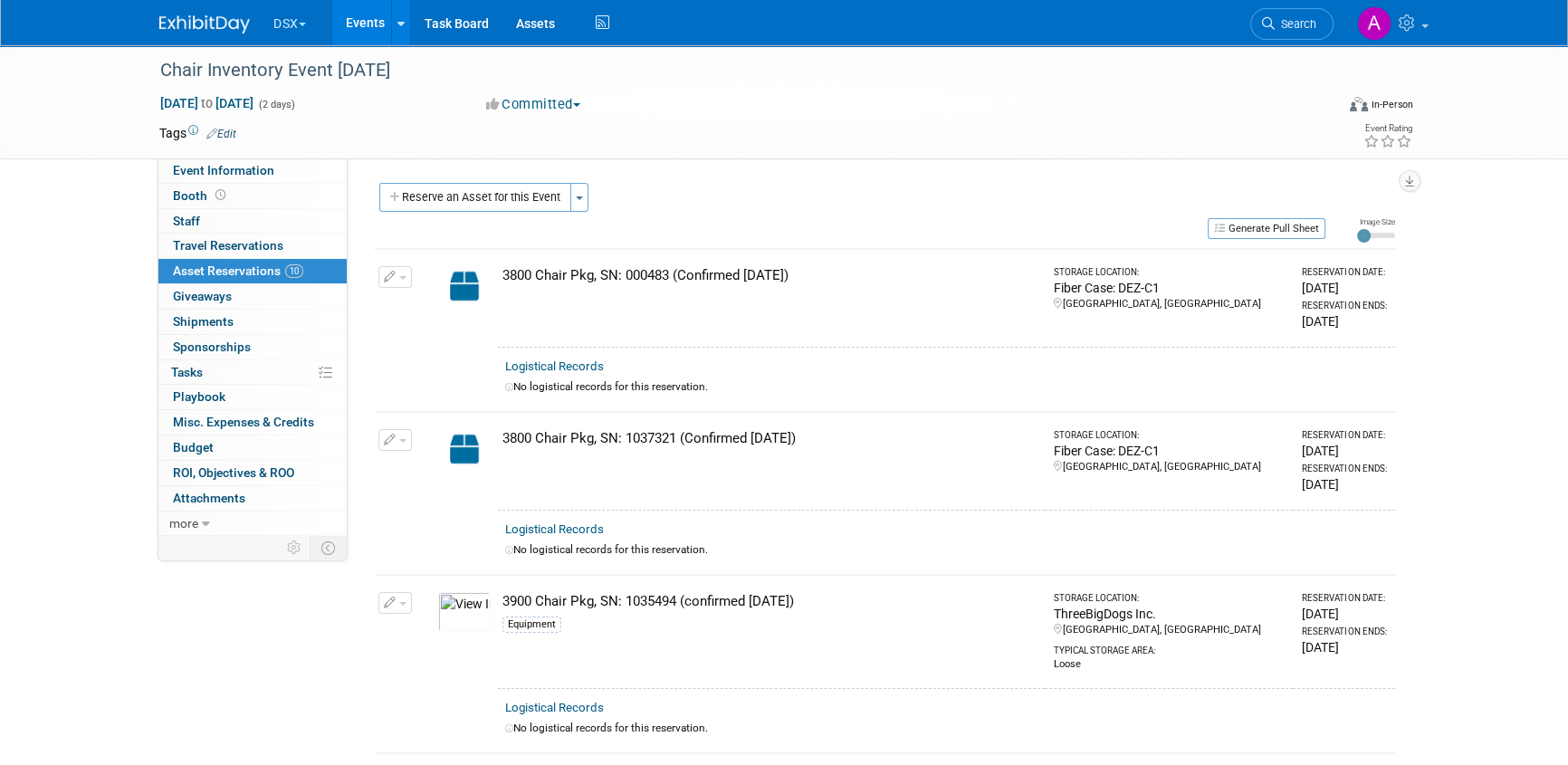
click at [285, 26] on button "DSX" at bounding box center [300, 20] width 57 height 40
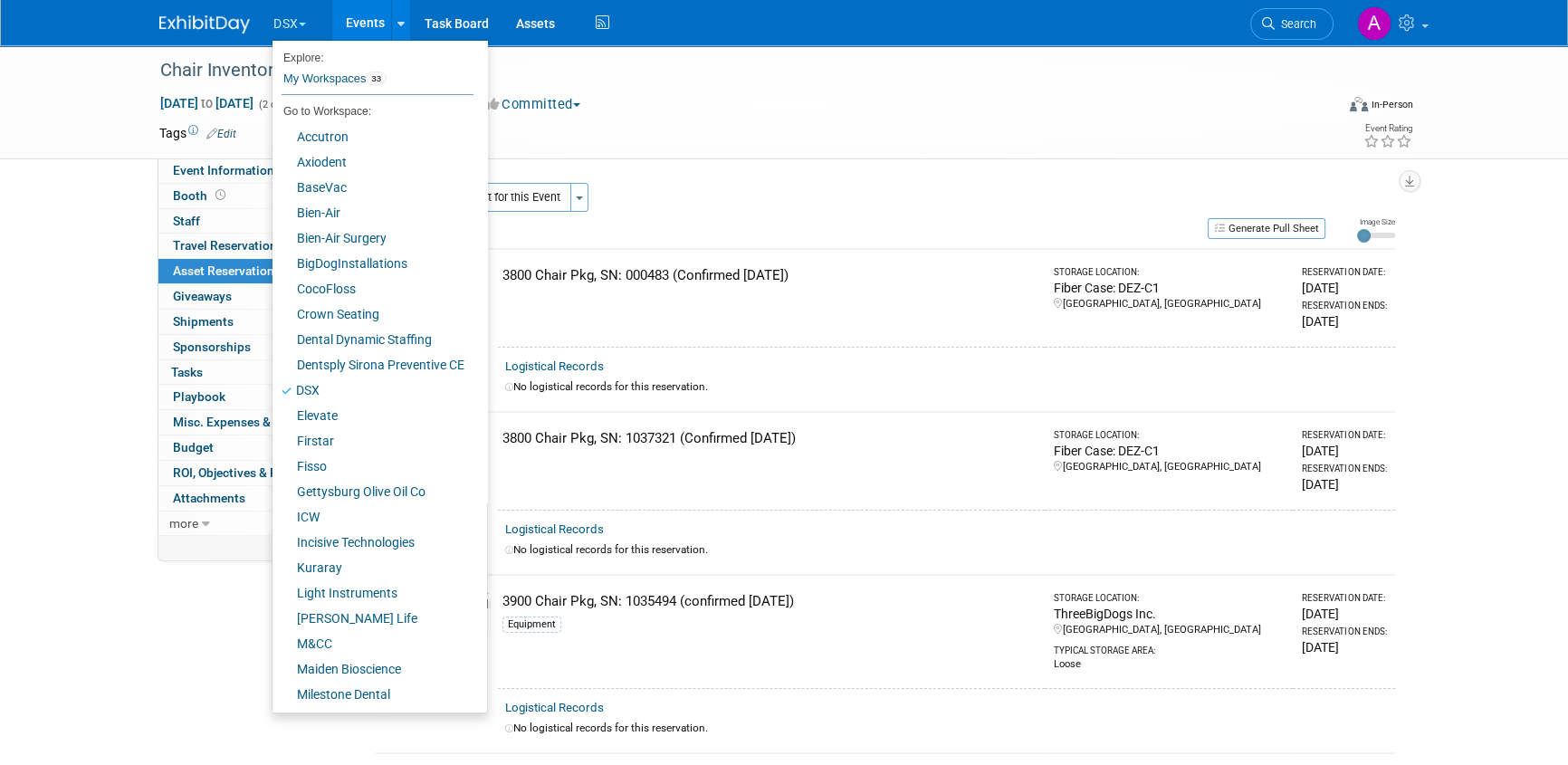
click at [290, 21] on button "DSX" at bounding box center [300, 20] width 57 height 40
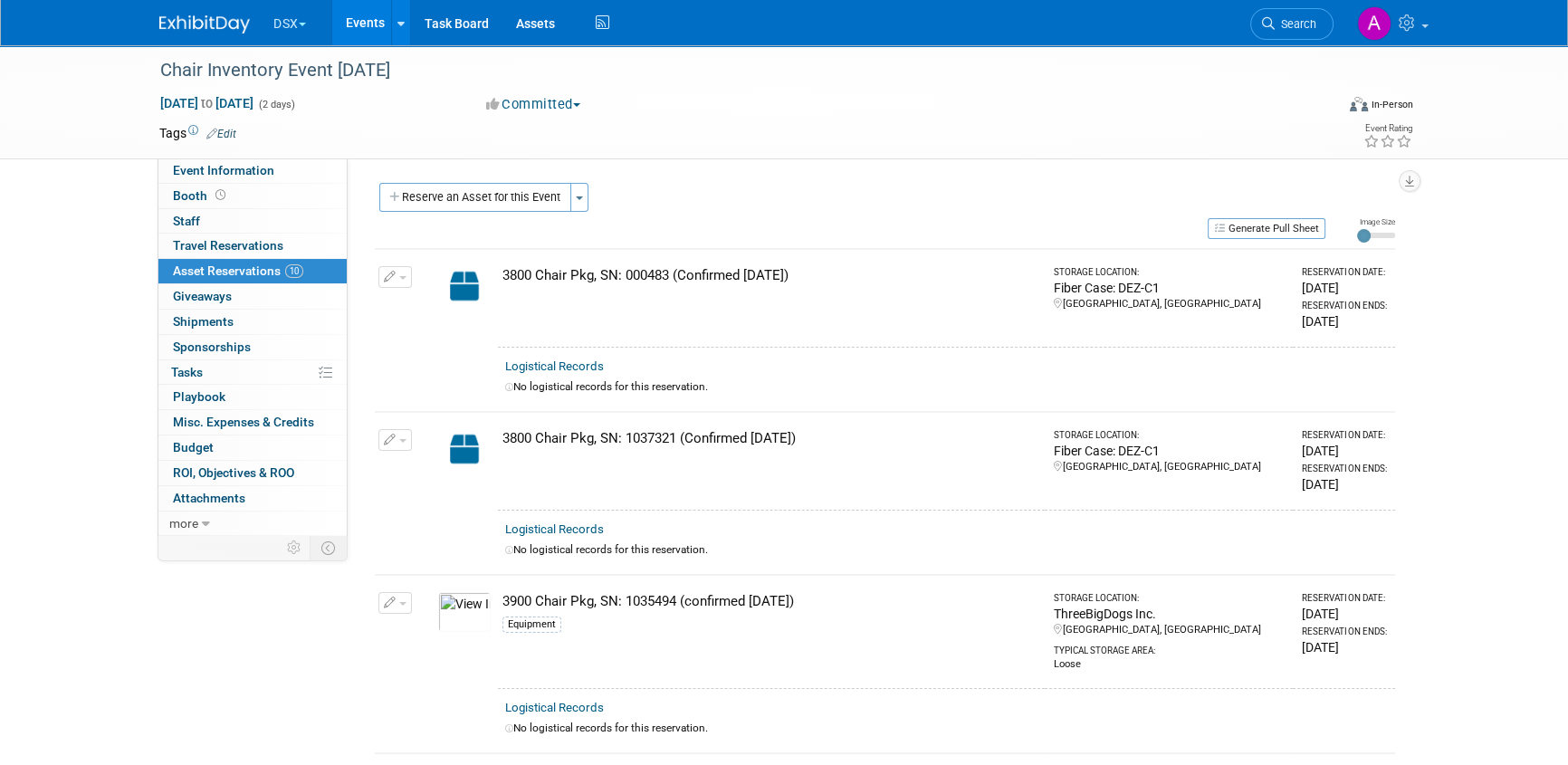
click at [290, 21] on button "DSX" at bounding box center [300, 20] width 57 height 40
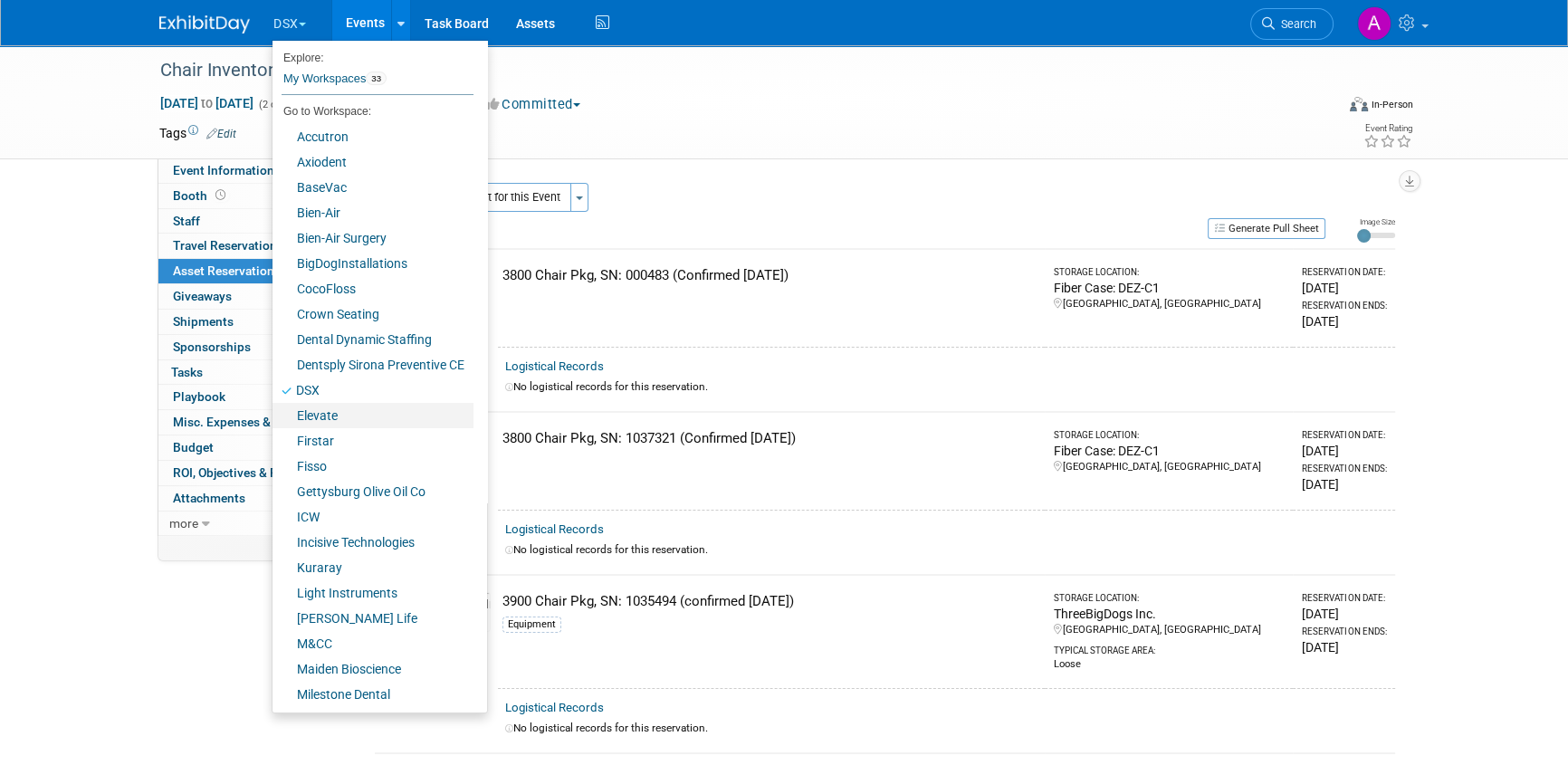
click at [322, 411] on link "Elevate" at bounding box center [372, 416] width 201 height 26
